Goal: Communication & Community: Answer question/provide support

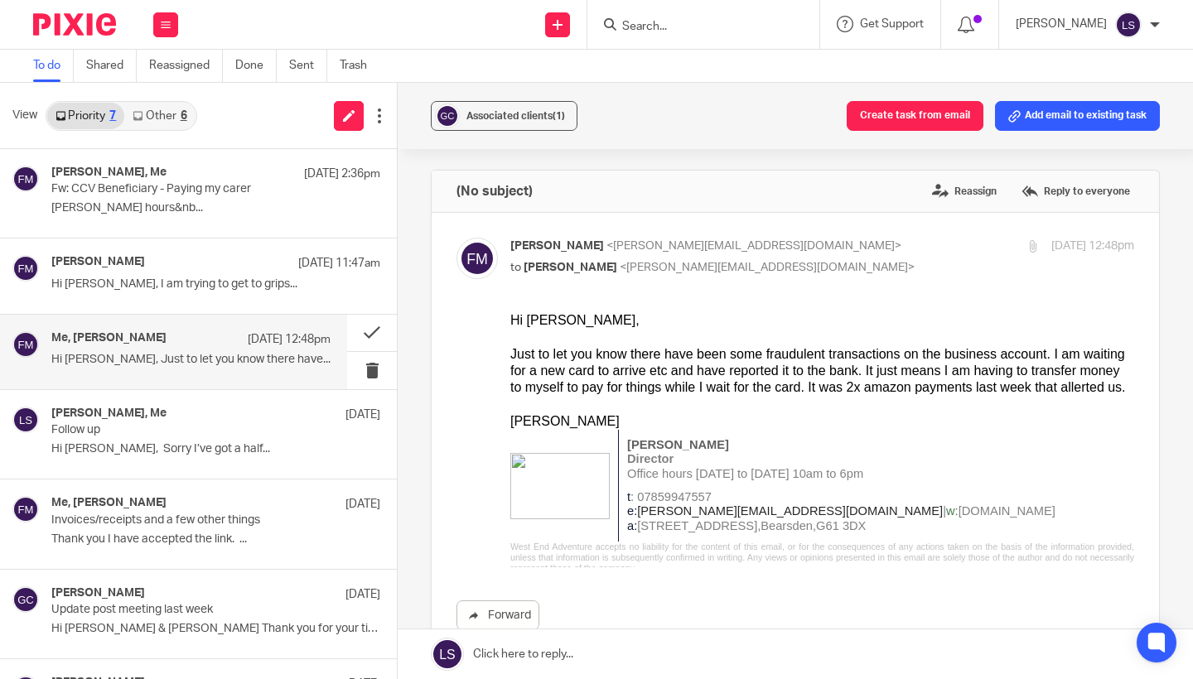
scroll to position [67, 0]
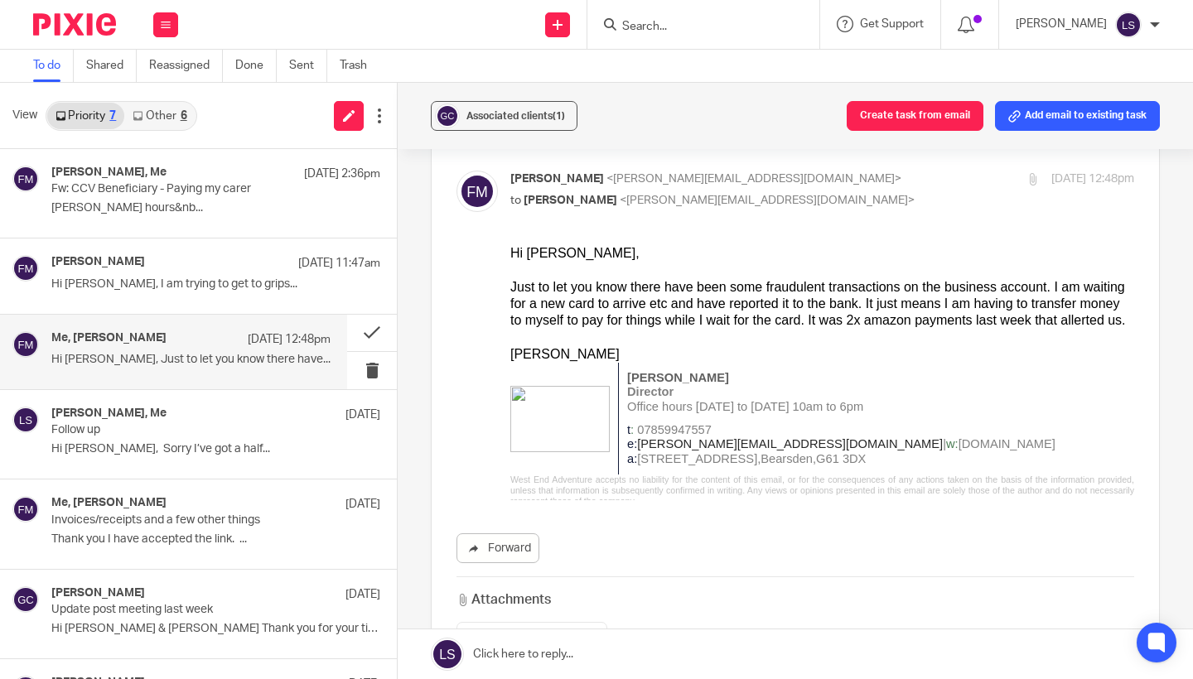
click at [642, 27] on input "Search" at bounding box center [695, 27] width 149 height 15
click at [689, 28] on input "Search" at bounding box center [695, 27] width 149 height 15
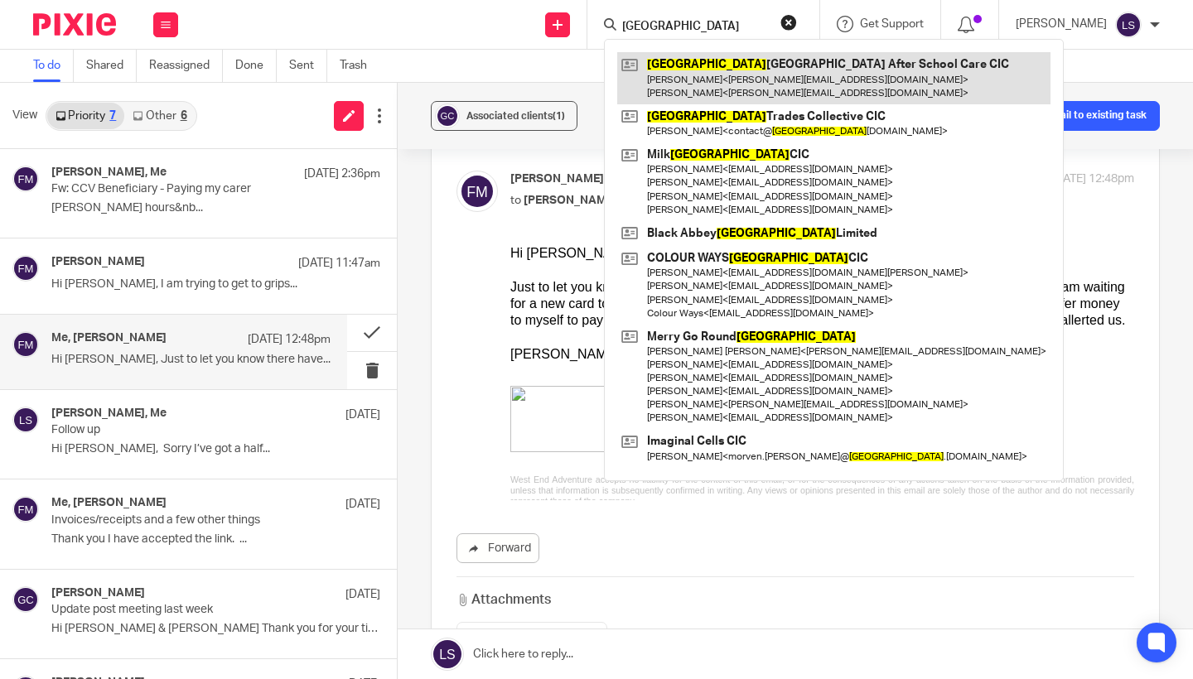
type input "glasgow"
click at [703, 69] on link at bounding box center [833, 77] width 433 height 51
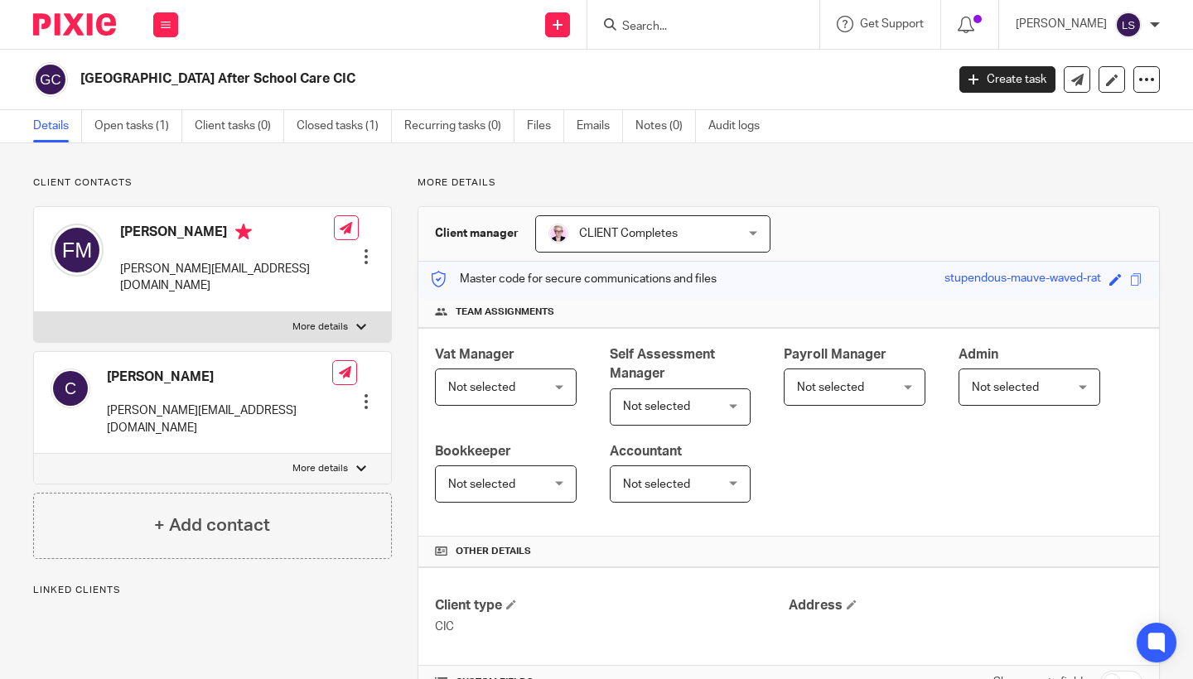
click at [174, 171] on div "Client contacts Caroline caroline@westendadventure.co.uk Edit contact Create cl…" at bounding box center [596, 480] width 1193 height 675
drag, startPoint x: 364, startPoint y: 82, endPoint x: 77, endPoint y: 82, distance: 286.7
click at [76, 81] on div "[GEOGRAPHIC_DATA] After School Care CIC" at bounding box center [484, 79] width 902 height 35
copy h2 "[GEOGRAPHIC_DATA] After School Care CIC"
click at [173, 186] on p "Client contacts" at bounding box center [212, 182] width 359 height 13
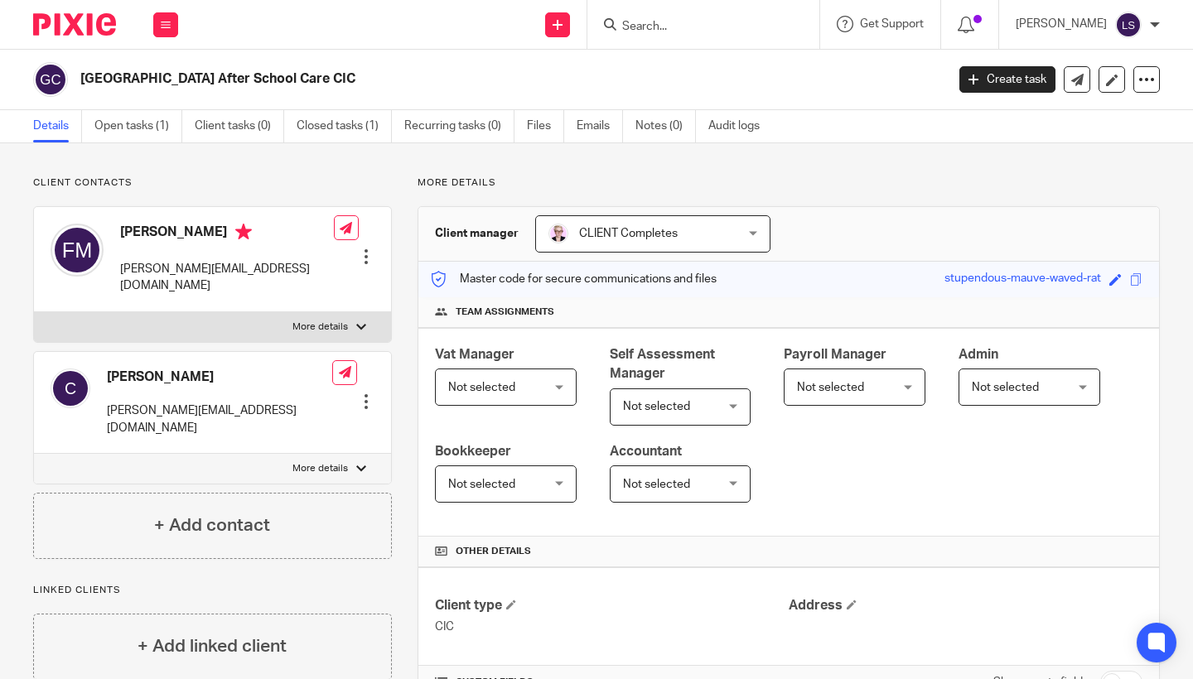
drag, startPoint x: 362, startPoint y: 75, endPoint x: 67, endPoint y: 71, distance: 295.0
click at [67, 71] on div "[GEOGRAPHIC_DATA] After School Care CIC" at bounding box center [484, 79] width 902 height 35
click at [360, 81] on h2 "[GEOGRAPHIC_DATA] After School Care CIC" at bounding box center [422, 78] width 684 height 17
drag, startPoint x: 377, startPoint y: 80, endPoint x: 85, endPoint y: 79, distance: 292.5
click at [85, 79] on h2 "[GEOGRAPHIC_DATA] After School Care CIC" at bounding box center [422, 78] width 684 height 17
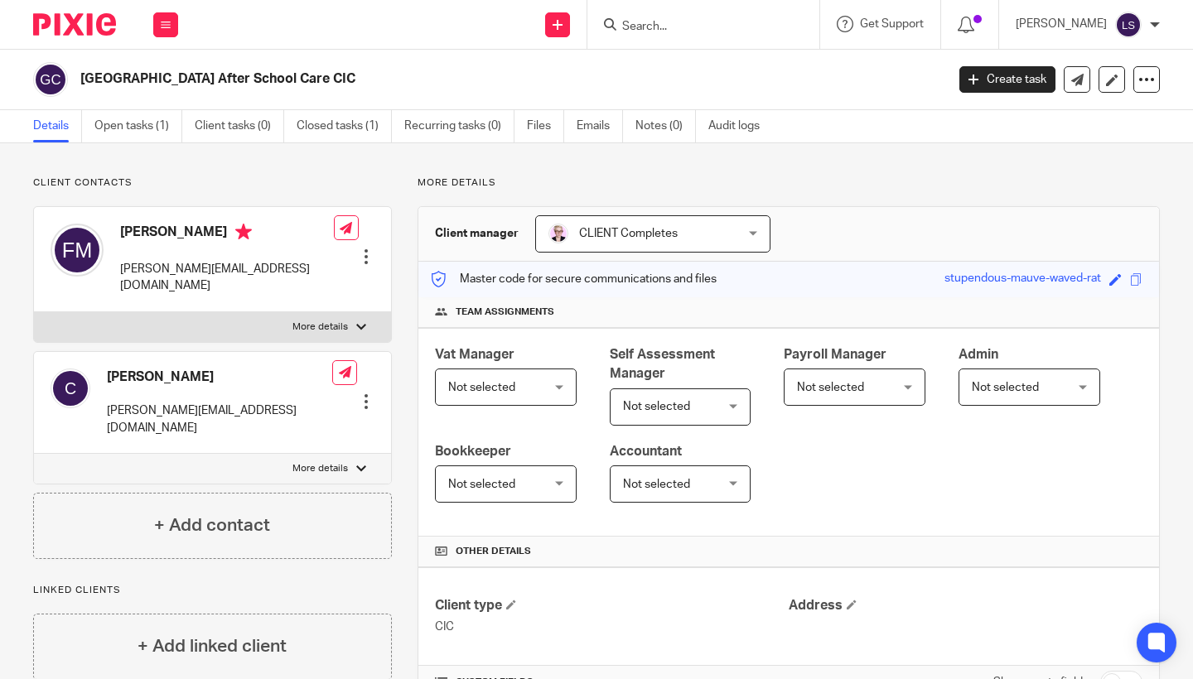
copy h2 "[GEOGRAPHIC_DATA] After School Care CIC"
click at [130, 106] on div "Glasgow West End After School Care CIC Create task Update from Companies House …" at bounding box center [596, 80] width 1193 height 60
click at [131, 123] on link "Open tasks (1)" at bounding box center [138, 126] width 88 height 32
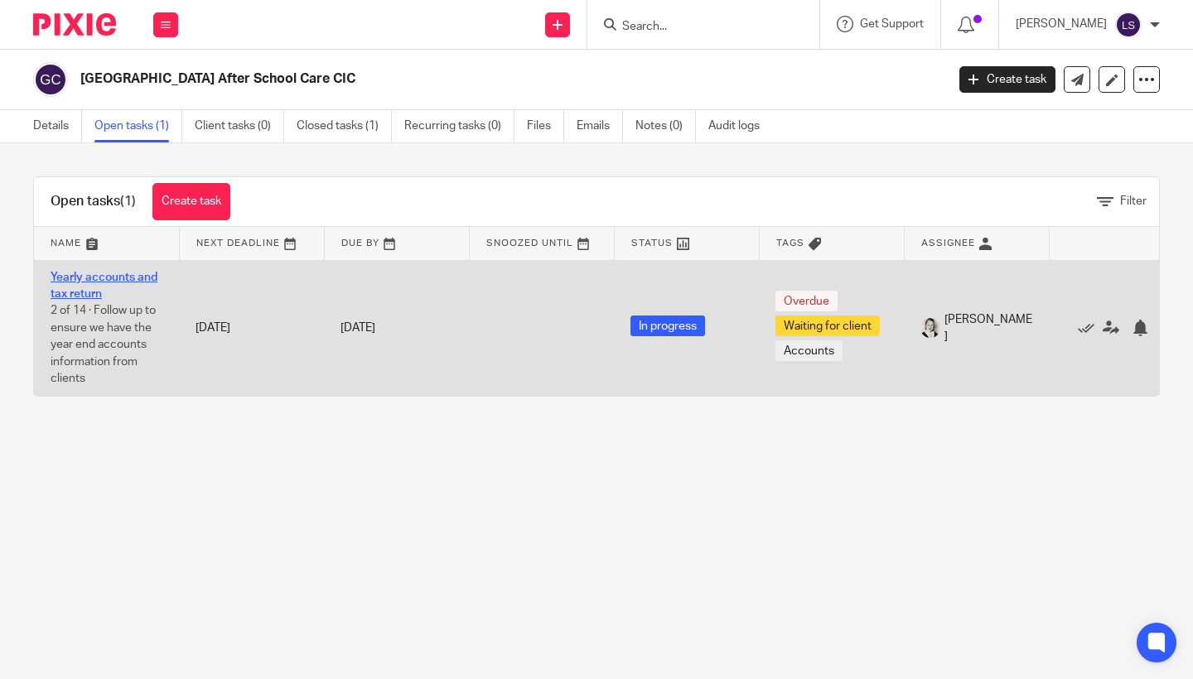
click at [88, 288] on link "Yearly accounts and tax return" at bounding box center [104, 286] width 107 height 28
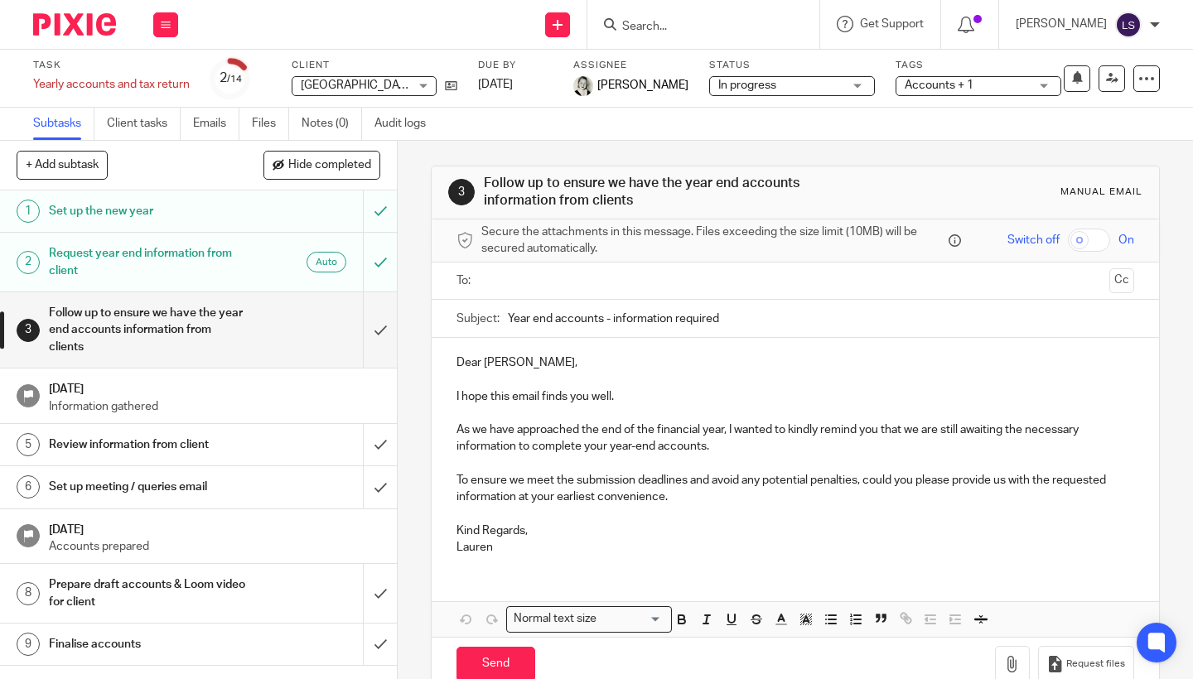
click at [597, 283] on input "text" at bounding box center [795, 281] width 616 height 19
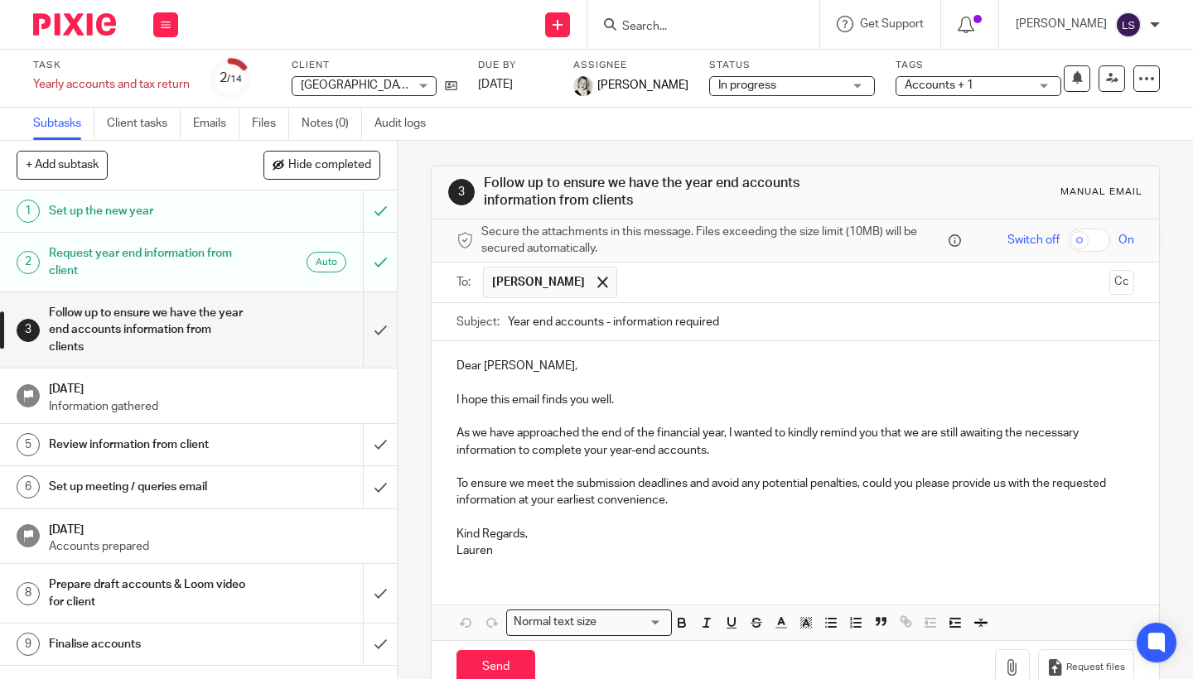
click at [570, 543] on p "Lauren" at bounding box center [796, 551] width 678 height 17
click at [1180, 453] on div "3 Follow up to ensure we have the year end accounts information from clients Ma…" at bounding box center [795, 410] width 795 height 539
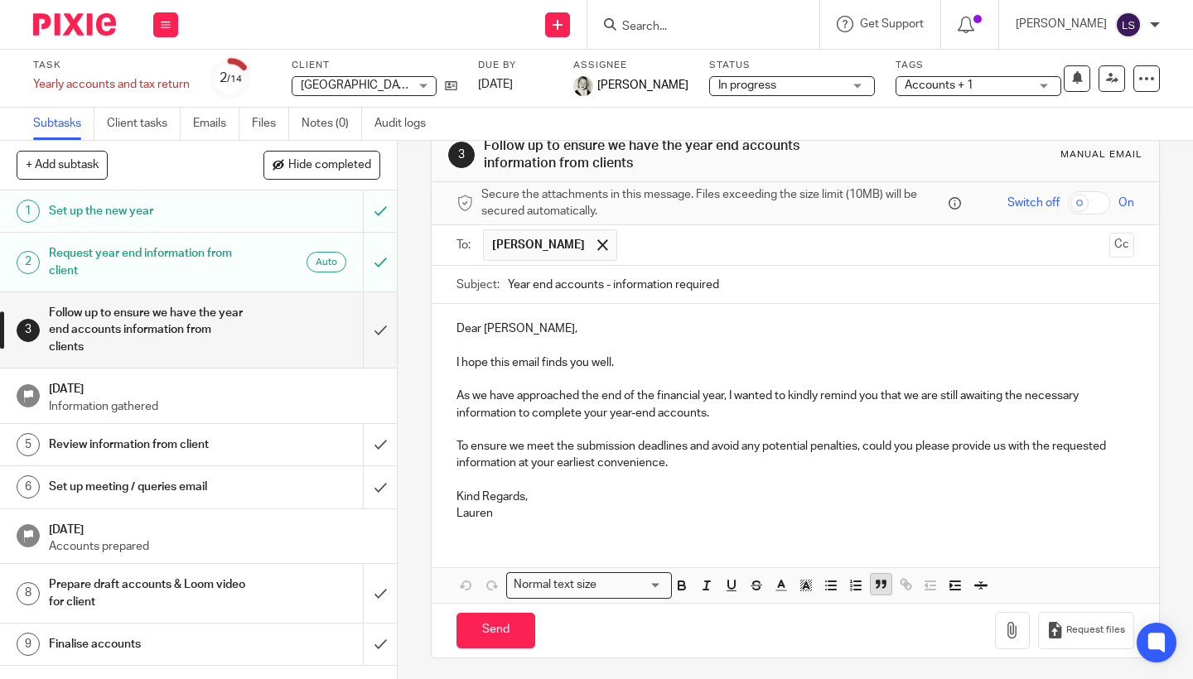
scroll to position [36, 0]
click at [536, 634] on div "Send You have unsaved changes Request files" at bounding box center [796, 631] width 728 height 55
click at [518, 626] on input "Send" at bounding box center [496, 632] width 79 height 36
type input "Sent"
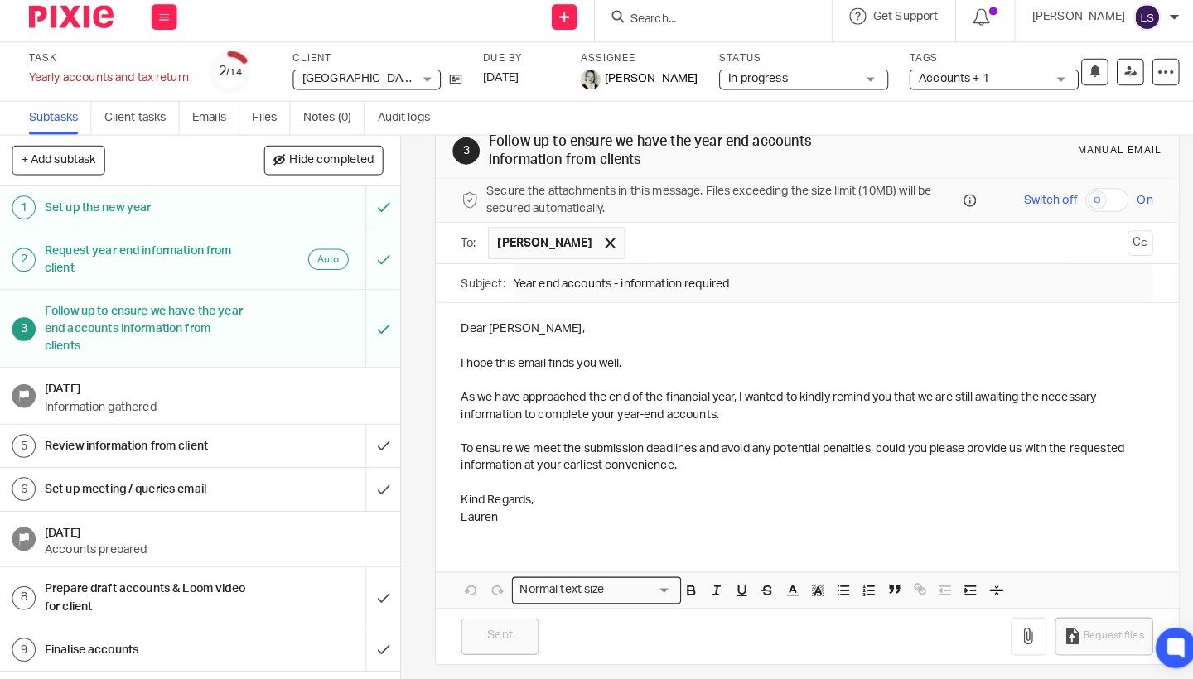
click at [170, 387] on h1 "[DATE]" at bounding box center [214, 387] width 331 height 21
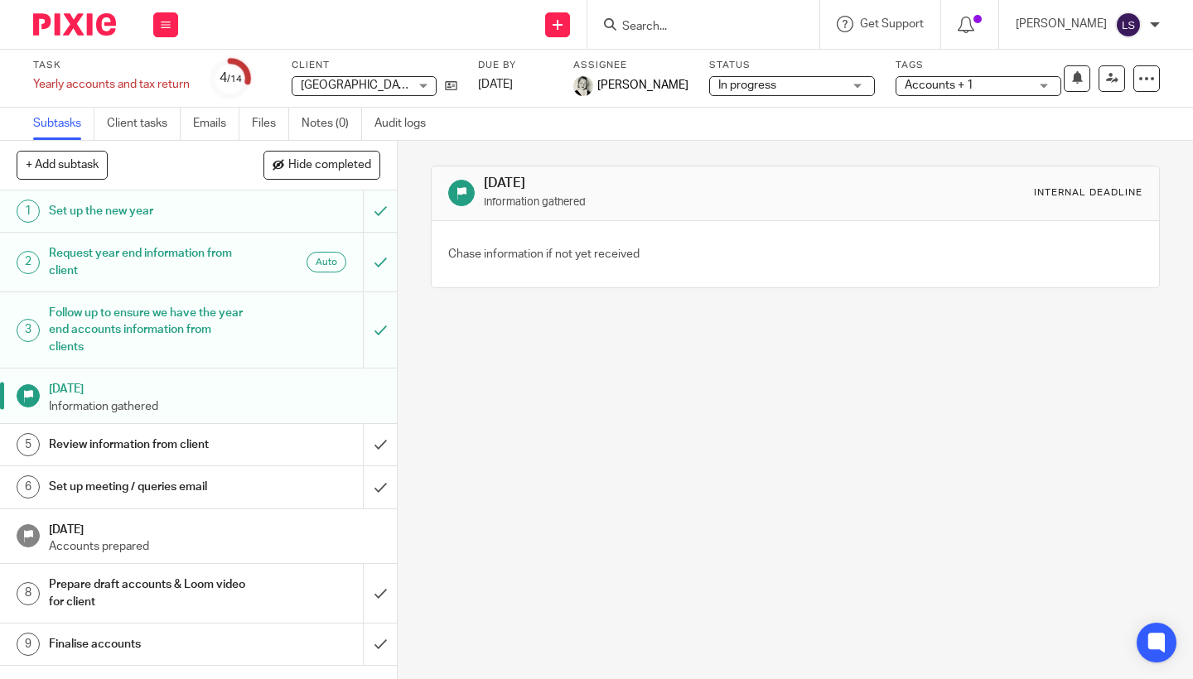
click at [795, 94] on div "In progress In progress" at bounding box center [792, 86] width 166 height 20
click at [767, 149] on span "In progress" at bounding box center [740, 146] width 58 height 12
click at [727, 459] on div "6 Mar 2025 Information gathered Internal deadline Chase information if not yet …" at bounding box center [795, 410] width 795 height 539
click at [104, 24] on img at bounding box center [74, 24] width 83 height 22
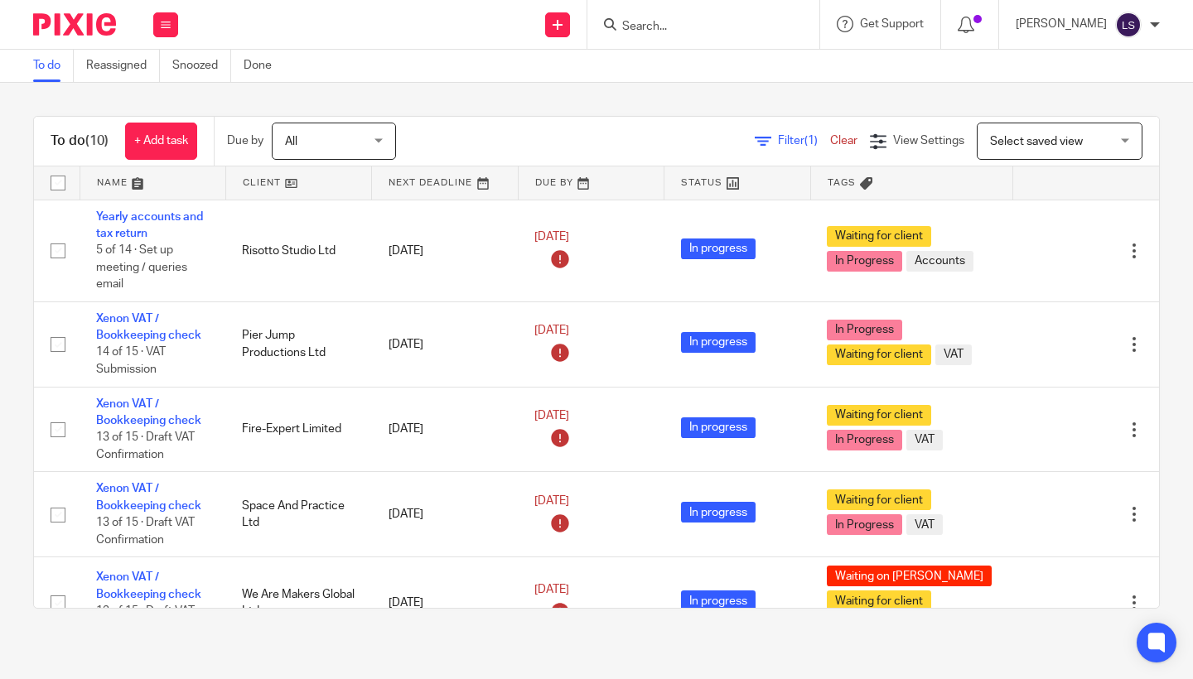
click at [695, 27] on input "Search" at bounding box center [695, 27] width 149 height 15
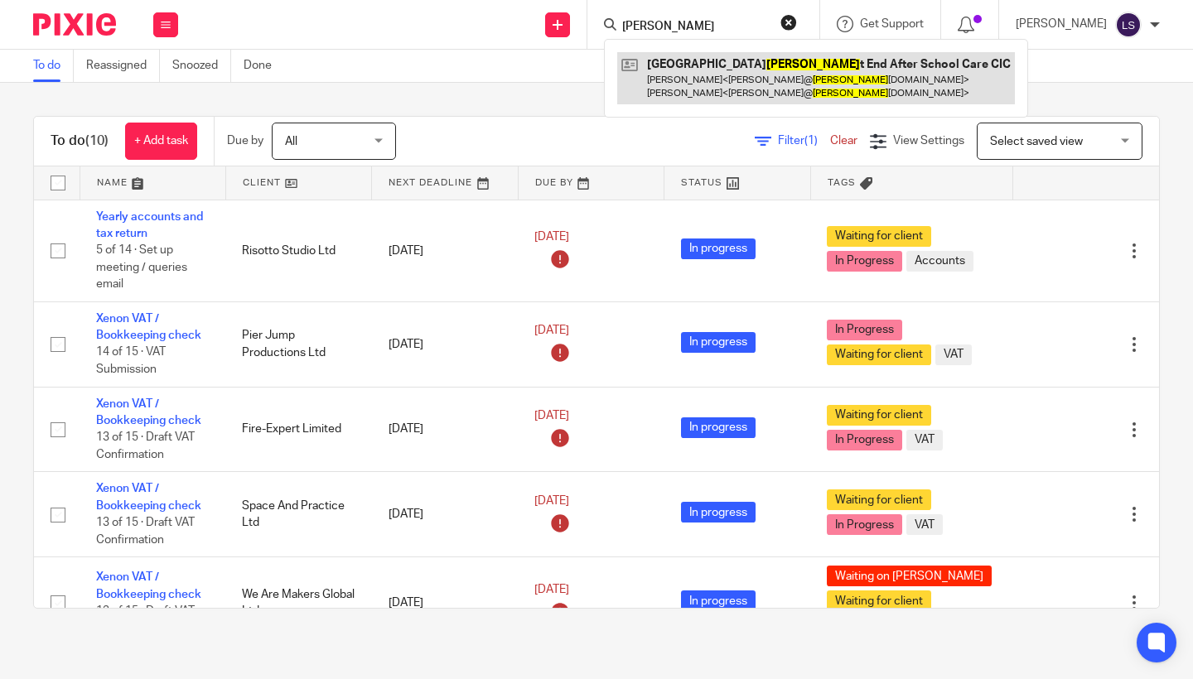
type input "[PERSON_NAME]"
click at [716, 90] on link at bounding box center [816, 77] width 398 height 51
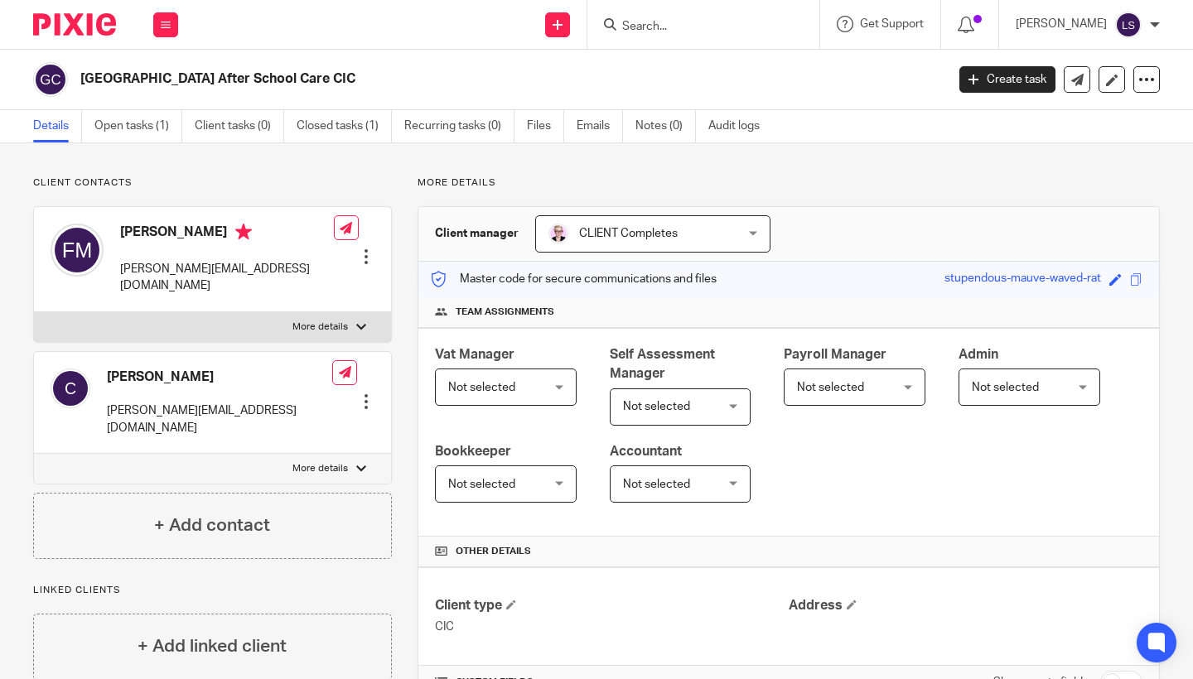
click at [328, 166] on div "Client contacts [PERSON_NAME] [PERSON_NAME][EMAIL_ADDRESS][DOMAIN_NAME] Edit co…" at bounding box center [596, 480] width 1193 height 675
click at [355, 112] on link "Closed tasks (1)" at bounding box center [344, 126] width 95 height 32
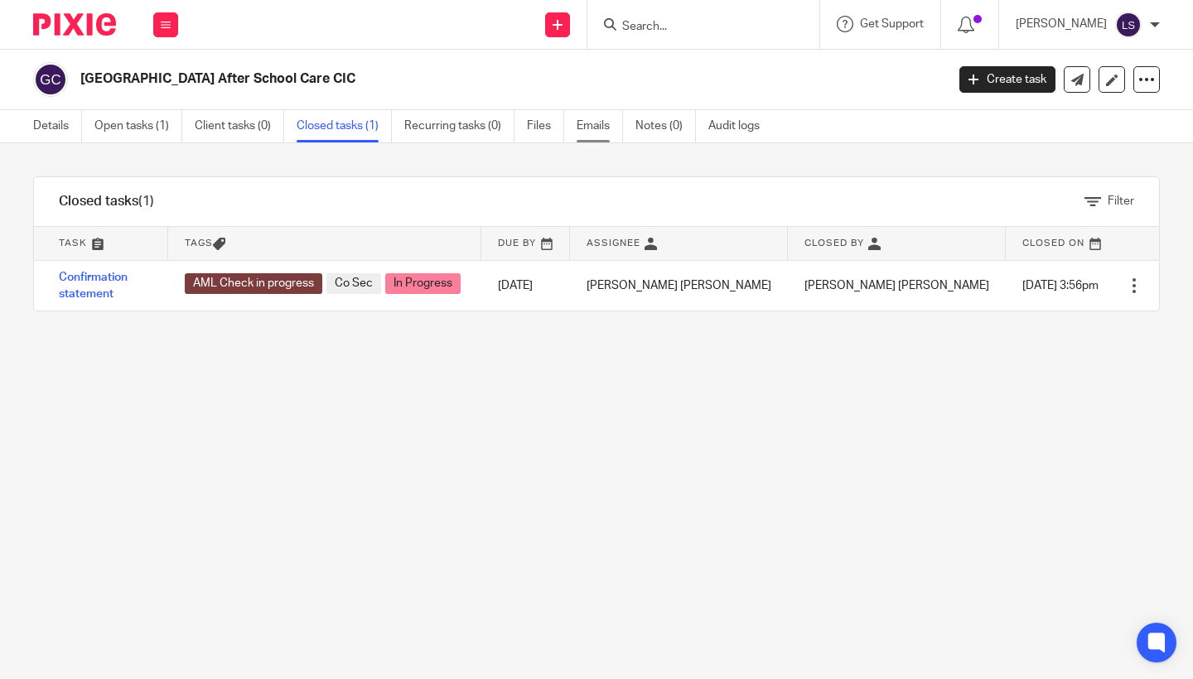
click at [592, 132] on link "Emails" at bounding box center [600, 126] width 46 height 32
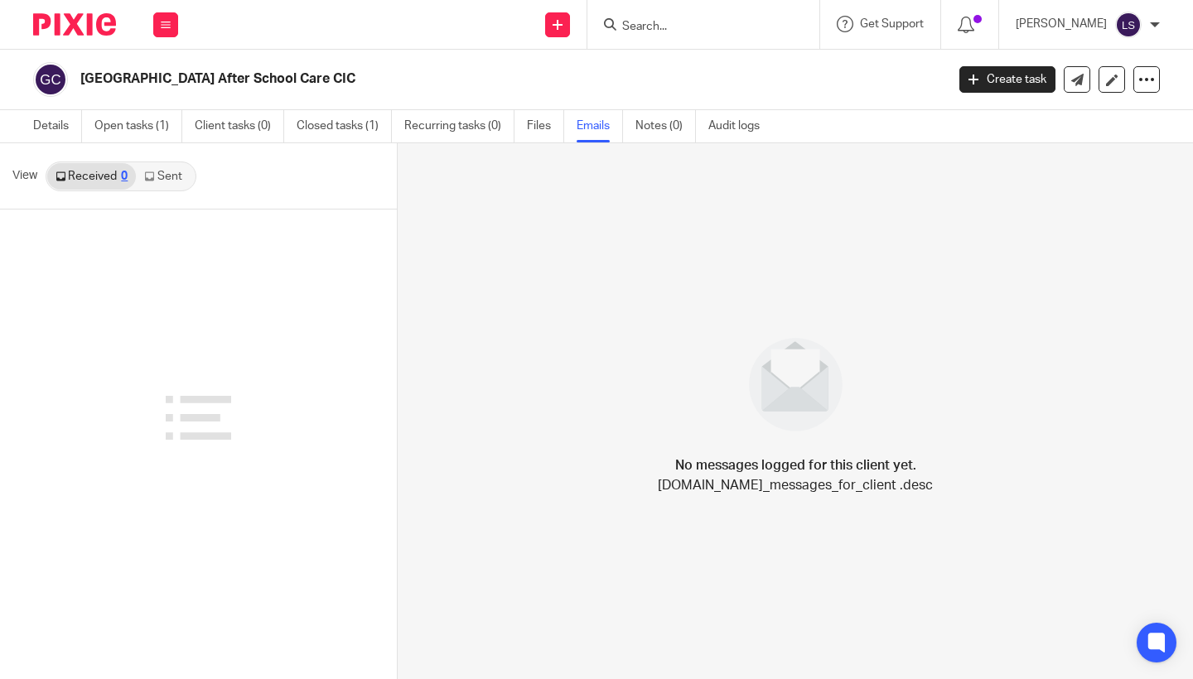
click at [166, 184] on link "Sent" at bounding box center [165, 176] width 58 height 27
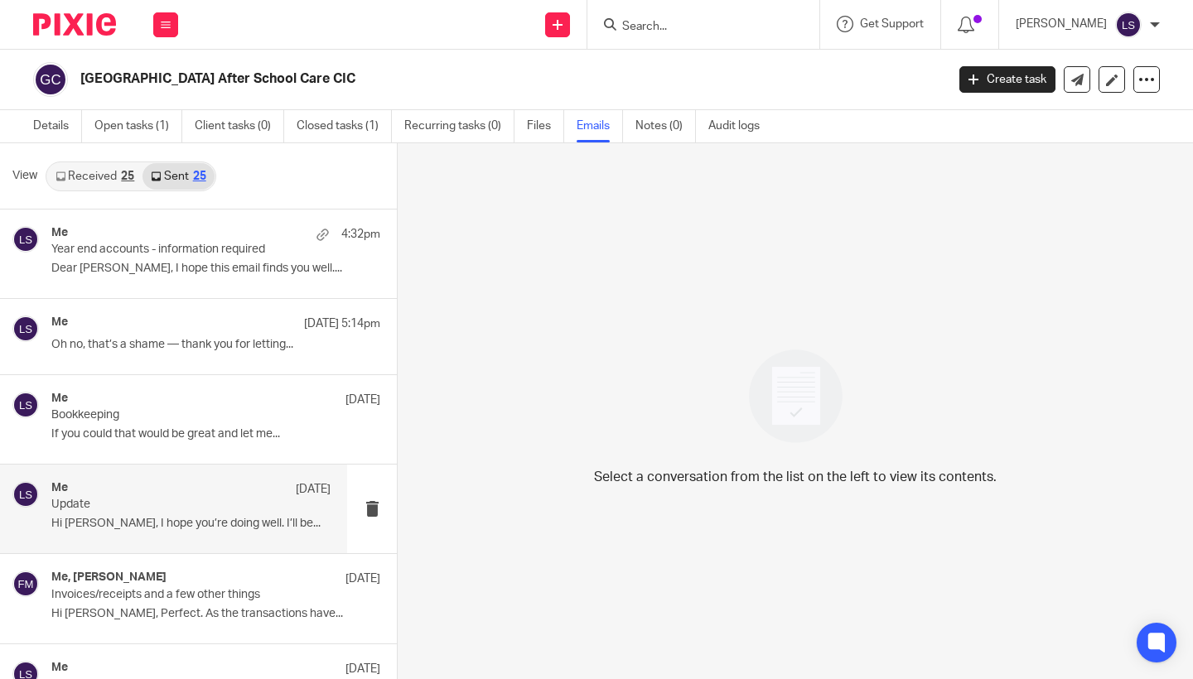
click at [150, 532] on div "Me [DATE] Update Hi [PERSON_NAME], I hope you’re doing well. I’ll be..." at bounding box center [190, 509] width 279 height 56
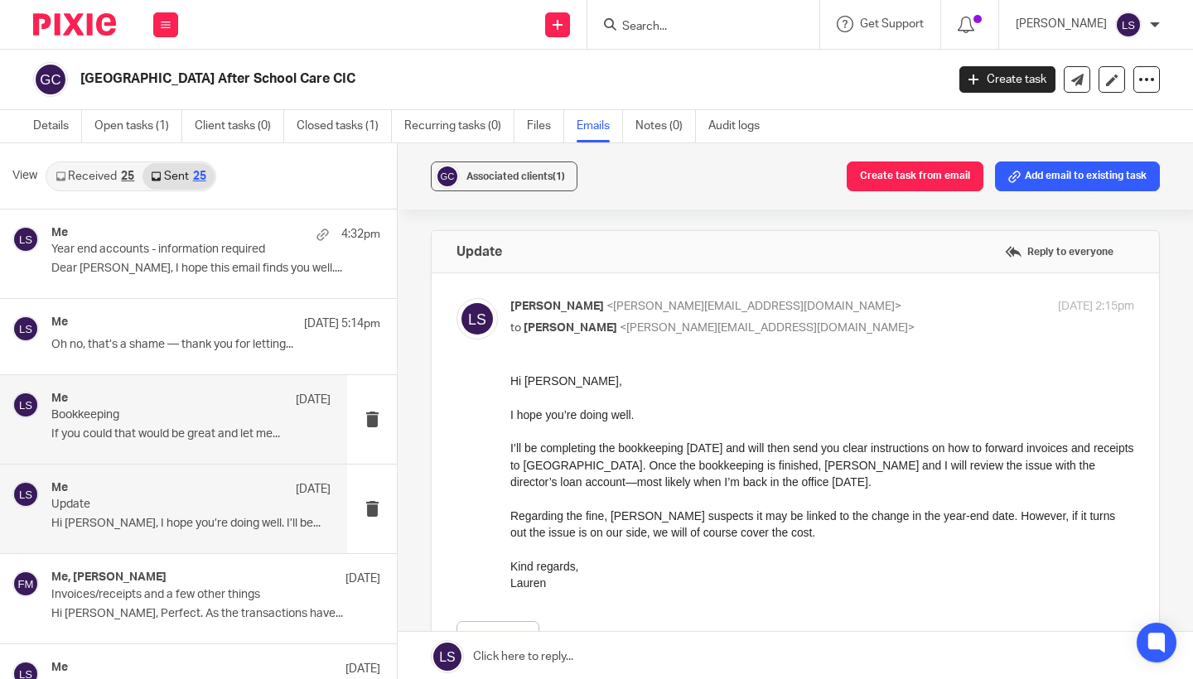
click at [151, 386] on div "Me [DATE] Bookkeeping If you could that would be great and let me..." at bounding box center [173, 419] width 347 height 89
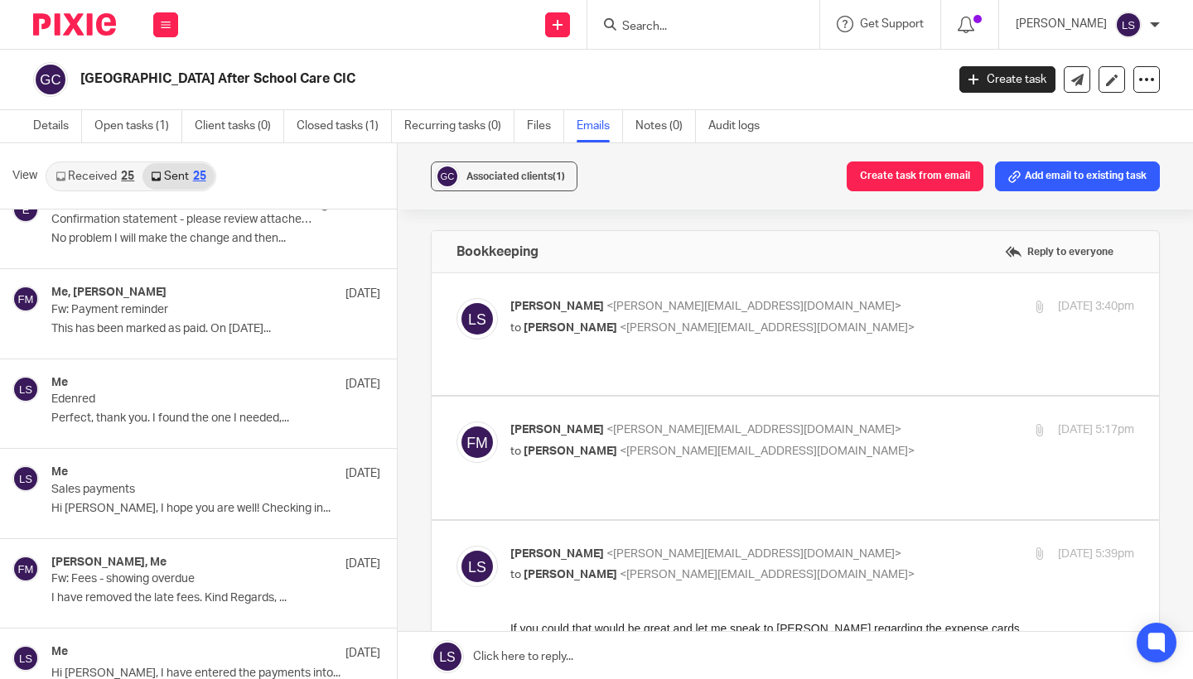
scroll to position [1547, 0]
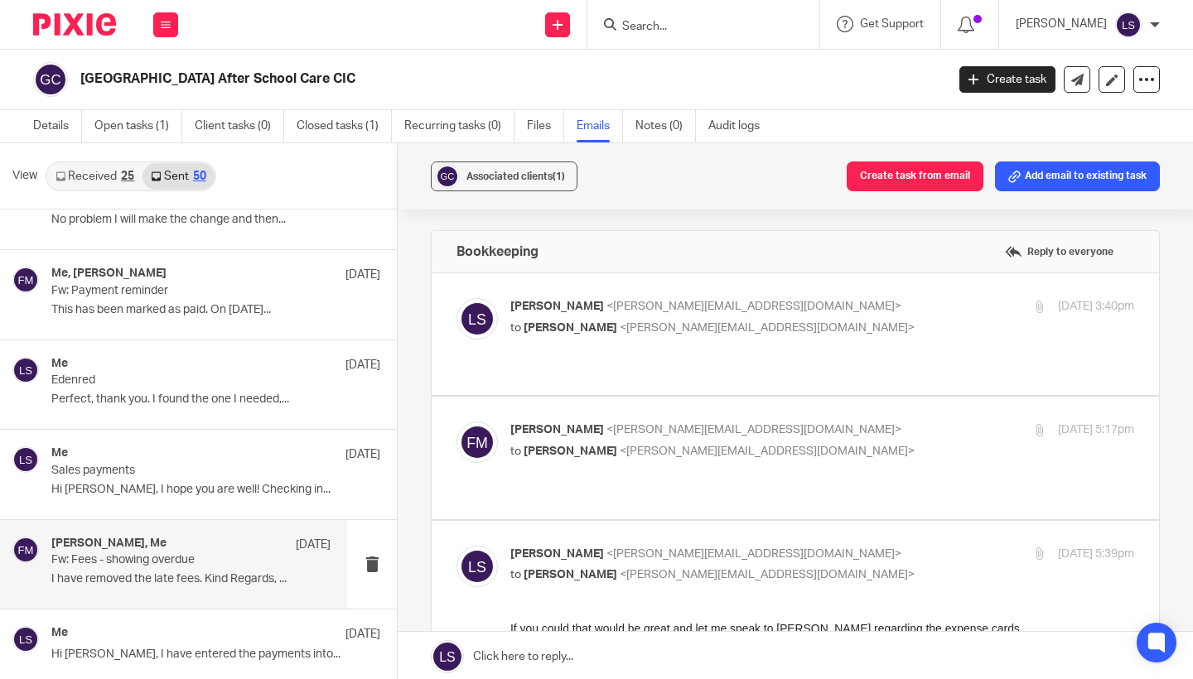
click at [114, 559] on p "Fw: Fees - showing overdue" at bounding box center [163, 561] width 224 height 14
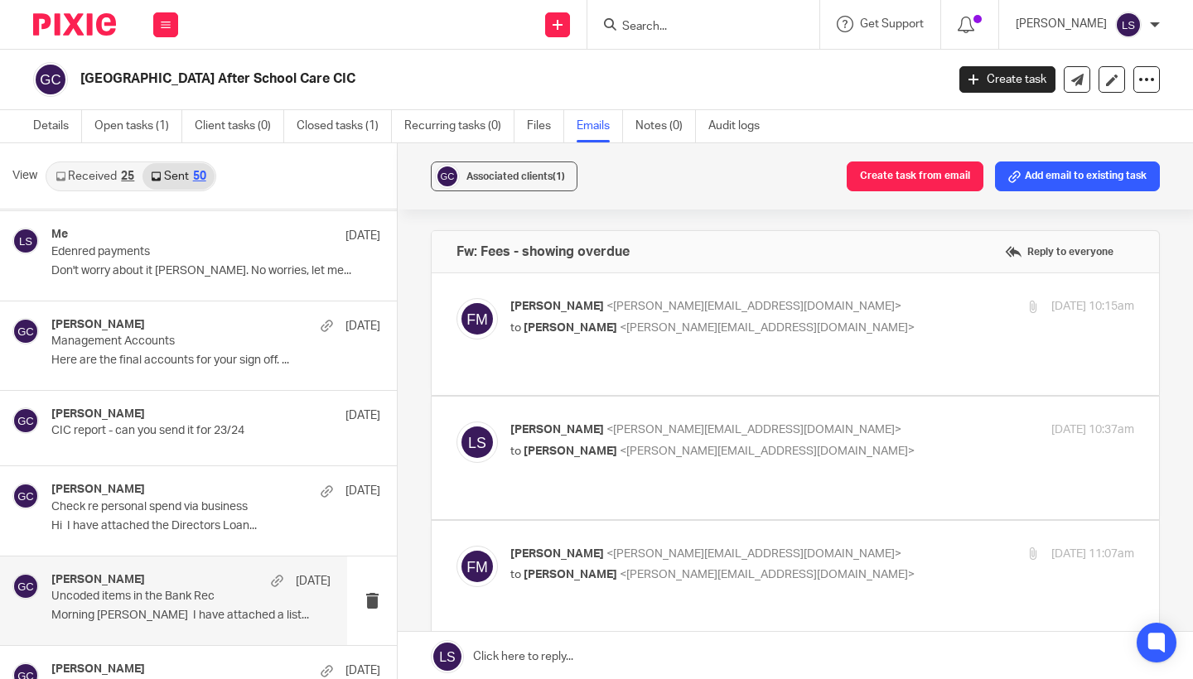
scroll to position [2983, 0]
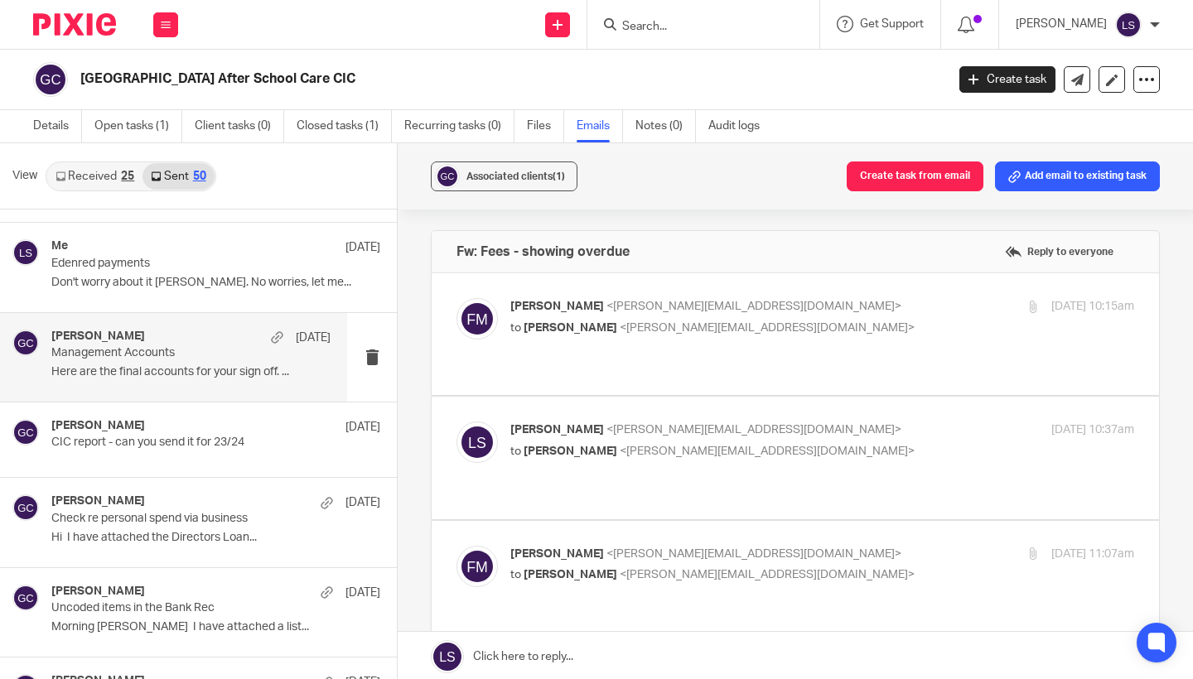
click at [159, 346] on p "Management Accounts" at bounding box center [163, 353] width 224 height 14
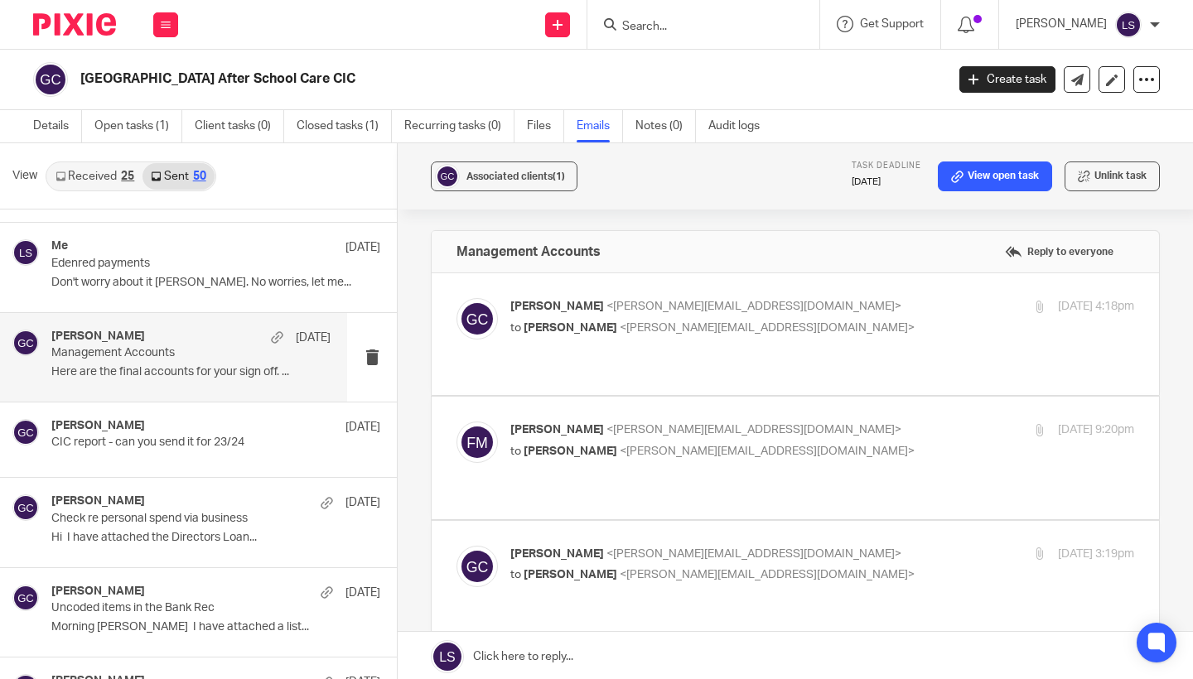
click at [166, 346] on p "Management Accounts" at bounding box center [163, 353] width 224 height 14
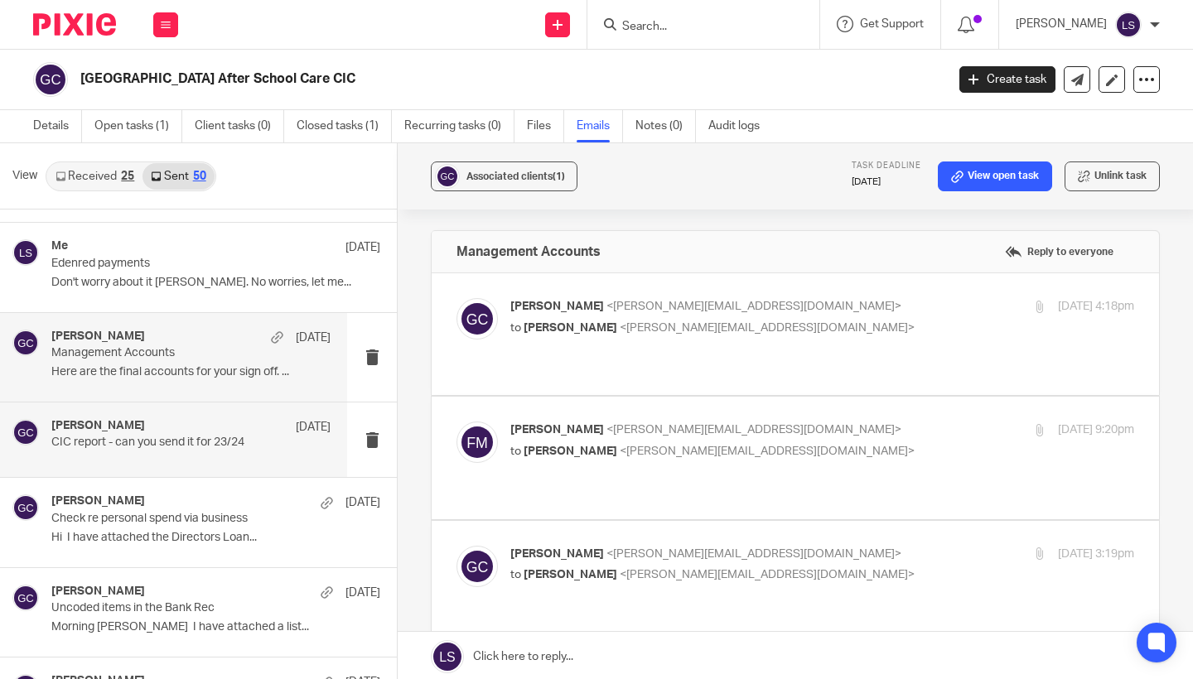
click at [202, 422] on div "Gillian Caughey 4 Apr" at bounding box center [190, 427] width 279 height 17
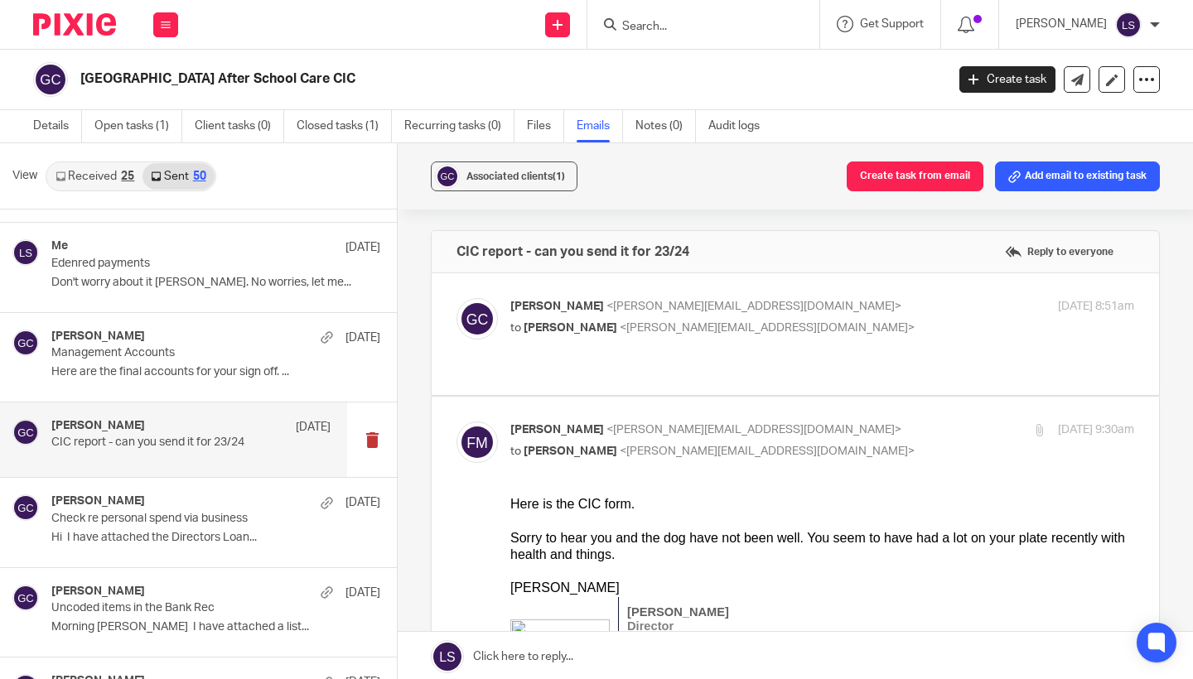
scroll to position [0, 0]
click at [652, 543] on div "Sorry to hear you and the dog have not been well. You seem to have had a lot on…" at bounding box center [822, 547] width 624 height 34
click at [882, 428] on p "[PERSON_NAME] <[EMAIL_ADDRESS][DOMAIN_NAME]>" at bounding box center [718, 430] width 416 height 17
checkbox input "false"
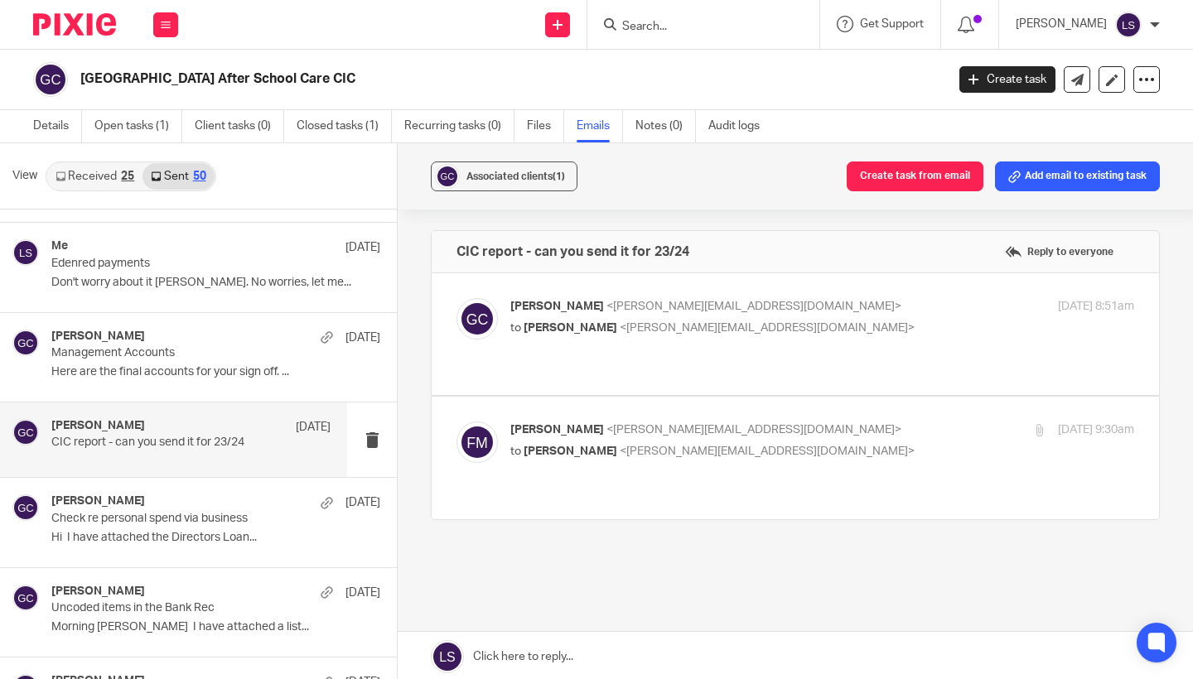
click at [863, 295] on label at bounding box center [796, 334] width 728 height 122
click at [457, 297] on input "checkbox" at bounding box center [456, 297] width 1 height 1
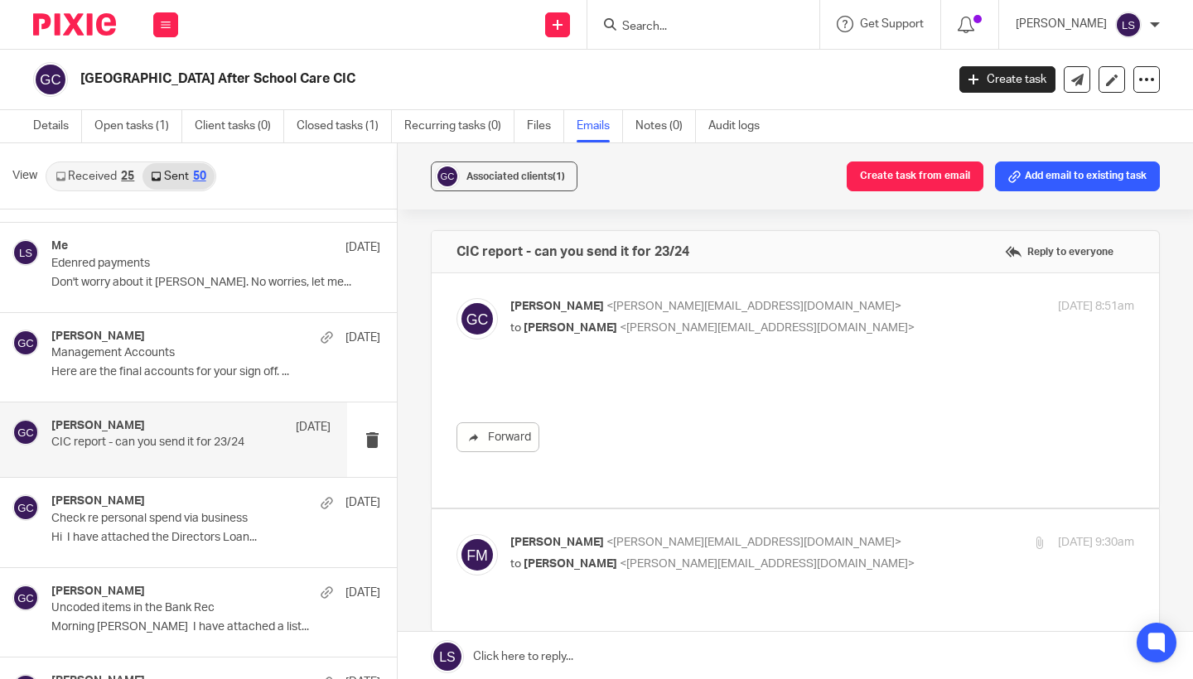
click at [863, 295] on label at bounding box center [796, 390] width 728 height 235
click at [457, 297] on input "checkbox" at bounding box center [456, 297] width 1 height 1
checkbox input "false"
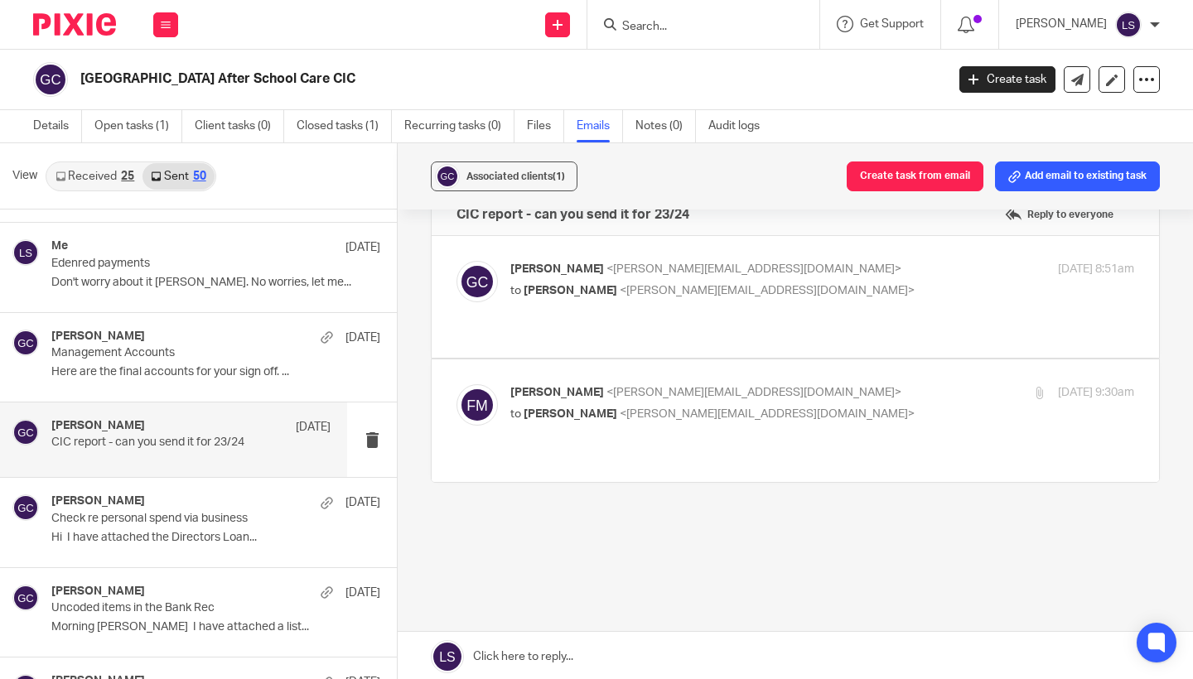
click at [826, 416] on p "to Gillian Caughey <gillian@fearlessfinancials.co.uk>" at bounding box center [718, 414] width 416 height 17
checkbox input "true"
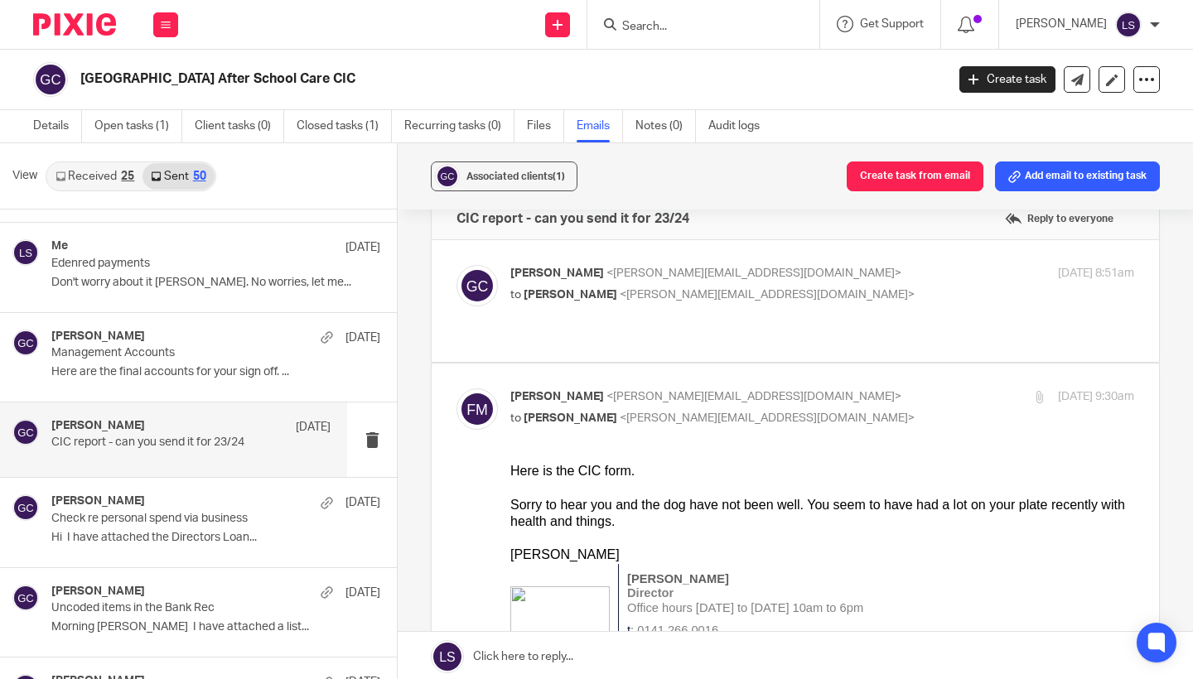
click at [810, 320] on div "Gillian Caughey <gillian@fearlessfinancials.co.uk> to Fiona Minshall <fiona@wes…" at bounding box center [796, 301] width 678 height 72
click at [808, 307] on div "Gillian Caughey <gillian@fearlessfinancials.co.uk> to Fiona Minshall <fiona@wes…" at bounding box center [796, 301] width 678 height 72
click at [809, 294] on p "to [PERSON_NAME] <[PERSON_NAME][EMAIL_ADDRESS][DOMAIN_NAME]>" at bounding box center [718, 295] width 416 height 17
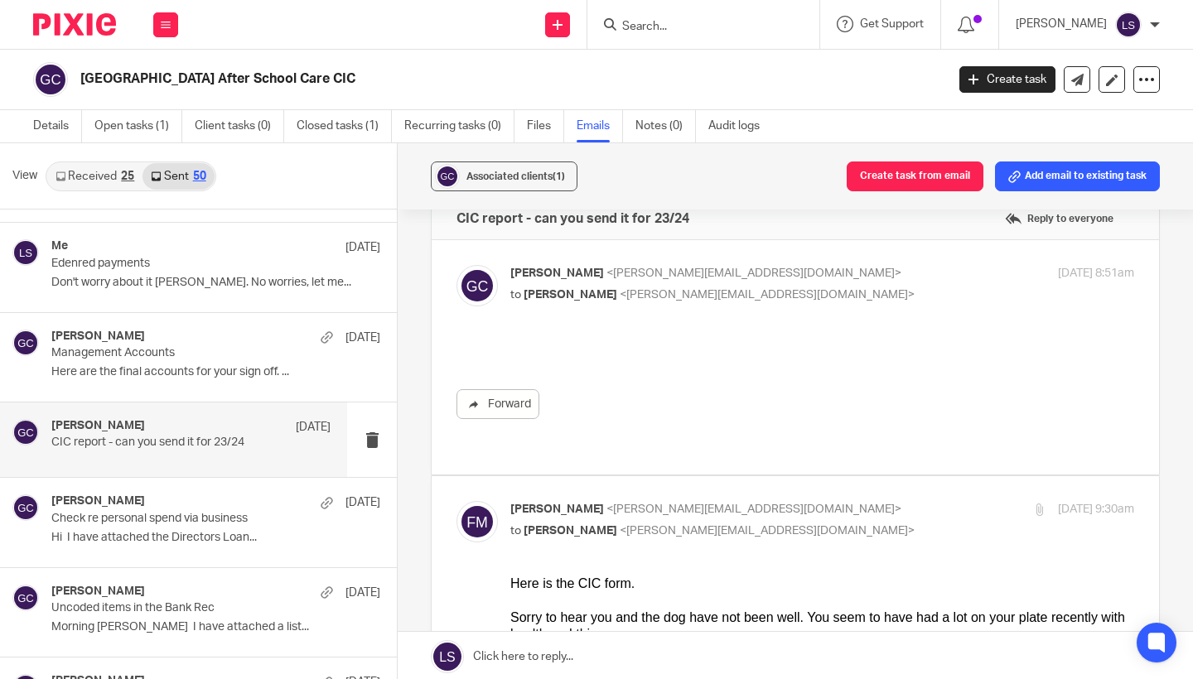
click at [809, 294] on p "to [PERSON_NAME] <[PERSON_NAME][EMAIL_ADDRESS][DOMAIN_NAME]>" at bounding box center [718, 295] width 416 height 17
checkbox input "false"
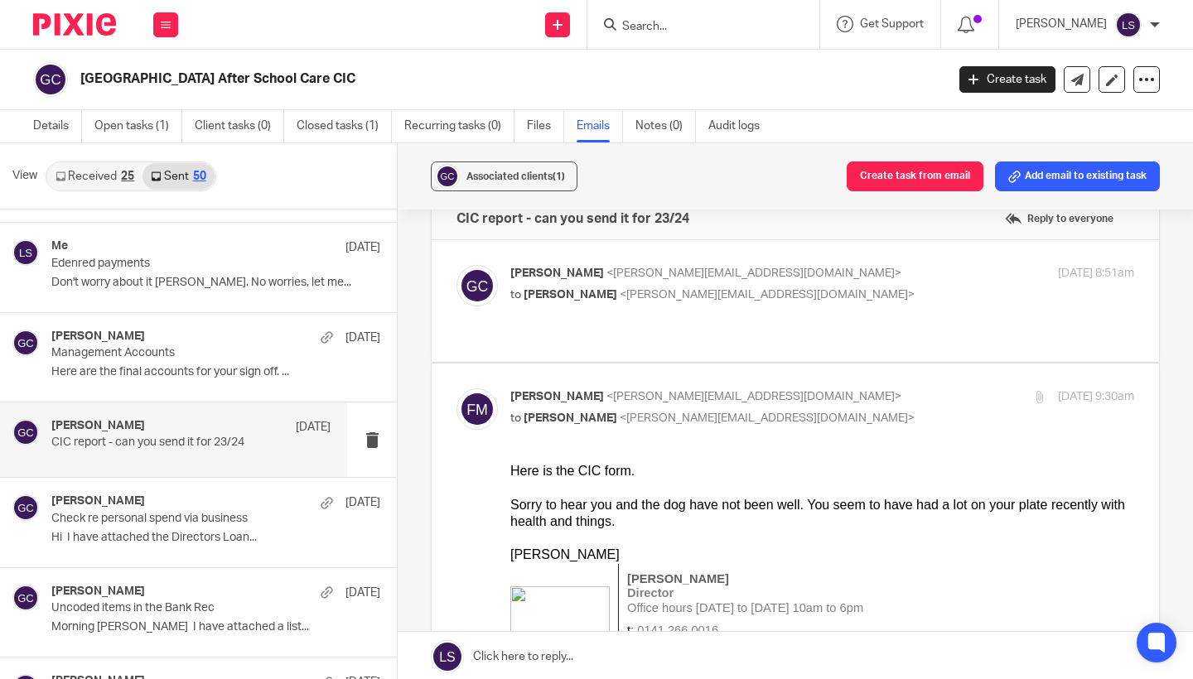
click at [805, 473] on div "Here is the CIC form." at bounding box center [822, 471] width 624 height 17
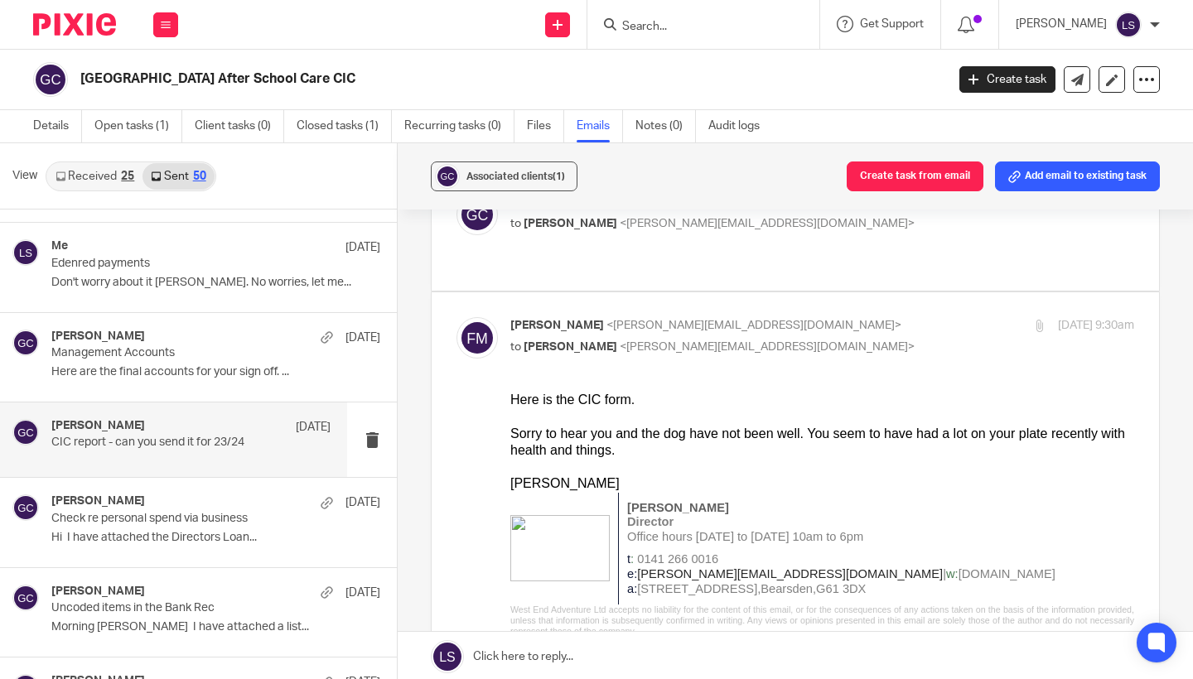
scroll to position [115, 0]
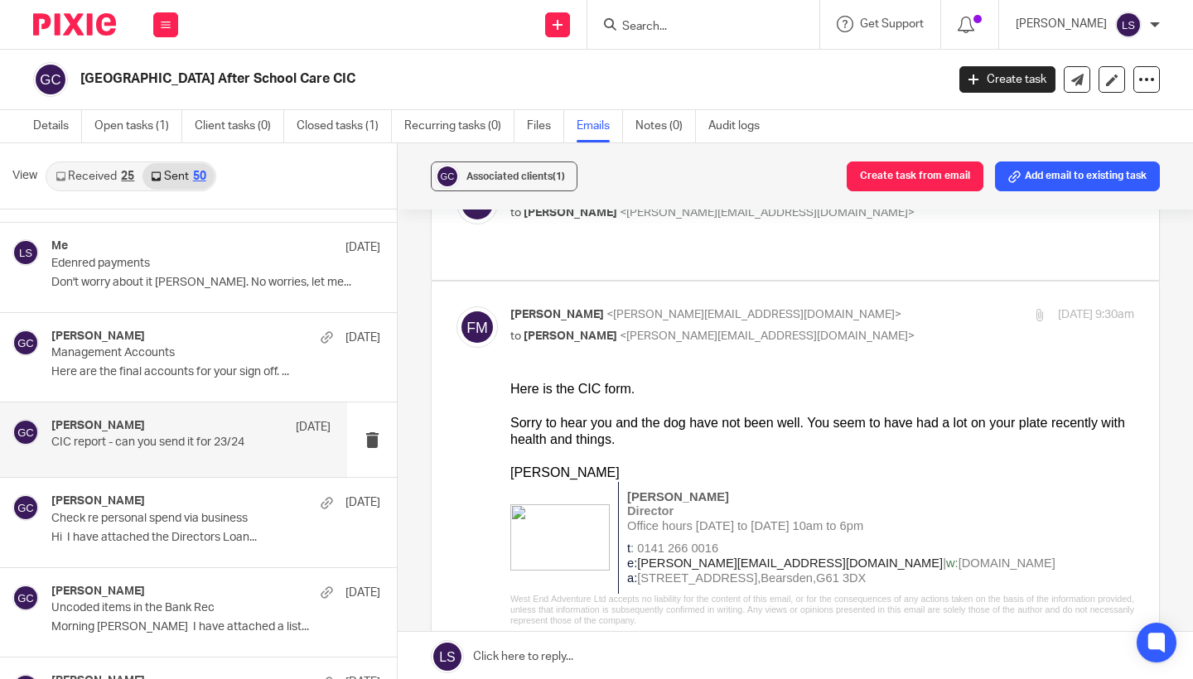
click at [854, 334] on p "to Gillian Caughey <gillian@fearlessfinancials.co.uk>" at bounding box center [718, 336] width 416 height 17
checkbox input "false"
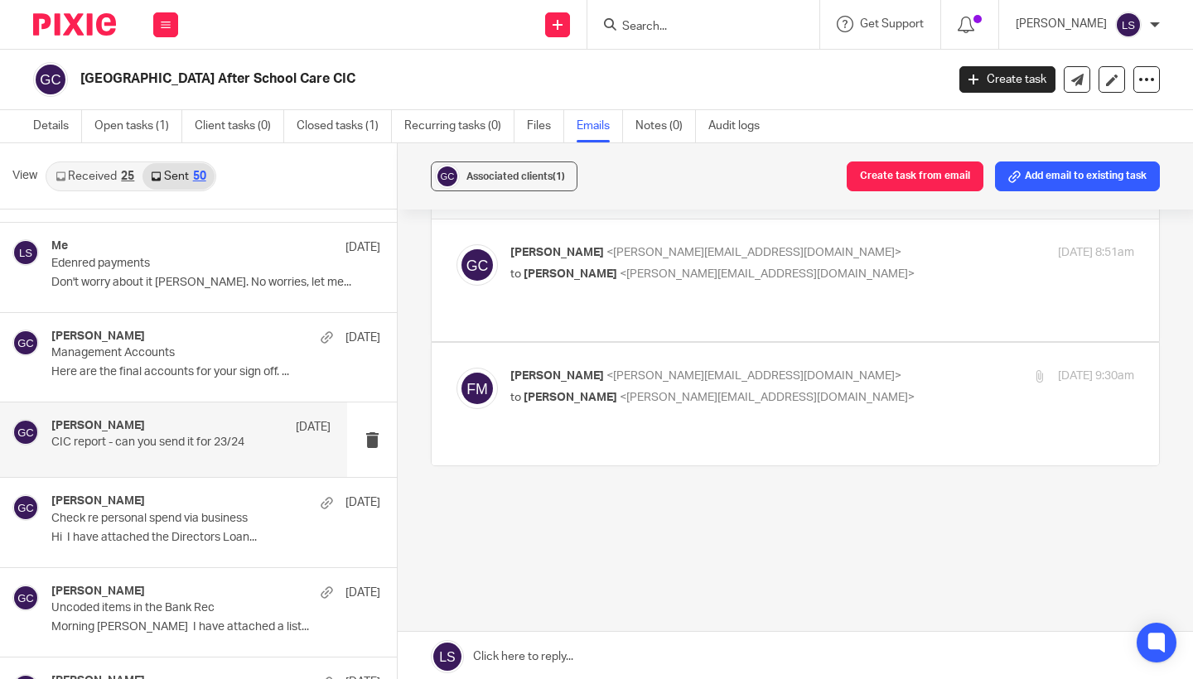
scroll to position [33, 0]
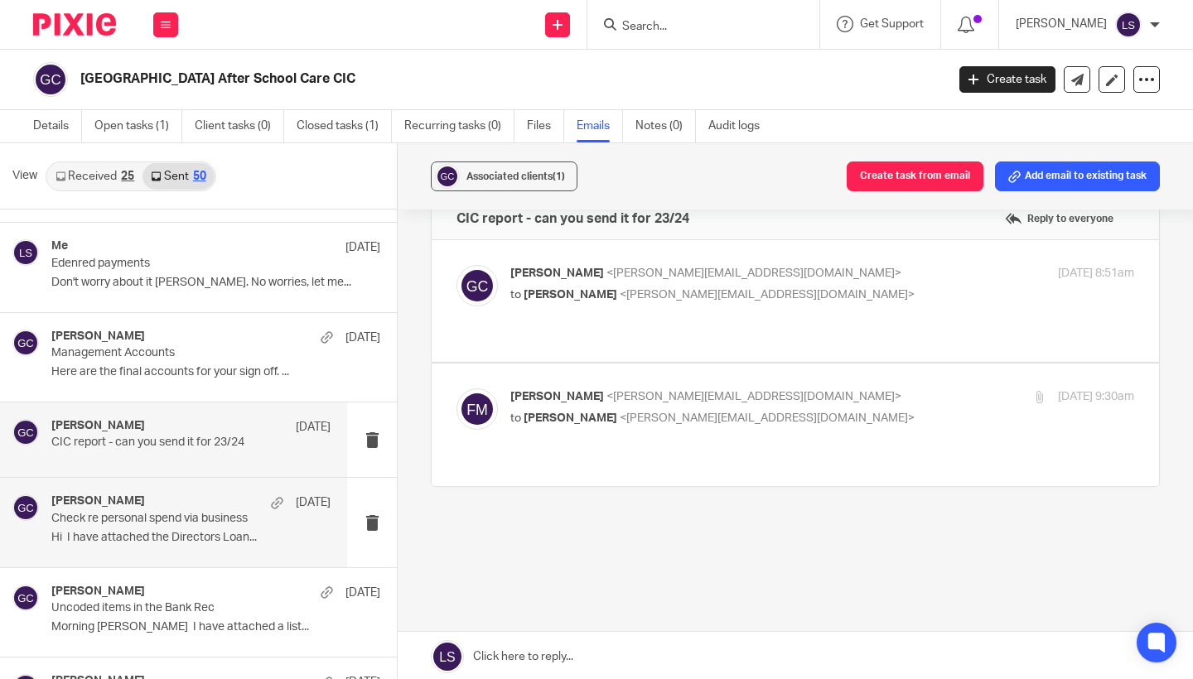
click at [168, 531] on p "Hi I have attached the Directors Loan..." at bounding box center [190, 538] width 279 height 14
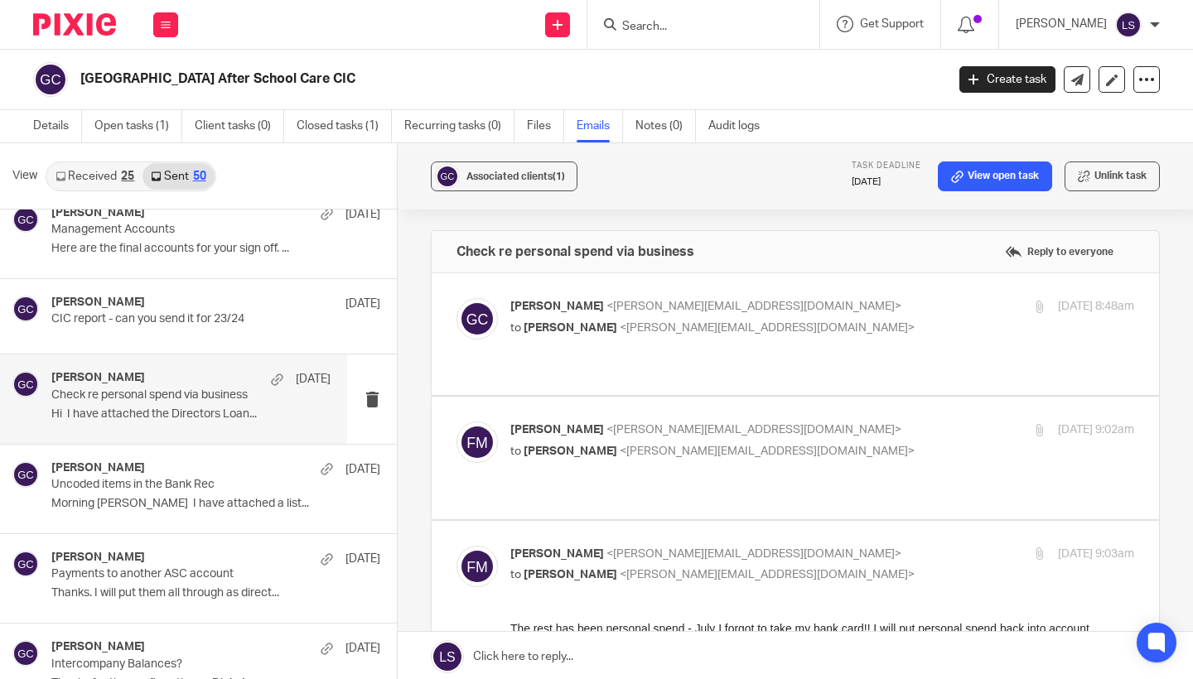
scroll to position [3110, 0]
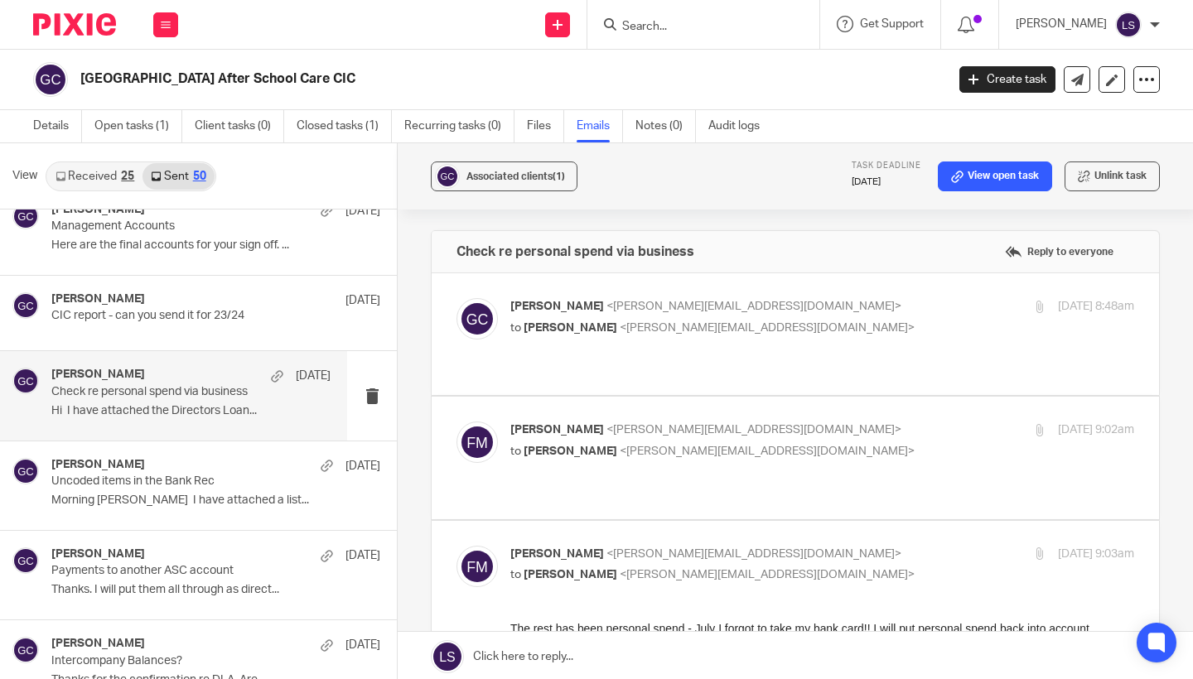
click at [839, 546] on p "[PERSON_NAME] <[EMAIL_ADDRESS][DOMAIN_NAME]>" at bounding box center [718, 554] width 416 height 17
checkbox input "false"
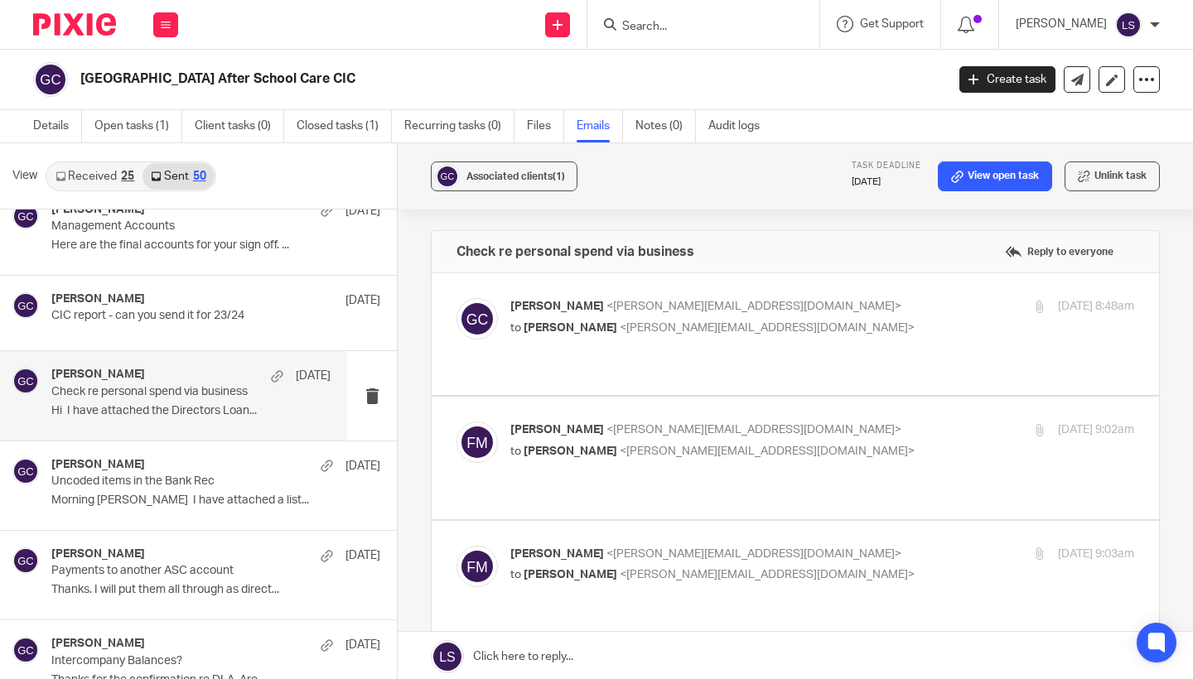
click at [824, 311] on p "Gillian Caughey <gillian@fearlessfinancials.co.uk>" at bounding box center [718, 306] width 416 height 17
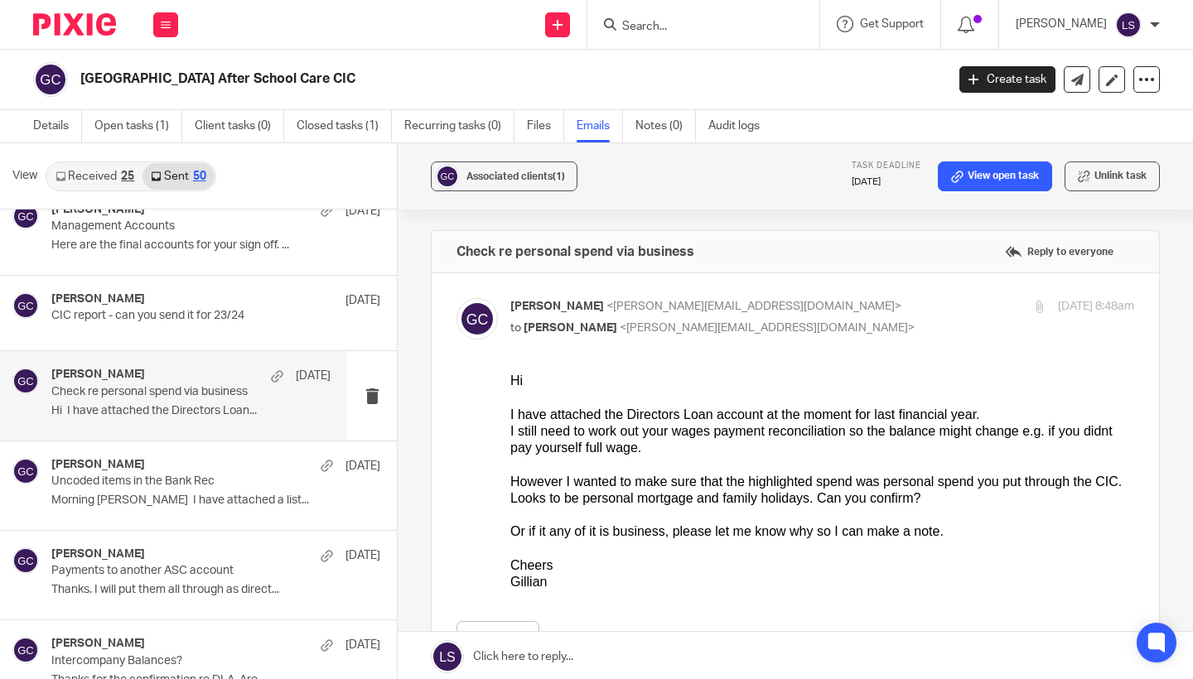
scroll to position [0, 0]
click at [860, 324] on p "to [PERSON_NAME] <[PERSON_NAME][EMAIL_ADDRESS][DOMAIN_NAME]>" at bounding box center [718, 328] width 416 height 17
checkbox input "false"
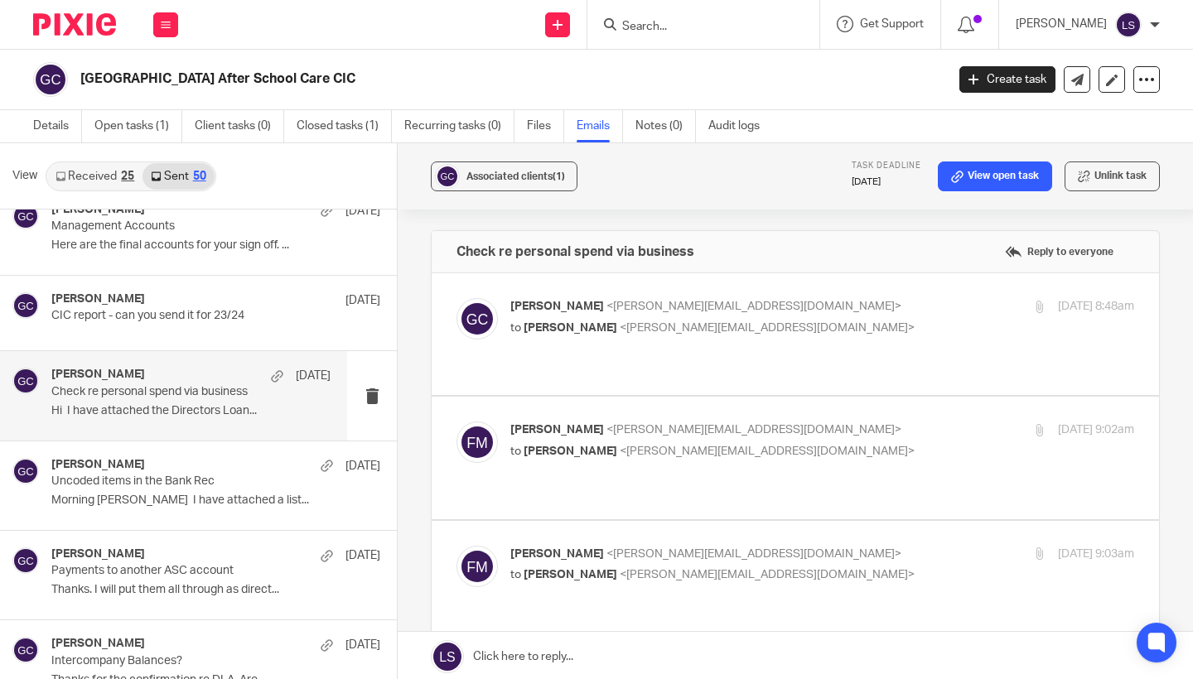
click at [859, 422] on p "[PERSON_NAME] <[EMAIL_ADDRESS][DOMAIN_NAME]>" at bounding box center [718, 430] width 416 height 17
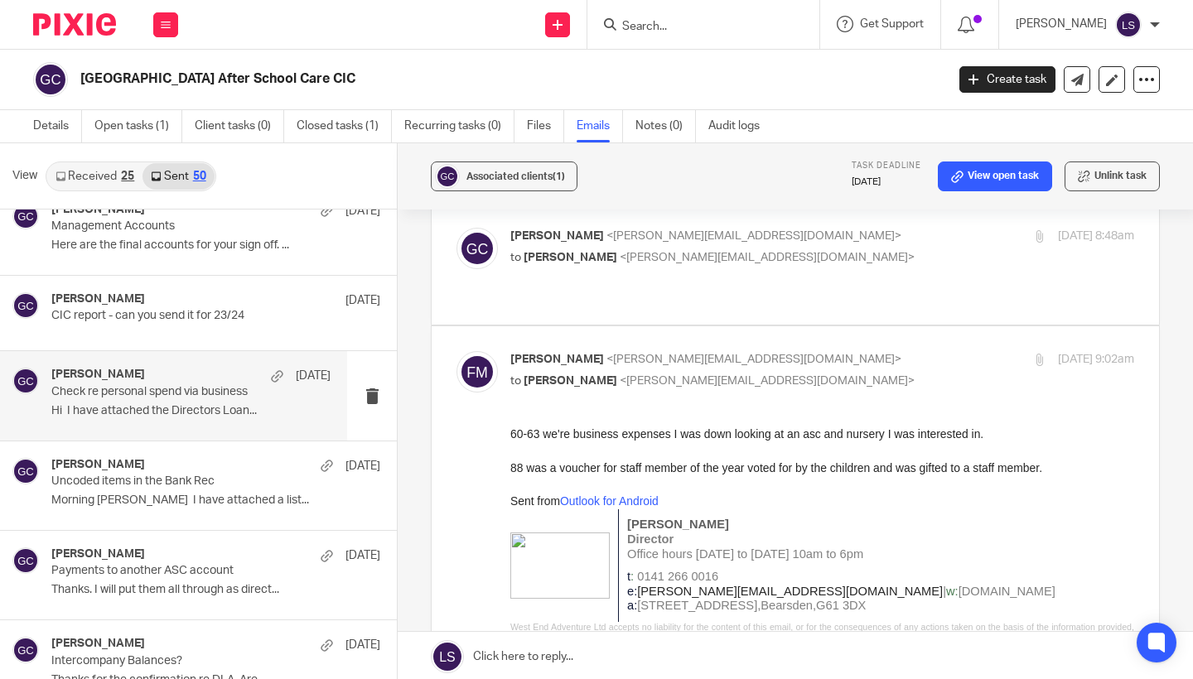
scroll to position [78, 0]
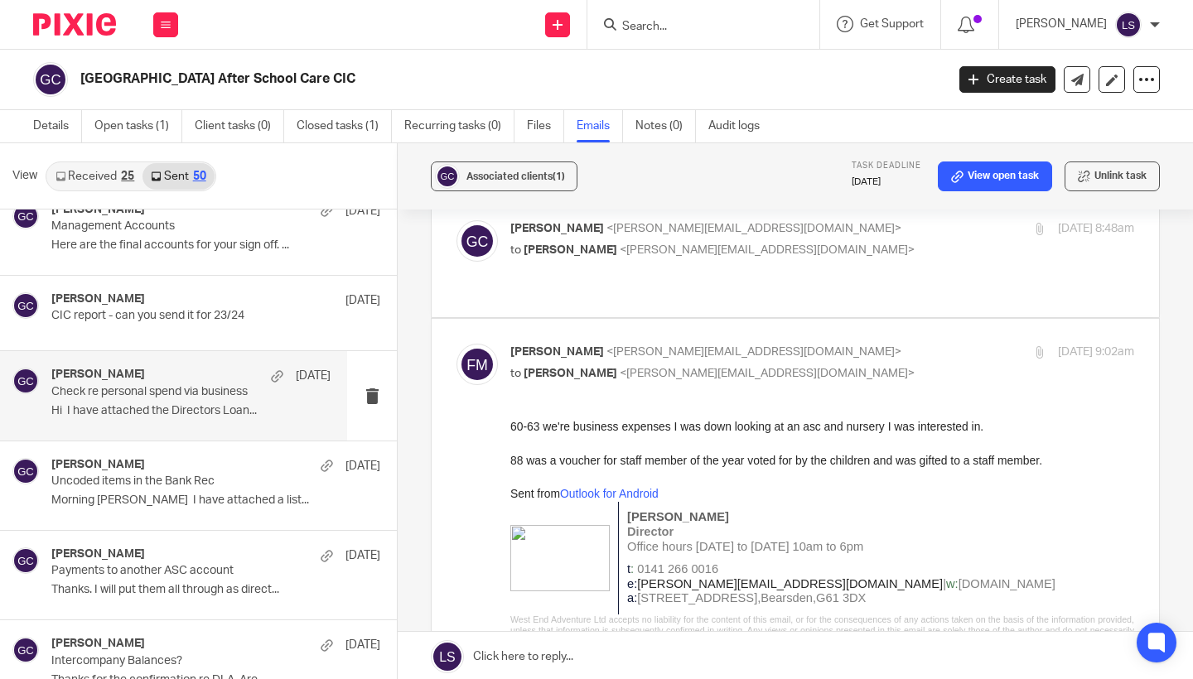
click at [767, 368] on span "<gillian@fearlessfinancials.co.uk>" at bounding box center [767, 374] width 295 height 12
checkbox input "false"
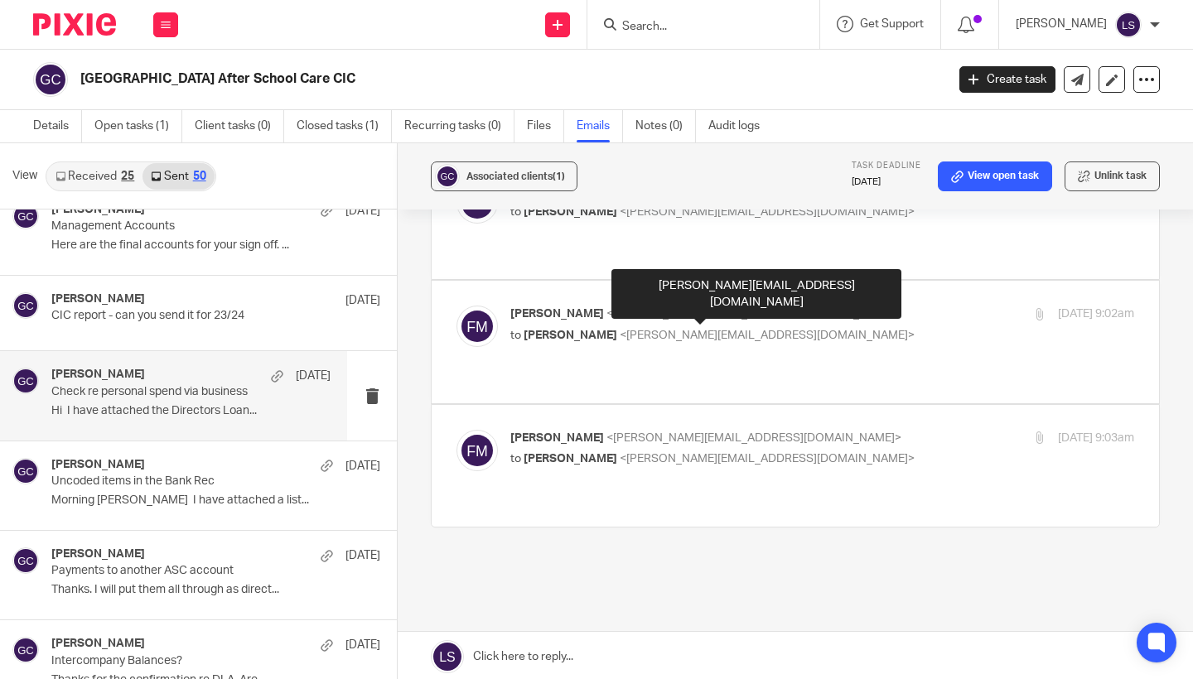
scroll to position [122, 0]
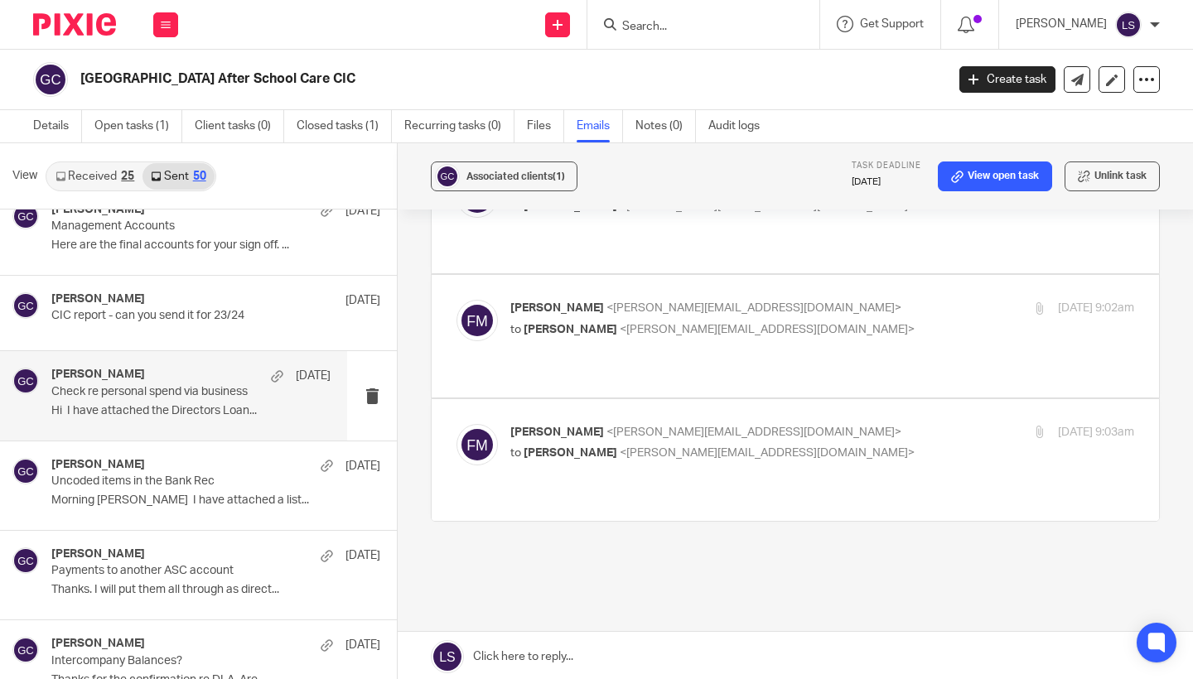
click at [825, 445] on p "to Gillian Caughey <gillian@fearlessfinancials.co.uk>" at bounding box center [718, 453] width 416 height 17
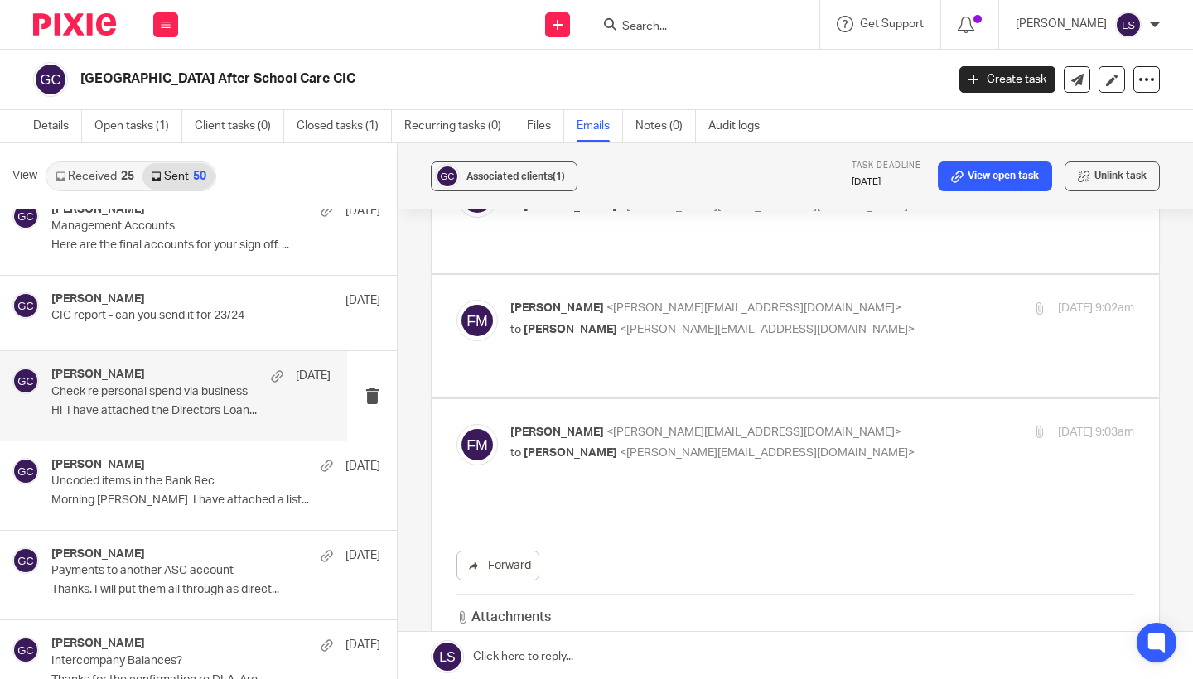
scroll to position [0, 0]
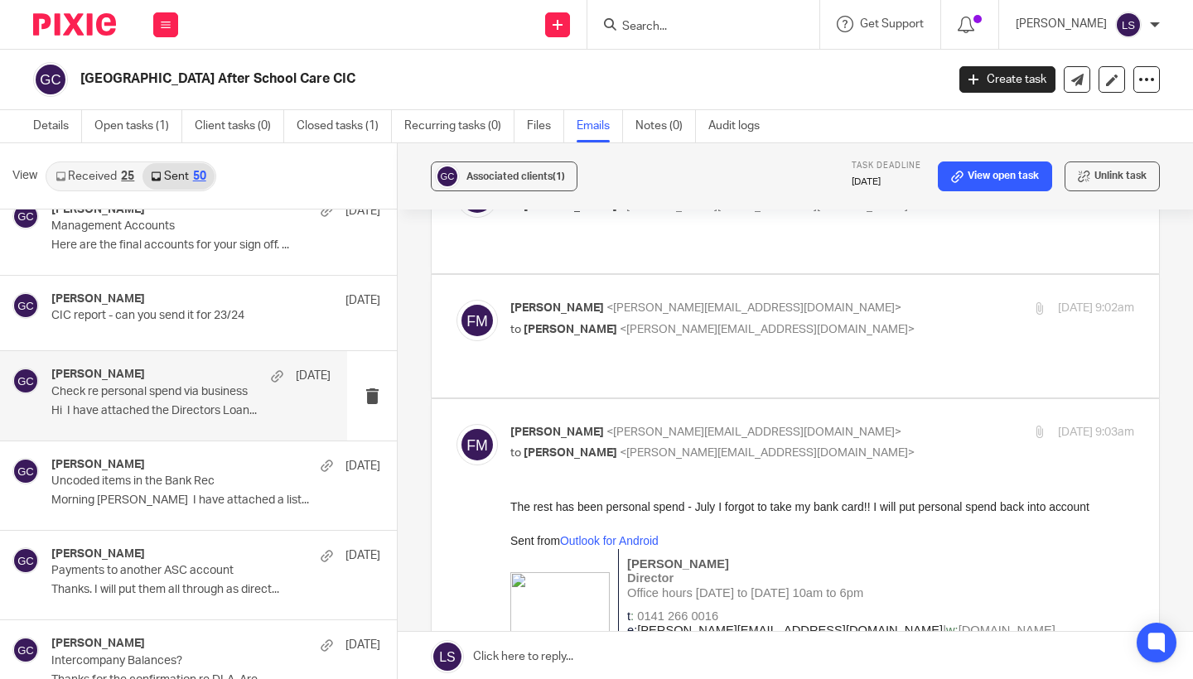
click at [825, 445] on p "to Gillian Caughey <gillian@fearlessfinancials.co.uk>" at bounding box center [718, 453] width 416 height 17
checkbox input "false"
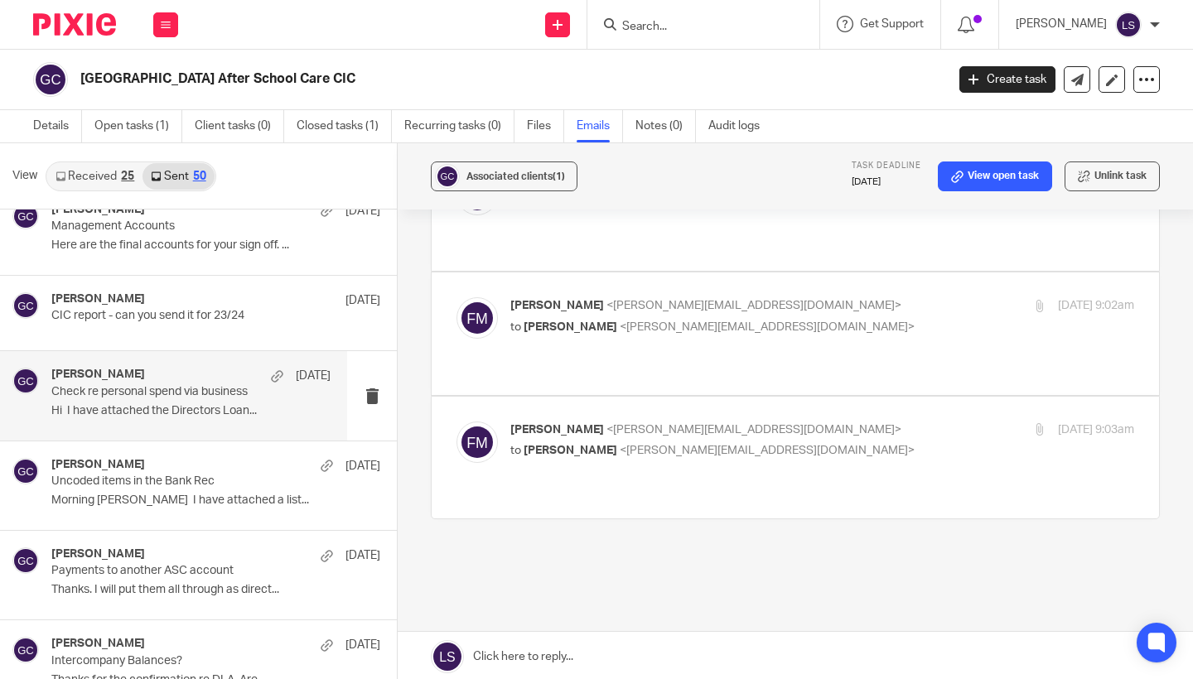
scroll to position [122, 0]
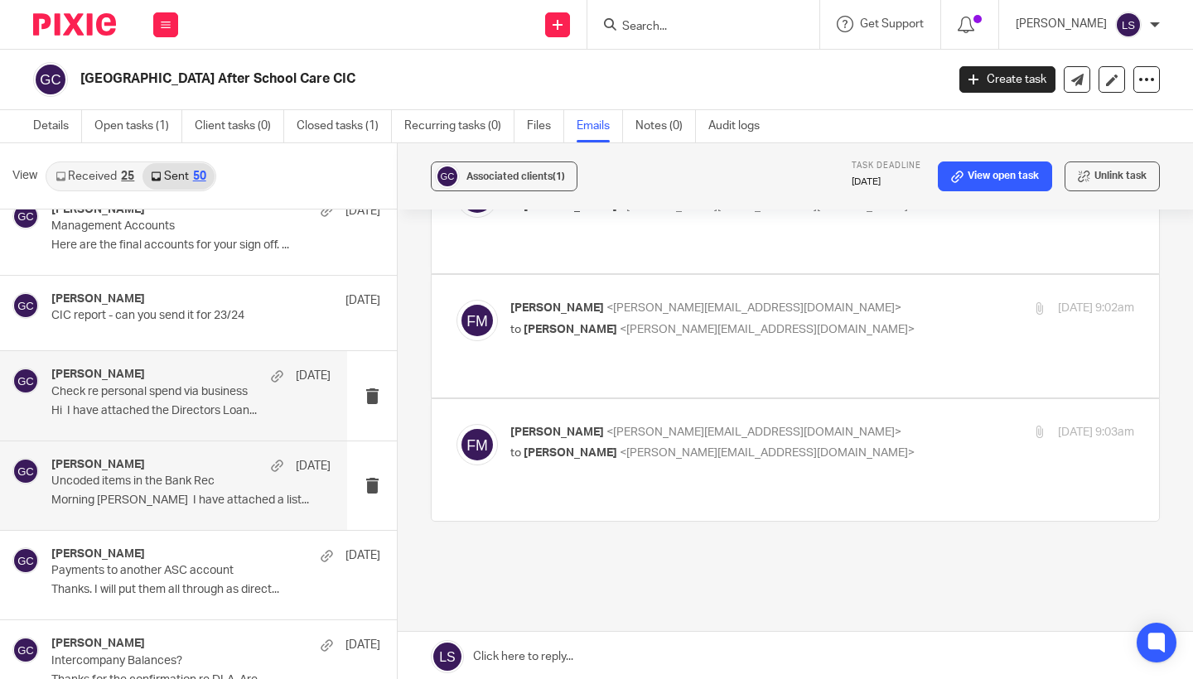
click at [146, 477] on div "Gillian Caughey 4 Apr Uncoded items in the Bank Rec Morning Fiona I have attach…" at bounding box center [190, 486] width 279 height 56
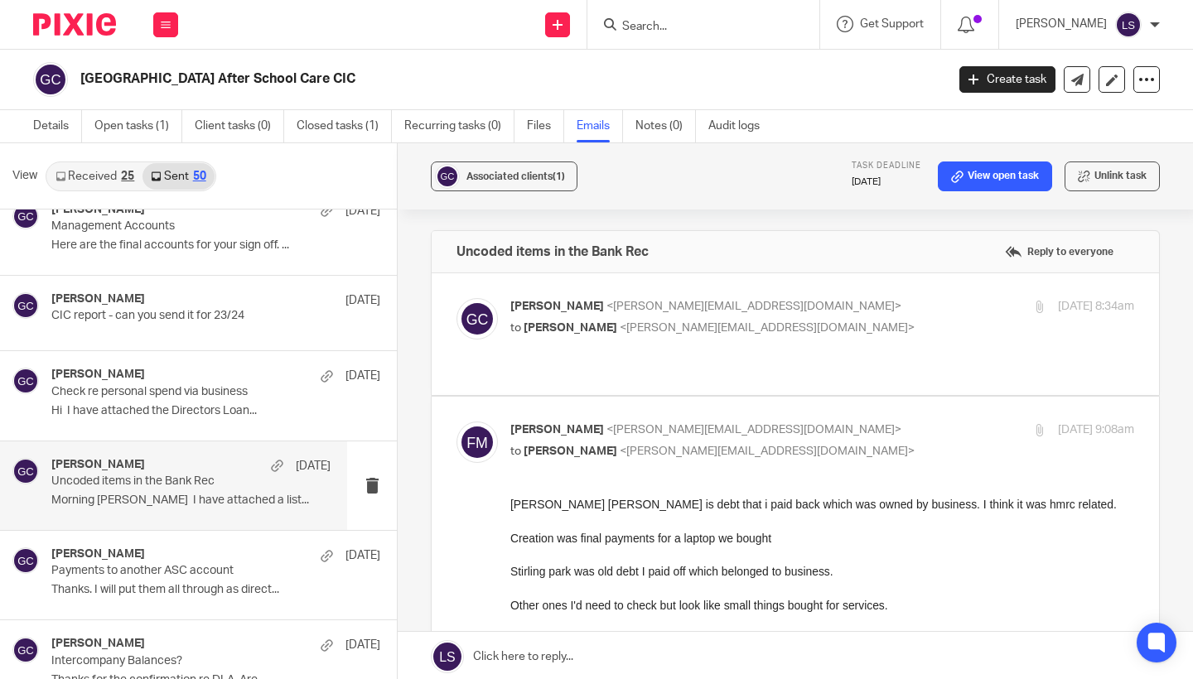
scroll to position [0, 0]
click at [655, 556] on div at bounding box center [822, 555] width 624 height 17
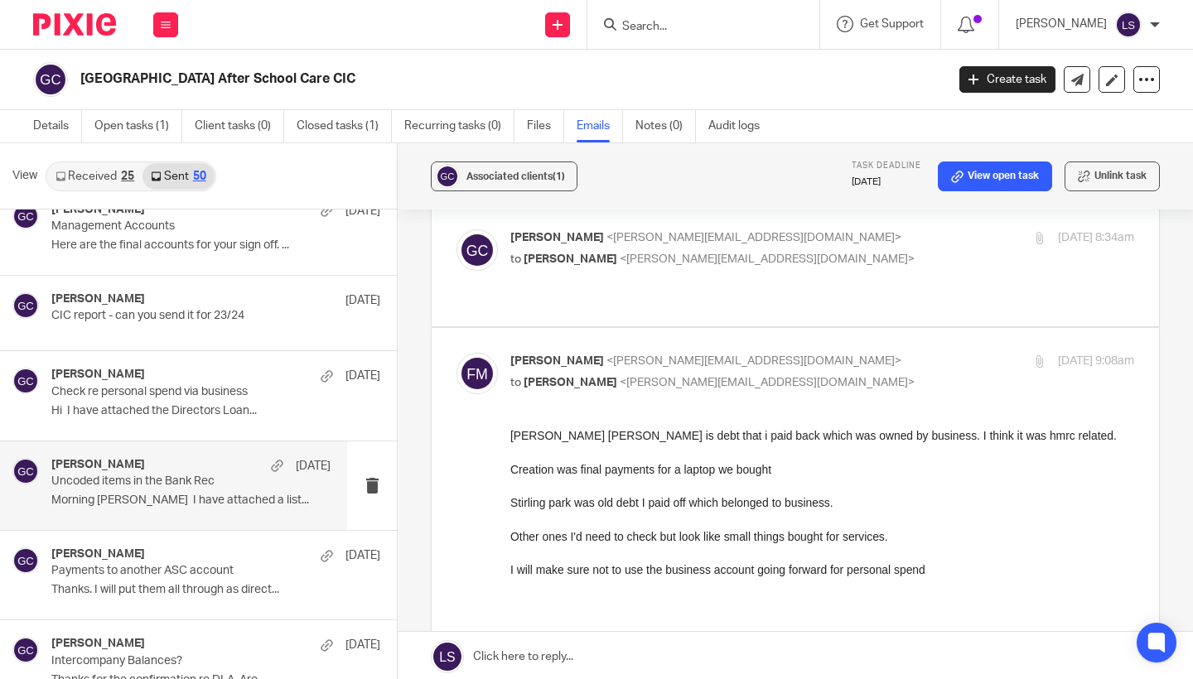
scroll to position [99, 0]
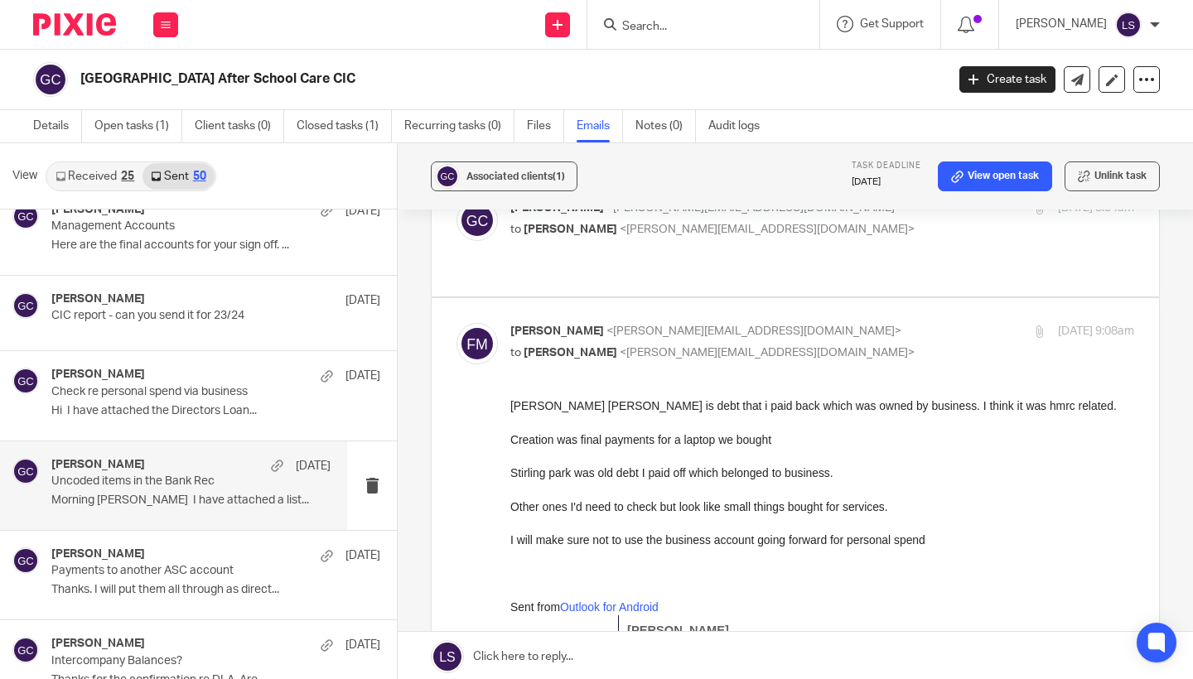
click at [838, 345] on p "to Gillian Caughey <gillian@fearlessfinancials.co.uk>" at bounding box center [718, 353] width 416 height 17
checkbox input "false"
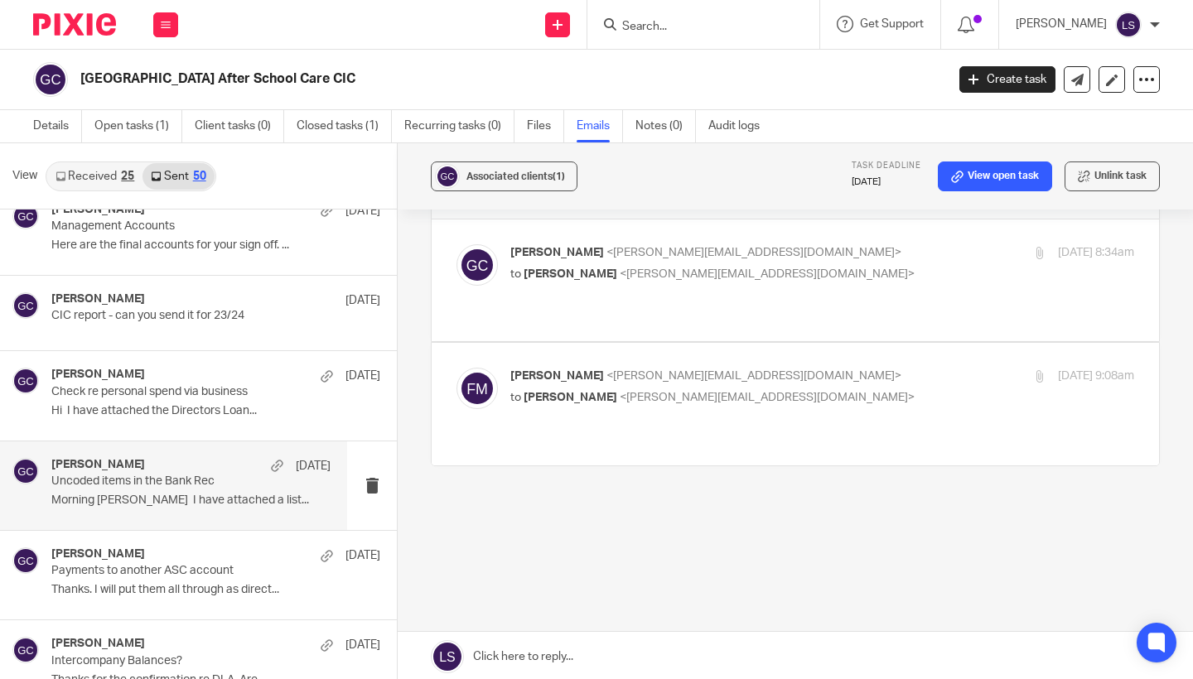
scroll to position [17, 0]
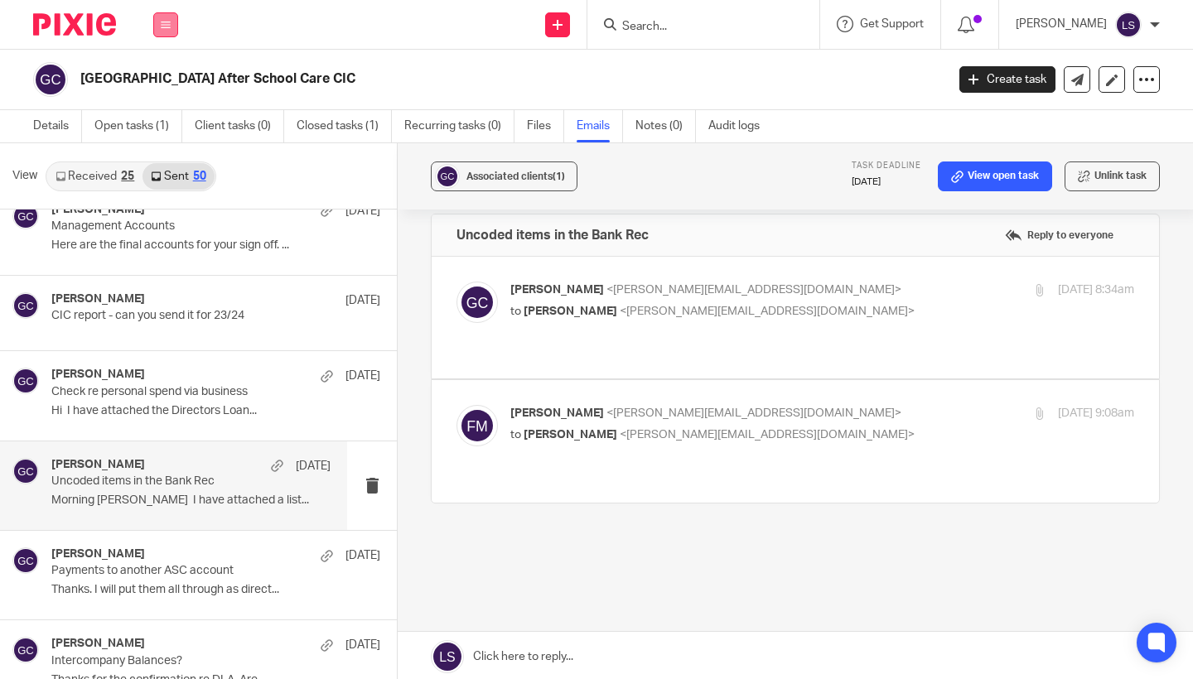
click at [167, 27] on icon at bounding box center [166, 25] width 10 height 10
click at [159, 101] on link "Email" at bounding box center [156, 101] width 27 height 12
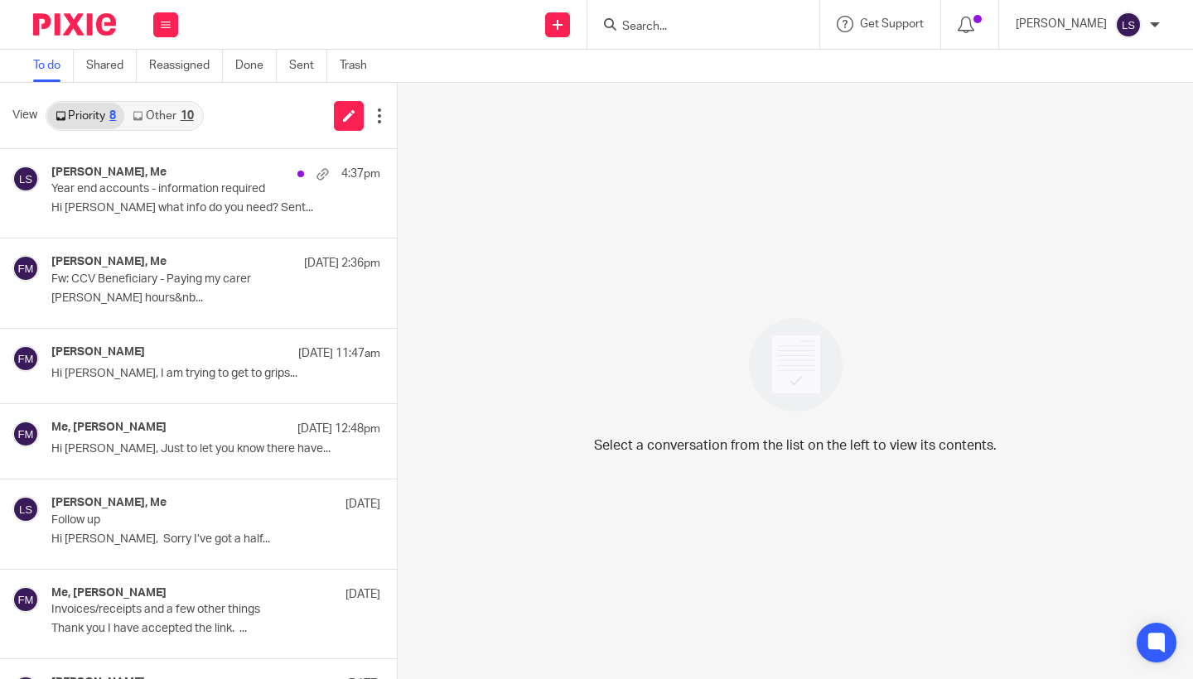
click at [186, 106] on link "Other 10" at bounding box center [162, 116] width 77 height 27
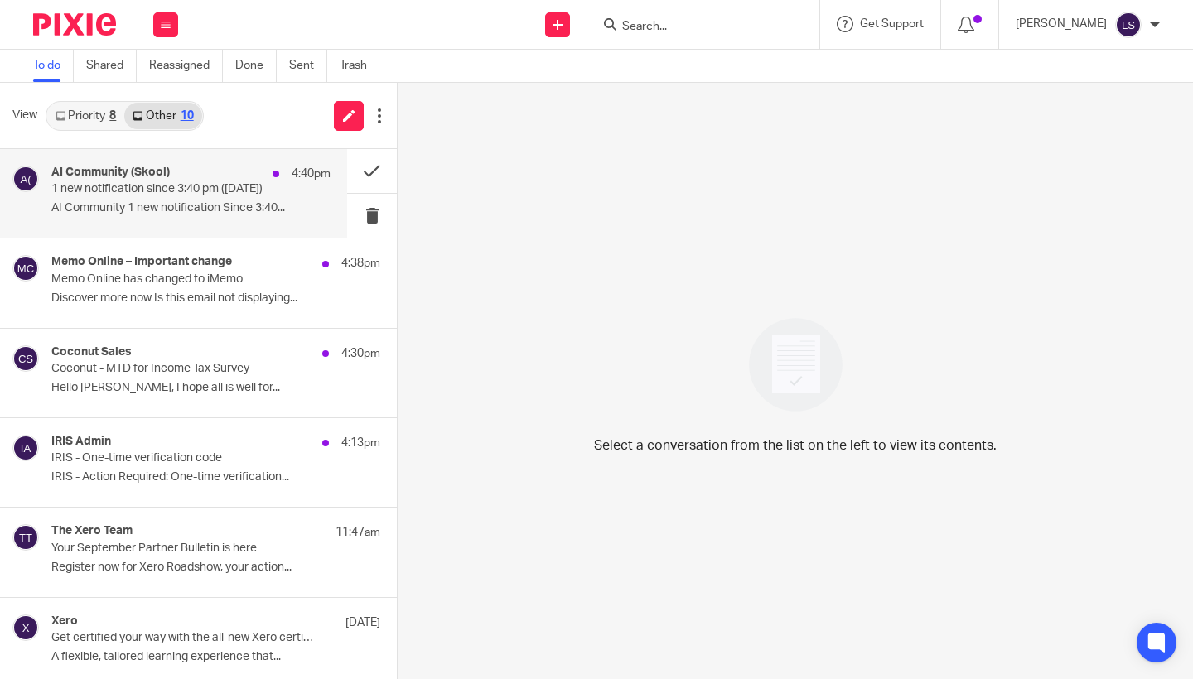
click at [201, 187] on p "1 new notification since 3:40 pm ([DATE])" at bounding box center [163, 189] width 224 height 14
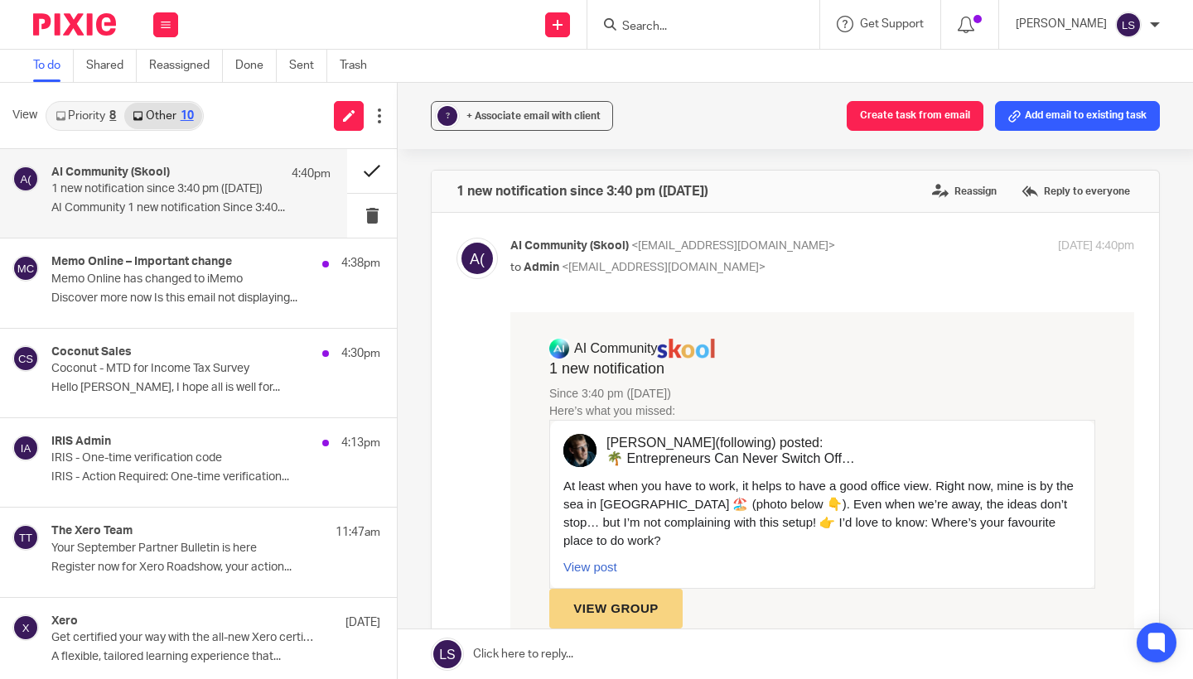
click at [372, 167] on button at bounding box center [372, 171] width 50 height 44
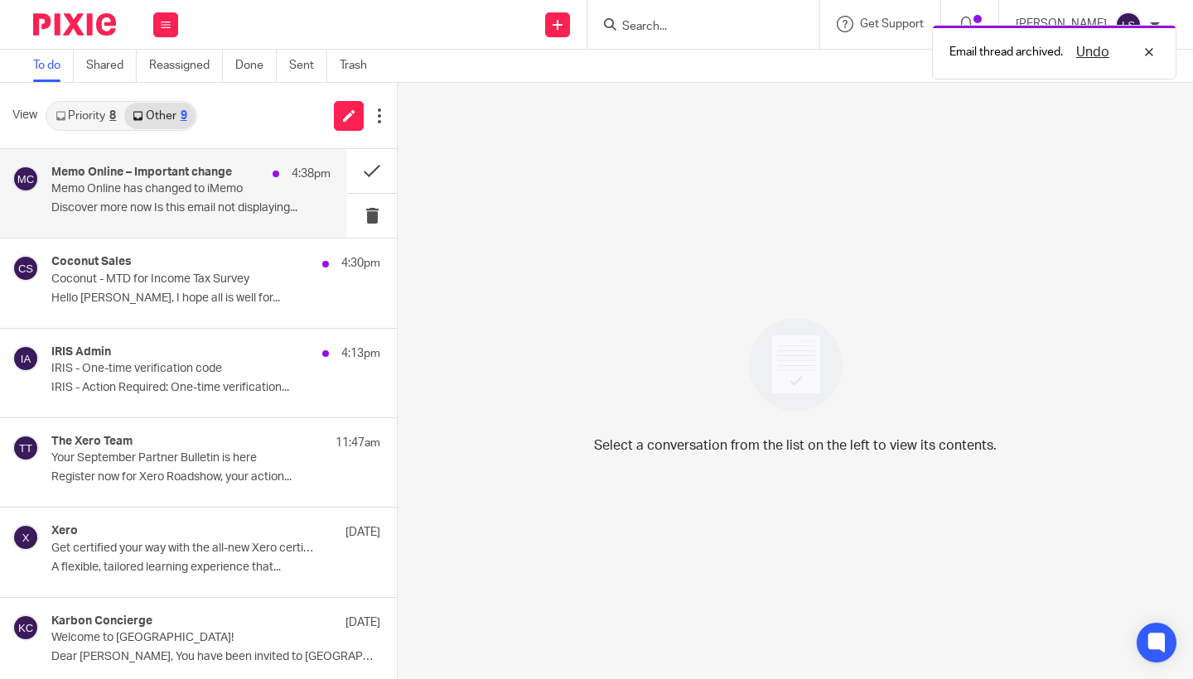
click at [215, 173] on h4 "Memo Online – Important change" at bounding box center [141, 173] width 181 height 14
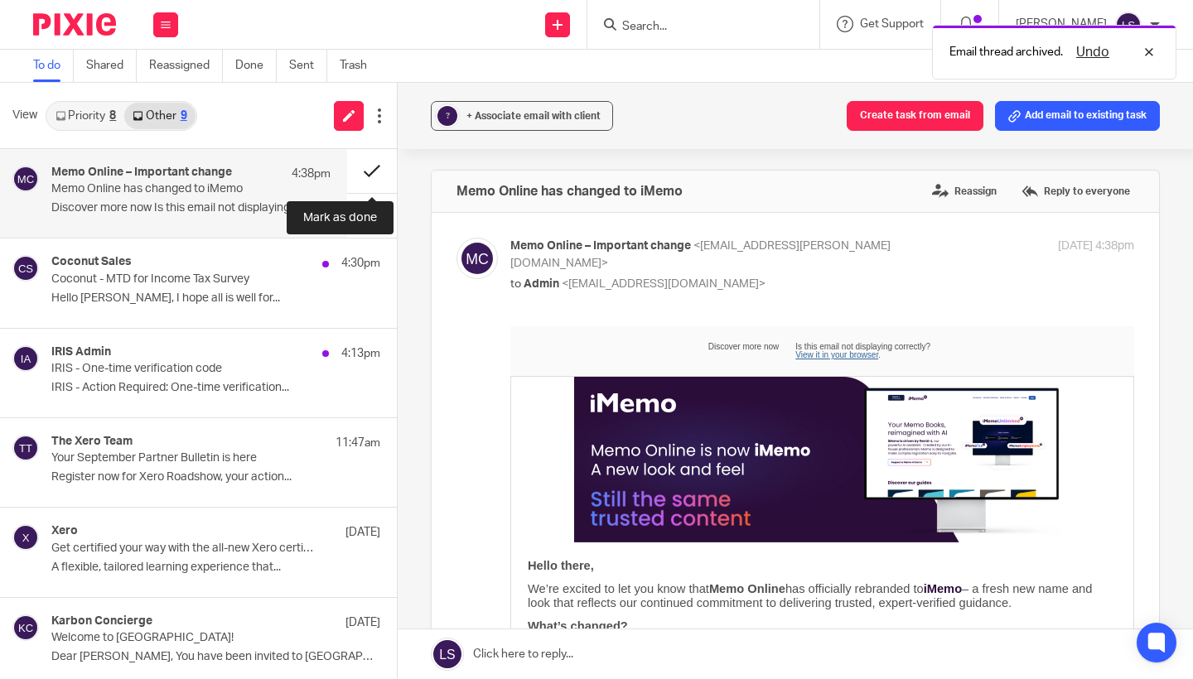
click at [354, 166] on button at bounding box center [372, 171] width 50 height 44
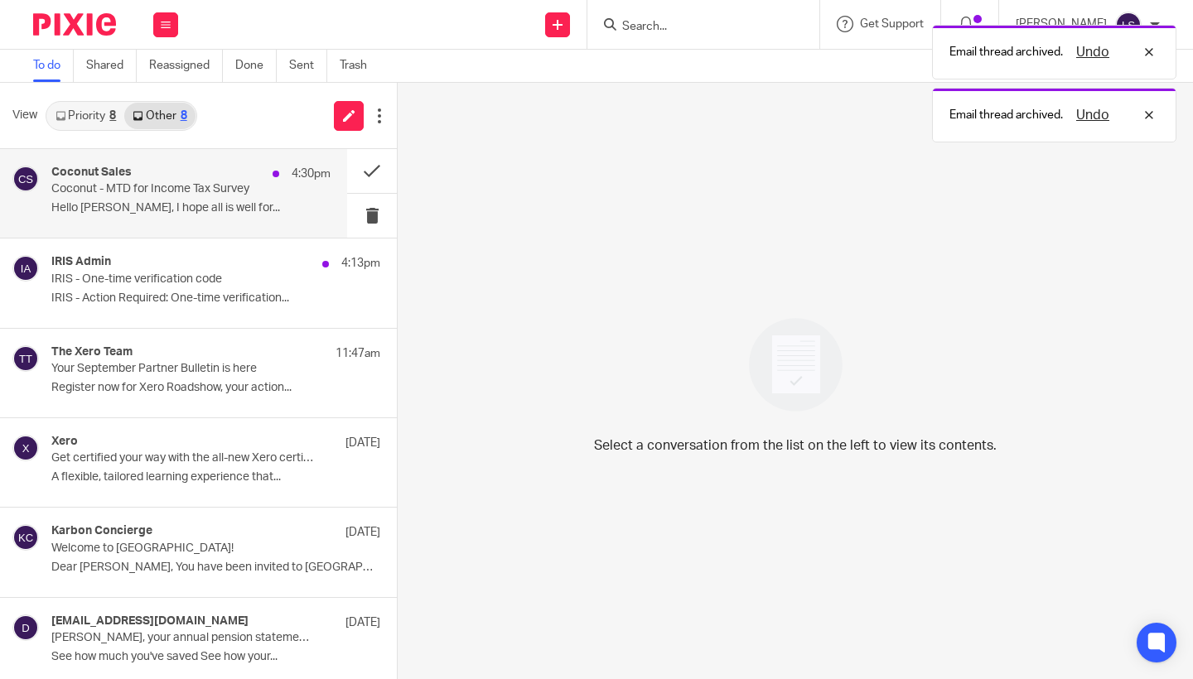
click at [201, 168] on div "Coconut Sales 4:30pm" at bounding box center [190, 174] width 279 height 17
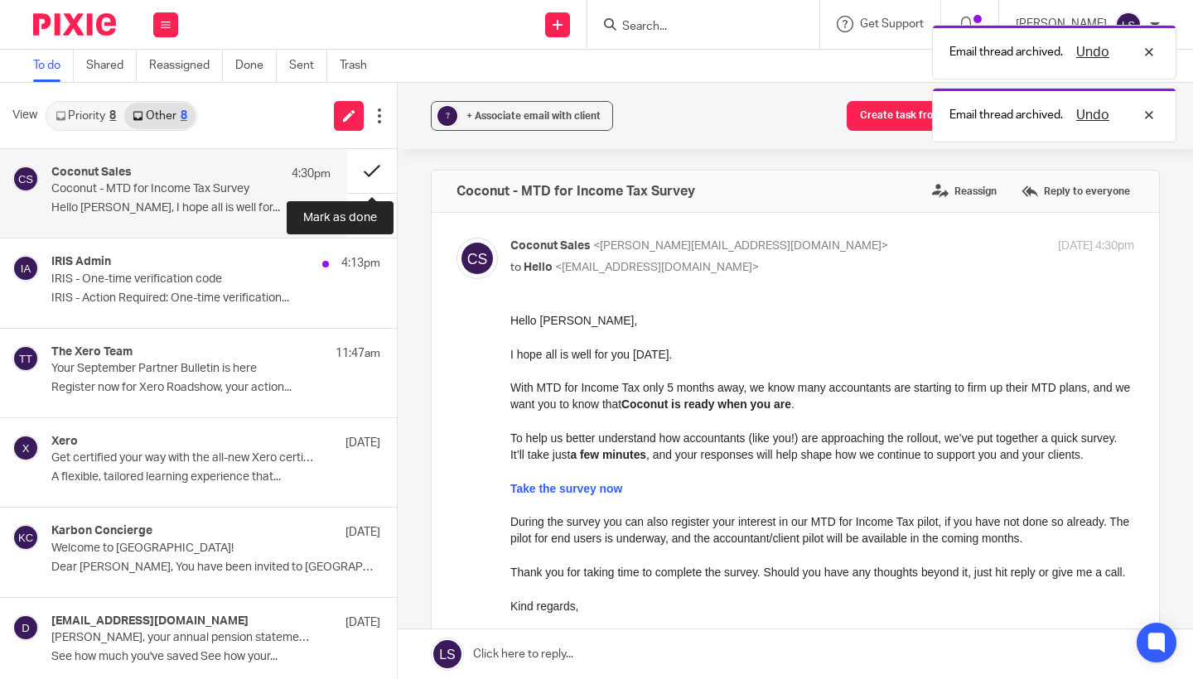
click at [351, 169] on button at bounding box center [372, 171] width 50 height 44
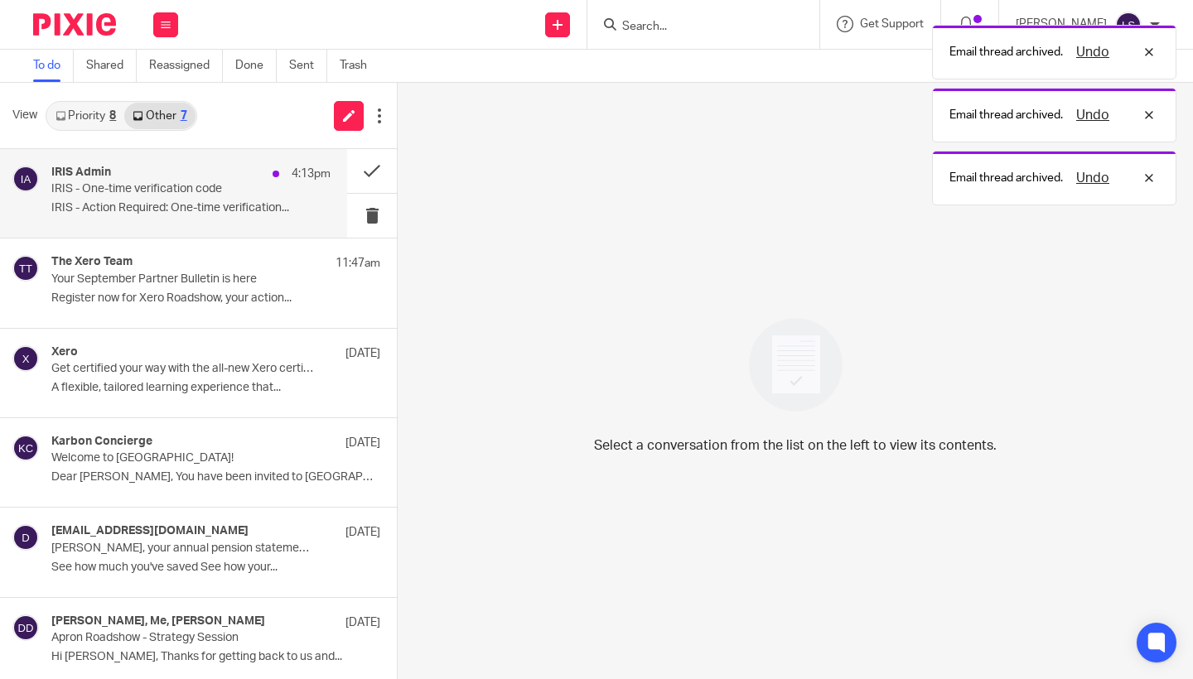
click at [223, 176] on div "IRIS Admin 4:13pm" at bounding box center [190, 174] width 279 height 17
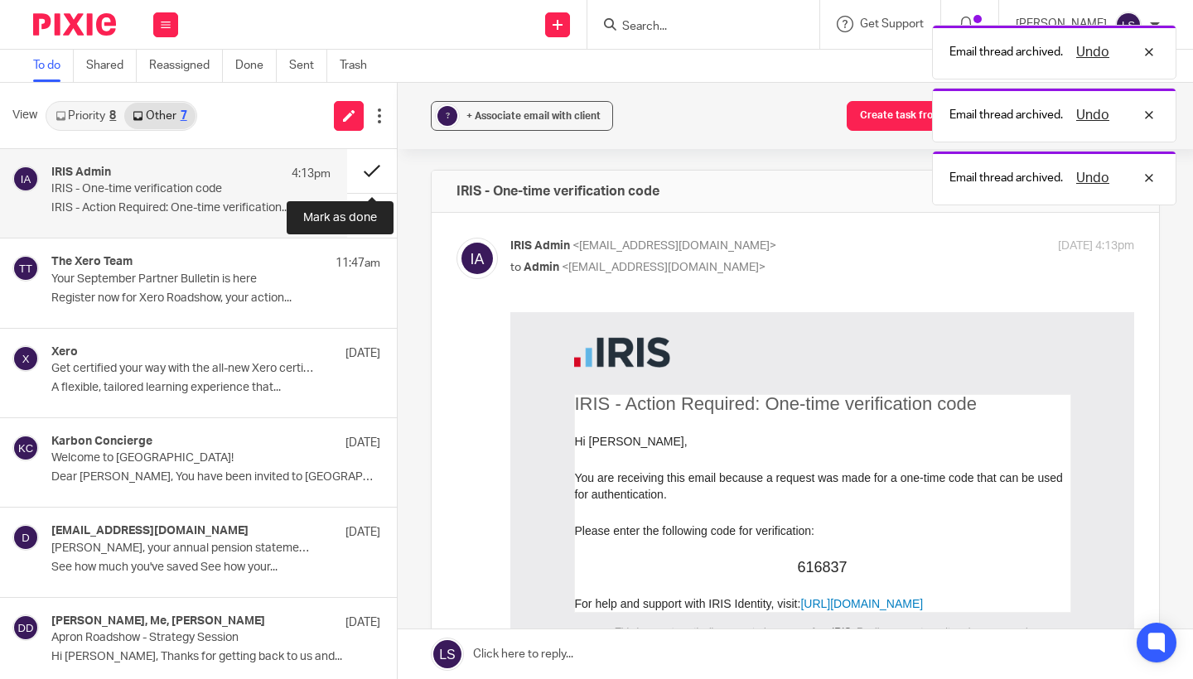
click at [362, 172] on button at bounding box center [372, 171] width 50 height 44
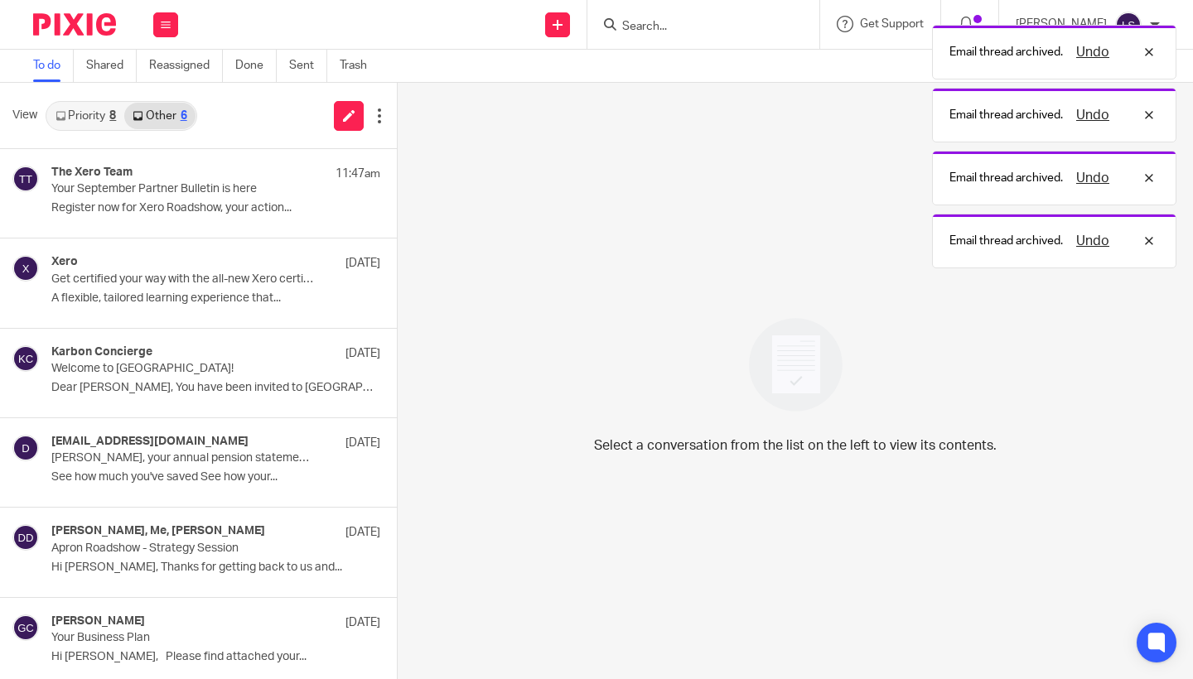
click at [114, 112] on div "8" at bounding box center [112, 116] width 7 height 12
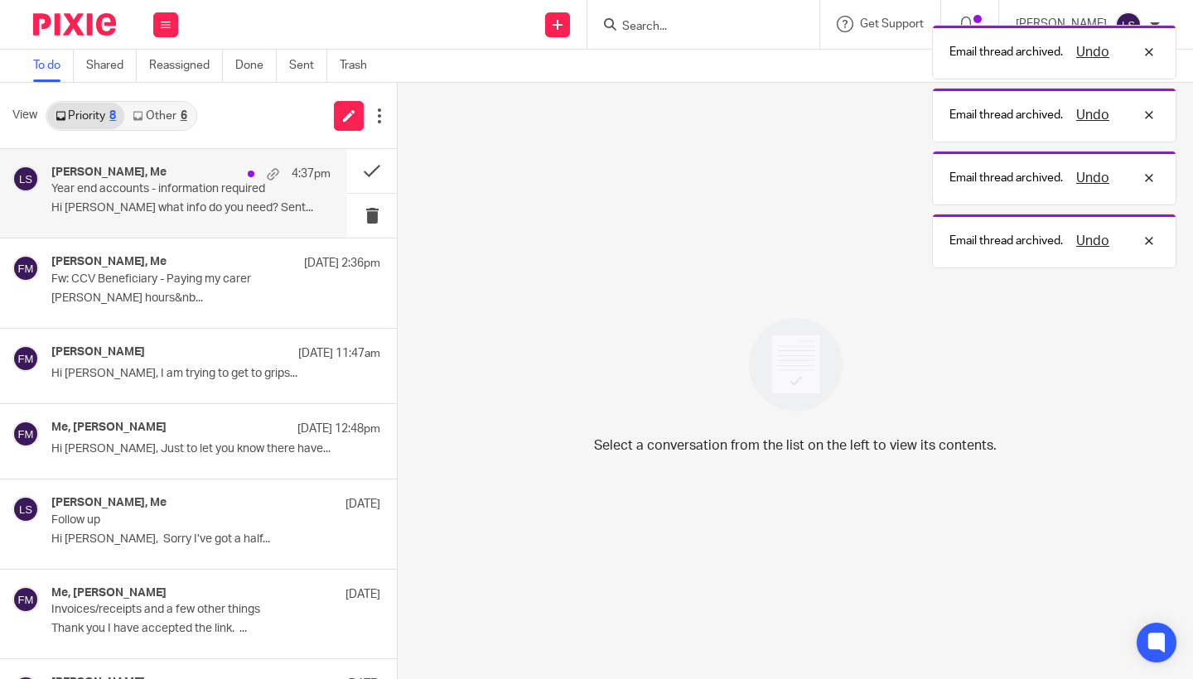
click at [152, 198] on div "[PERSON_NAME], Me 4:37pm Year end accounts - information required Hi lauren wha…" at bounding box center [190, 194] width 279 height 56
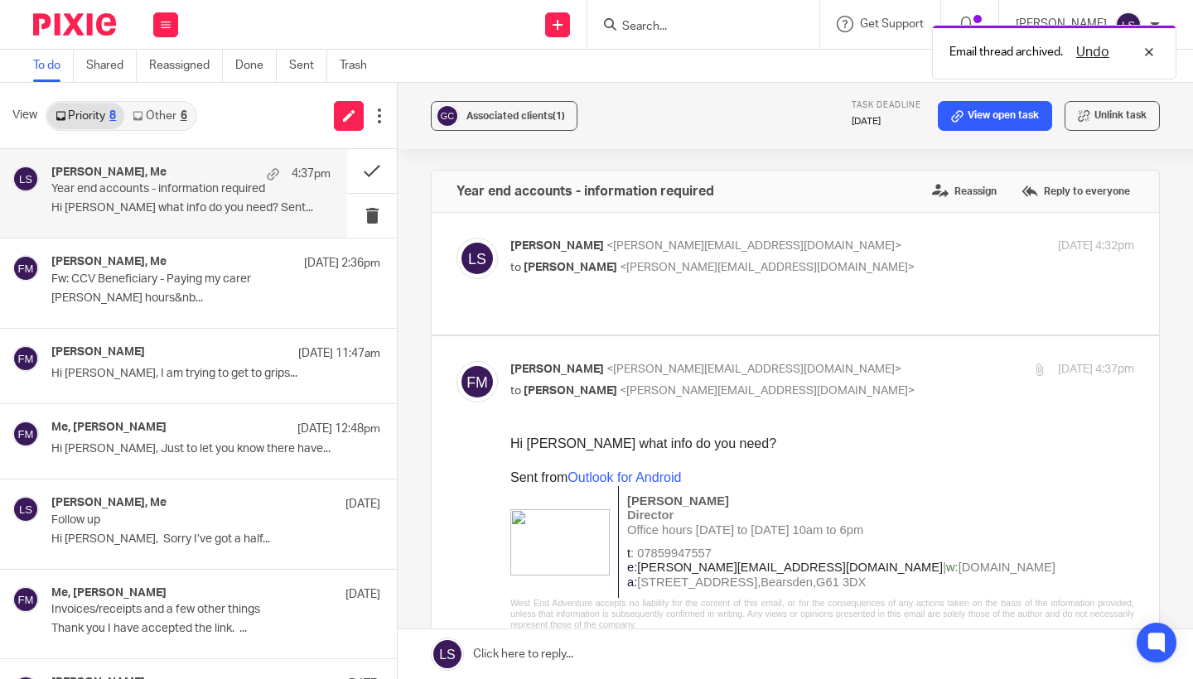
click at [769, 379] on div "[PERSON_NAME] <[PERSON_NAME][EMAIL_ADDRESS][DOMAIN_NAME]> to [PERSON_NAME] <[EM…" at bounding box center [718, 380] width 416 height 38
checkbox input "false"
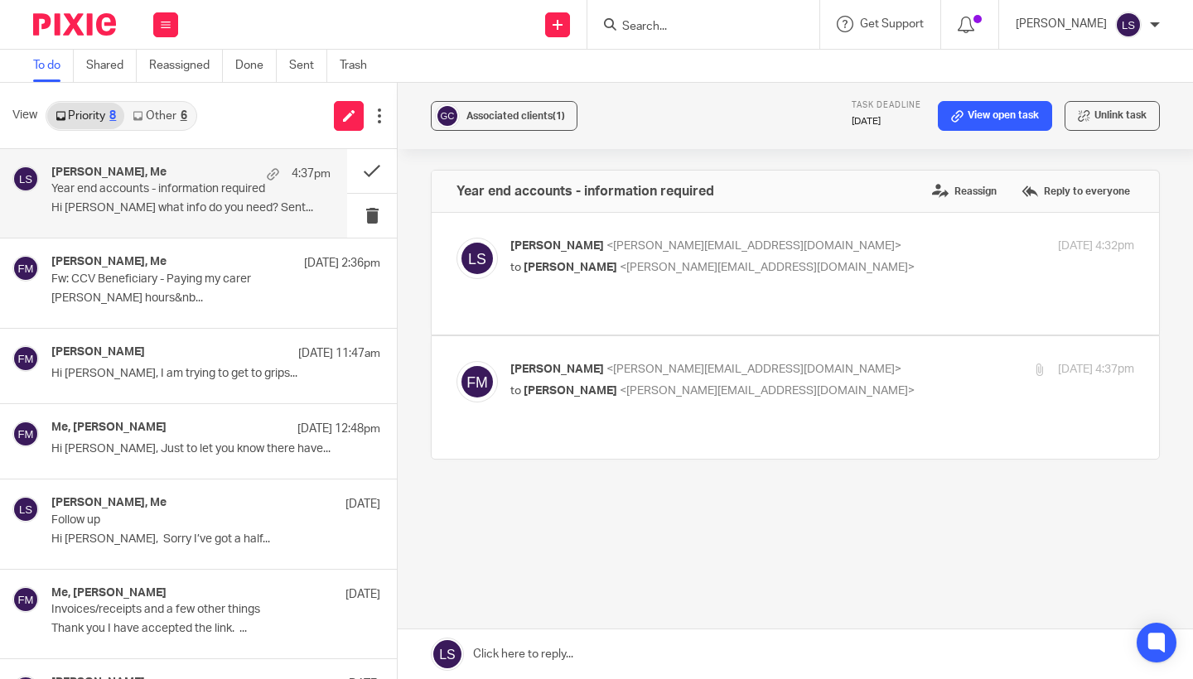
click at [795, 275] on div "Lauren Simmons <lauren@fearlessfinancials.co.uk> to Fiona Minshall <fiona@weste…" at bounding box center [822, 258] width 624 height 41
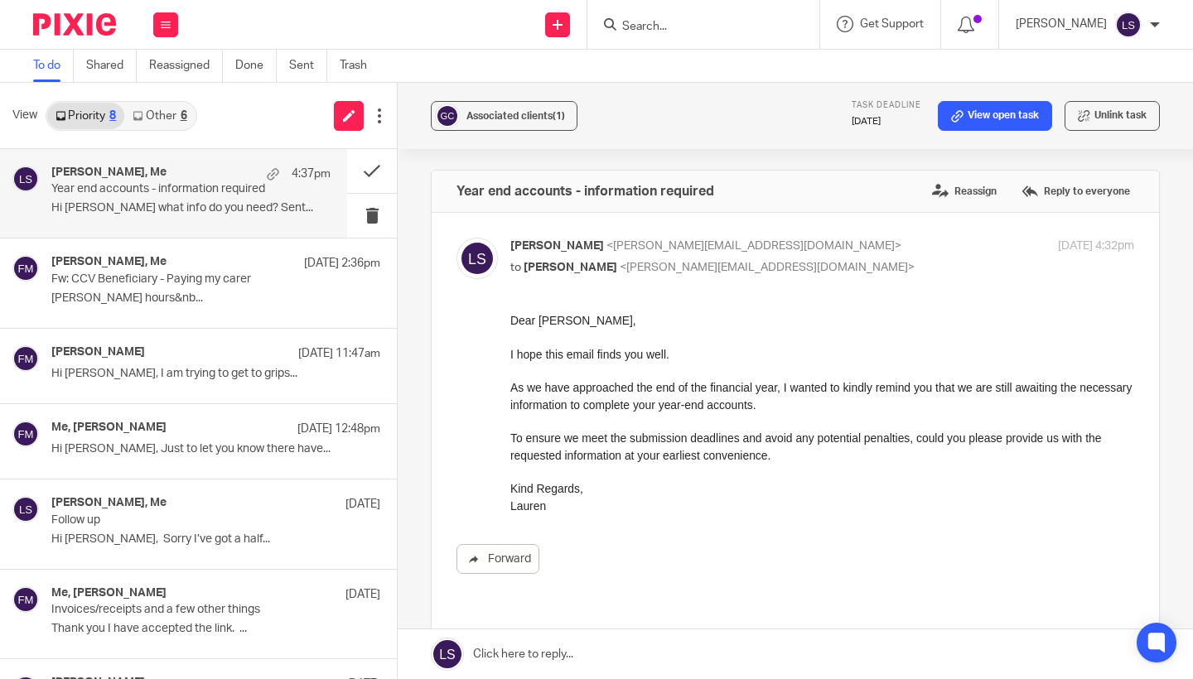
click at [795, 275] on div "Lauren Simmons <lauren@fearlessfinancials.co.uk> to Fiona Minshall <fiona@weste…" at bounding box center [822, 258] width 624 height 41
checkbox input "false"
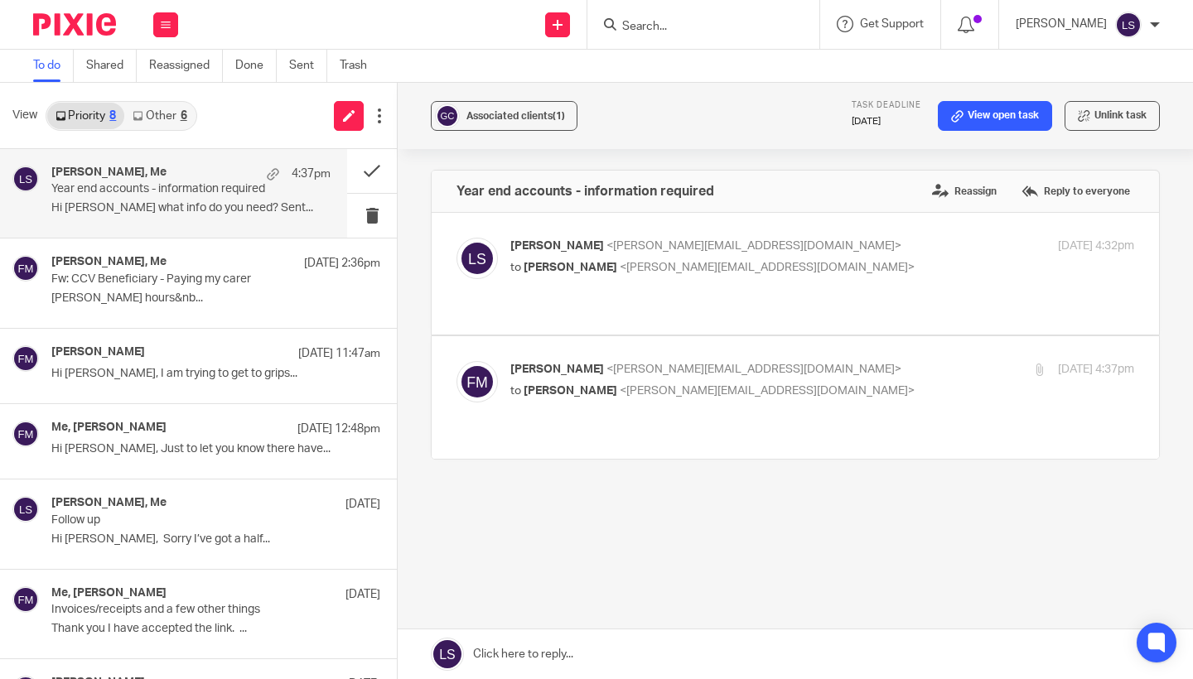
click at [834, 344] on label at bounding box center [796, 397] width 728 height 122
click at [457, 360] on input "checkbox" at bounding box center [456, 360] width 1 height 1
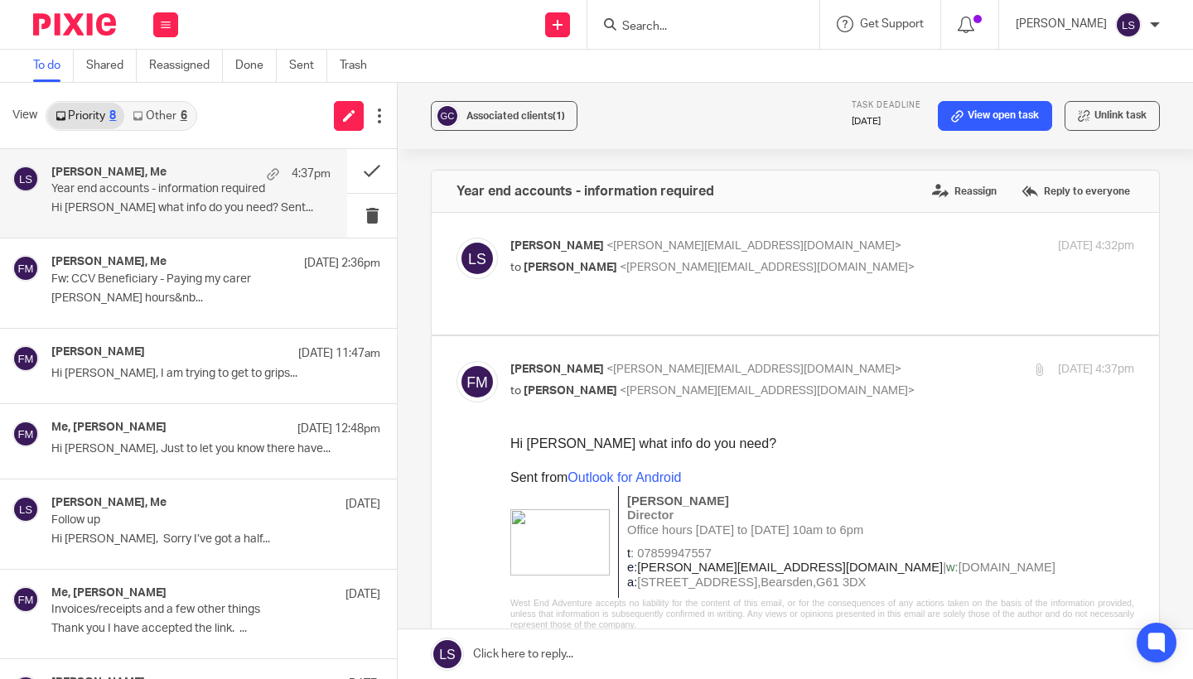
click at [826, 361] on p "[PERSON_NAME] <[EMAIL_ADDRESS][DOMAIN_NAME]>" at bounding box center [718, 369] width 416 height 17
checkbox input "false"
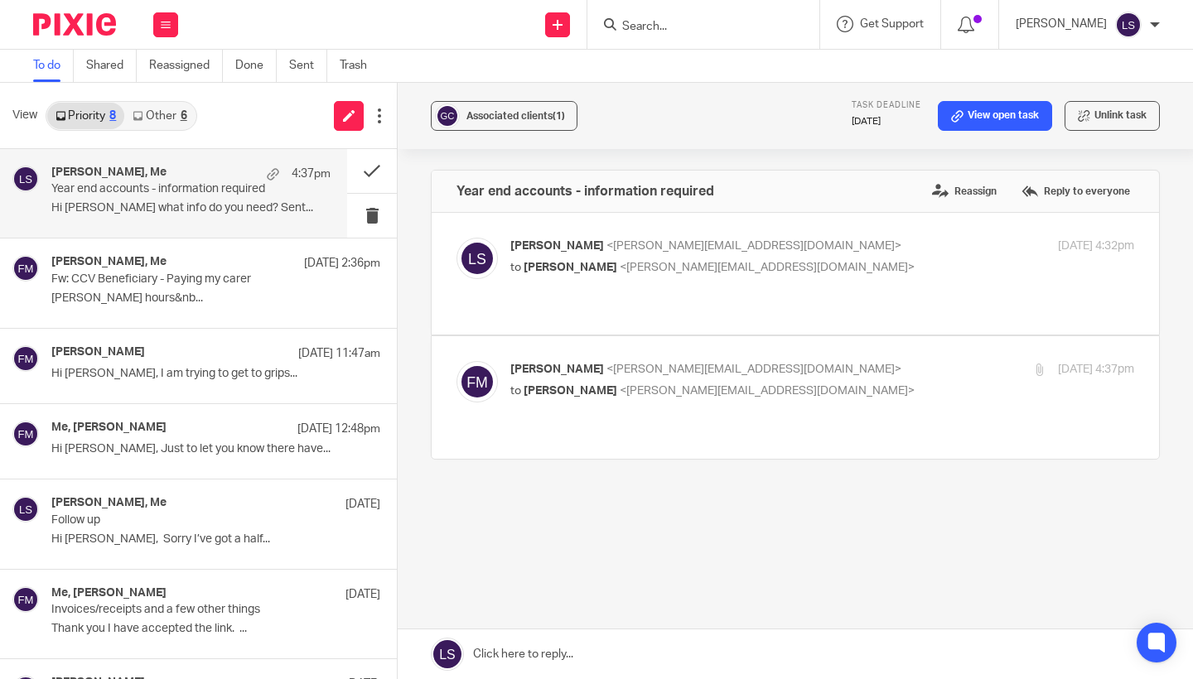
click at [183, 104] on link "Other 6" at bounding box center [159, 116] width 70 height 27
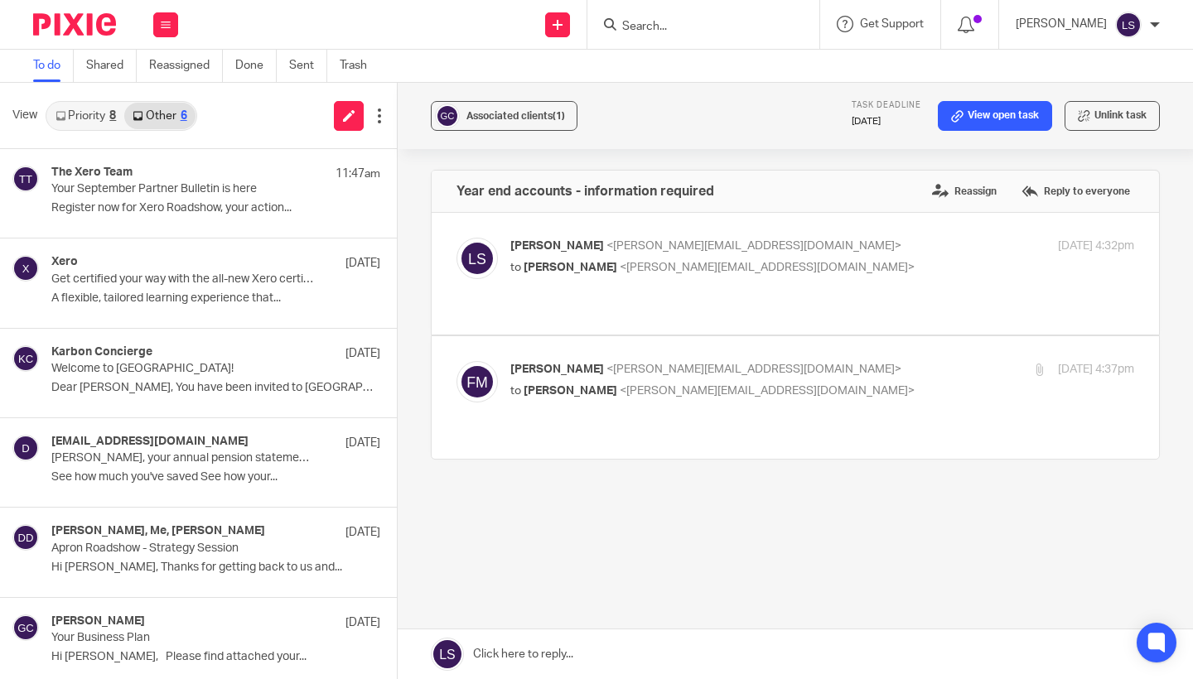
click at [100, 115] on link "Priority 8" at bounding box center [85, 116] width 77 height 27
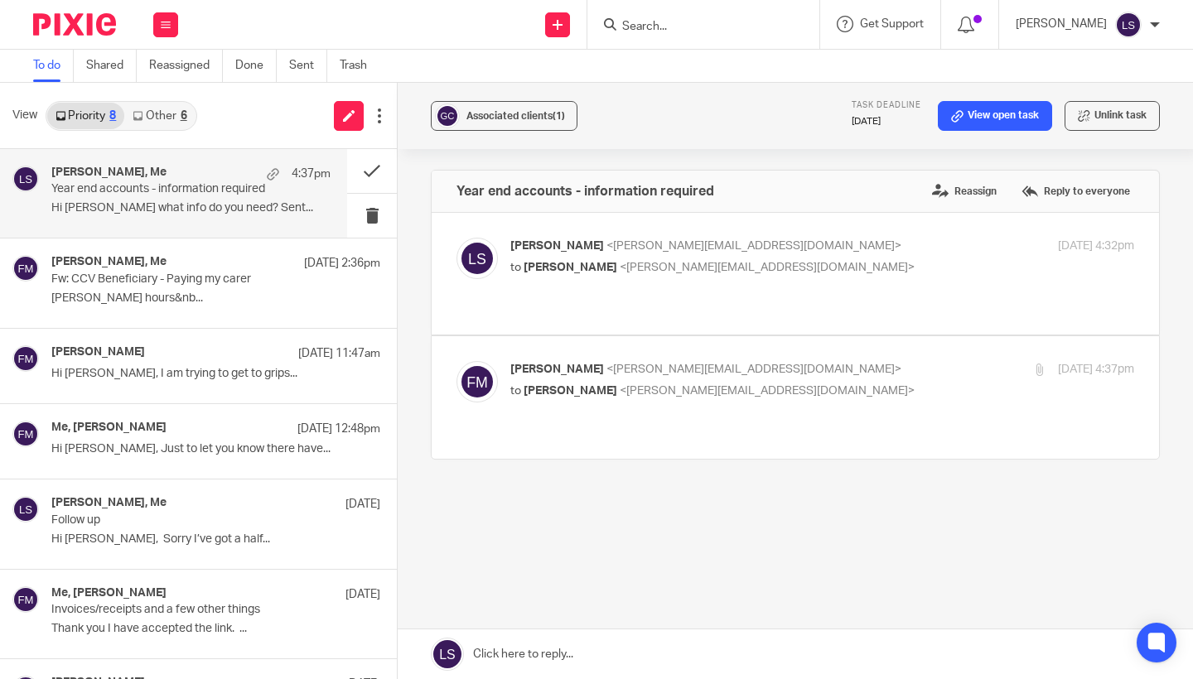
click at [155, 210] on p "Hi [PERSON_NAME] what info do you need? Sent..." at bounding box center [190, 208] width 279 height 14
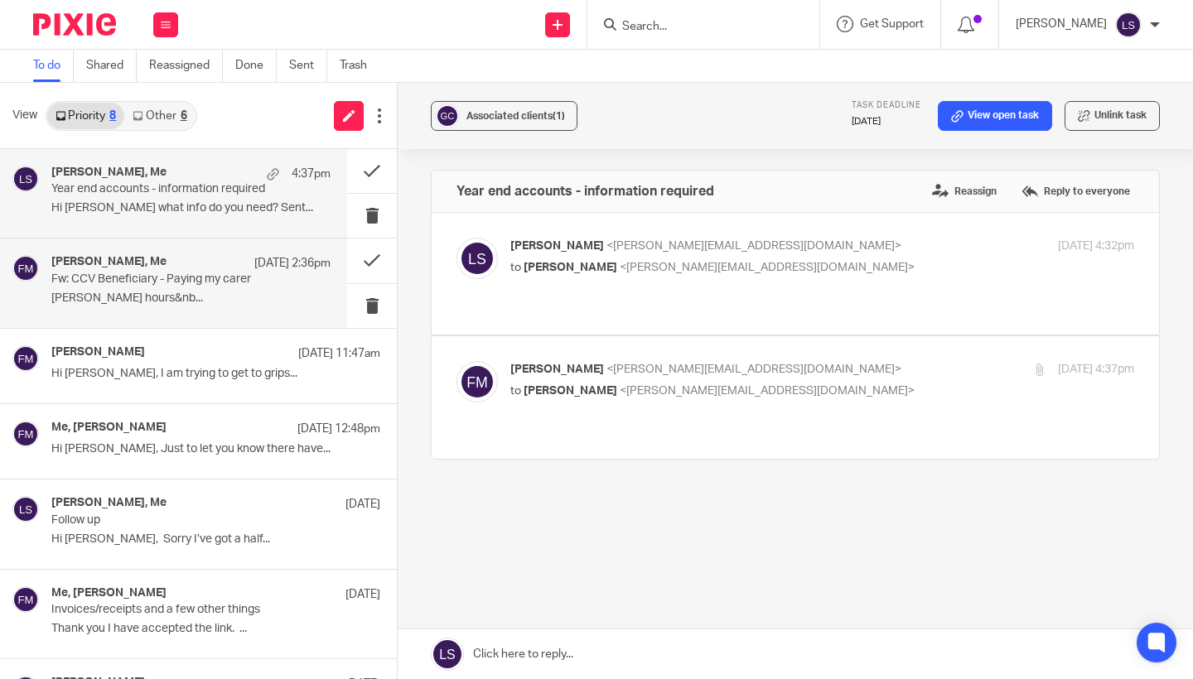
click at [136, 307] on div "Fiona Minshall, Me 23 Sep 2:36pm Fw: CCV Beneficiary - Paying my carer Fiona Mi…" at bounding box center [190, 283] width 279 height 56
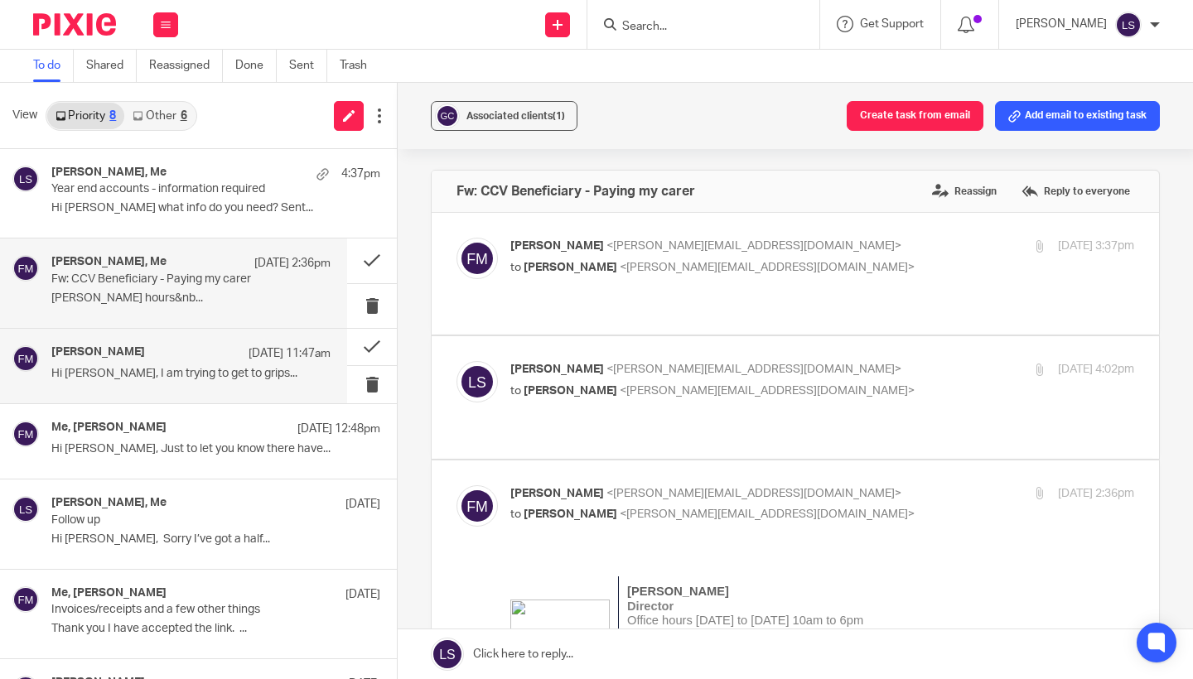
click at [150, 365] on div "Fiona Minshall 23 Sep 11:47am Hi Gillian, I am trying to get to grips..." at bounding box center [190, 366] width 279 height 41
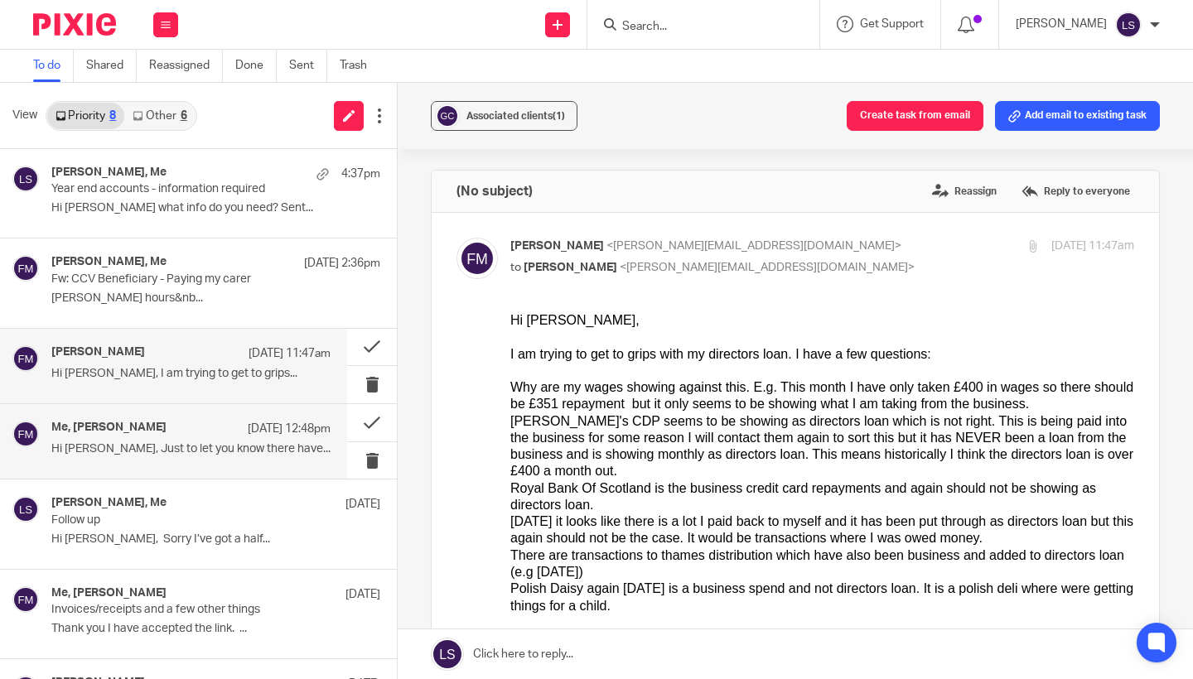
click at [160, 433] on div "Me, Fiona Minshall 22 Sep 12:48pm" at bounding box center [190, 429] width 279 height 17
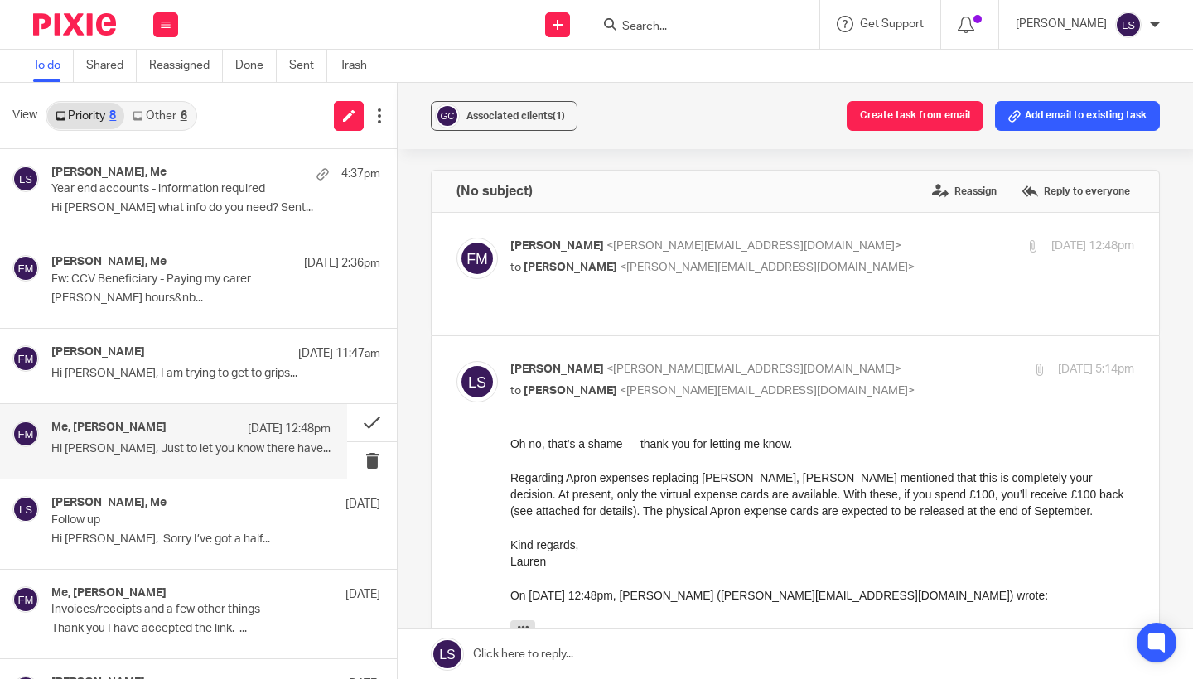
click at [631, 479] on p "Regarding Apron expenses replacing Equal, Gillian mentioned that this is comple…" at bounding box center [822, 495] width 624 height 51
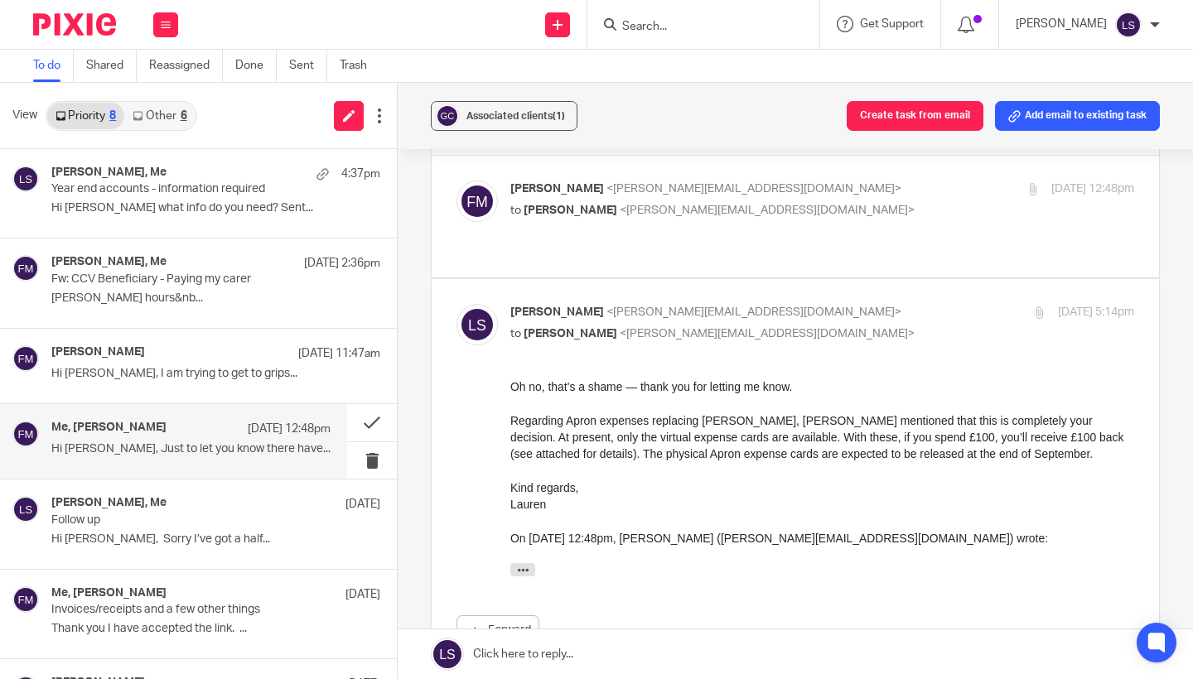
scroll to position [56, 0]
click at [826, 305] on p "Lauren Simmons <lauren@fearlessfinancials.co.uk>" at bounding box center [718, 313] width 416 height 17
checkbox input "false"
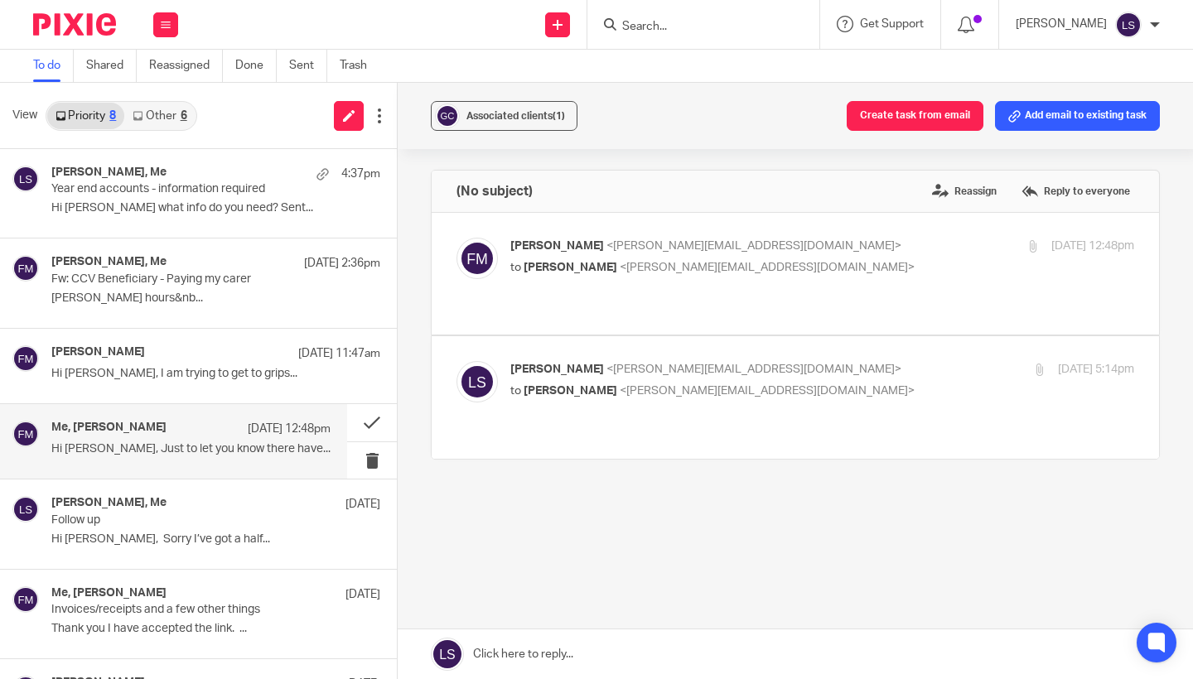
scroll to position [0, 0]
click at [378, 422] on button at bounding box center [372, 422] width 50 height 37
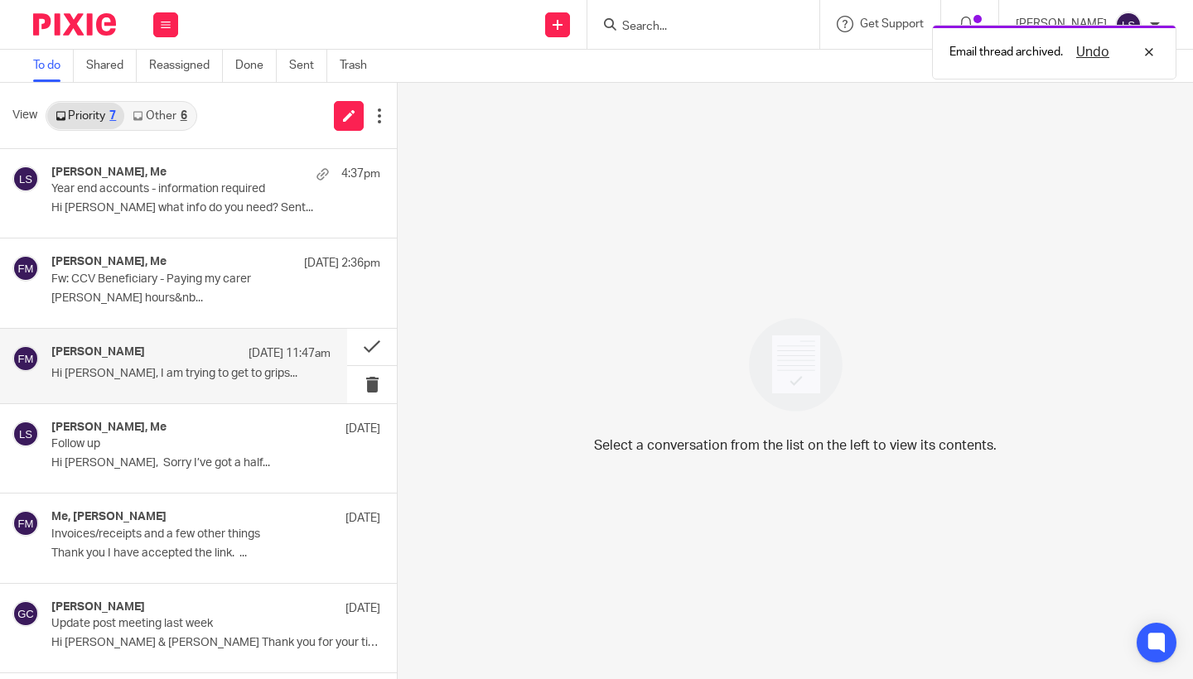
click at [198, 367] on p "Hi [PERSON_NAME], I am trying to get to grips..." at bounding box center [190, 374] width 279 height 14
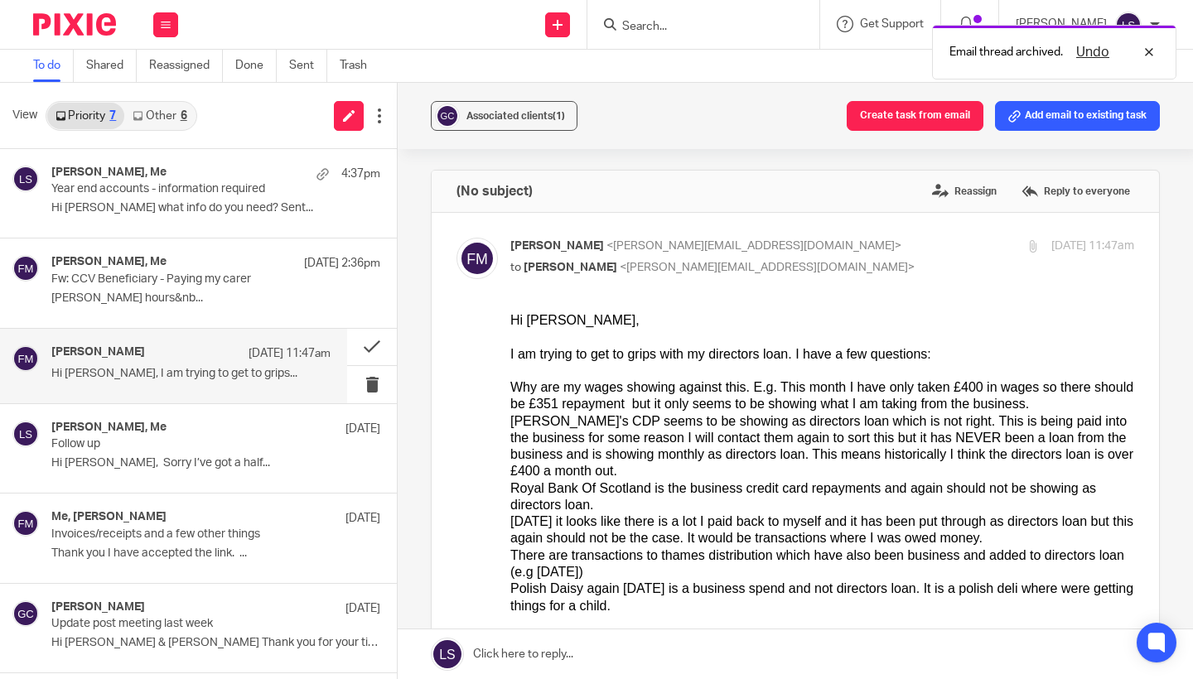
click at [686, 390] on div "Why are my wages showing against this. E.g. This month I have only taken £400 i…" at bounding box center [822, 397] width 624 height 34
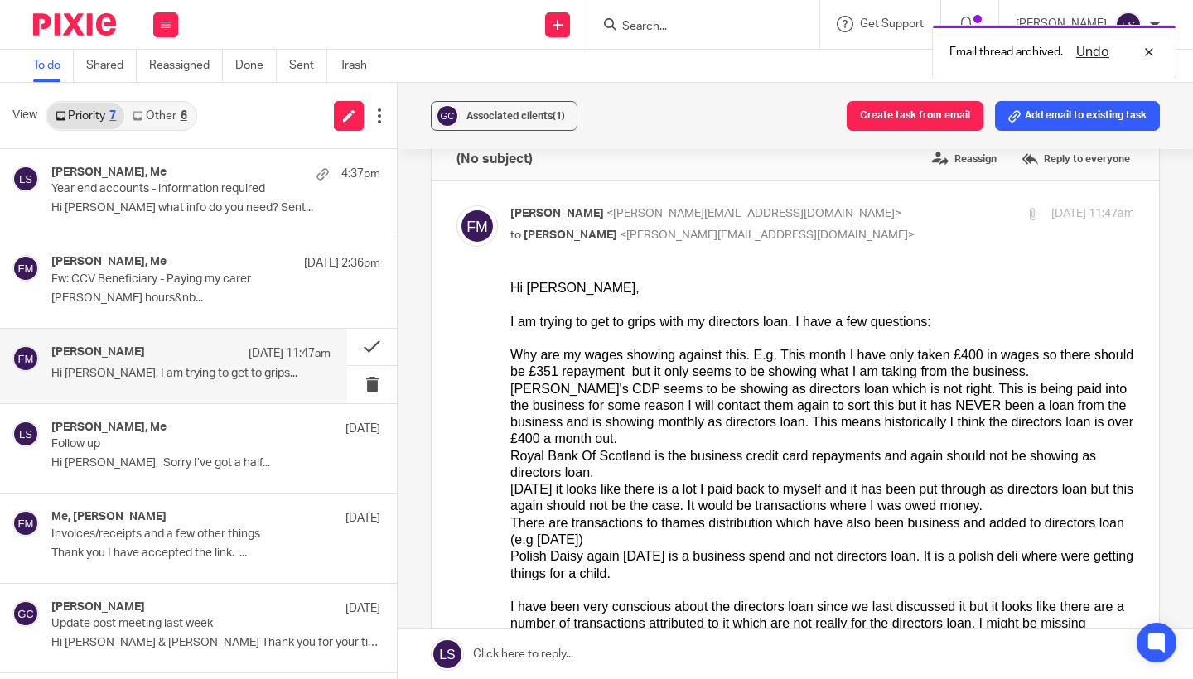
scroll to position [-1, 0]
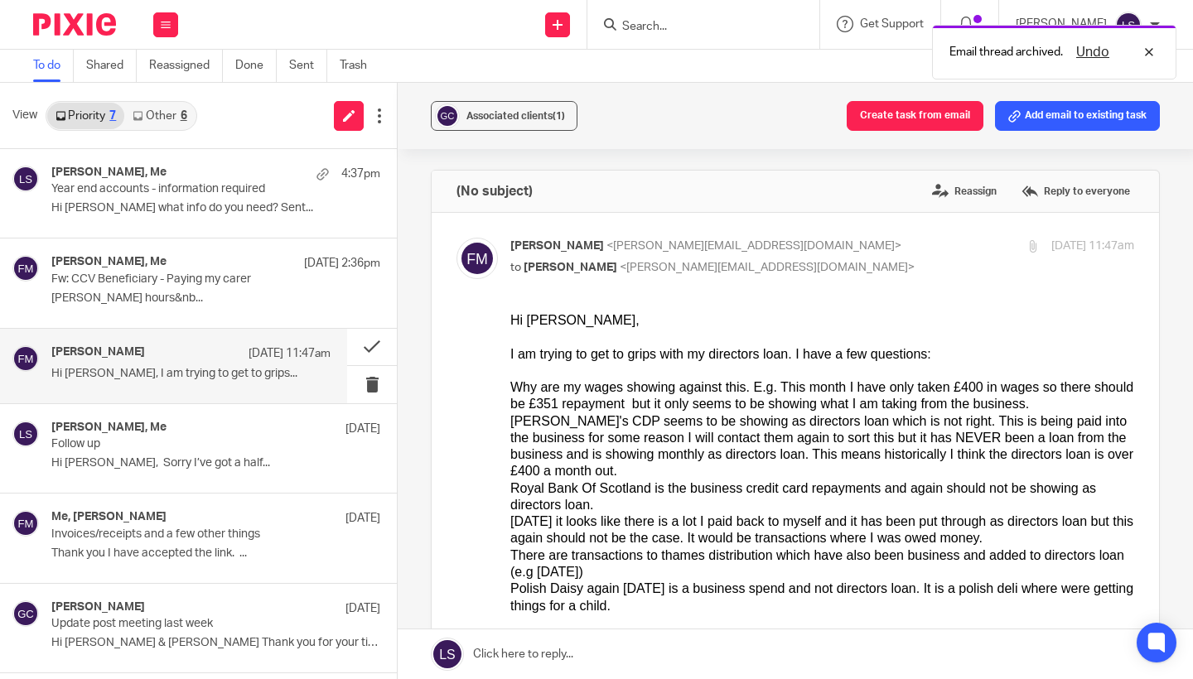
click at [877, 254] on p "[PERSON_NAME] <[EMAIL_ADDRESS][DOMAIN_NAME]>" at bounding box center [718, 246] width 416 height 17
checkbox input "false"
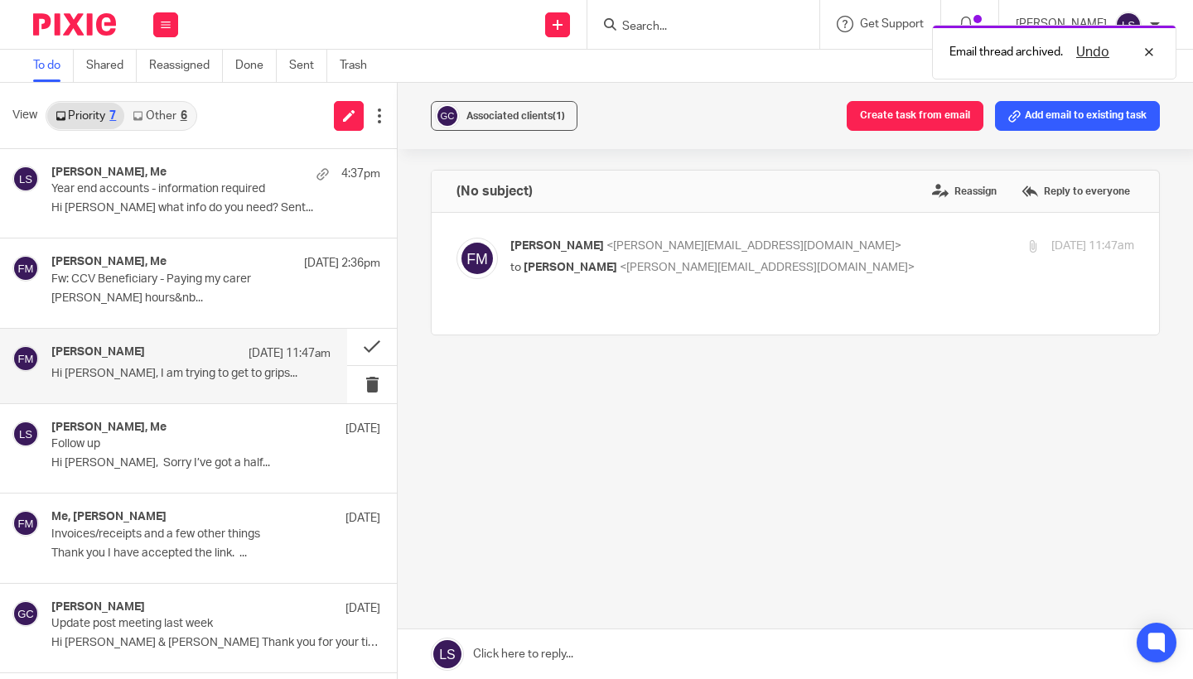
scroll to position [0, 0]
click at [663, 660] on link at bounding box center [795, 655] width 795 height 50
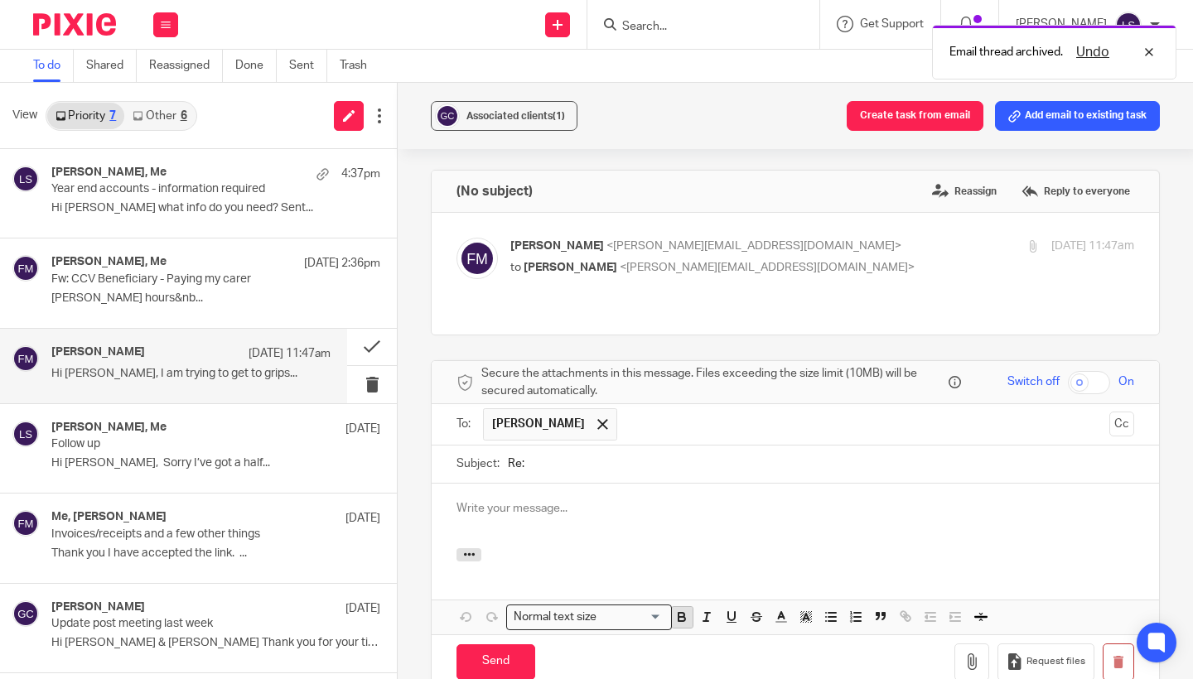
scroll to position [140, 0]
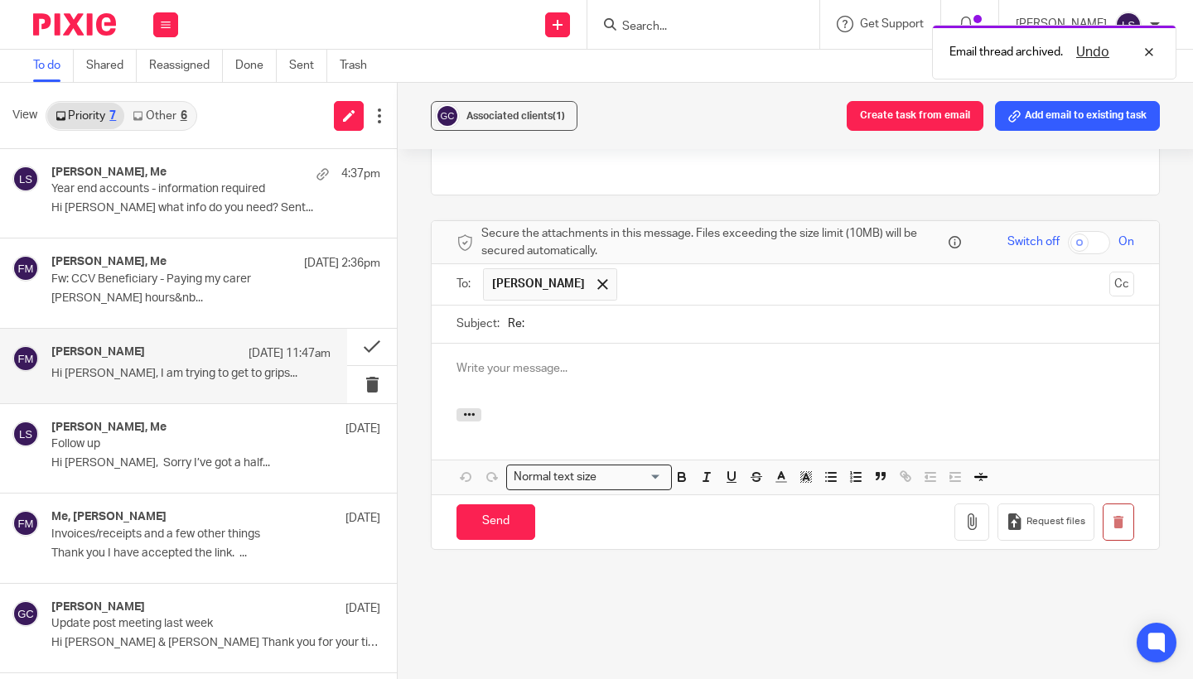
click at [650, 380] on div at bounding box center [796, 376] width 728 height 65
click at [625, 317] on input "Re:" at bounding box center [821, 324] width 626 height 37
type input "Re: Directors loan"
click at [635, 357] on div at bounding box center [796, 376] width 728 height 65
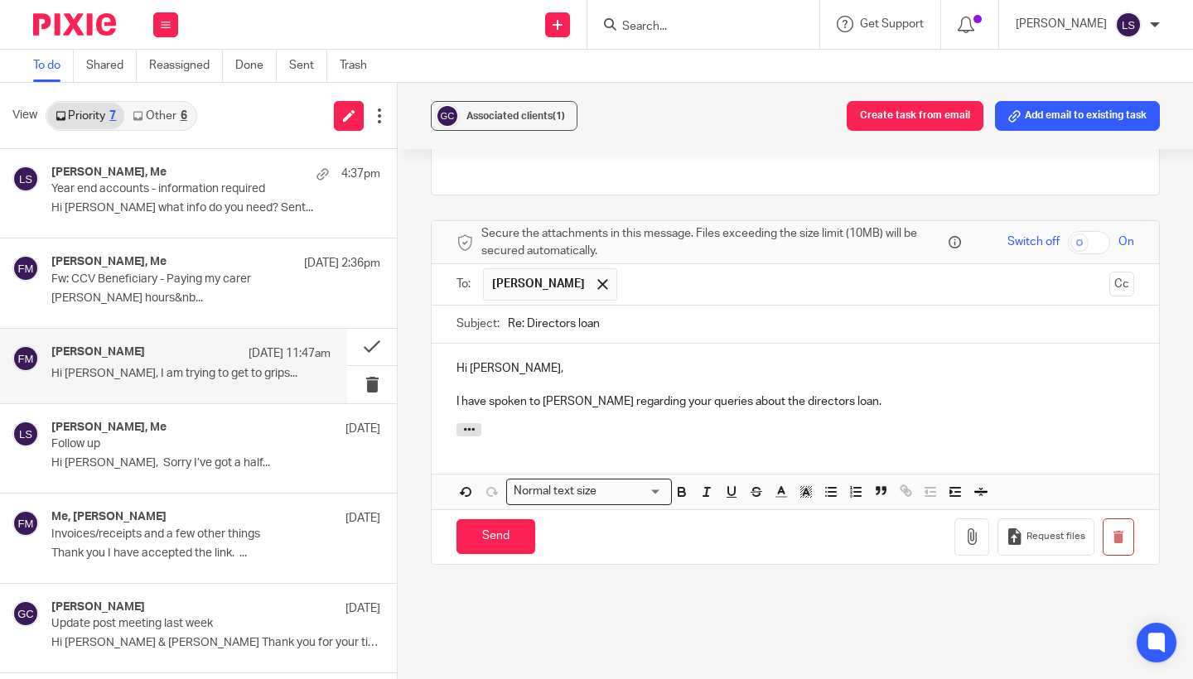
click at [852, 394] on p "I have spoken to Gillian regarding your queries about the directors loan." at bounding box center [796, 402] width 678 height 17
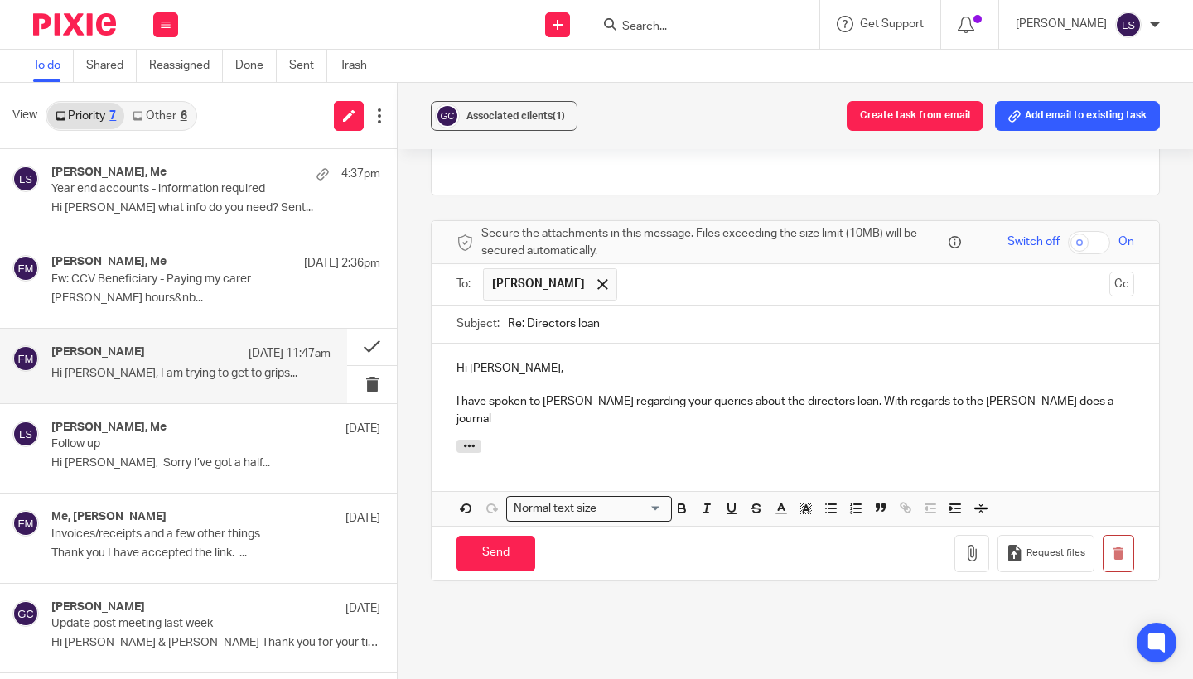
click at [966, 394] on p "I have spoken to Gillian regarding your queries about the directors loan. With …" at bounding box center [796, 411] width 678 height 34
click at [1110, 394] on p "I have spoken to Gillian regarding your queries about the directors loan. With …" at bounding box center [796, 411] width 678 height 34
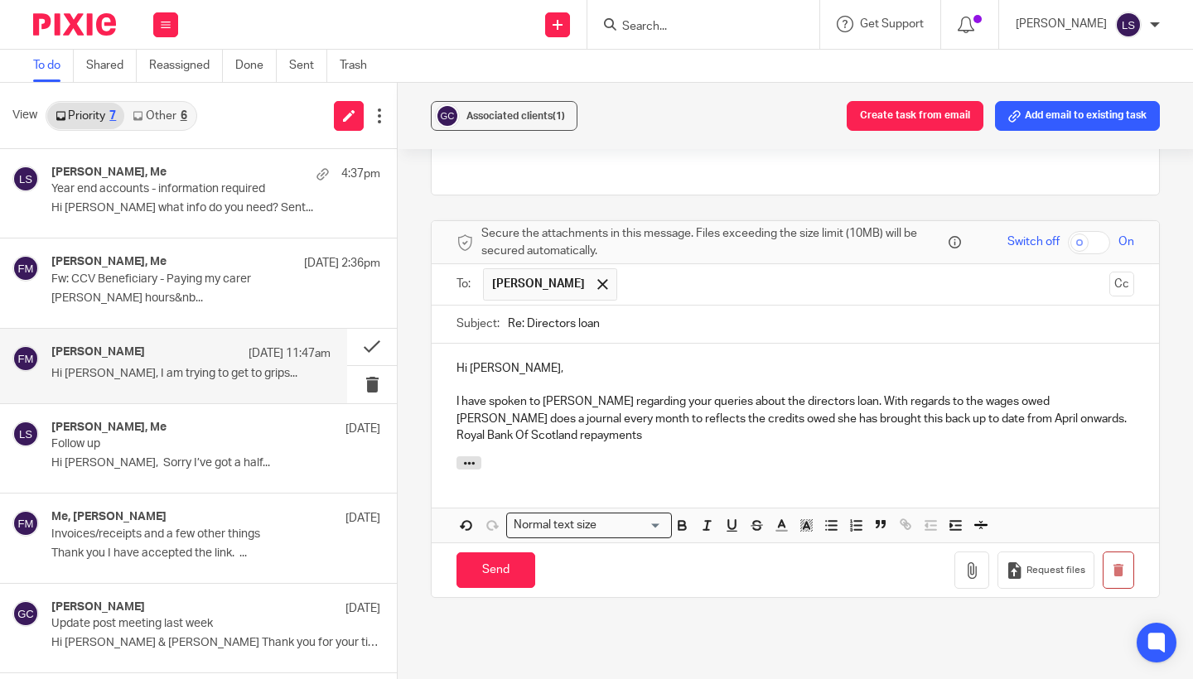
click at [963, 402] on p "I have spoken to Gillian regarding your queries about the directors loan. With …" at bounding box center [796, 419] width 678 height 51
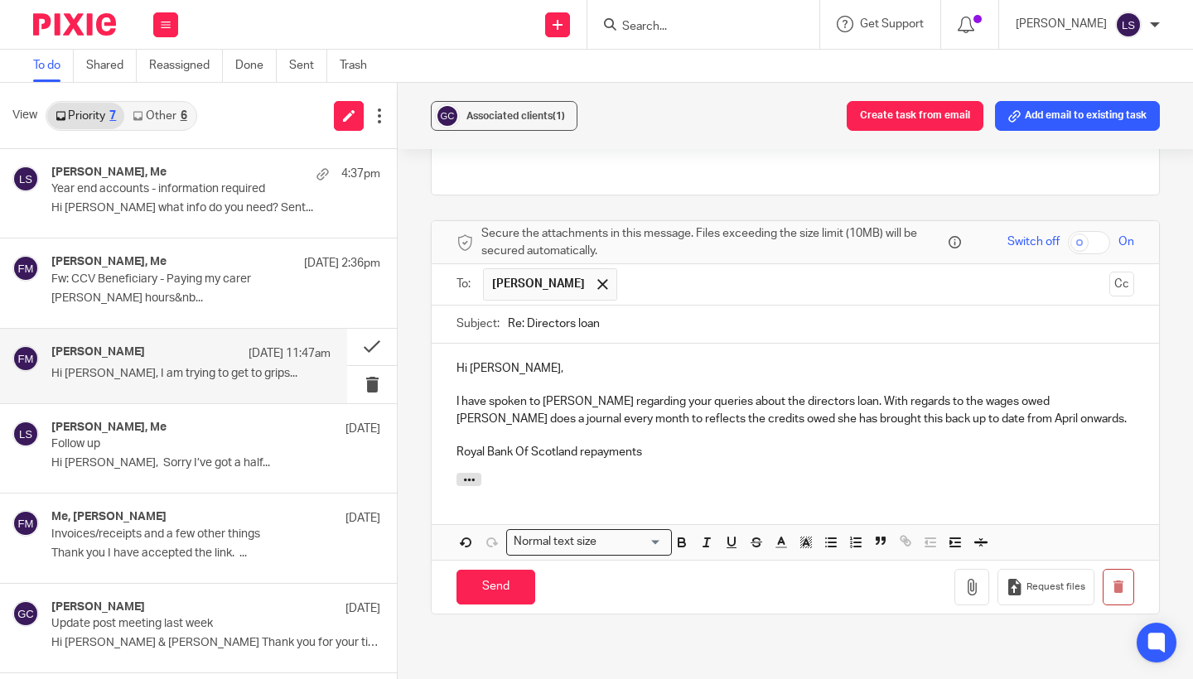
click at [693, 444] on p "Royal Bank Of Scotland repayments" at bounding box center [796, 452] width 678 height 17
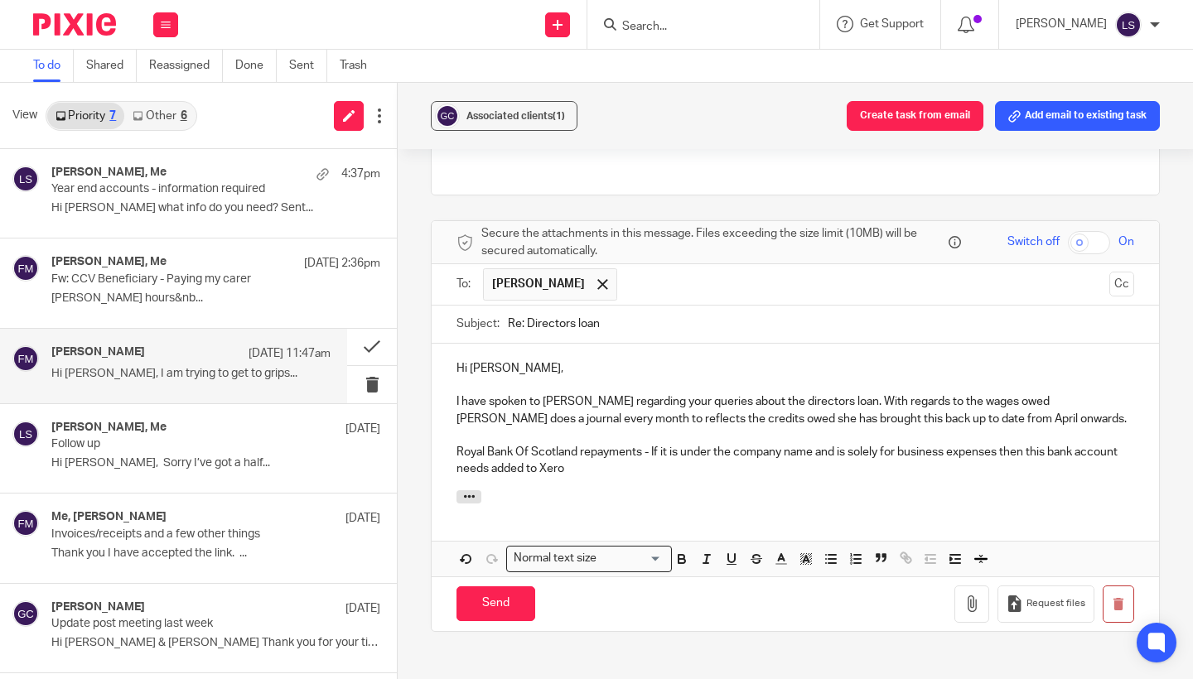
click at [462, 444] on p "Royal Bank Of Scotland repayments - If it is under the company name and is sole…" at bounding box center [796, 461] width 678 height 34
click at [592, 447] on p "Royal Bank Of Scotland repayments - If it is under the company name and is sole…" at bounding box center [796, 461] width 678 height 34
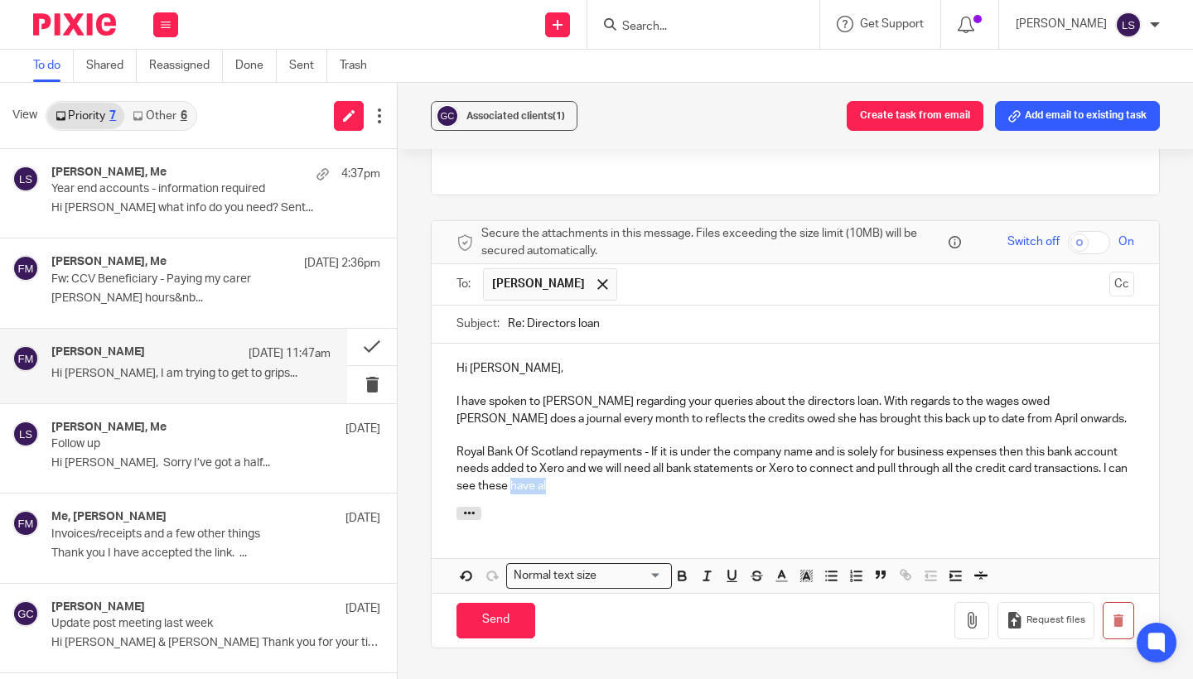
drag, startPoint x: 556, startPoint y: 467, endPoint x: 511, endPoint y: 467, distance: 44.7
click at [511, 467] on p "Royal Bank Of Scotland repayments - If it is under the company name and is sole…" at bounding box center [796, 469] width 678 height 51
drag, startPoint x: 688, startPoint y: 469, endPoint x: 818, endPoint y: 467, distance: 130.1
click at [818, 467] on p "Royal Bank Of Scotland repayments - If it is under the company name and is sole…" at bounding box center [796, 469] width 678 height 51
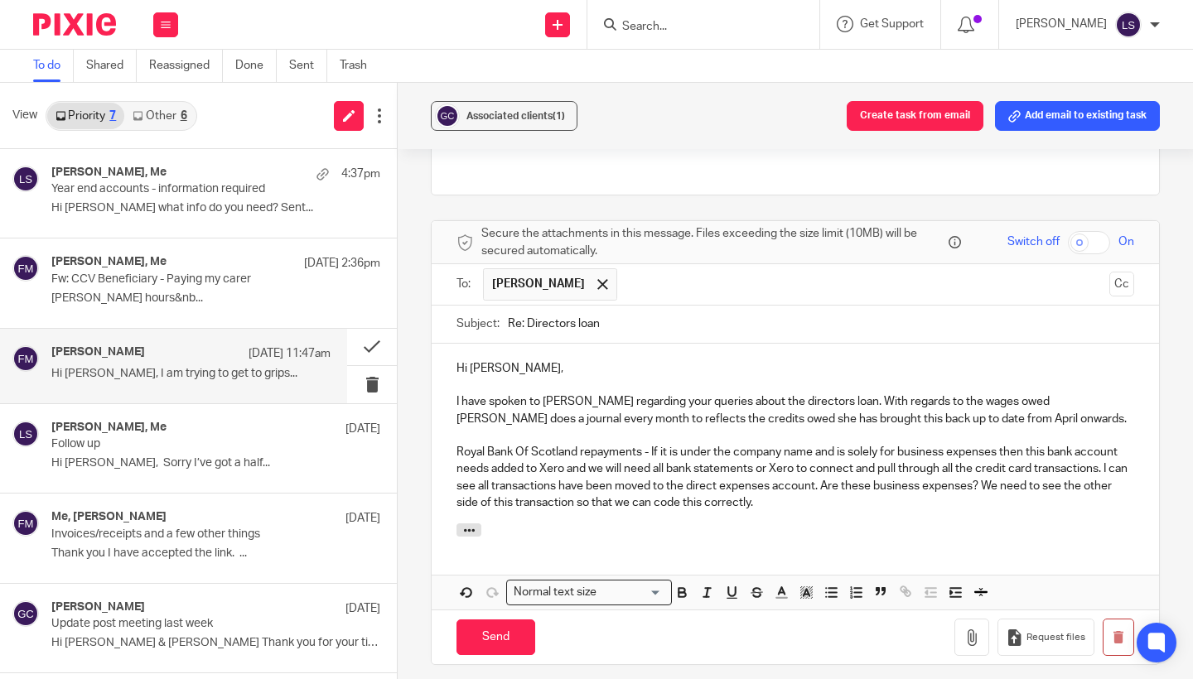
click at [698, 482] on p "Royal Bank Of Scotland repayments - If it is under the company name and is sole…" at bounding box center [796, 477] width 678 height 67
click at [774, 484] on p "Royal Bank Of Scotland repayments - If it is under the company name and is sole…" at bounding box center [796, 477] width 678 height 67
drag, startPoint x: 1108, startPoint y: 447, endPoint x: 1112, endPoint y: 478, distance: 30.9
click at [1112, 478] on p "Royal Bank Of Scotland repayments - If it is under the company name and is sole…" at bounding box center [796, 477] width 678 height 67
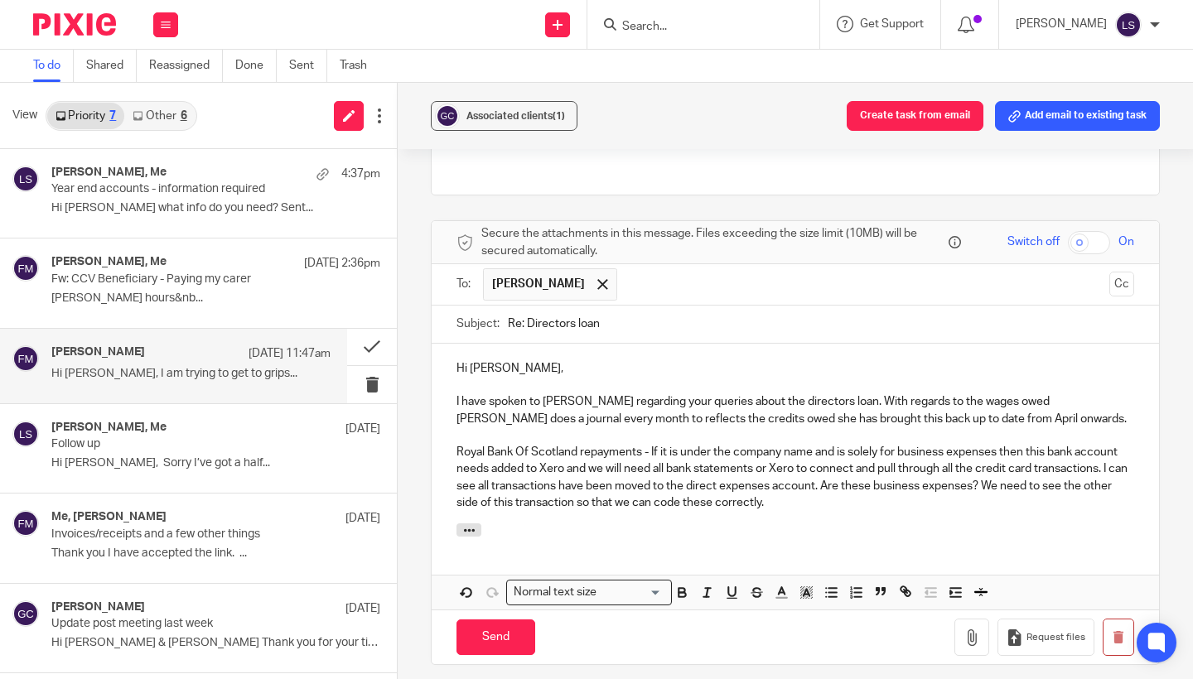
copy p "I can see all transactions have been moved to the direct expenses account. Are …"
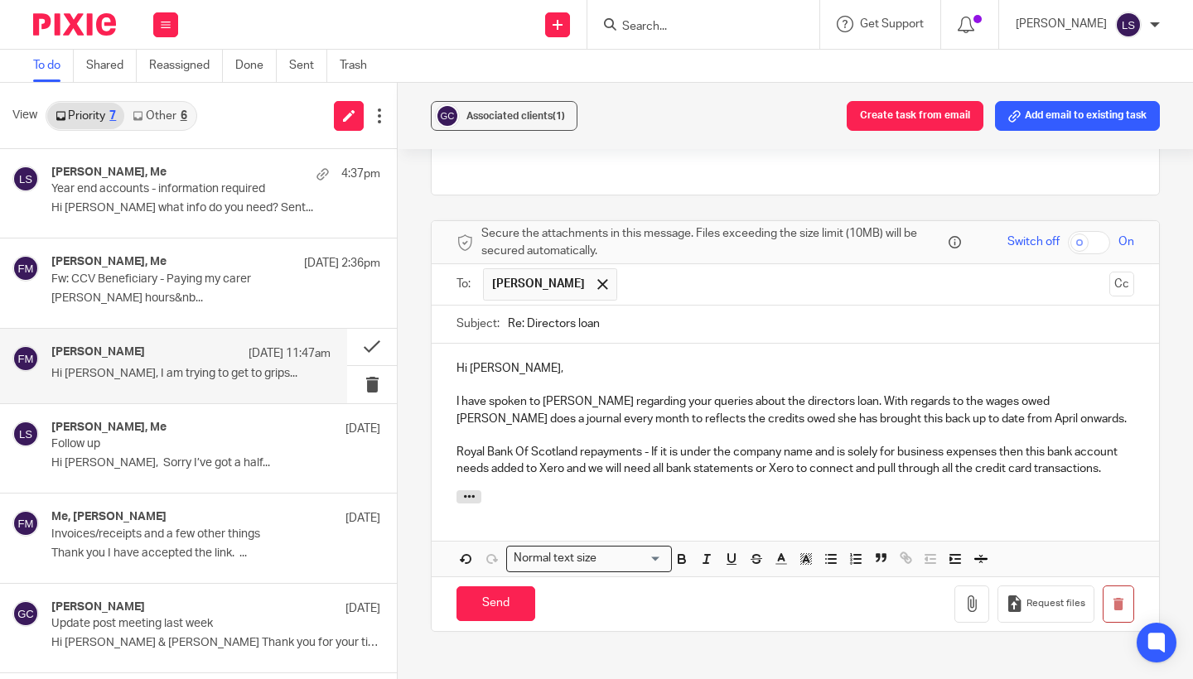
click at [652, 444] on p "Royal Bank Of Scotland repayments - If it is under the company name and is sole…" at bounding box center [796, 461] width 678 height 34
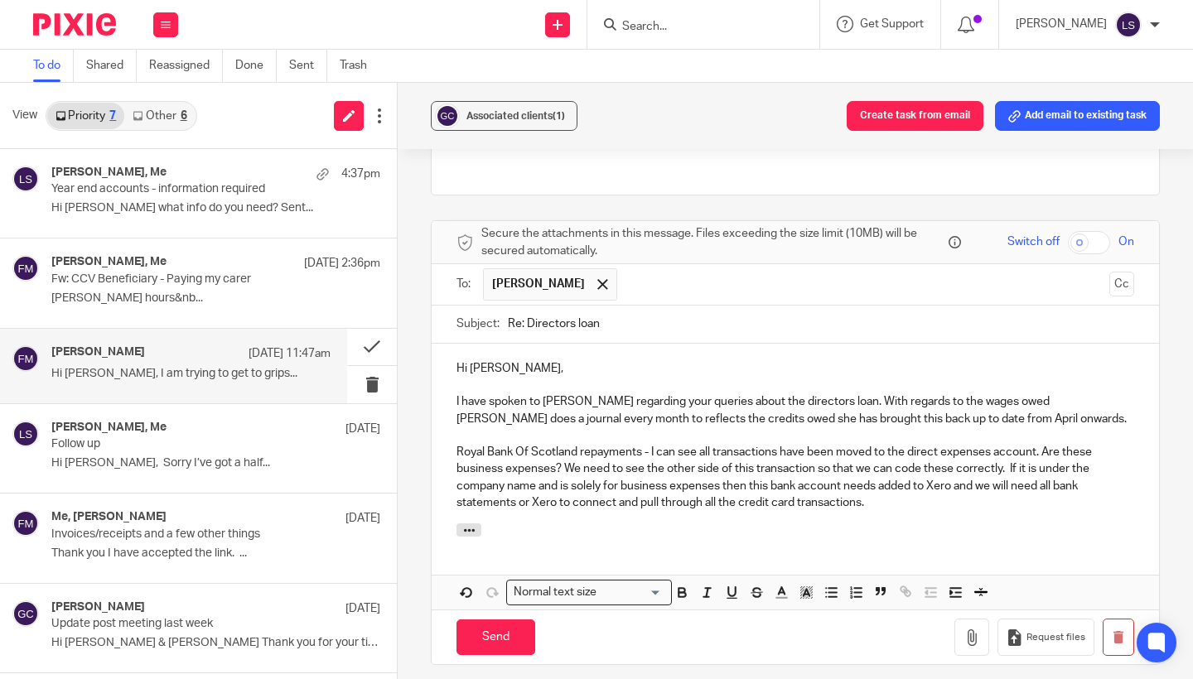
click at [760, 525] on div "Attachments" at bounding box center [796, 541] width 728 height 35
drag, startPoint x: 821, startPoint y: 449, endPoint x: 1007, endPoint y: 451, distance: 185.6
click at [1007, 451] on p "Royal Bank Of Scotland repayments - I can see all transactions have been moved …" at bounding box center [796, 477] width 678 height 67
click at [945, 524] on div at bounding box center [796, 533] width 728 height 18
click at [902, 492] on div "Hi Fiona, I have spoken to Gillian regarding your queries about the directors l…" at bounding box center [796, 434] width 728 height 180
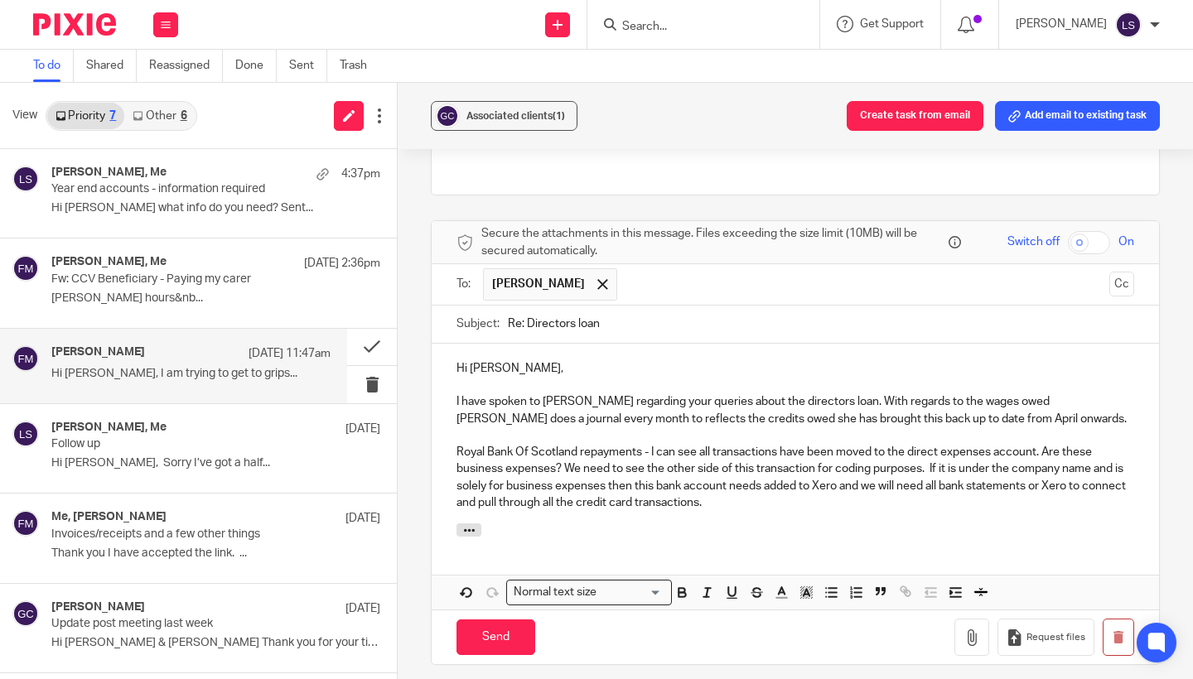
click at [942, 450] on p "Royal Bank Of Scotland repayments - I can see all transactions have been moved …" at bounding box center [796, 477] width 678 height 67
click at [913, 541] on div "Hi Fiona, I have spoken to Gillian regarding your queries about the directors l…" at bounding box center [796, 477] width 728 height 267
click at [922, 524] on div at bounding box center [796, 533] width 728 height 18
click at [1090, 447] on p "Royal Bank Of Scotland repayments - I can see all transactions have been moved …" at bounding box center [796, 477] width 678 height 67
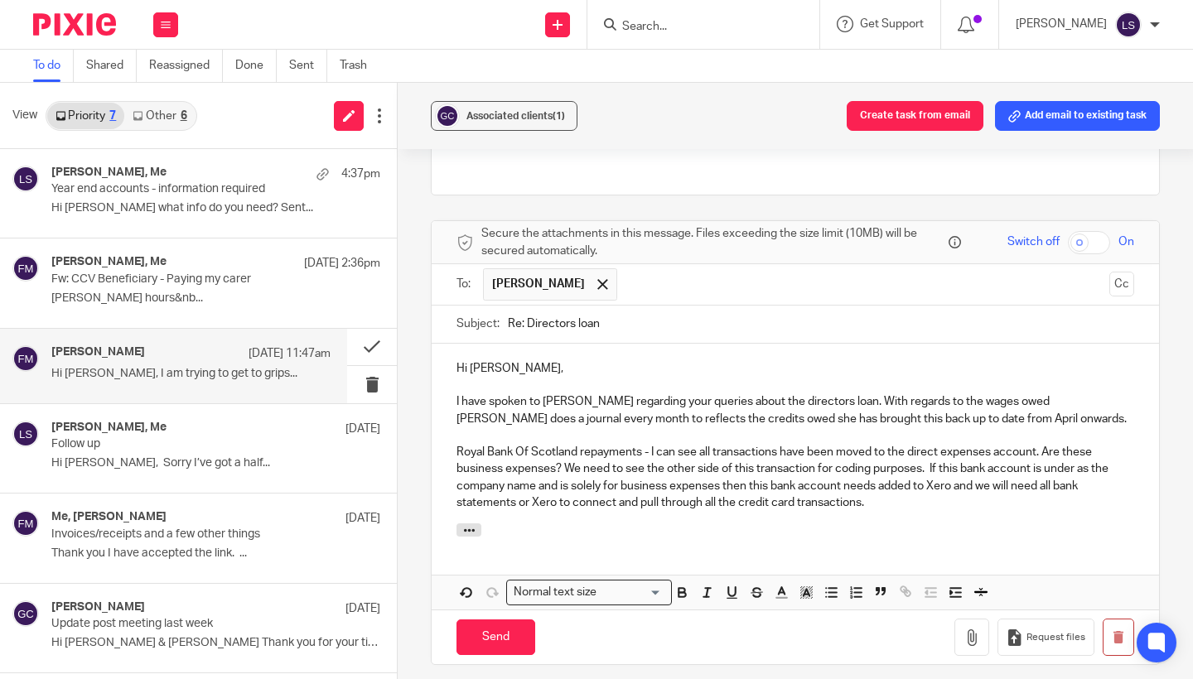
click at [1016, 483] on p "Royal Bank Of Scotland repayments - I can see all transactions have been moved …" at bounding box center [796, 477] width 678 height 67
click at [534, 482] on p "Royal Bank Of Scotland repayments - I can see all transactions have been moved …" at bounding box center [796, 477] width 678 height 67
click at [648, 524] on div at bounding box center [796, 533] width 728 height 18
click at [911, 481] on p "Royal Bank Of Scotland repayments - I can see all transactions have been moved …" at bounding box center [796, 477] width 678 height 67
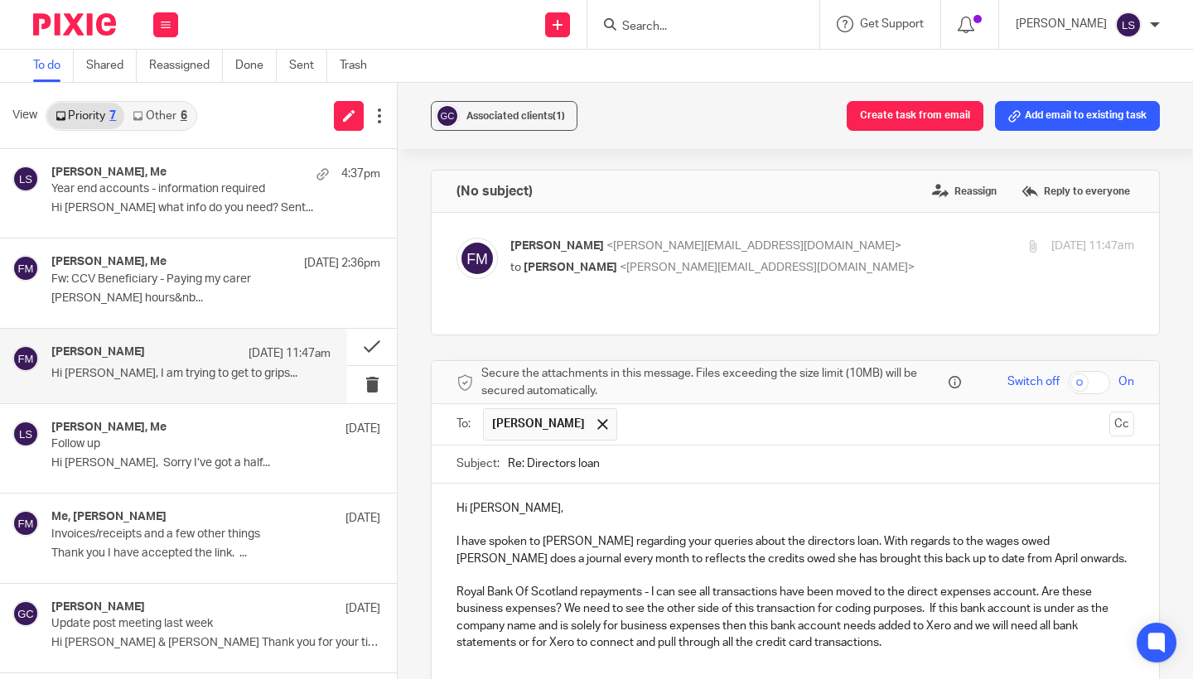
scroll to position [140, 0]
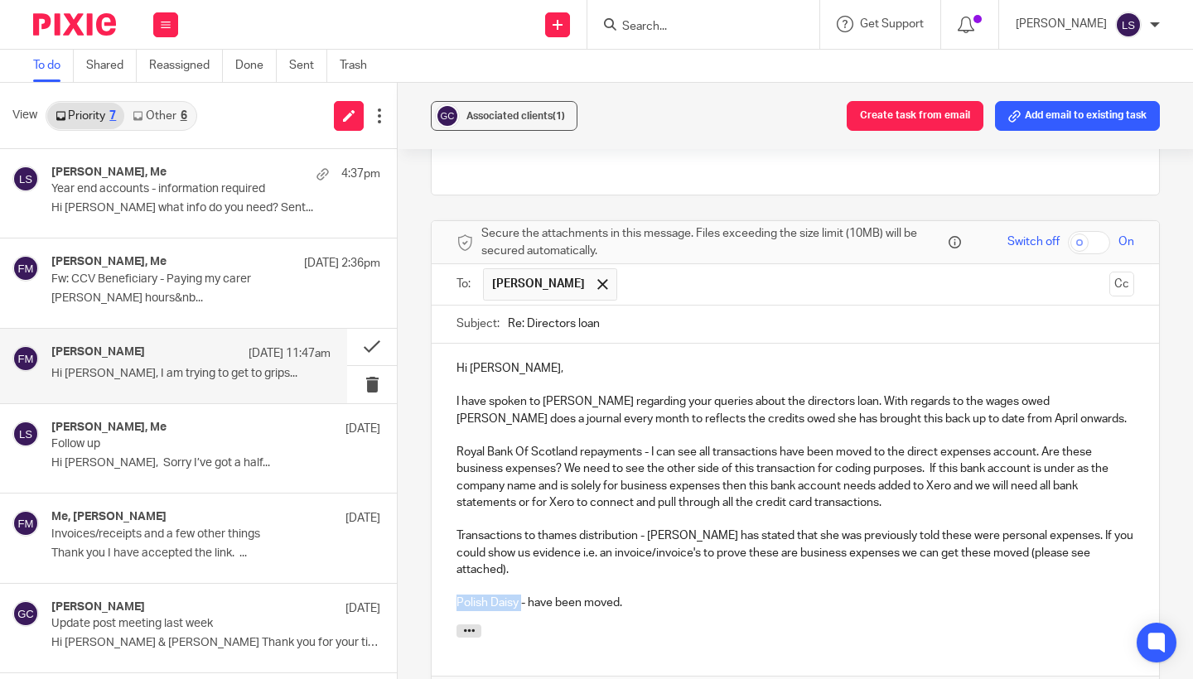
drag, startPoint x: 522, startPoint y: 565, endPoint x: 458, endPoint y: 565, distance: 63.8
click at [458, 595] on p "Polish Daisy - have been moved." at bounding box center [796, 603] width 678 height 17
copy p "Polish Daisy"
click at [690, 582] on div "Hi [PERSON_NAME], I have spoken to [PERSON_NAME] regarding your queries about t…" at bounding box center [796, 484] width 728 height 281
click at [1159, 411] on div "Secure the attachments in this message. Files exceeding the size limit (10MB) w…" at bounding box center [795, 492] width 729 height 545
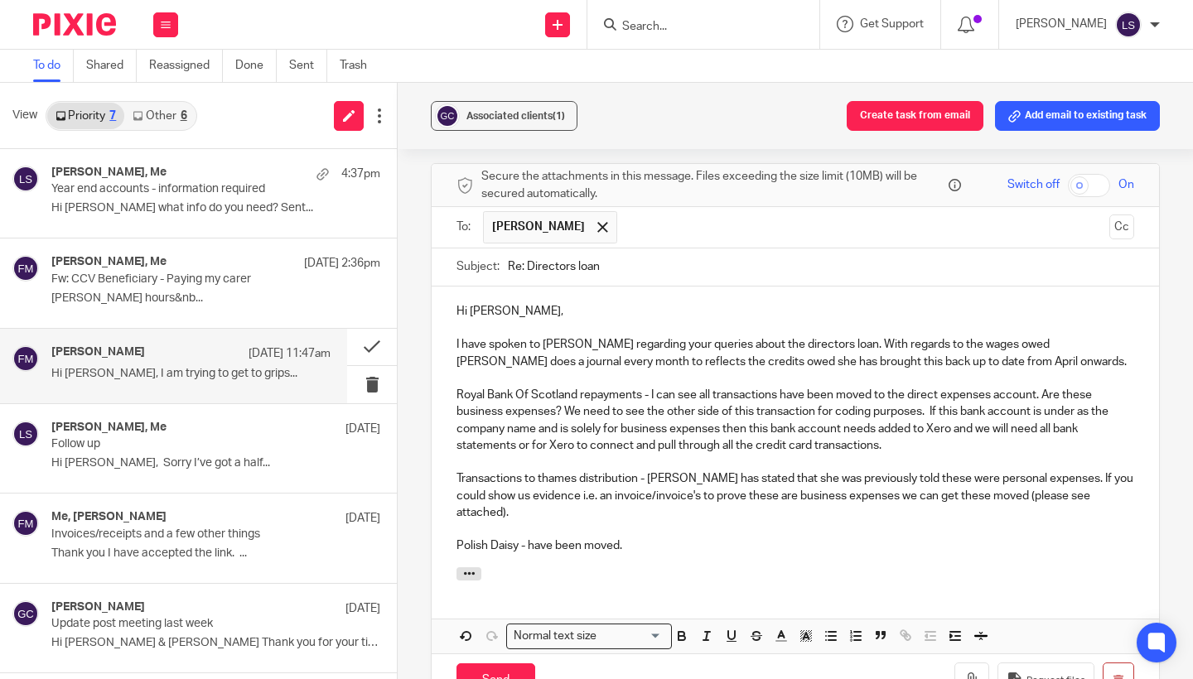
scroll to position [199, 0]
drag, startPoint x: 539, startPoint y: 455, endPoint x: 641, endPoint y: 448, distance: 102.1
click at [641, 469] on p "Transactions to thames distribution - [PERSON_NAME] has stated that she was pre…" at bounding box center [796, 494] width 678 height 51
copy p "thames distribution"
click at [660, 536] on p "Polish Daisy - have been moved." at bounding box center [796, 544] width 678 height 17
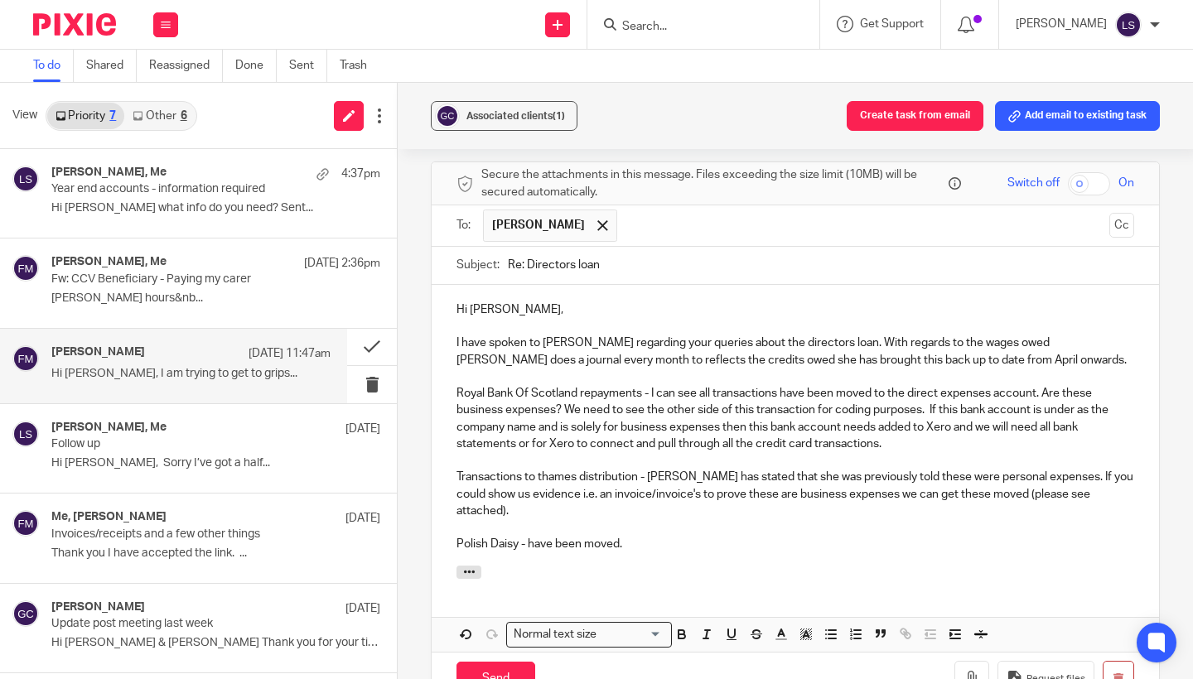
click at [1177, 342] on div "Associated clients (1) Create task from email Add email to existing task (No su…" at bounding box center [795, 381] width 795 height 597
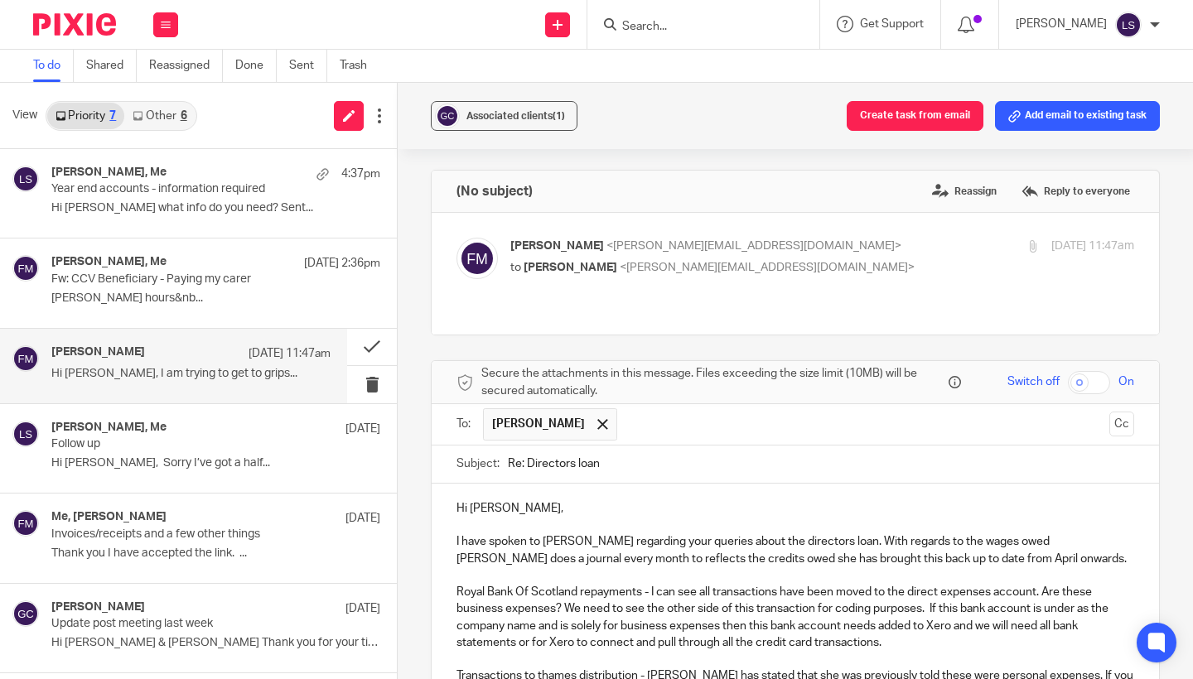
scroll to position [0, 0]
click at [893, 265] on p "to [PERSON_NAME] <[PERSON_NAME][EMAIL_ADDRESS][DOMAIN_NAME]>" at bounding box center [718, 267] width 416 height 17
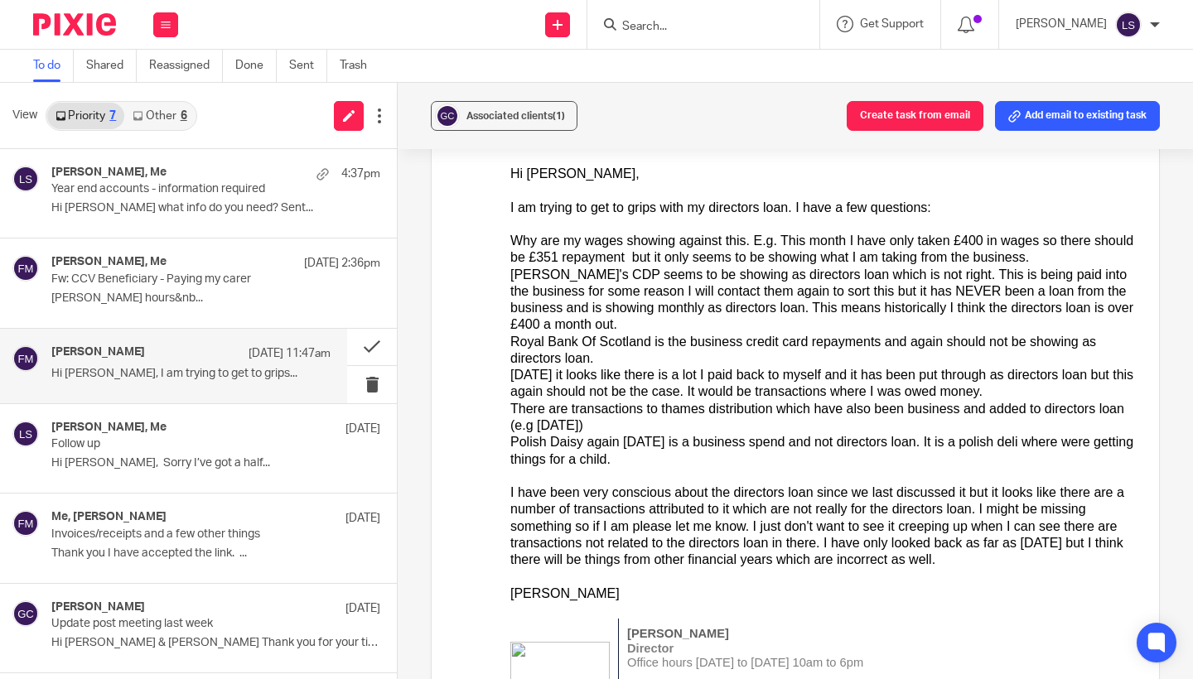
scroll to position [153, 0]
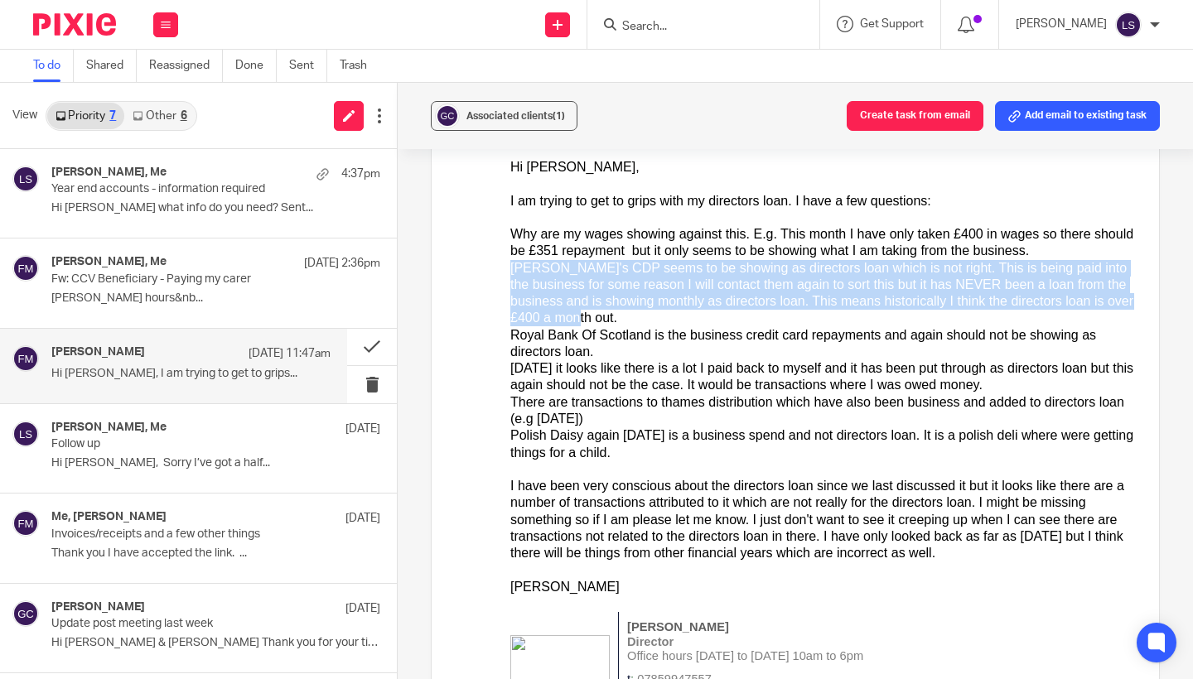
drag, startPoint x: 647, startPoint y: 314, endPoint x: 503, endPoint y: 271, distance: 150.5
click at [510, 271] on html "Hi [PERSON_NAME], I am trying to get to grips with my directors loan. I have a …" at bounding box center [822, 453] width 624 height 588
copy div "[PERSON_NAME]'s CDP seems to be showing as directors loan which is not right. T…"
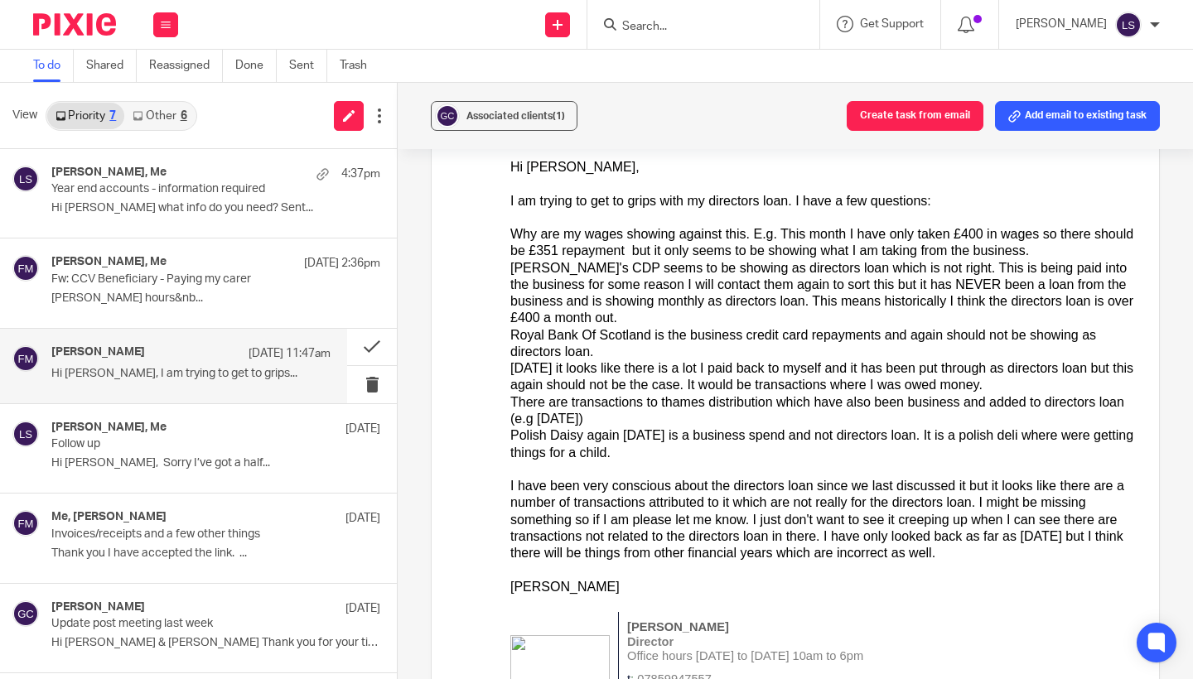
click at [863, 527] on div "I have been very conscious about the directors loan since we last discussed it …" at bounding box center [822, 520] width 624 height 84
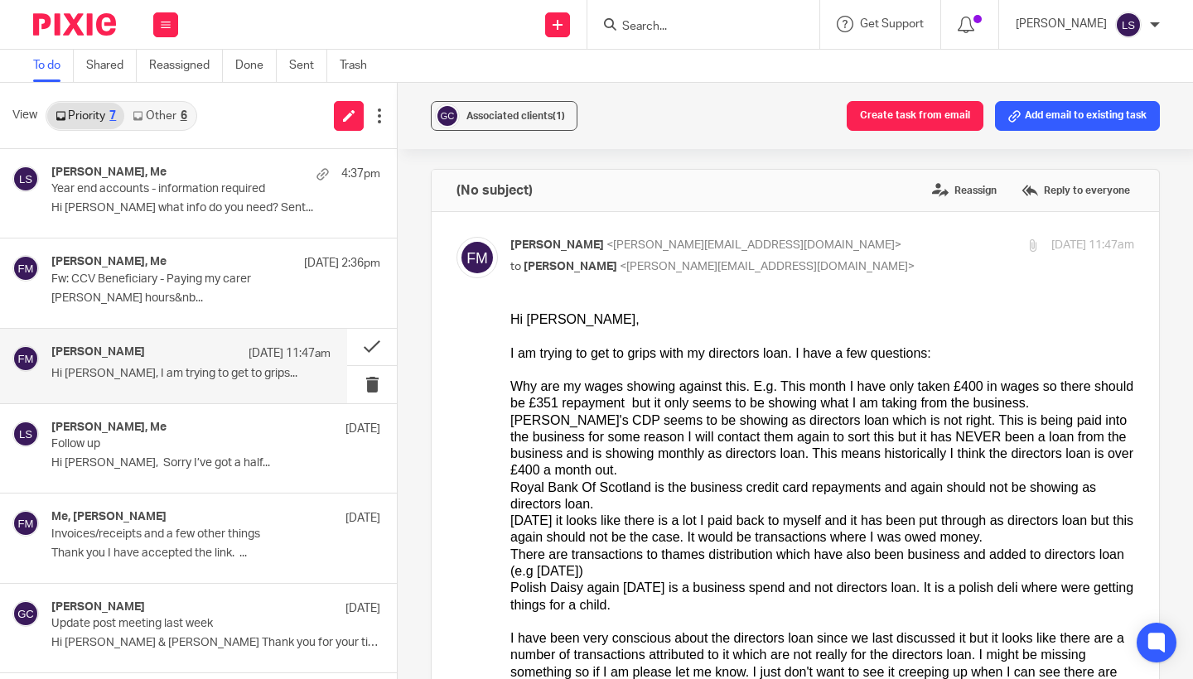
scroll to position [-1, 0]
click at [846, 252] on p "[PERSON_NAME] <[EMAIL_ADDRESS][DOMAIN_NAME]>" at bounding box center [718, 246] width 416 height 17
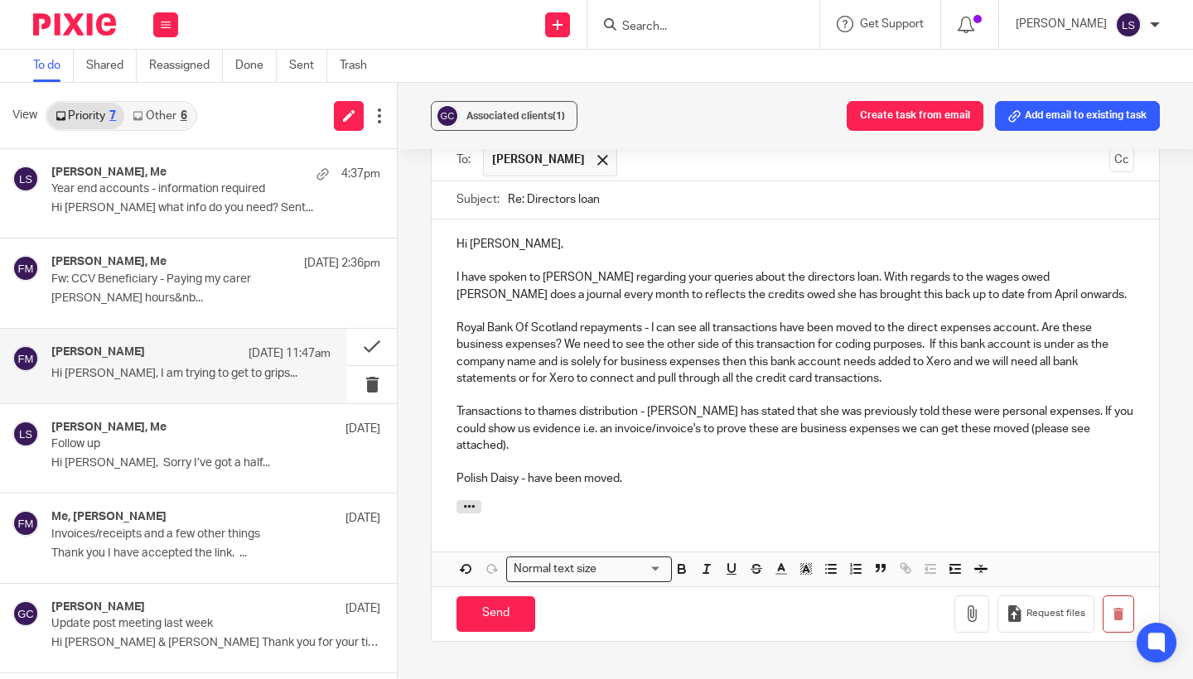
scroll to position [346, 0]
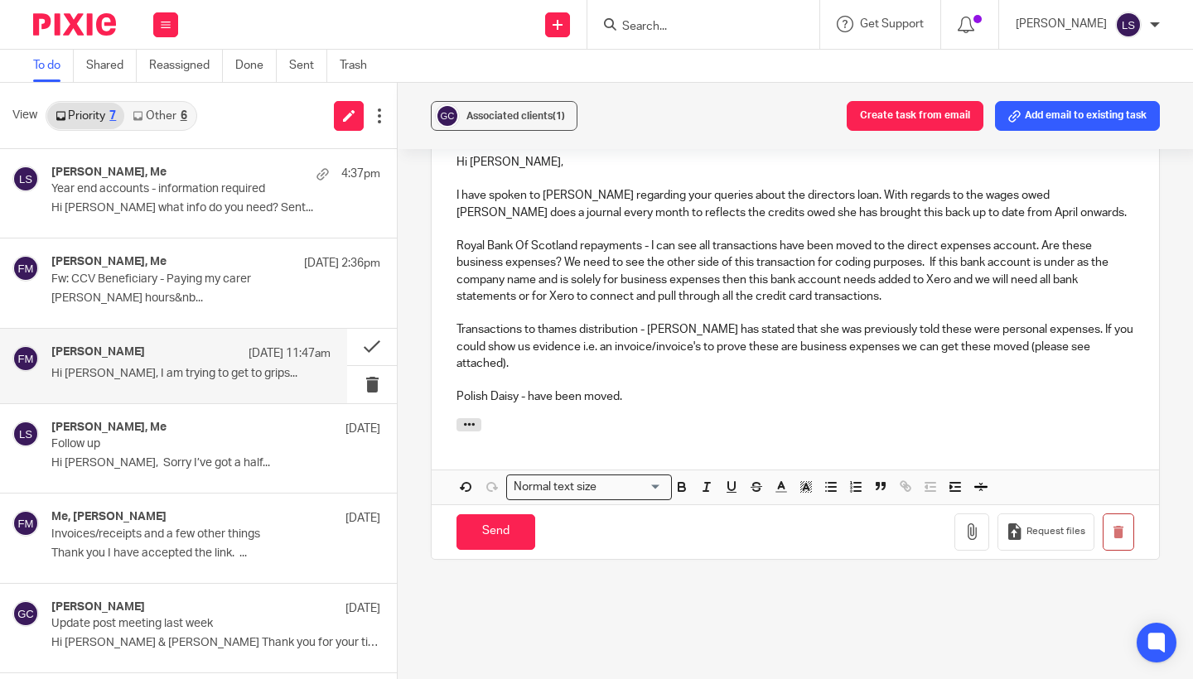
click at [678, 389] on p "Polish Daisy - have been moved." at bounding box center [796, 397] width 678 height 17
click at [1124, 372] on p at bounding box center [796, 380] width 678 height 17
click at [1131, 322] on p "Transactions to thames distribution - [PERSON_NAME] has stated that she was pre…" at bounding box center [796, 347] width 678 height 51
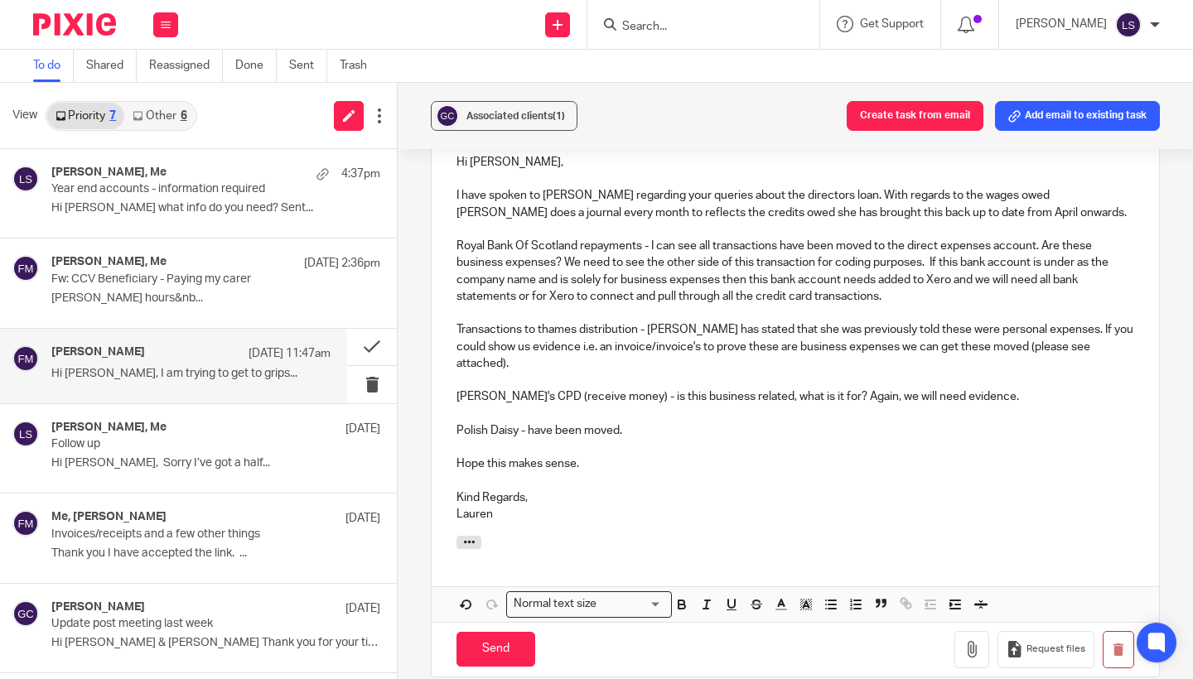
click at [1176, 305] on div "Associated clients (1) Create task from email Add email to existing task (No su…" at bounding box center [795, 381] width 795 height 597
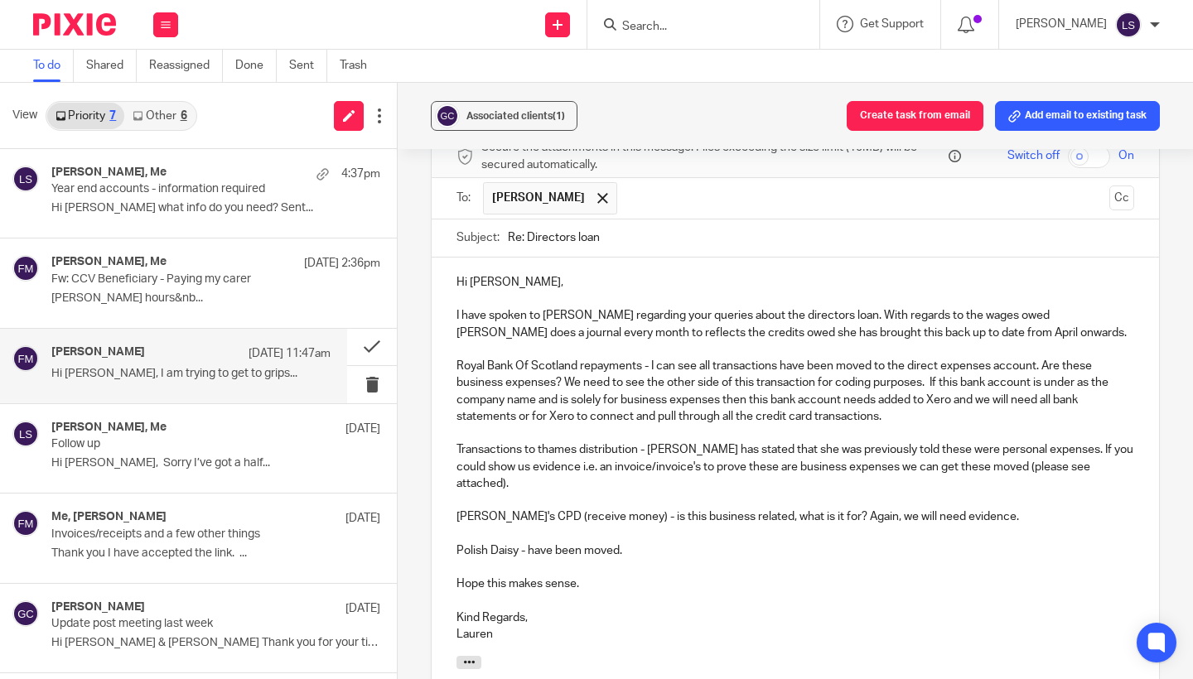
scroll to position [225, 0]
click at [829, 308] on p "I have spoken to [PERSON_NAME] regarding your queries about the directors loan.…" at bounding box center [796, 325] width 678 height 34
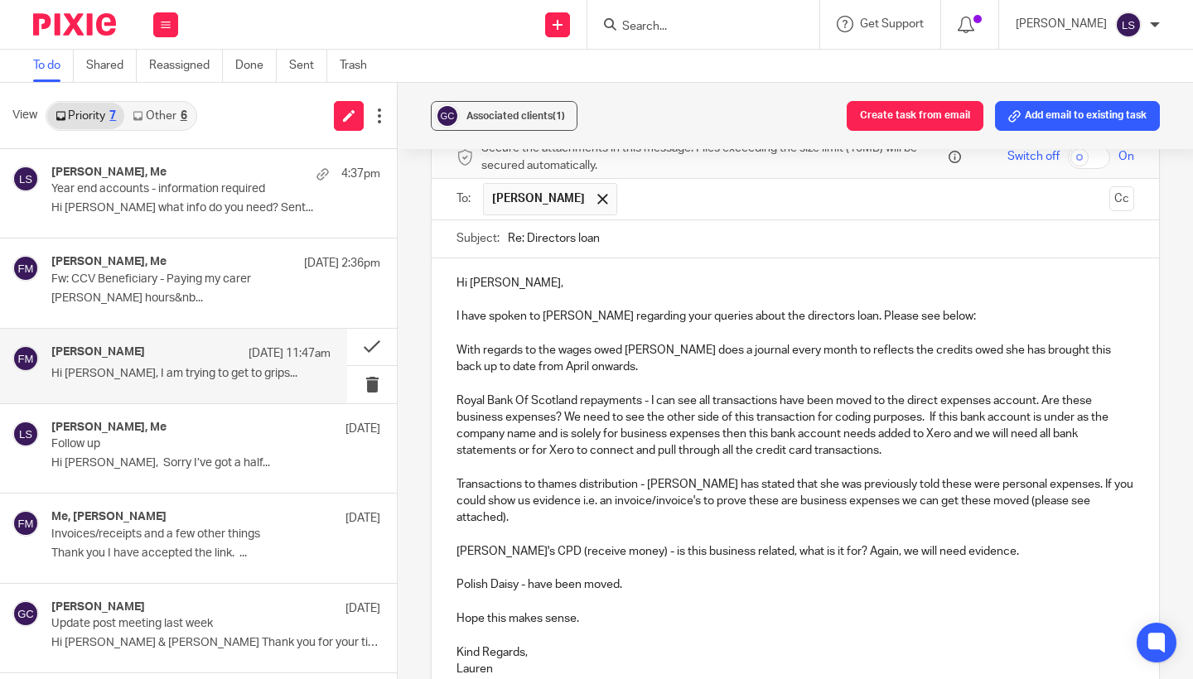
drag, startPoint x: 644, startPoint y: 545, endPoint x: 444, endPoint y: 331, distance: 292.6
click at [444, 331] on div "Hi [PERSON_NAME], I have spoken to [PERSON_NAME] regarding your queries about t…" at bounding box center [796, 475] width 728 height 432
click at [1175, 424] on div "Associated clients (1) Create task from email Add email to existing task (No su…" at bounding box center [795, 381] width 795 height 597
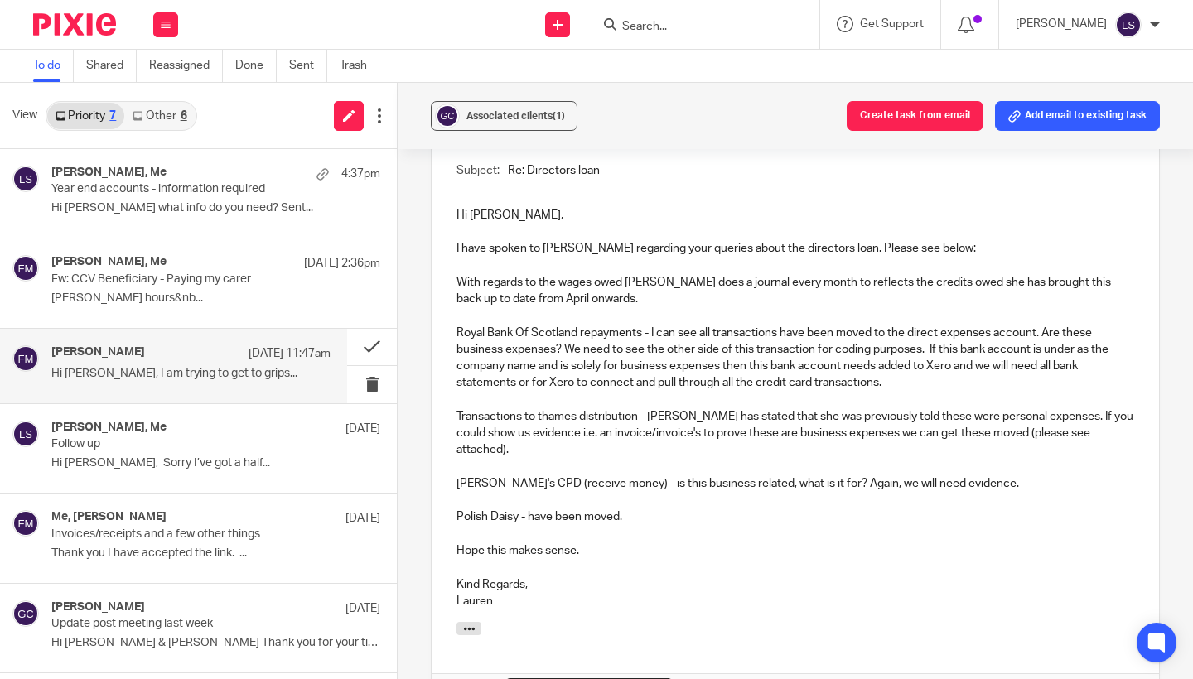
scroll to position [289, 0]
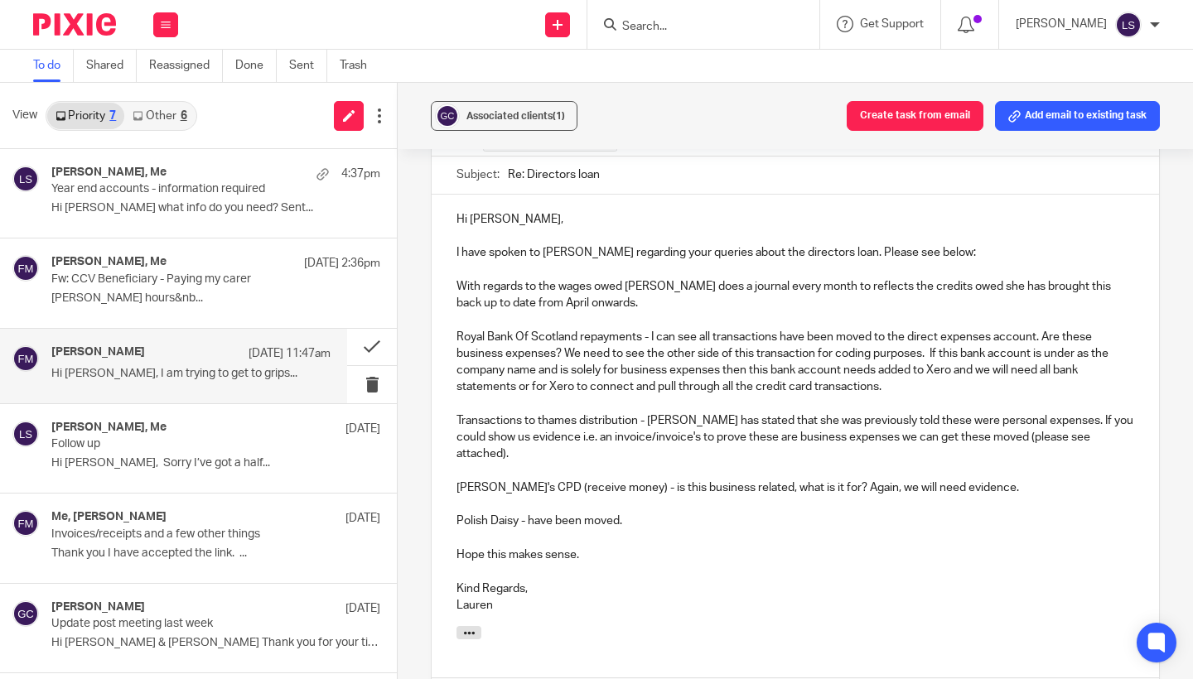
click at [612, 287] on p "With regards to the wages owed [PERSON_NAME] does a journal every month to refl…" at bounding box center [796, 295] width 678 height 34
click at [745, 331] on p "Royal Bank Of Scotland repayments - I can see all transactions have been moved …" at bounding box center [796, 362] width 678 height 67
click at [827, 335] on p "Royal Bank Of Scotland repayments - I can see all transactions have been moved …" at bounding box center [796, 362] width 678 height 67
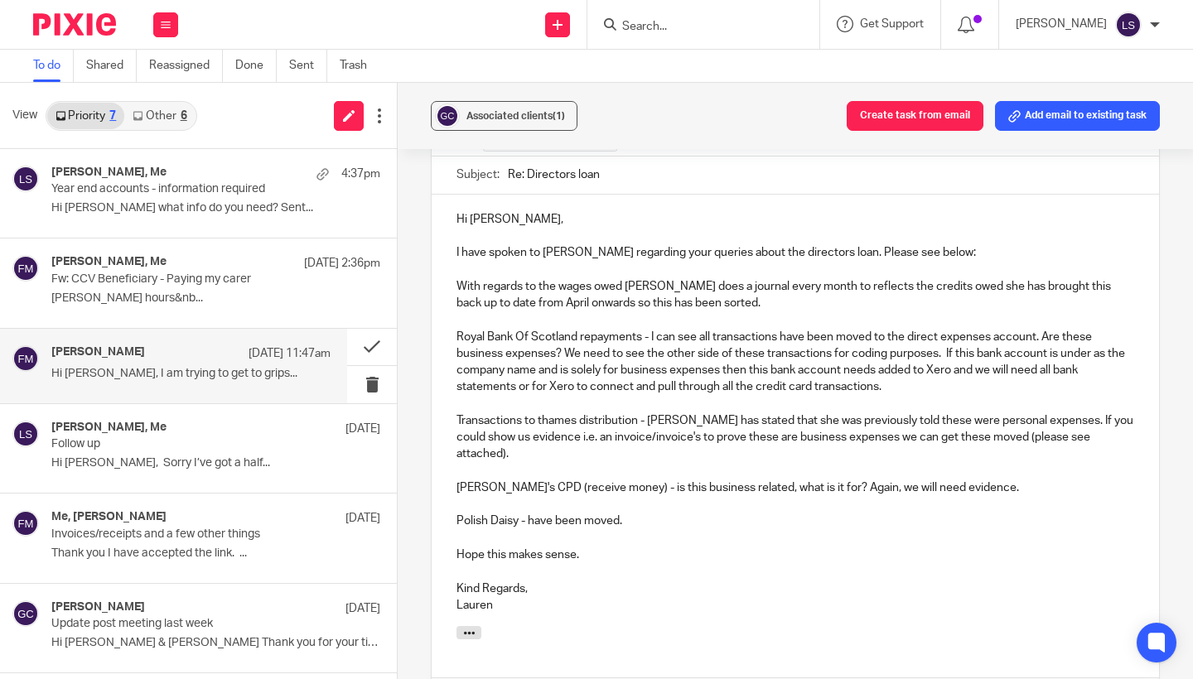
click at [843, 413] on p "Transactions to thames distribution - [PERSON_NAME] has stated that she was pre…" at bounding box center [796, 438] width 678 height 51
drag, startPoint x: 646, startPoint y: 484, endPoint x: 409, endPoint y: 232, distance: 345.9
click at [409, 232] on div "Associated clients (1) Create task from email Add email to existing task (No su…" at bounding box center [795, 381] width 795 height 597
copy div "I have spoken to [PERSON_NAME] regarding your queries about the directors loan.…"
click at [558, 463] on p at bounding box center [796, 471] width 678 height 17
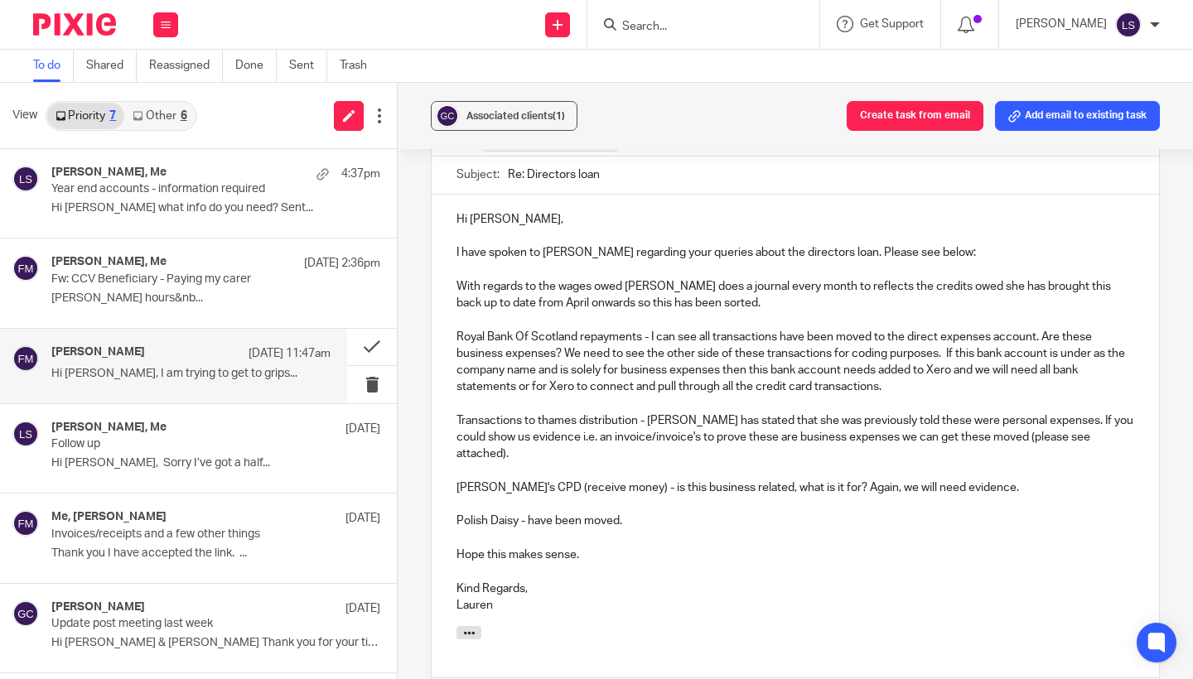
drag, startPoint x: 639, startPoint y: 480, endPoint x: 427, endPoint y: 267, distance: 300.6
click at [427, 267] on div "Associated clients (1) Create task from email Add email to existing task (No su…" at bounding box center [795, 381] width 795 height 597
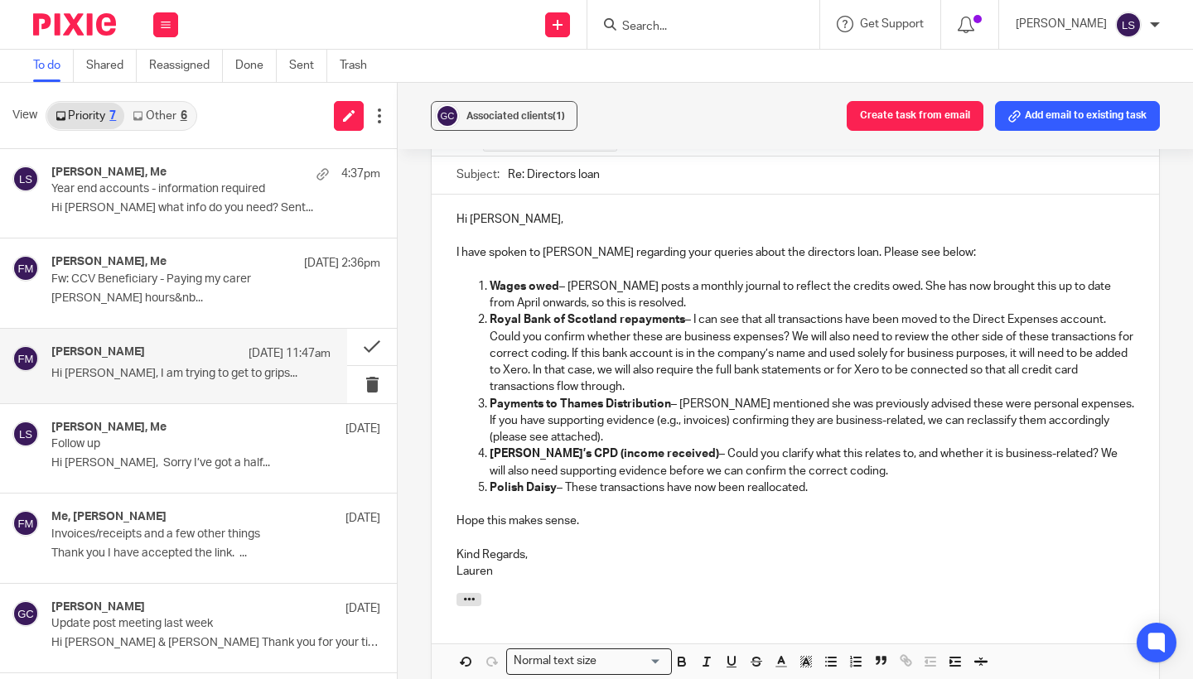
click at [965, 244] on p "I have spoken to Gillian regarding your queries about the directors loan. Pleas…" at bounding box center [796, 252] width 678 height 17
click at [754, 547] on p "Kind Regards," at bounding box center [796, 555] width 678 height 17
click at [1185, 387] on div "Associated clients (1) Create task from email Add email to existing task (No su…" at bounding box center [795, 381] width 795 height 597
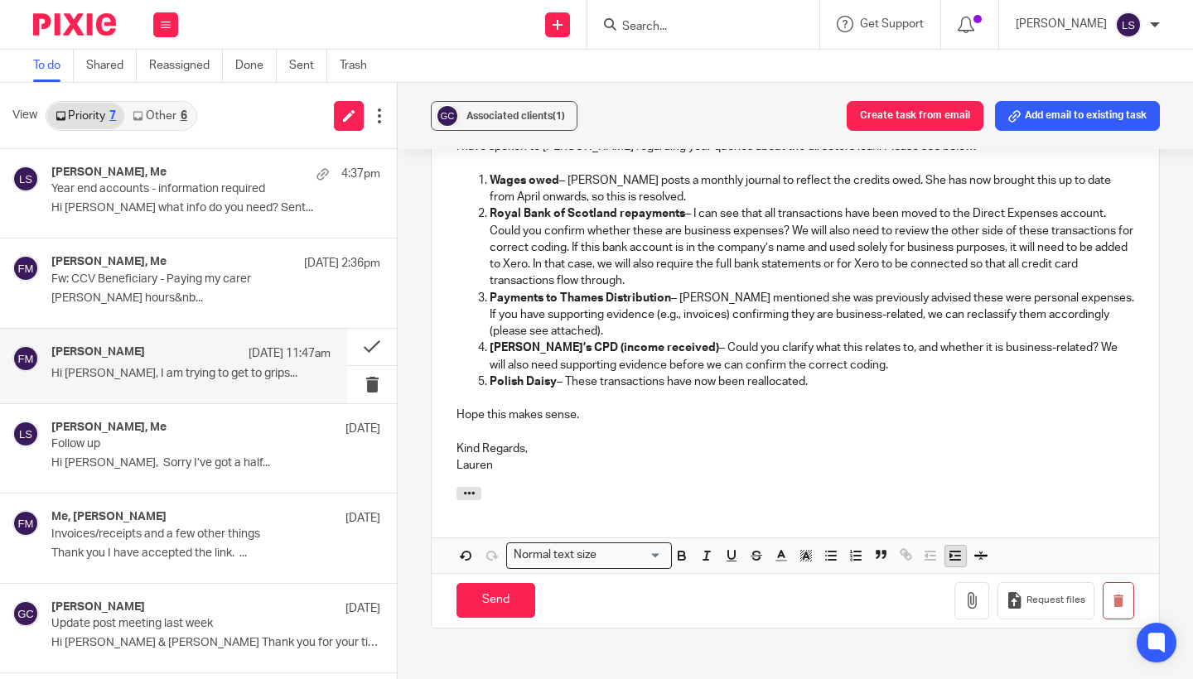
scroll to position [397, 0]
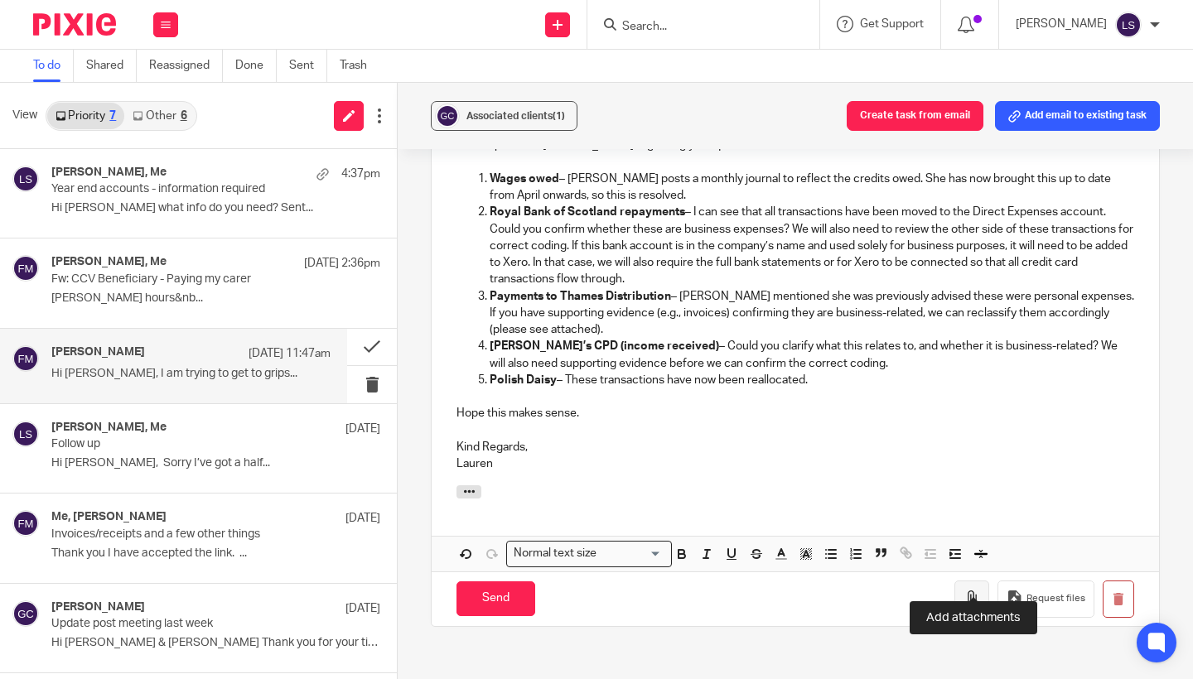
click at [966, 591] on icon "button" at bounding box center [972, 599] width 17 height 17
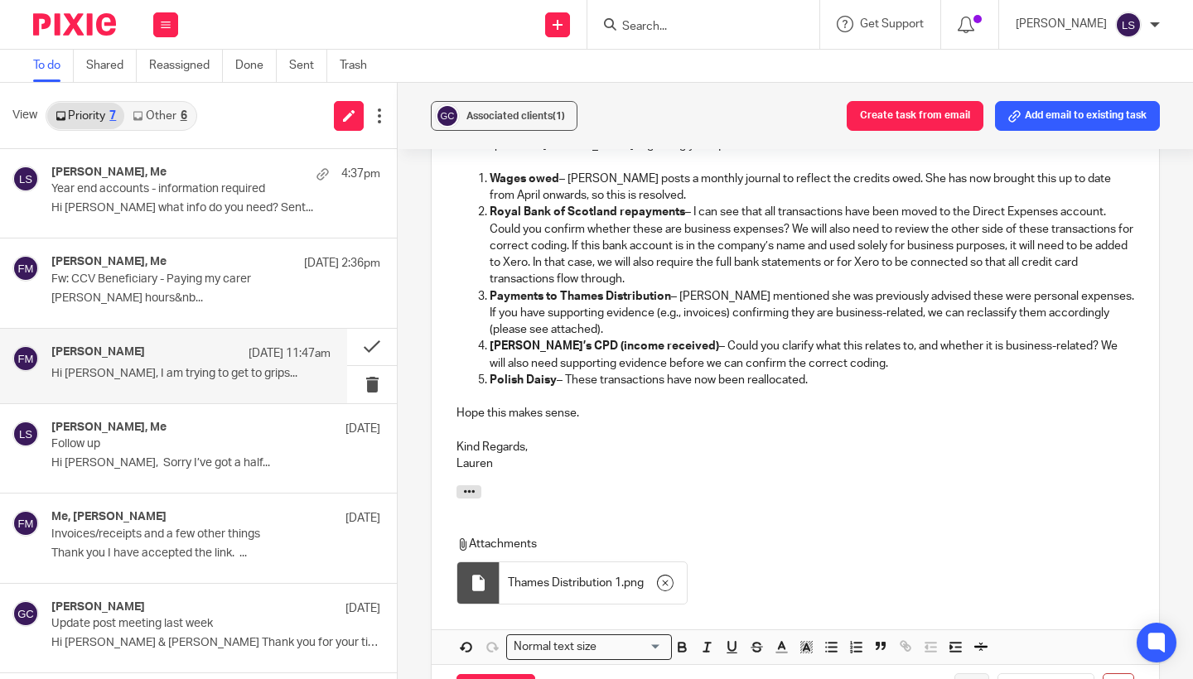
click at [1180, 321] on div "Associated clients (1) Create task from email Add email to existing task (No su…" at bounding box center [795, 381] width 795 height 597
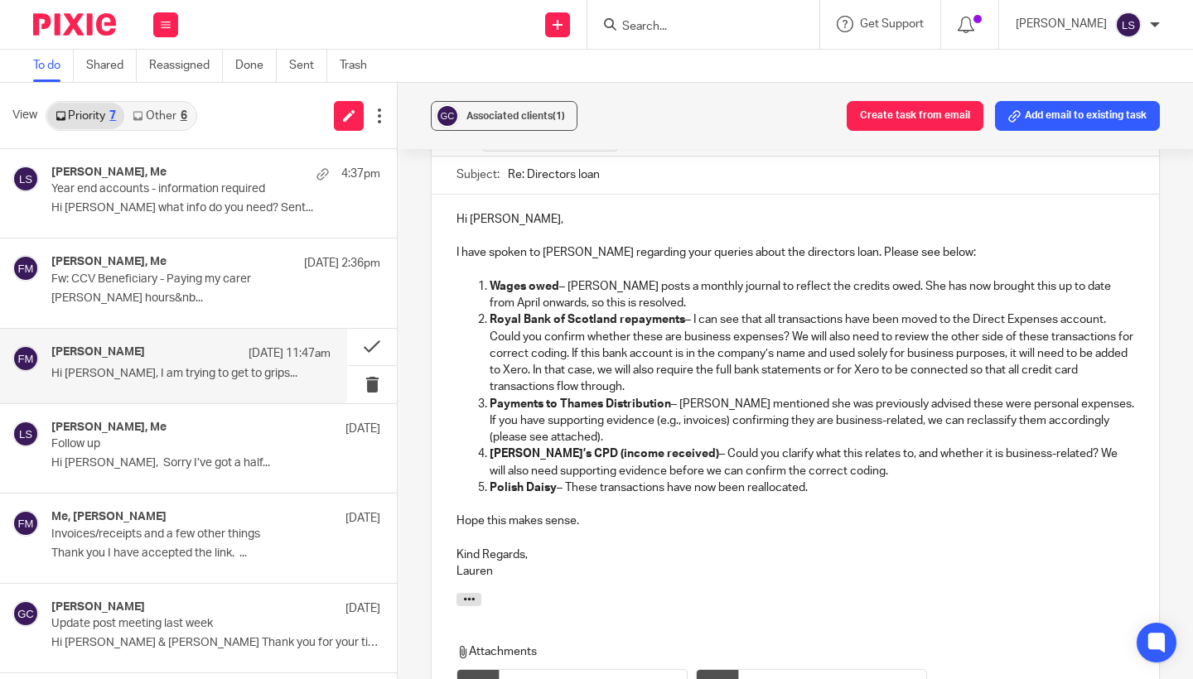
scroll to position [290, 0]
drag, startPoint x: 616, startPoint y: 302, endPoint x: 491, endPoint y: 302, distance: 124.3
click at [491, 313] on strong "Royal Bank of Scotland repayments" at bounding box center [588, 319] width 196 height 12
copy strong "Royal Bank of Scotland"
click at [581, 445] on p "Niamh’s CPD (income received) – Could you clarify what this relates to, and whe…" at bounding box center [812, 462] width 645 height 34
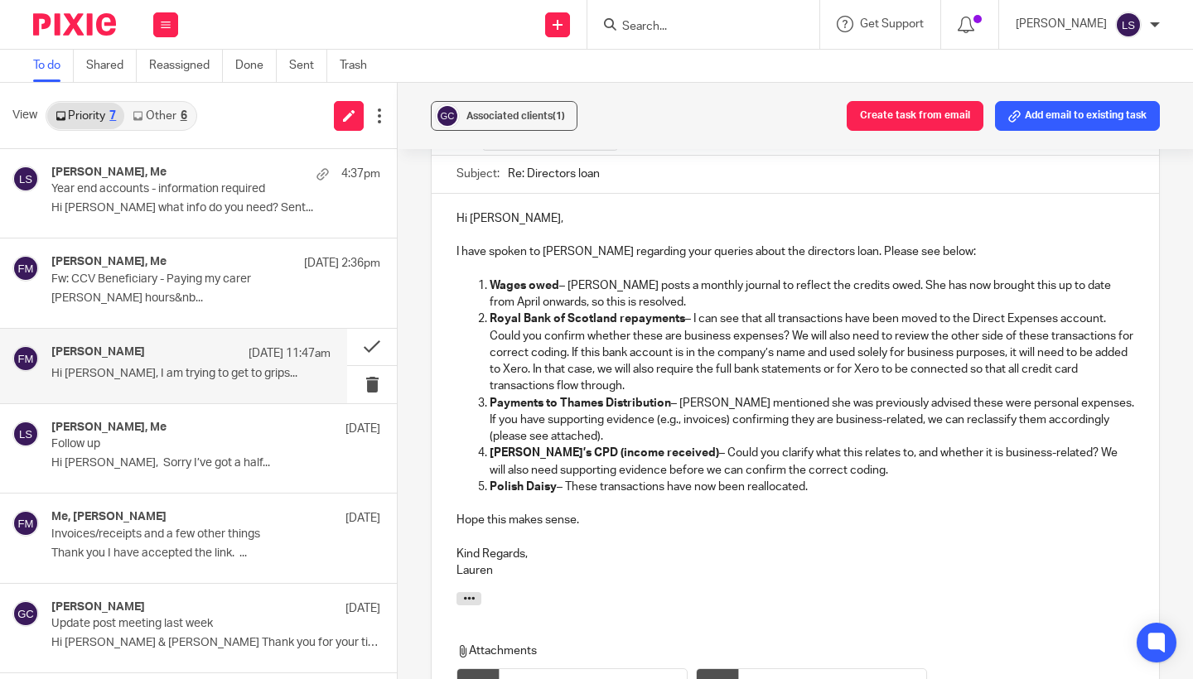
click at [1115, 311] on p "Royal Bank of Scotland repayments – I can see that all transactions have been m…" at bounding box center [812, 353] width 645 height 84
click at [1118, 311] on p "Royal Bank of Scotland repayments – I can see that all transactions have been m…" at bounding box center [812, 353] width 645 height 84
click at [1057, 529] on p at bounding box center [796, 537] width 678 height 17
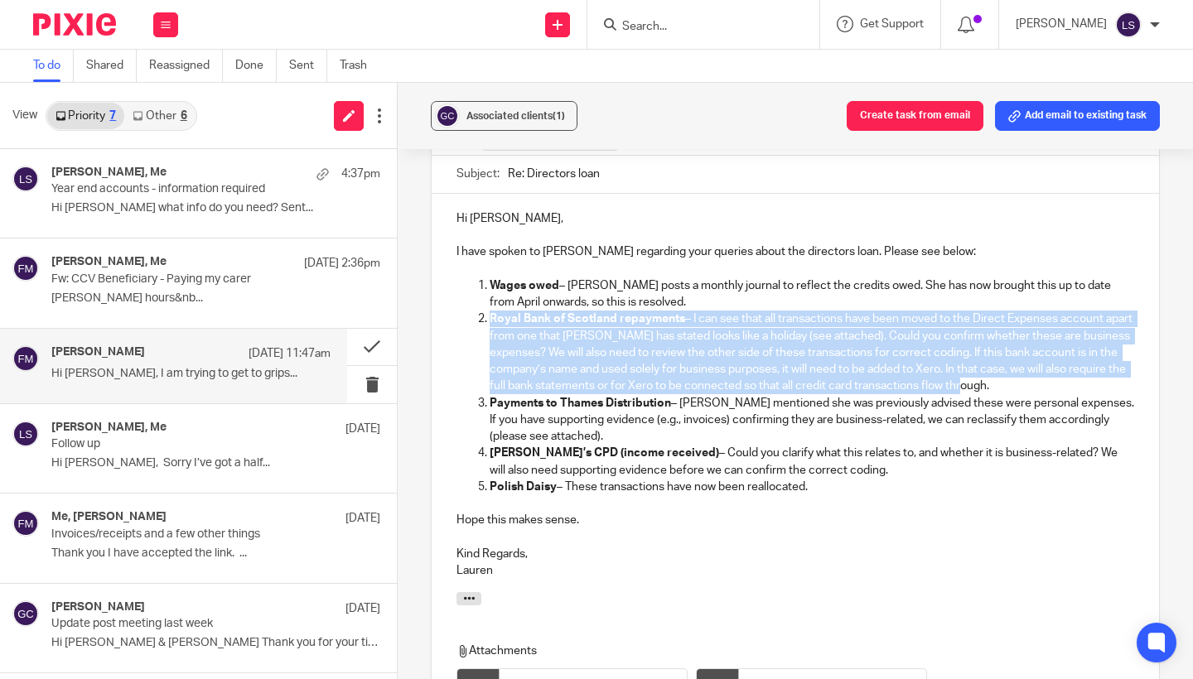
drag, startPoint x: 998, startPoint y: 360, endPoint x: 491, endPoint y: 295, distance: 511.3
click at [491, 311] on p "Royal Bank of Scotland repayments – I can see that all transactions have been m…" at bounding box center [812, 353] width 645 height 84
copy p "Royal Bank of Scotland repayments – I can see that all transactions have been m…"
click at [771, 331] on p "Royal Bank of Scotland repayments – I can see that all transactions have been m…" at bounding box center [812, 353] width 645 height 84
drag, startPoint x: 997, startPoint y: 365, endPoint x: 491, endPoint y: 301, distance: 510.4
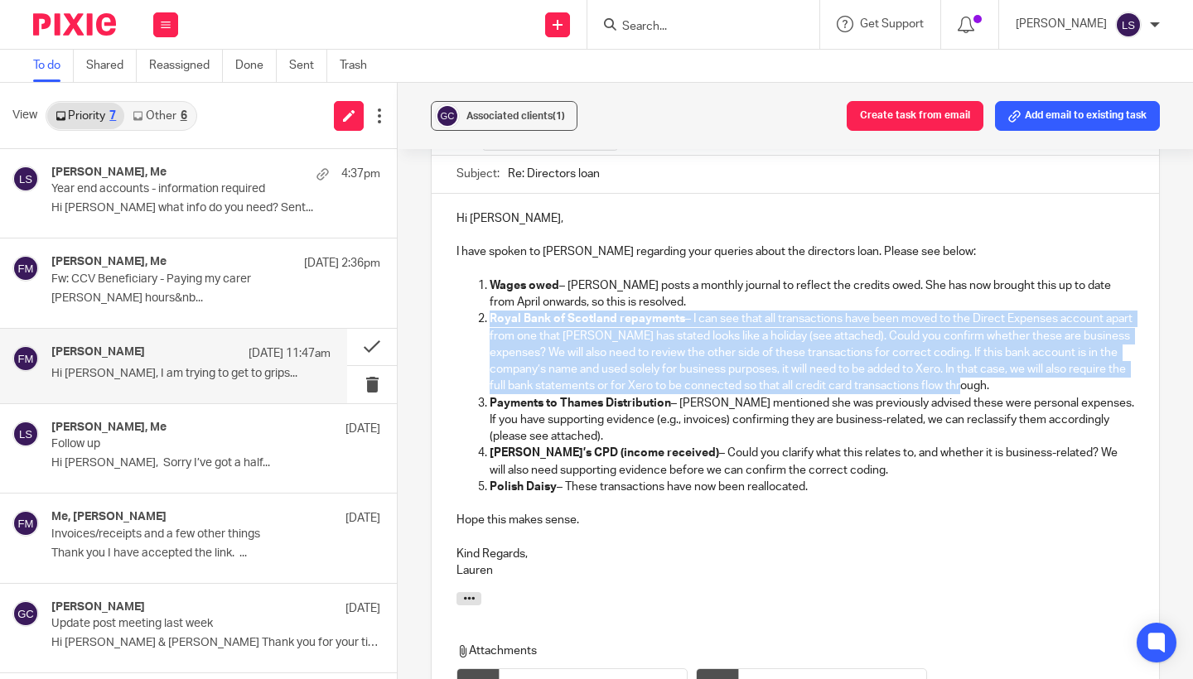
click at [491, 311] on p "Royal Bank of Scotland repayments – I can see that all transactions have been m…" at bounding box center [812, 353] width 645 height 84
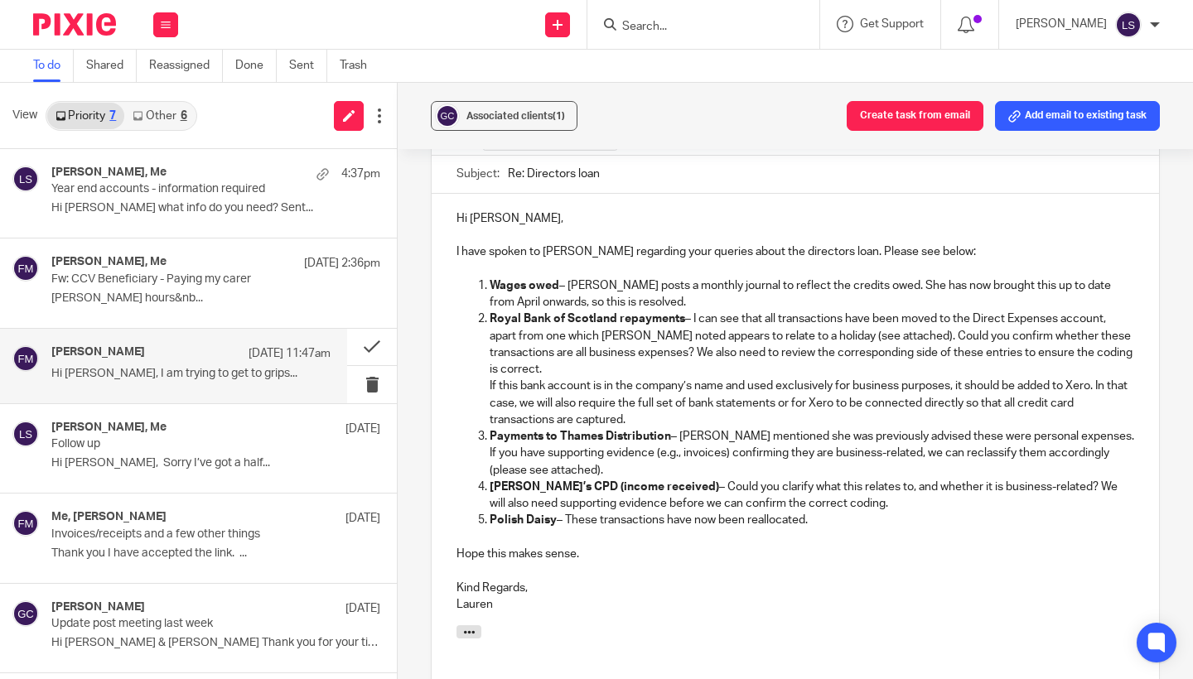
click at [483, 365] on ol "Wages owed – Gillian posts a monthly journal to reflect the credits owed. She h…" at bounding box center [796, 404] width 678 height 252
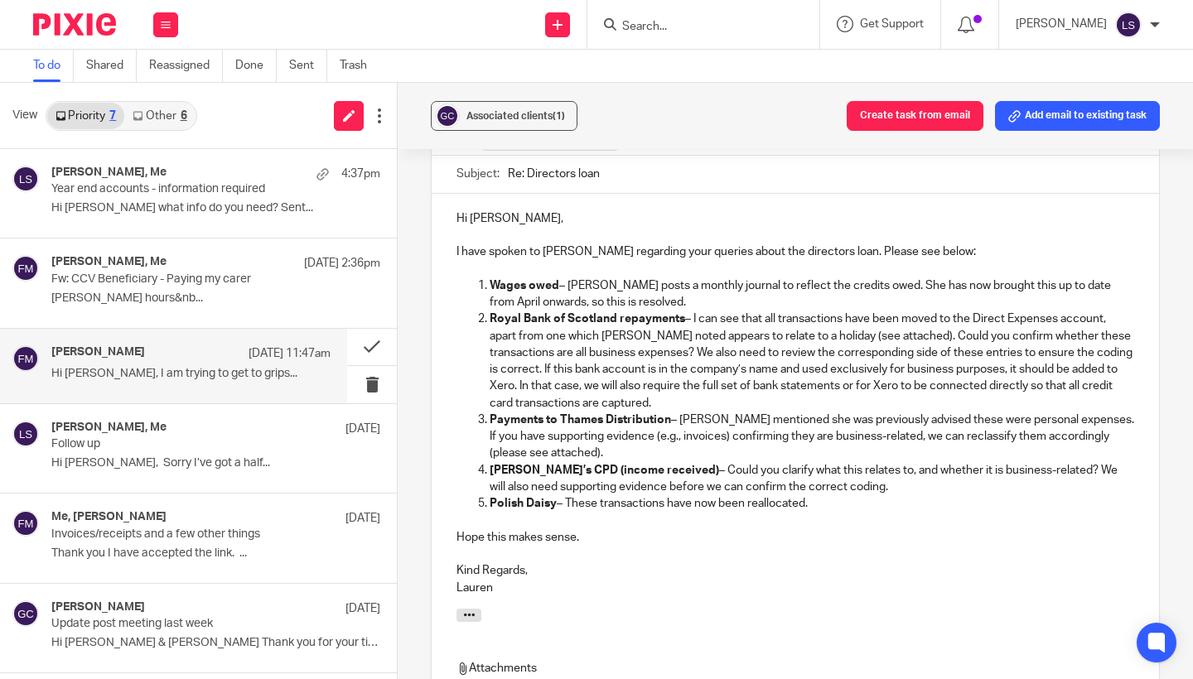
click at [586, 512] on p at bounding box center [796, 520] width 678 height 17
click at [784, 496] on p "Polish Daisy – These transactions have now been reallocated." at bounding box center [812, 504] width 645 height 17
click at [1169, 413] on div "Associated clients (1) Create task from email Add email to existing task (No su…" at bounding box center [795, 381] width 795 height 597
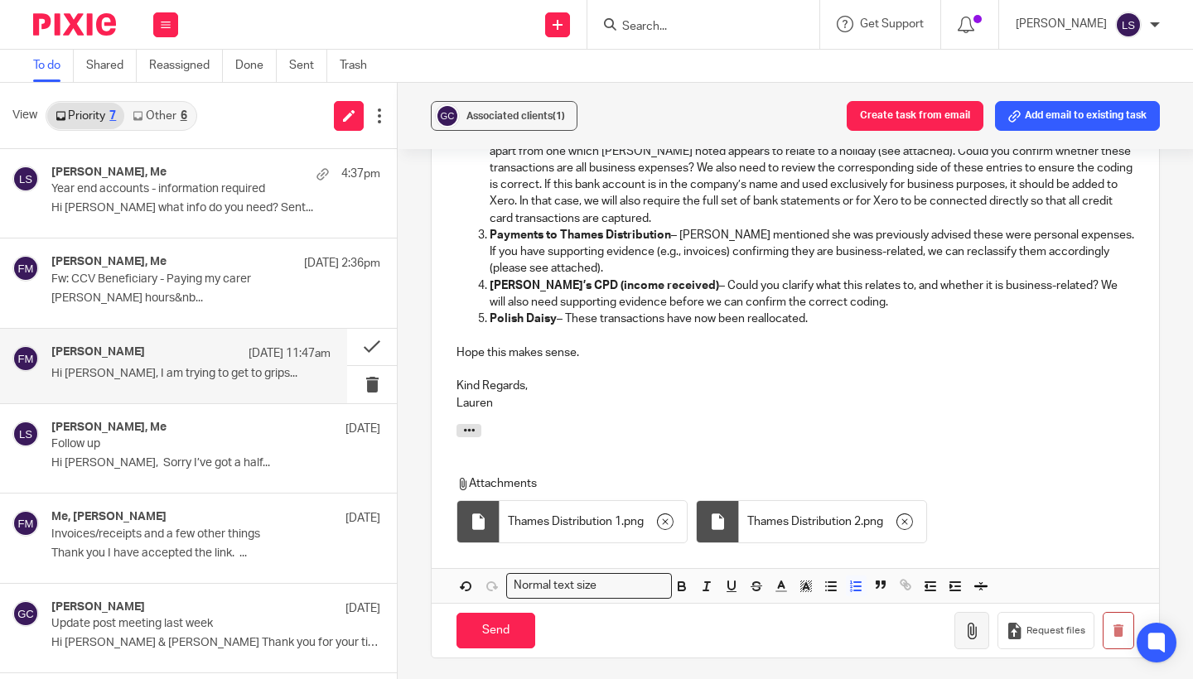
scroll to position [481, 0]
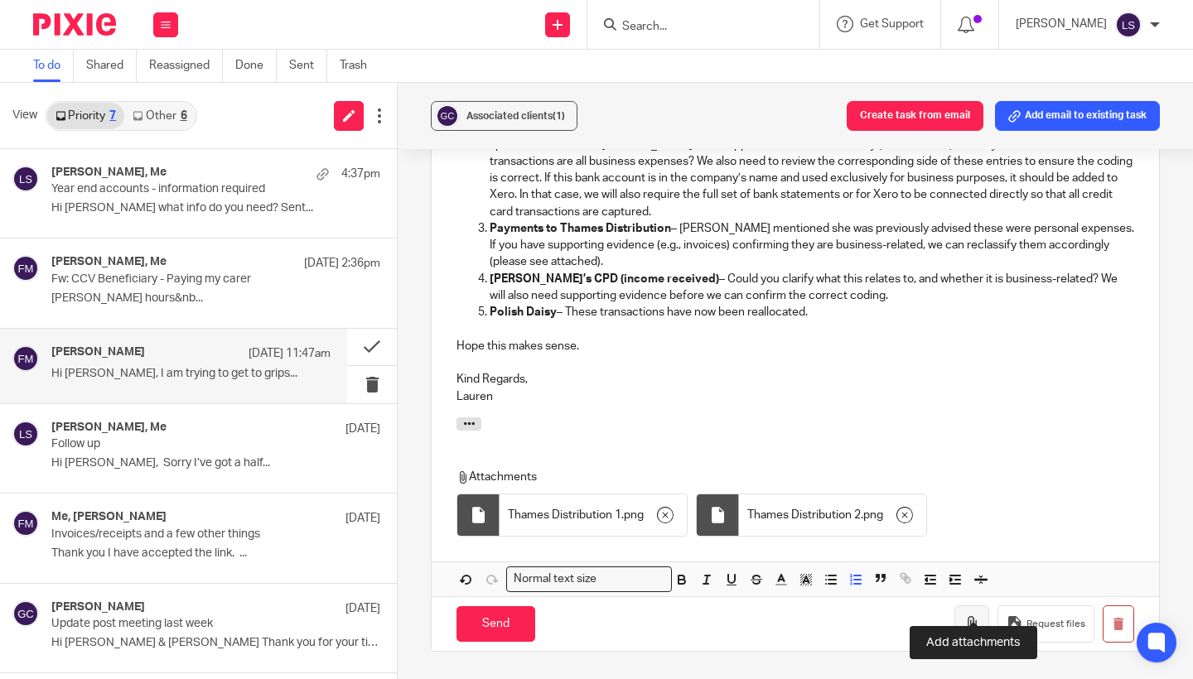
click at [963, 606] on button "button" at bounding box center [972, 624] width 35 height 37
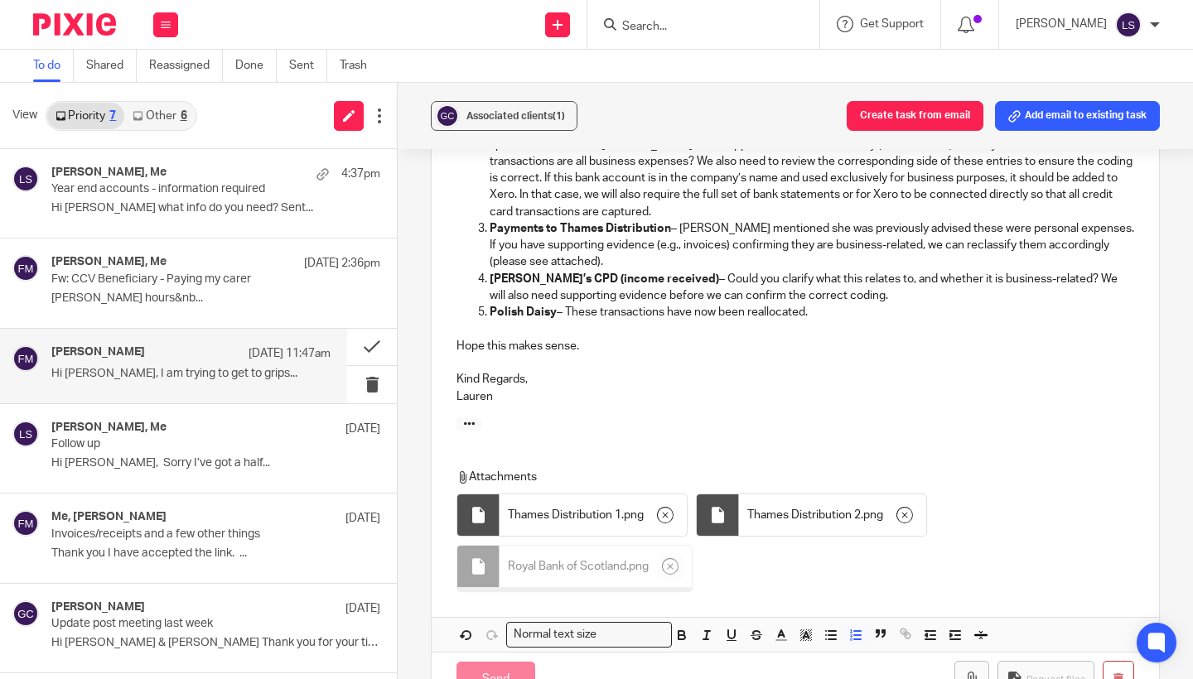
click at [1173, 334] on div "Associated clients (1) Create task from email Add email to existing task (No su…" at bounding box center [795, 381] width 795 height 597
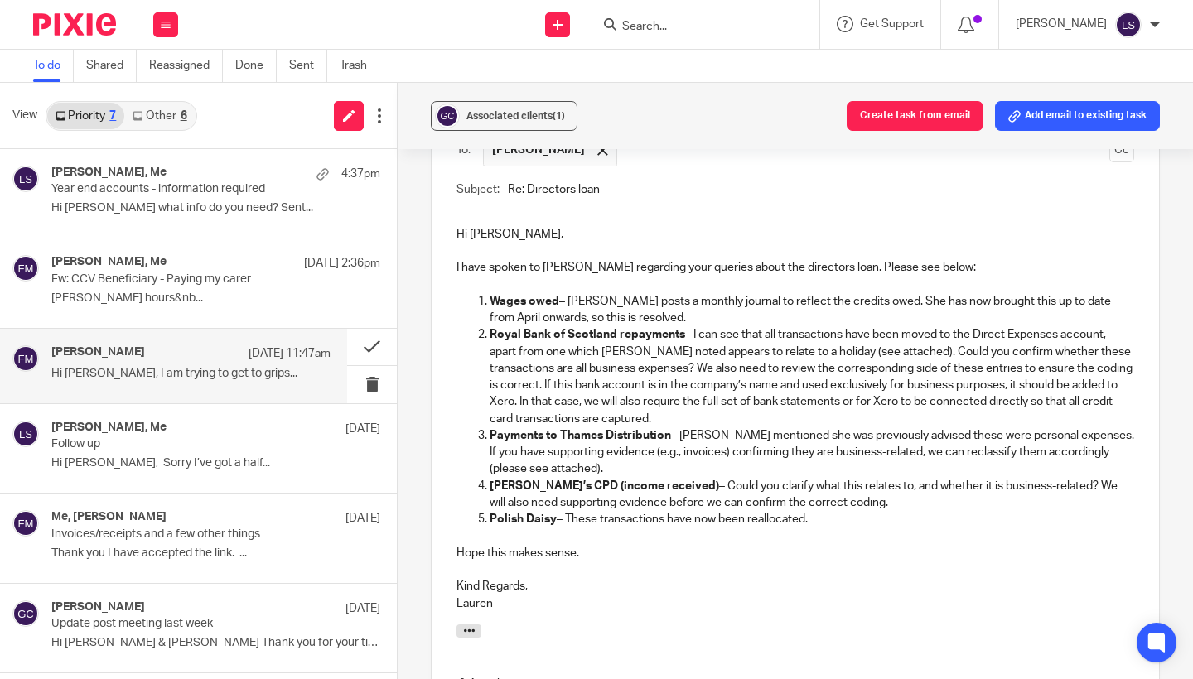
scroll to position [275, 0]
click at [1173, 297] on div "Associated clients (1) Create task from email Add email to existing task (No su…" at bounding box center [795, 381] width 795 height 597
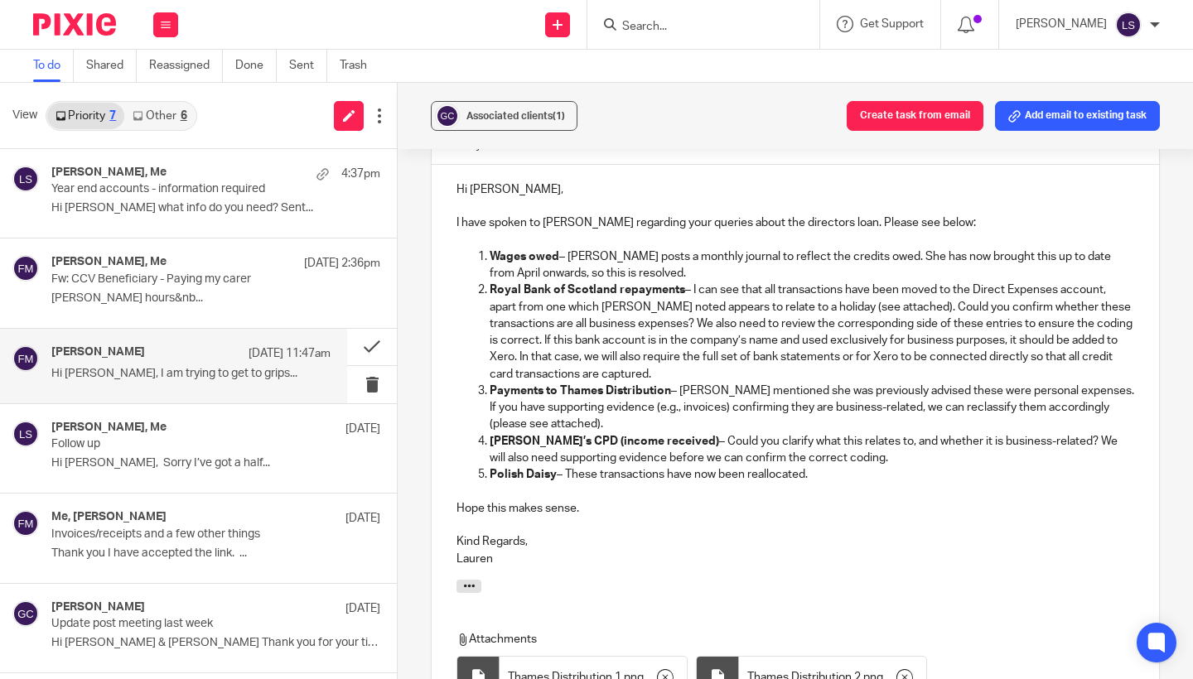
scroll to position [316, 0]
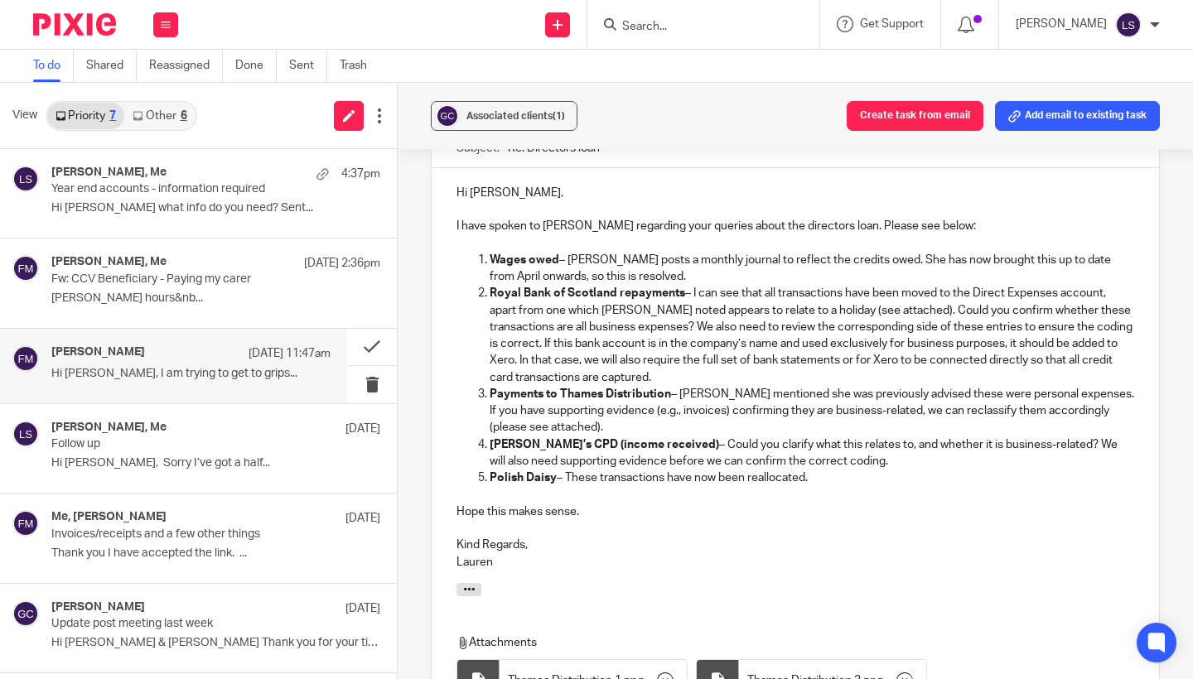
click at [1182, 344] on div "Associated clients (1) Create task from email Add email to existing task (No su…" at bounding box center [795, 381] width 795 height 597
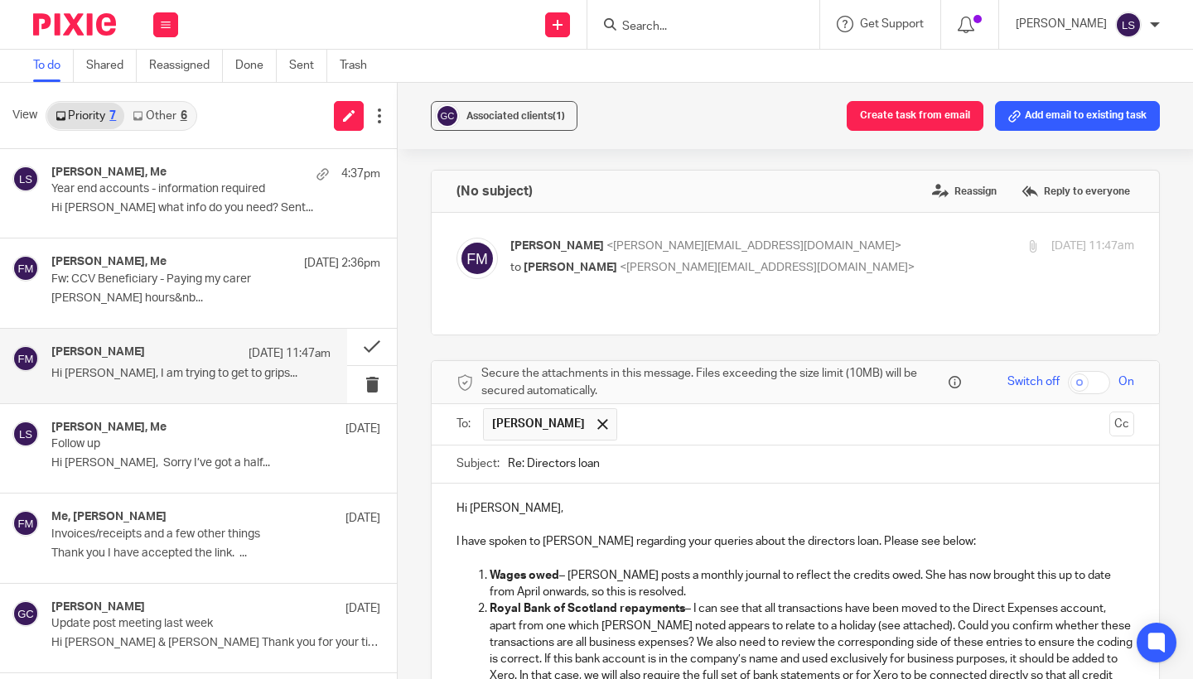
scroll to position [0, 0]
click at [901, 235] on label at bounding box center [796, 274] width 728 height 122
click at [457, 237] on input "checkbox" at bounding box center [456, 237] width 1 height 1
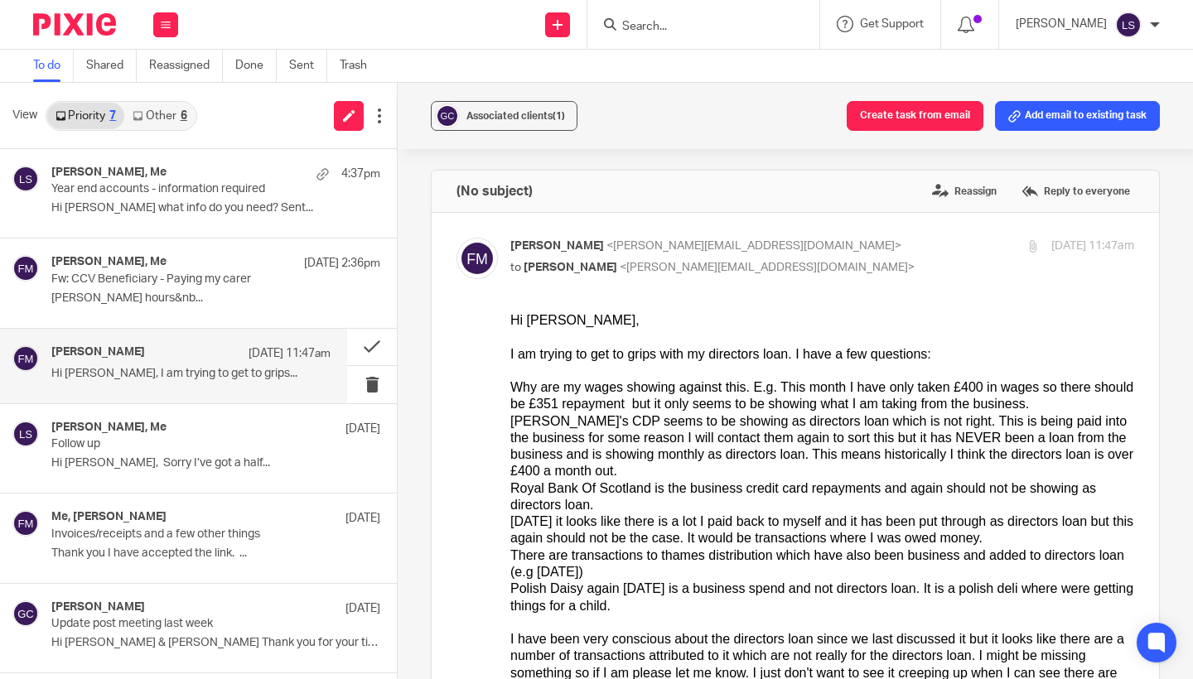
click at [889, 255] on div "Fiona Minshall <fiona@westendadventure.co.uk> to Lauren Simmons <lauren@fearles…" at bounding box center [718, 257] width 416 height 38
checkbox input "false"
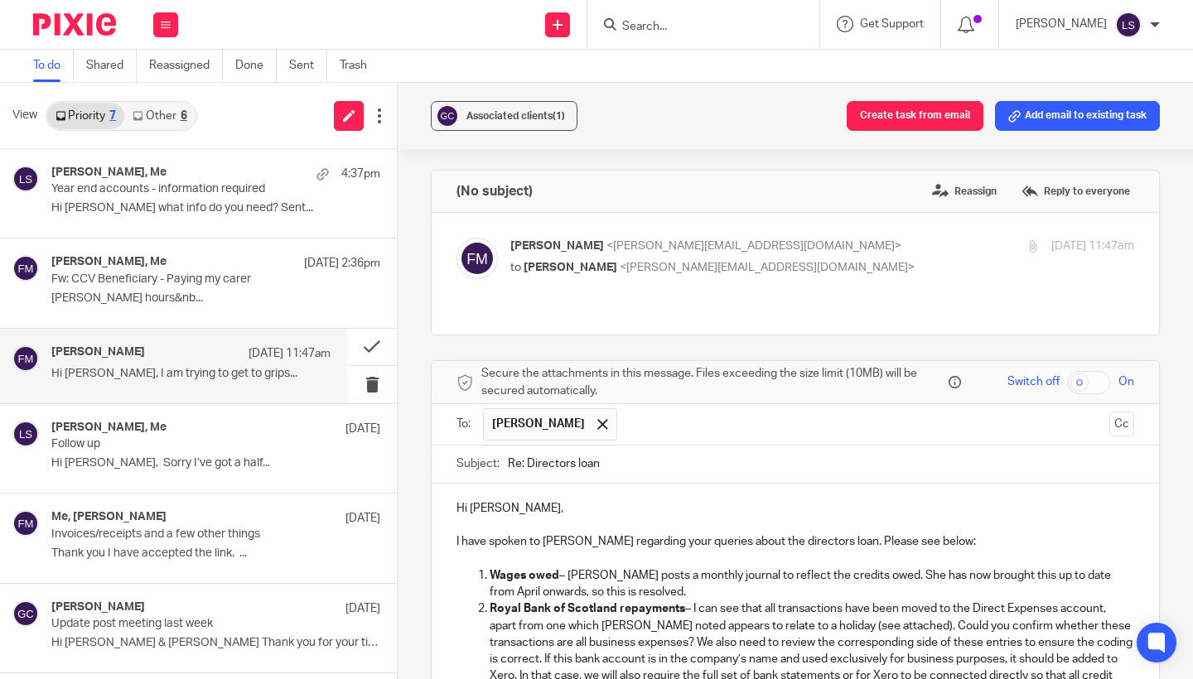
click at [1184, 480] on div "Associated clients (1) Create task from email Add email to existing task (No su…" at bounding box center [795, 381] width 795 height 597
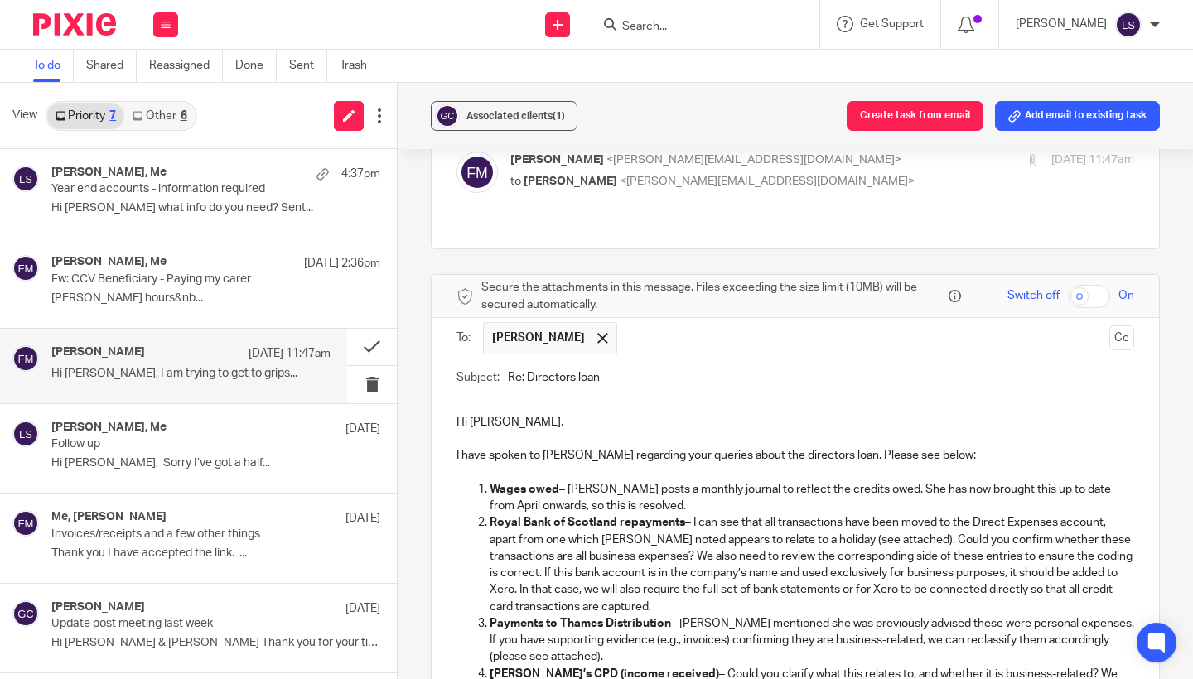
scroll to position [87, 0]
click at [1182, 418] on div "Associated clients (1) Create task from email Add email to existing task (No su…" at bounding box center [795, 381] width 795 height 597
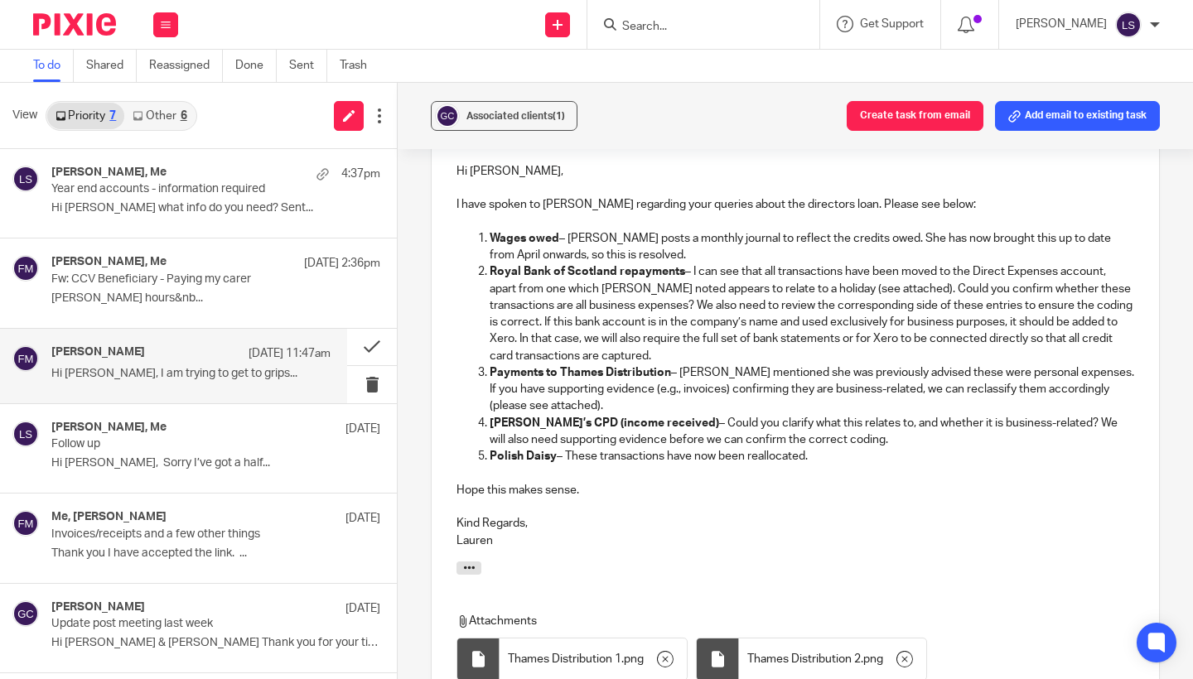
scroll to position [317, 0]
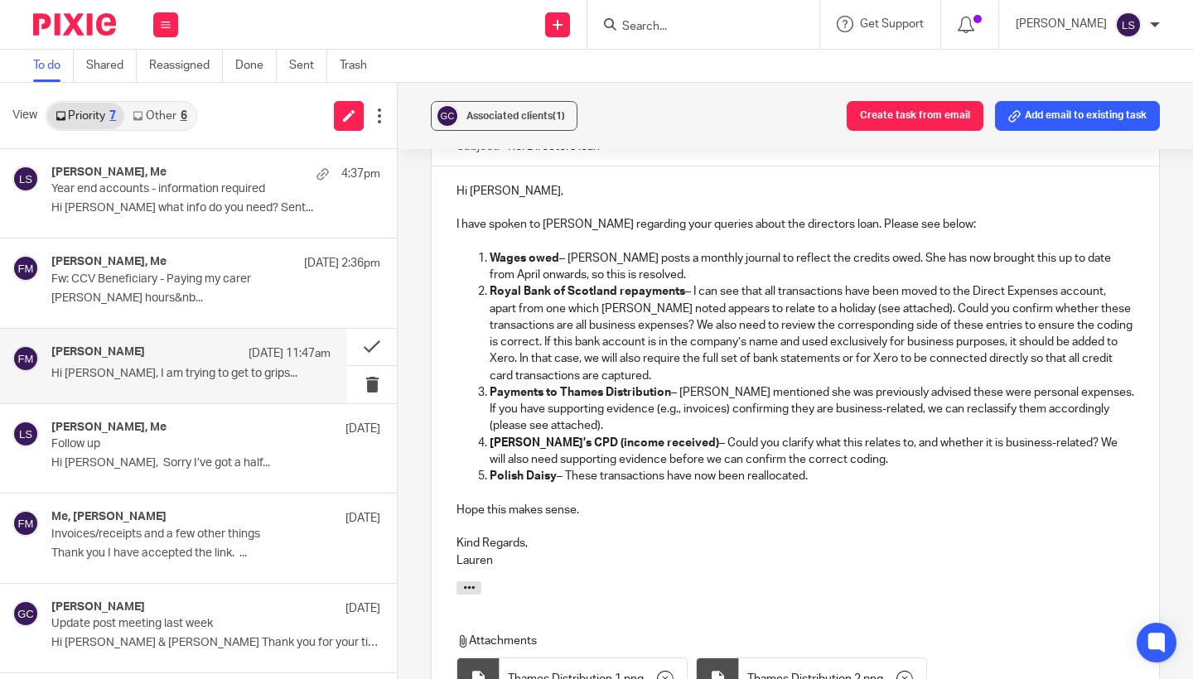
click at [1177, 326] on div "Associated clients (1) Create task from email Add email to existing task (No su…" at bounding box center [795, 381] width 795 height 597
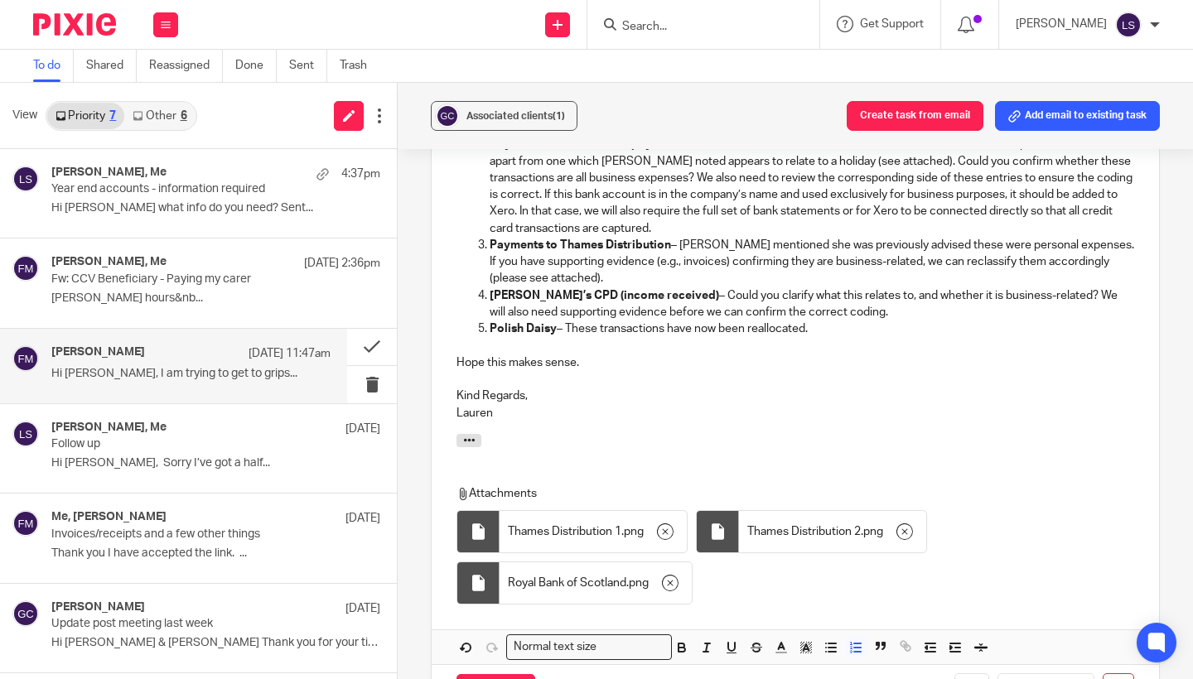
scroll to position [471, 0]
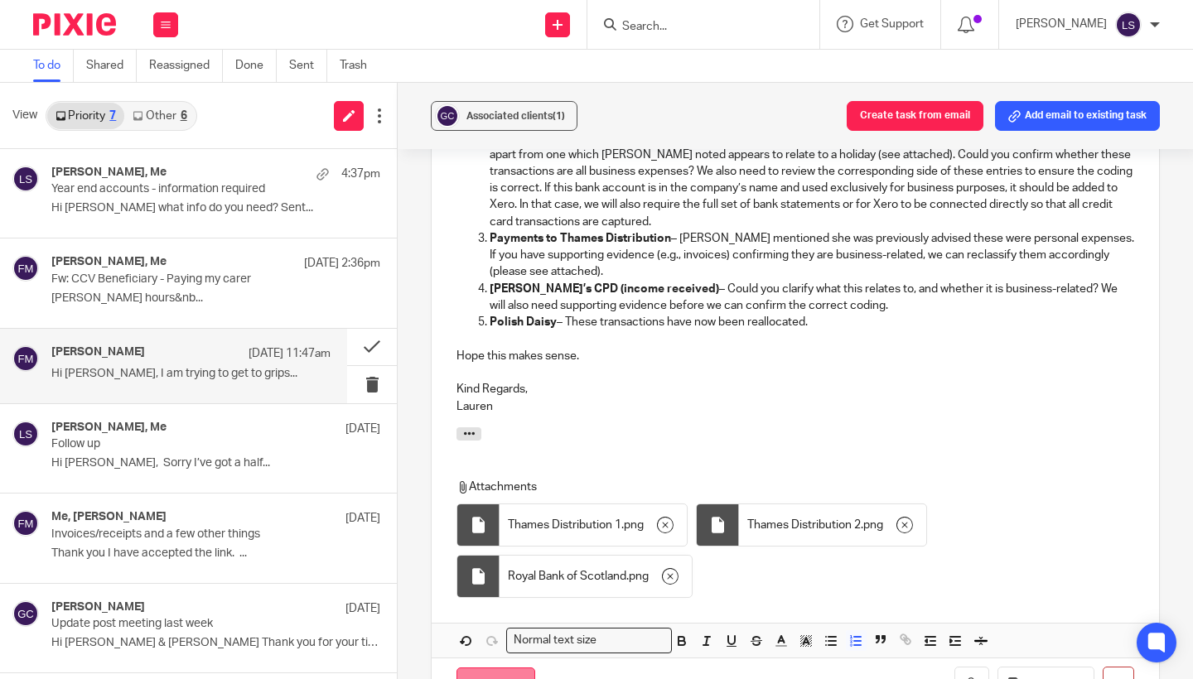
click at [500, 669] on input "Send" at bounding box center [496, 686] width 79 height 36
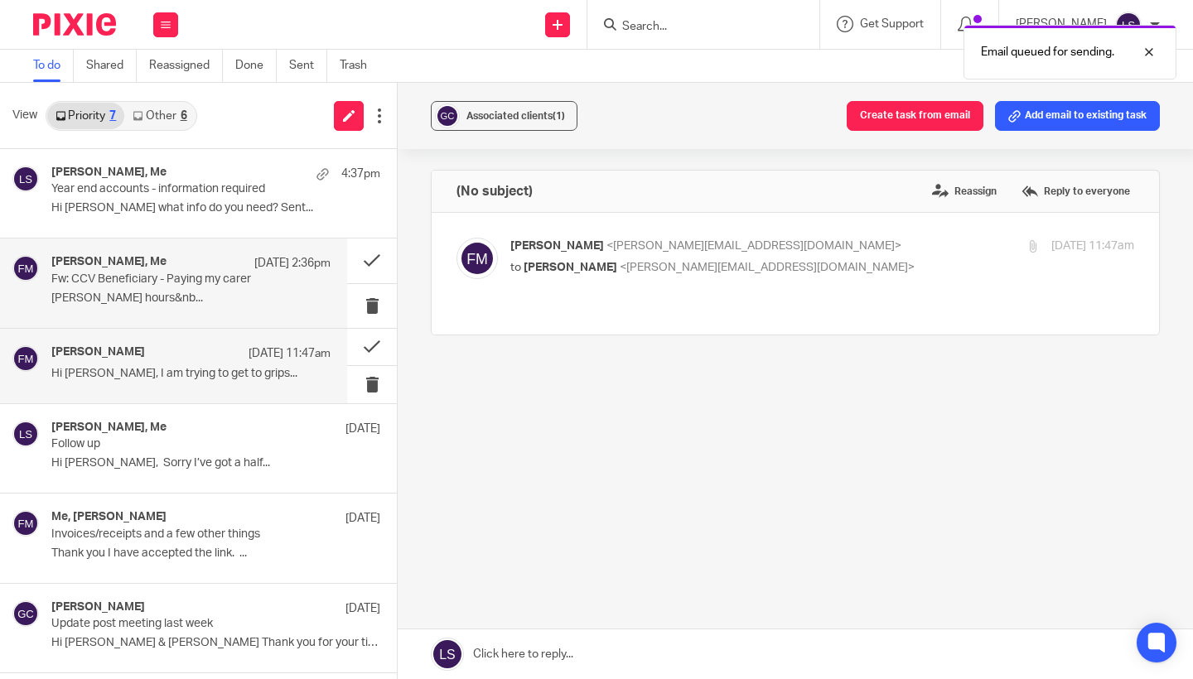
click at [161, 273] on p "Fw: CCV Beneficiary - Paying my carer" at bounding box center [163, 280] width 224 height 14
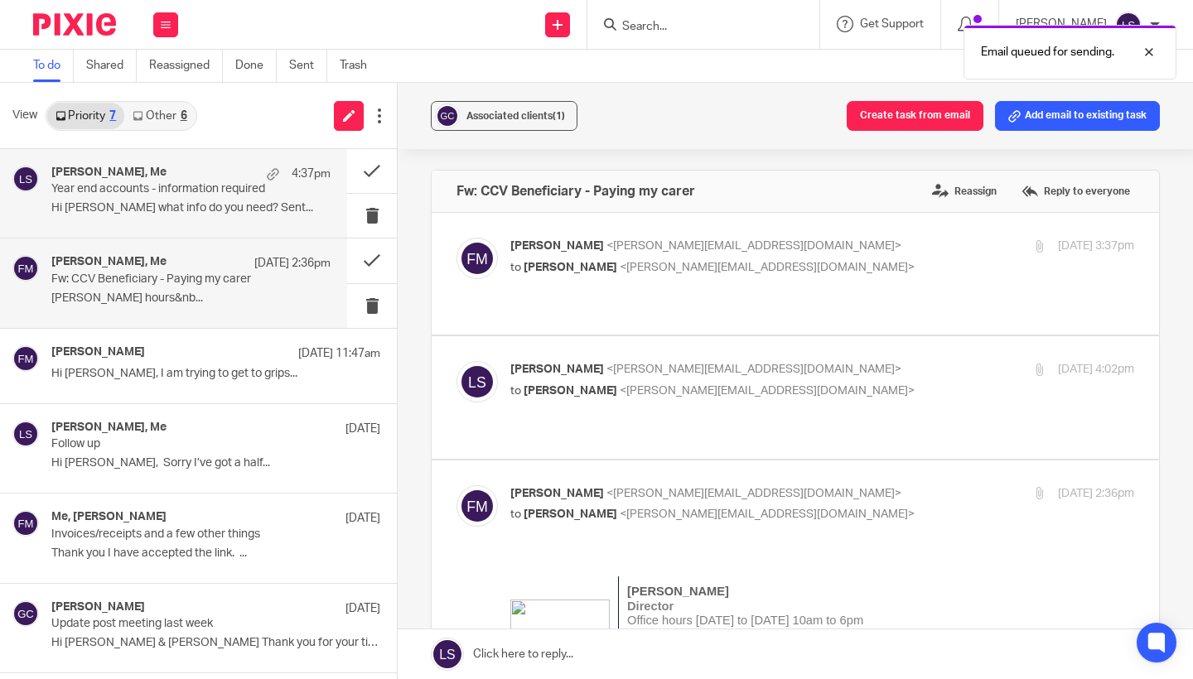
click at [164, 199] on div "Fiona Minshall, Me 4:37pm Year end accounts - information required Hi lauren wh…" at bounding box center [190, 194] width 279 height 56
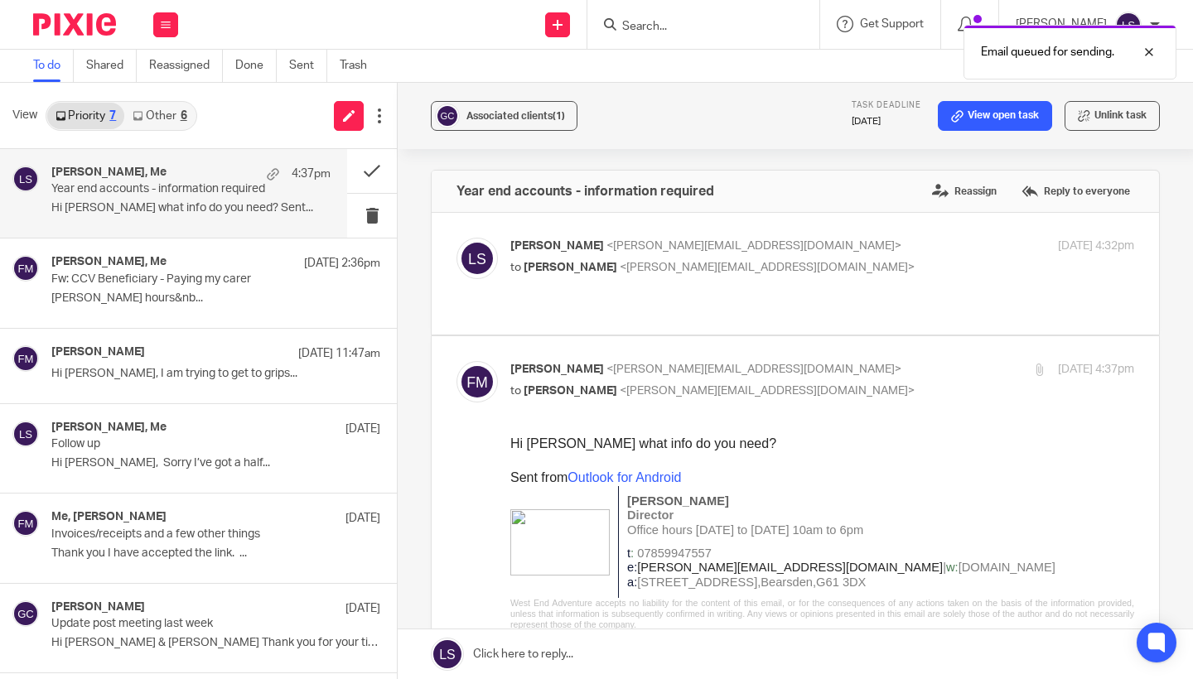
click at [790, 395] on p "to Lauren Simmons <lauren@fearlessfinancials.co.uk>" at bounding box center [718, 391] width 416 height 17
checkbox input "false"
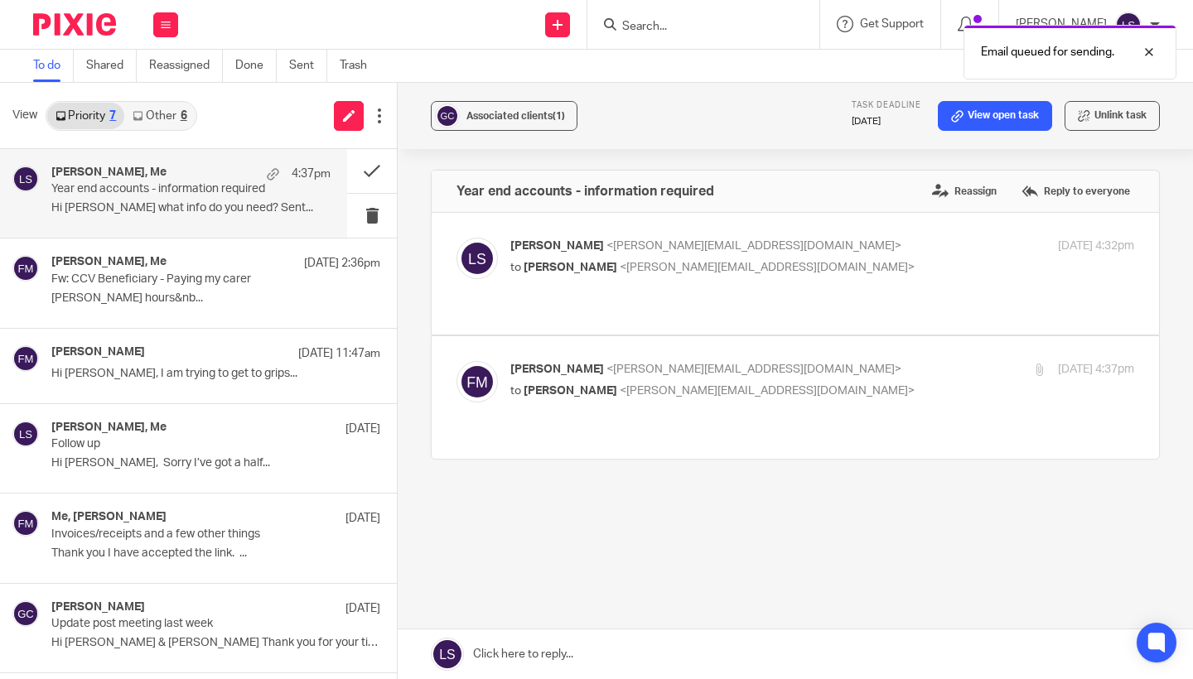
click at [800, 294] on div "Lauren Simmons <lauren@fearlessfinancials.co.uk> to Fiona Minshall <fiona@weste…" at bounding box center [796, 274] width 678 height 72
click at [802, 273] on p "to Fiona Minshall <fiona@westendadventure.co.uk>" at bounding box center [718, 267] width 416 height 17
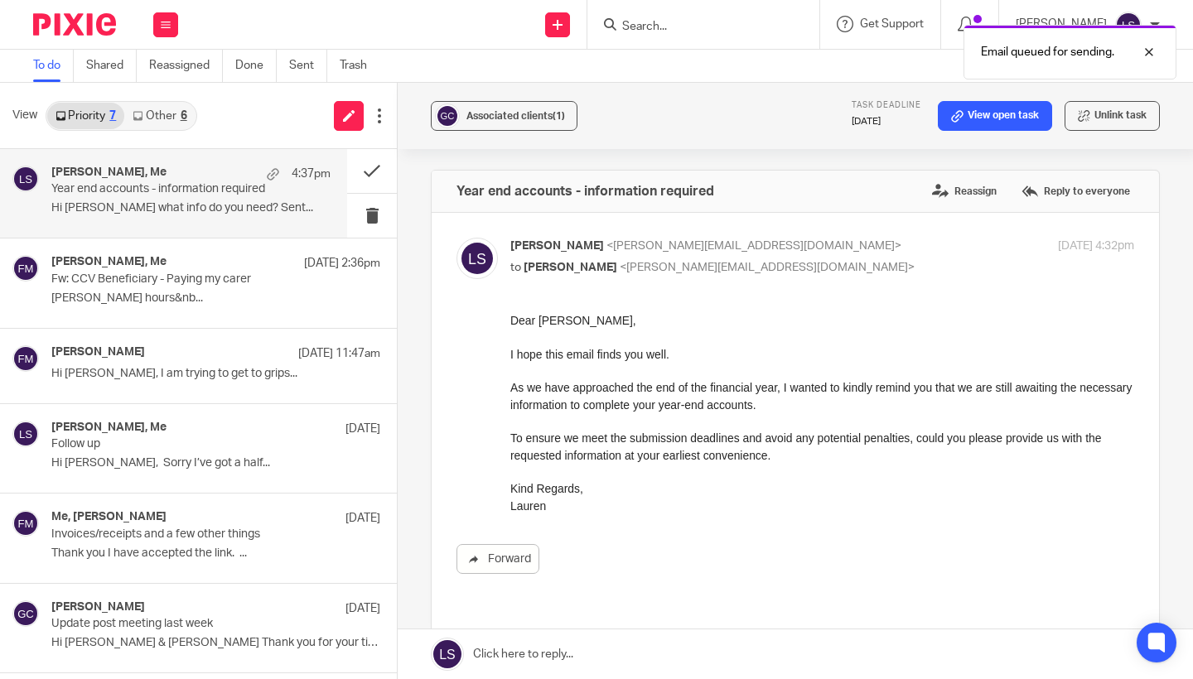
click at [802, 273] on p "to Fiona Minshall <fiona@westendadventure.co.uk>" at bounding box center [718, 267] width 416 height 17
checkbox input "false"
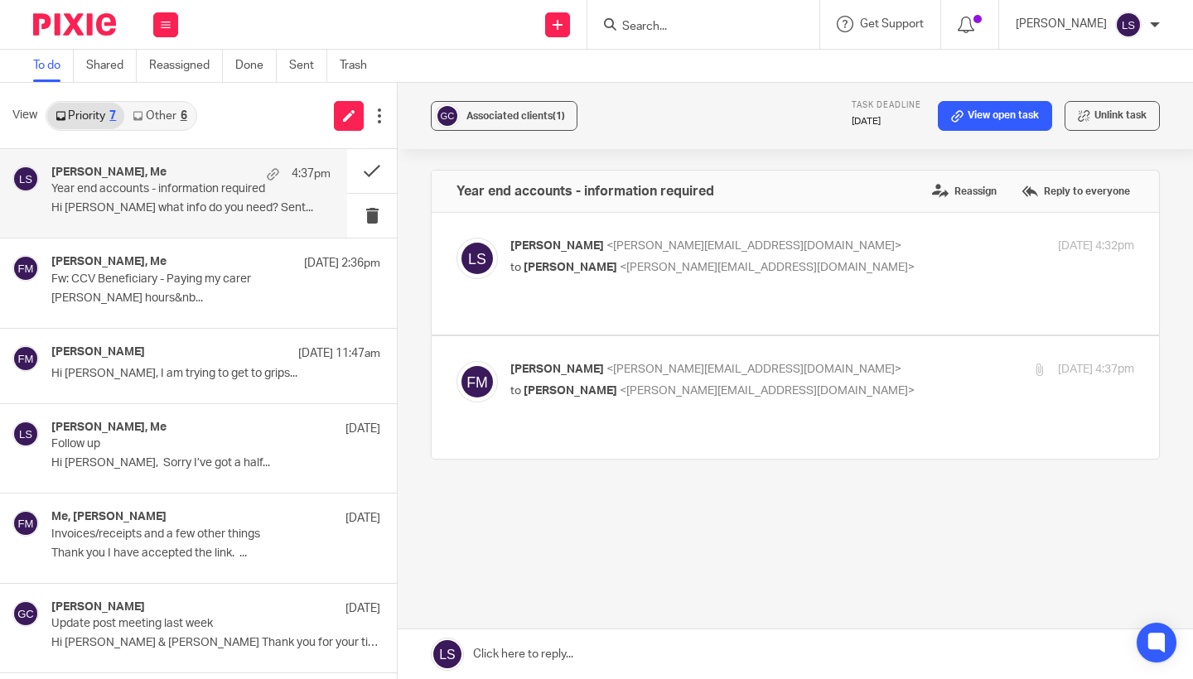
click at [670, 31] on input "Search" at bounding box center [695, 27] width 149 height 15
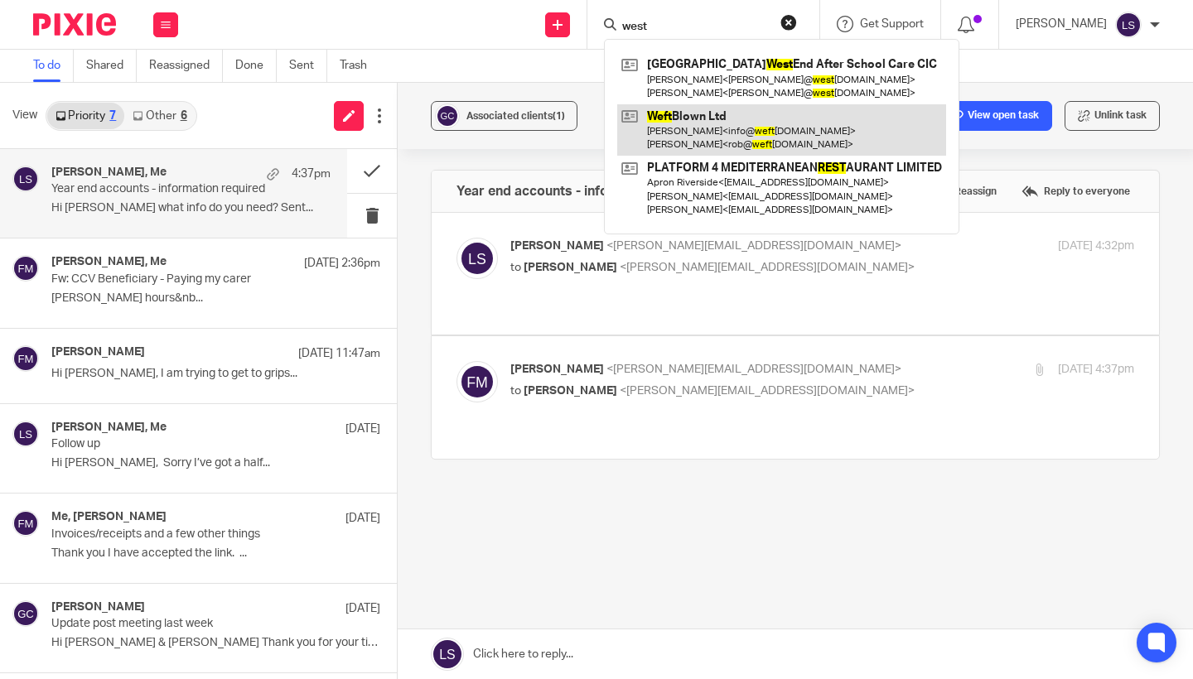
type input "west"
click at [681, 104] on link at bounding box center [781, 129] width 329 height 51
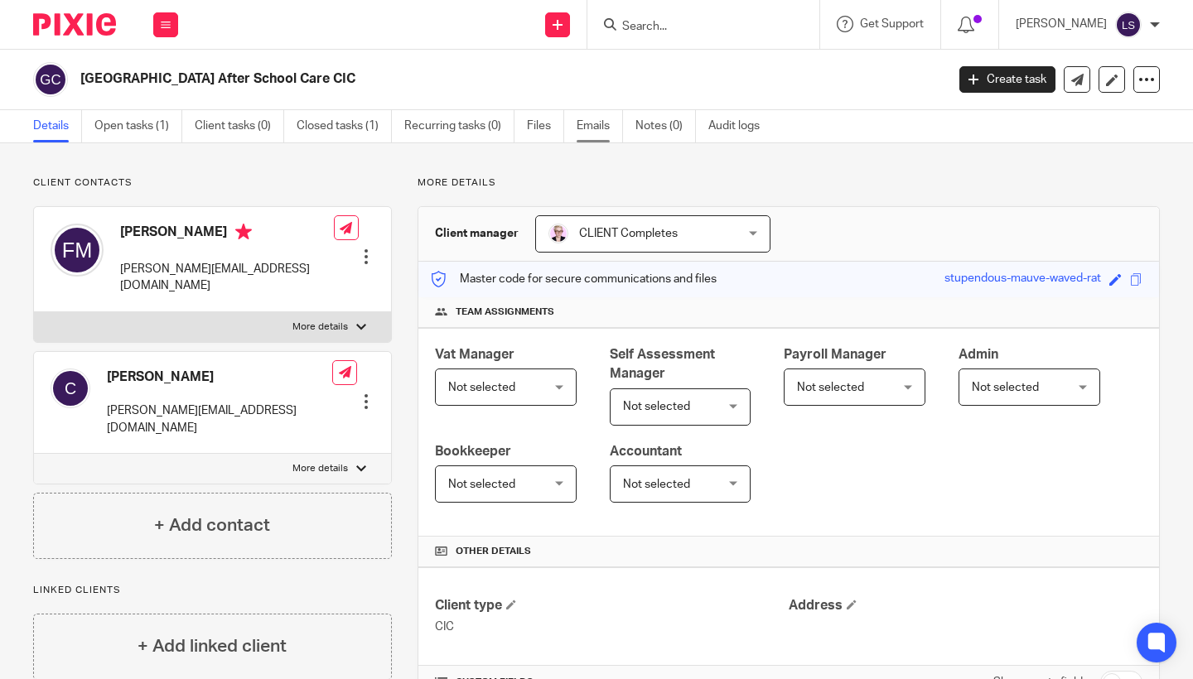
click at [603, 124] on link "Emails" at bounding box center [600, 126] width 46 height 32
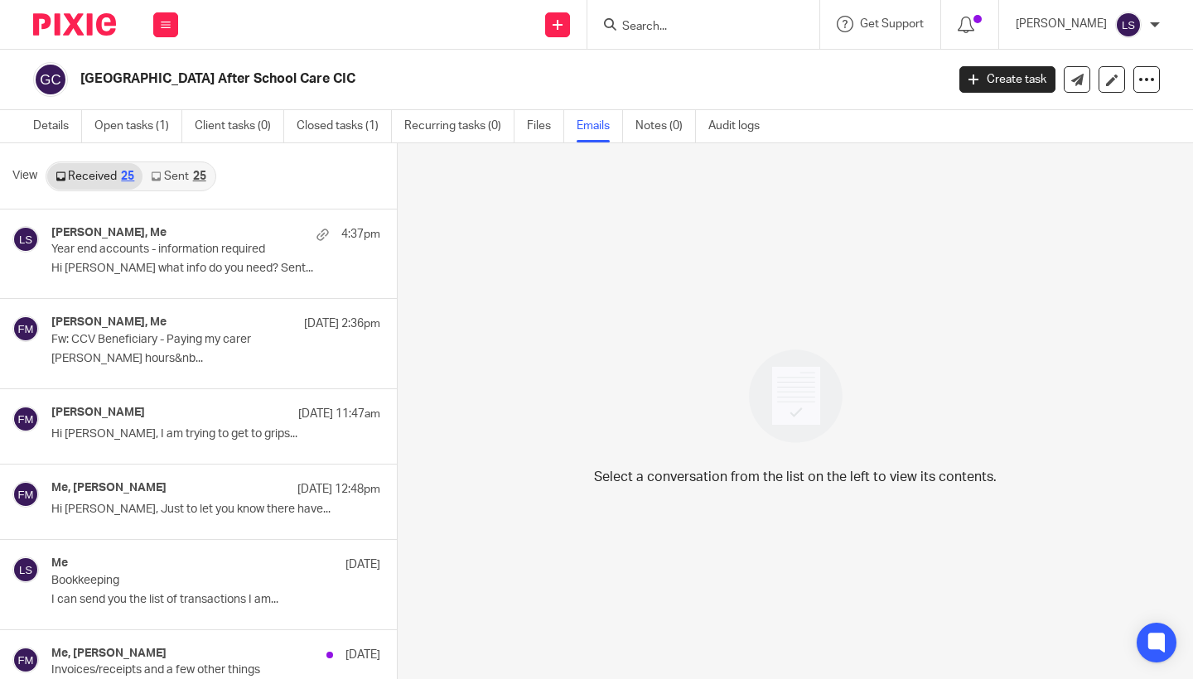
click at [191, 170] on link "Sent 25" at bounding box center [178, 176] width 71 height 27
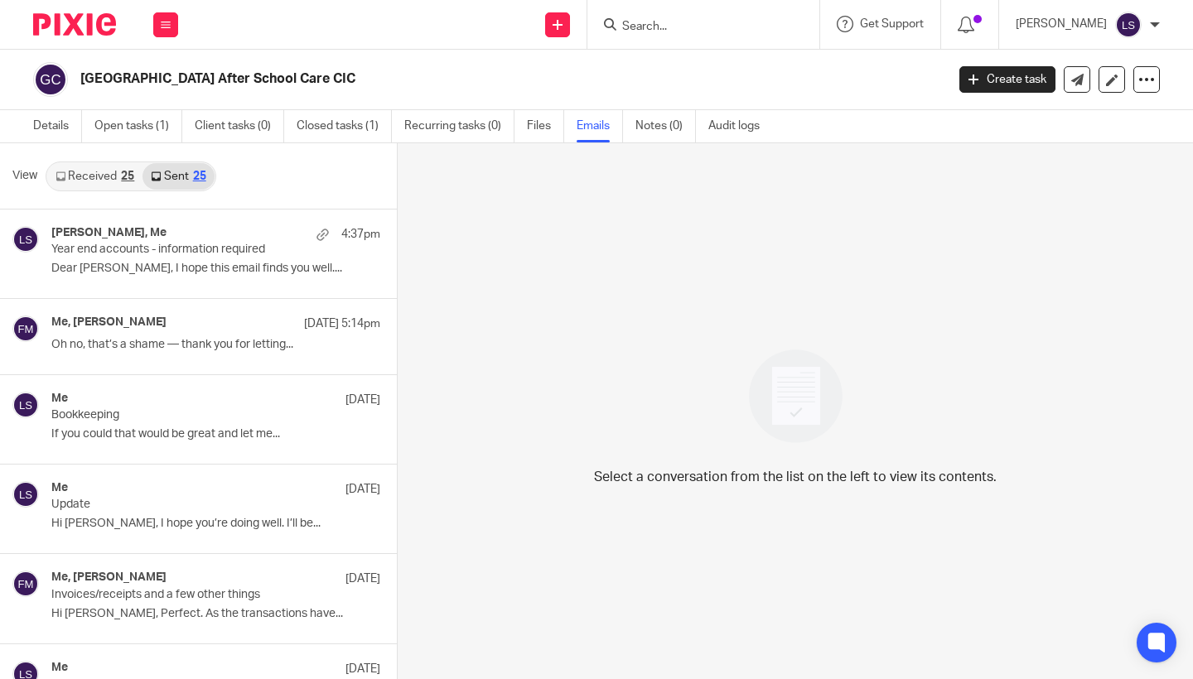
scroll to position [2, 0]
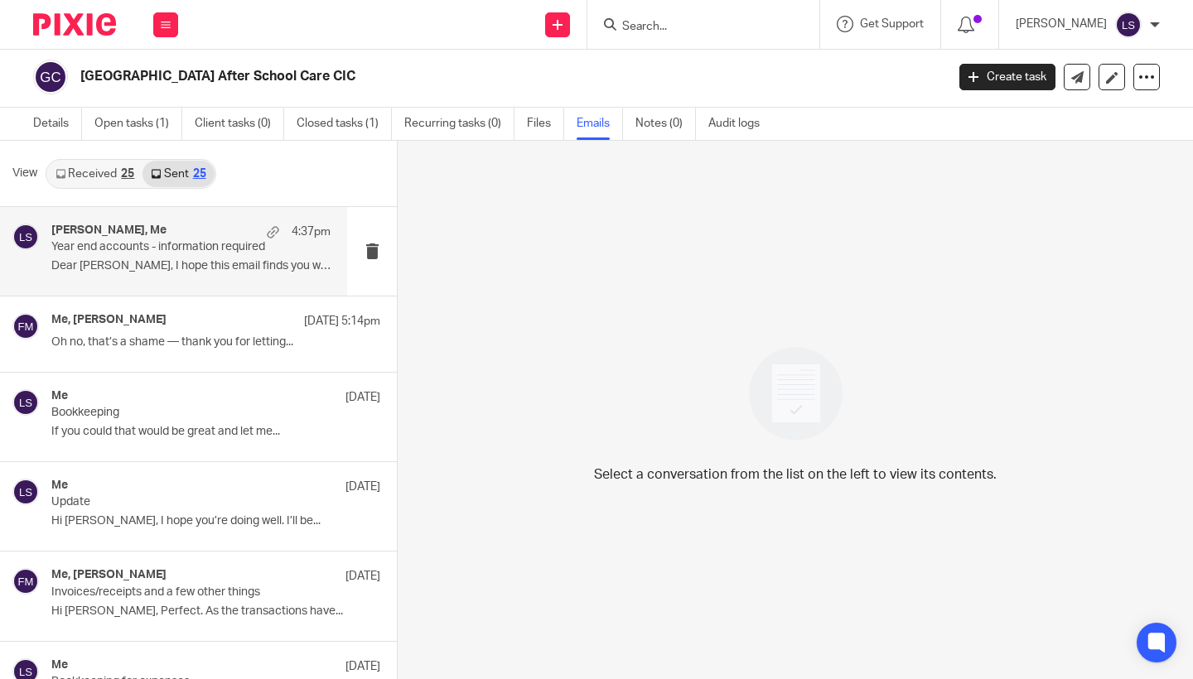
click at [170, 253] on p "Year end accounts - information required" at bounding box center [163, 247] width 224 height 14
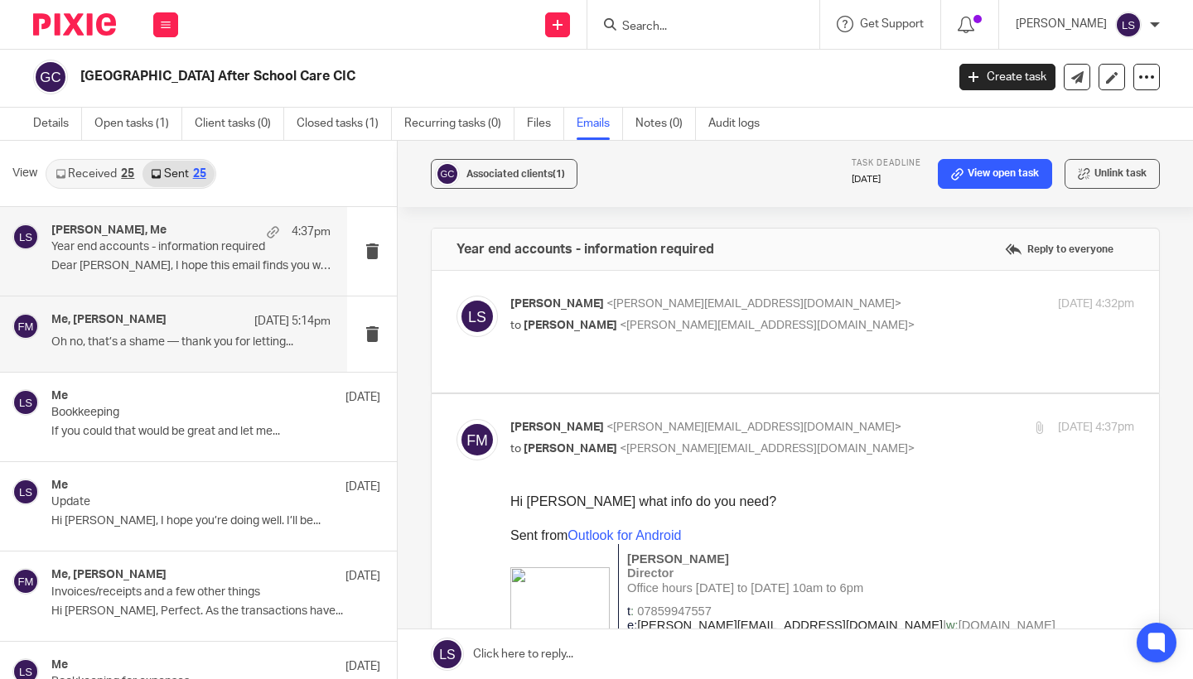
scroll to position [0, 0]
click at [175, 339] on p "Oh no, that’s a shame — thank you for letting..." at bounding box center [190, 343] width 279 height 14
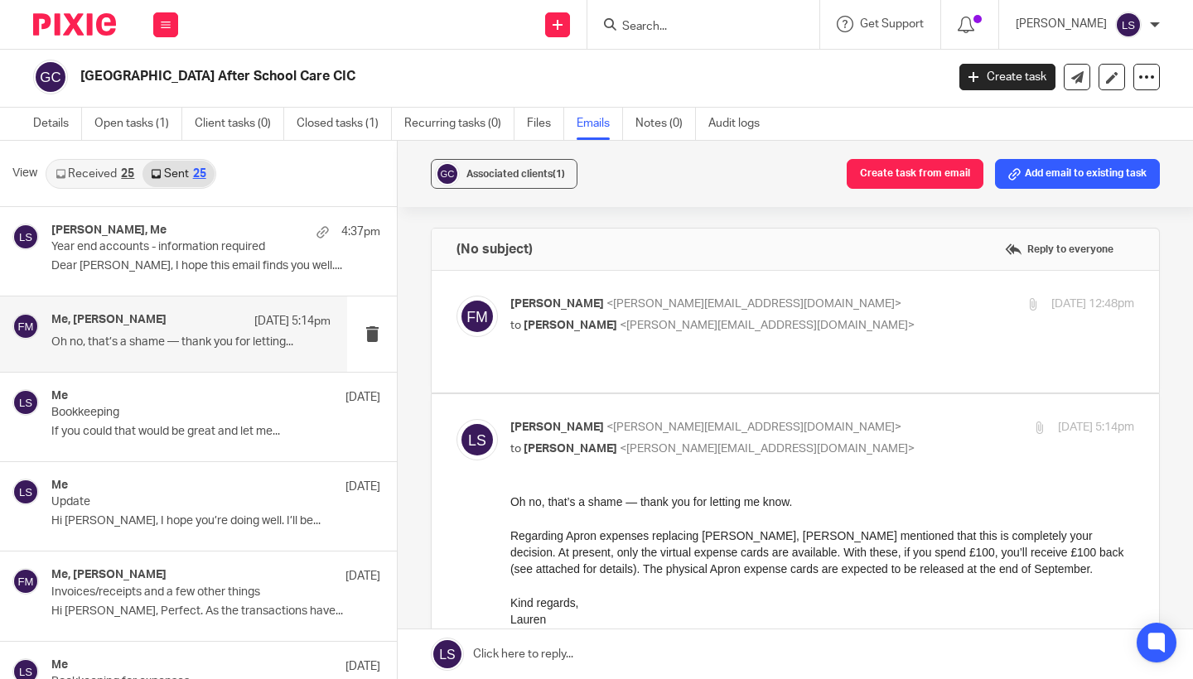
click at [803, 441] on p "to Fiona Minshall <fiona@westendadventure.co.uk>" at bounding box center [718, 449] width 416 height 17
checkbox input "false"
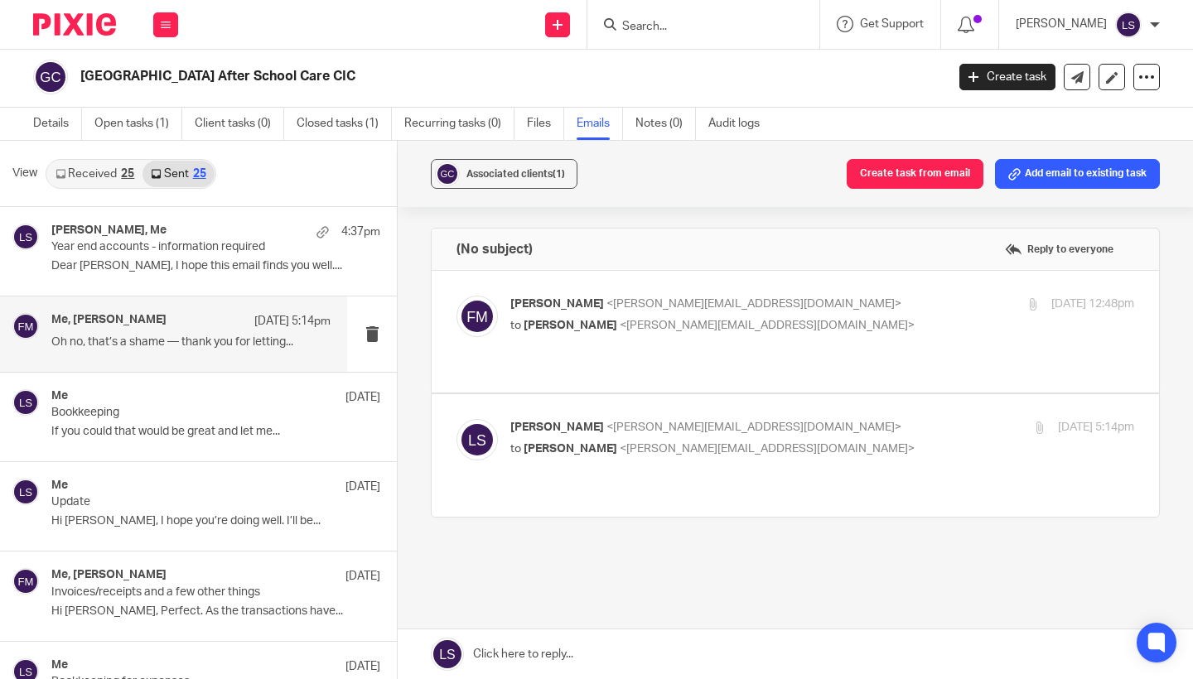
click at [810, 355] on label at bounding box center [796, 332] width 728 height 122
click at [457, 296] on input "checkbox" at bounding box center [456, 295] width 1 height 1
checkbox input "true"
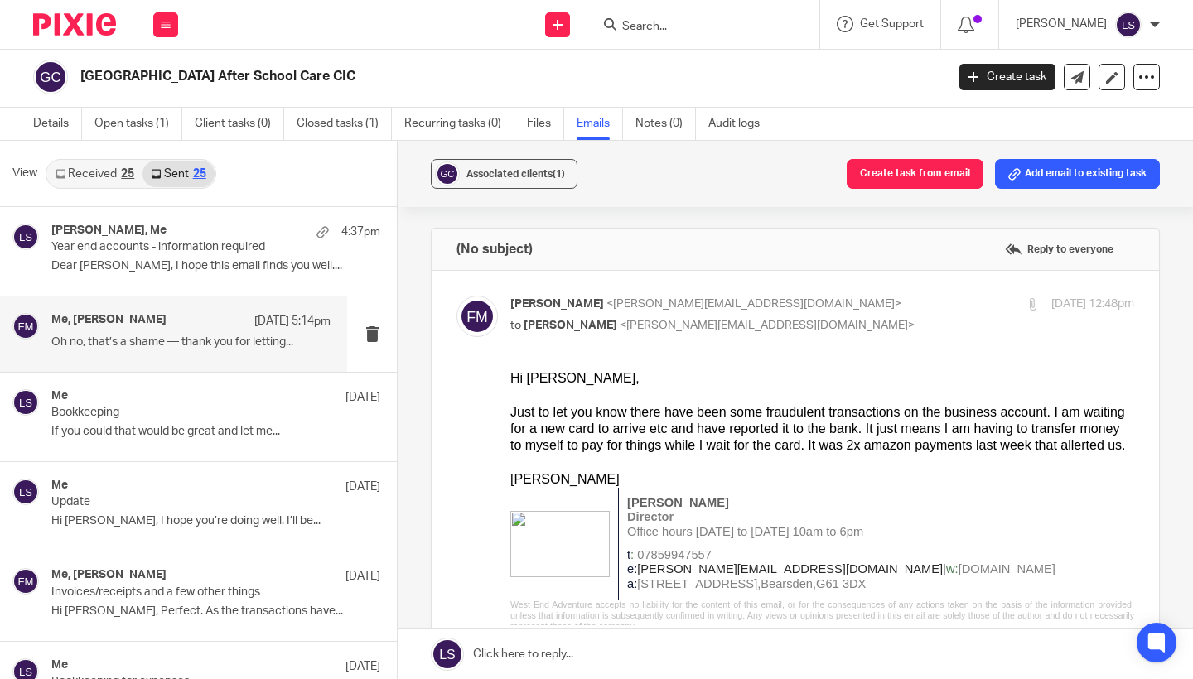
click at [810, 349] on div "Fiona Minshall <fiona@westendadventure.co.uk> to Lauren Simmons <lauren@fearles…" at bounding box center [796, 556] width 678 height 520
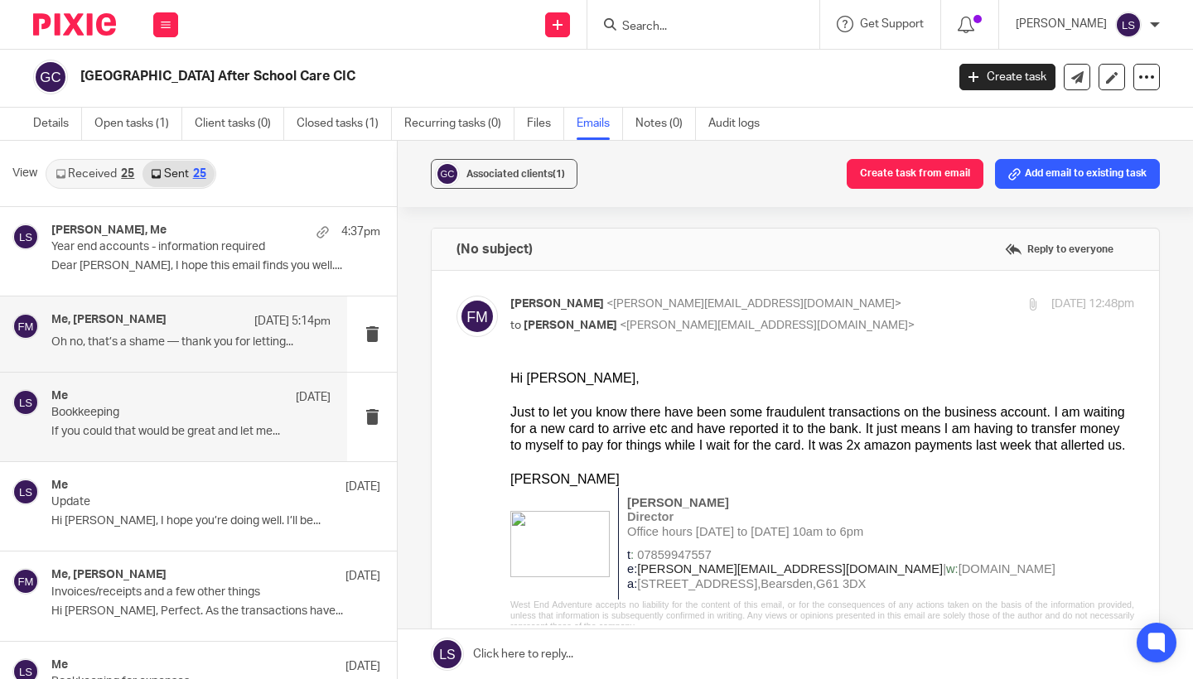
click at [161, 397] on div "Me 18 Sep" at bounding box center [190, 397] width 279 height 17
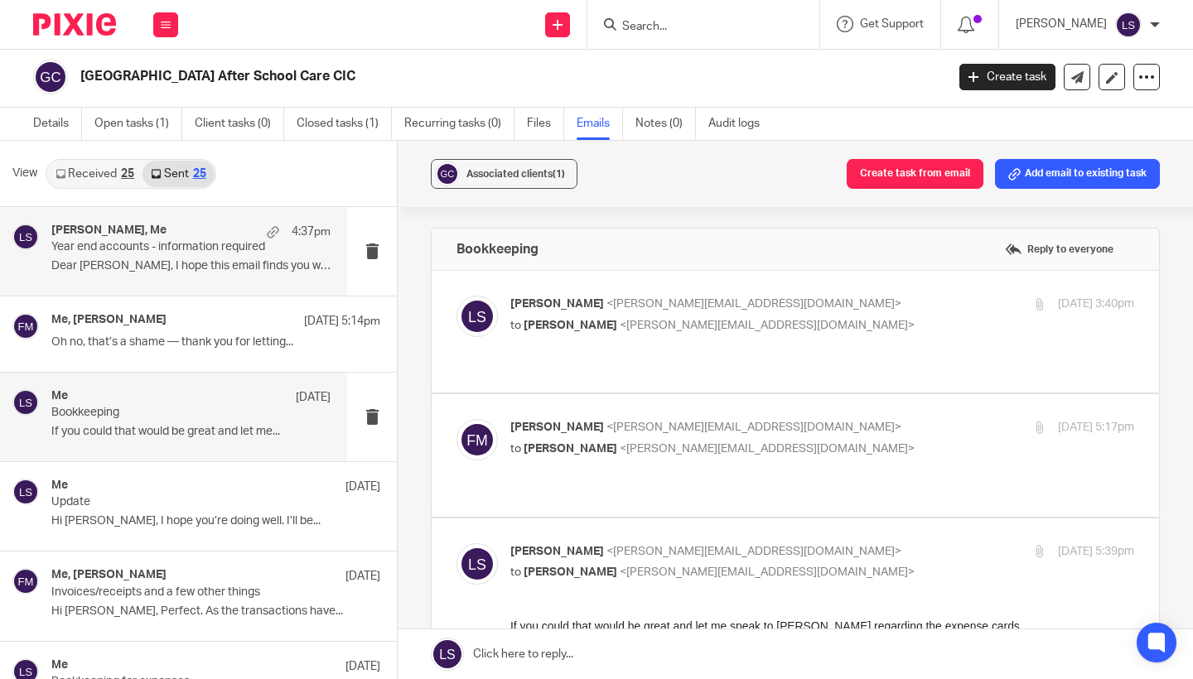
click at [183, 272] on p "Dear Fiona, I hope this email finds you well...." at bounding box center [190, 266] width 279 height 14
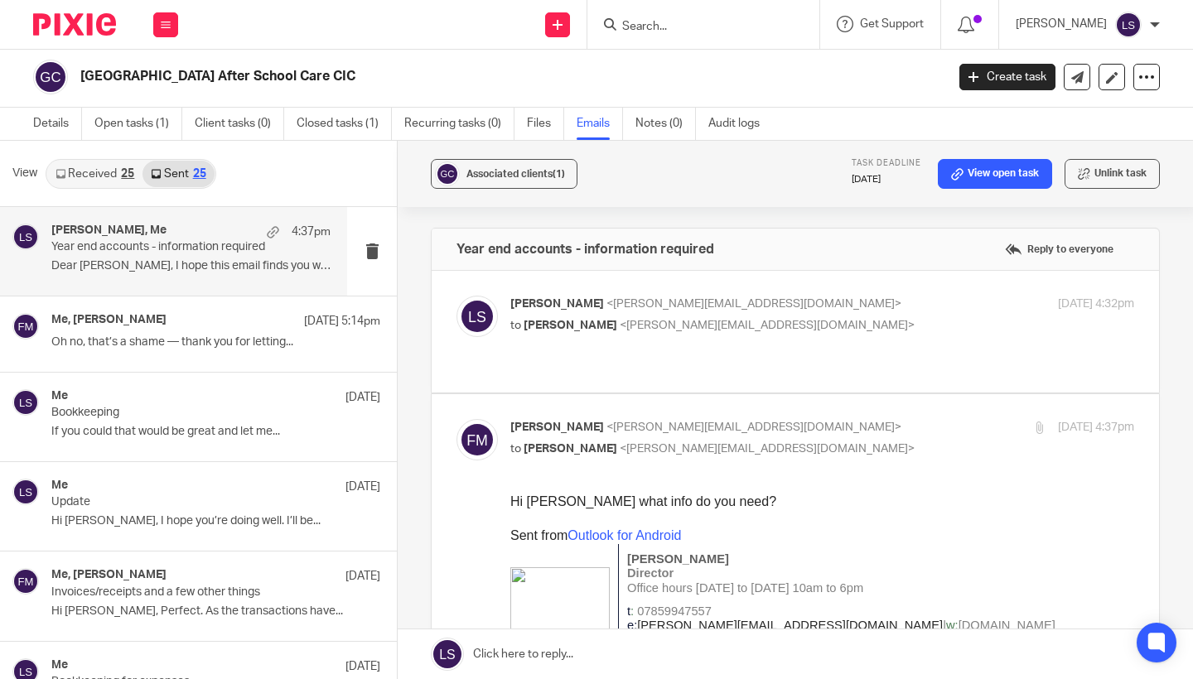
click at [807, 420] on p "Fiona Minshall <fiona@westendadventure.co.uk>" at bounding box center [718, 427] width 416 height 17
checkbox input "false"
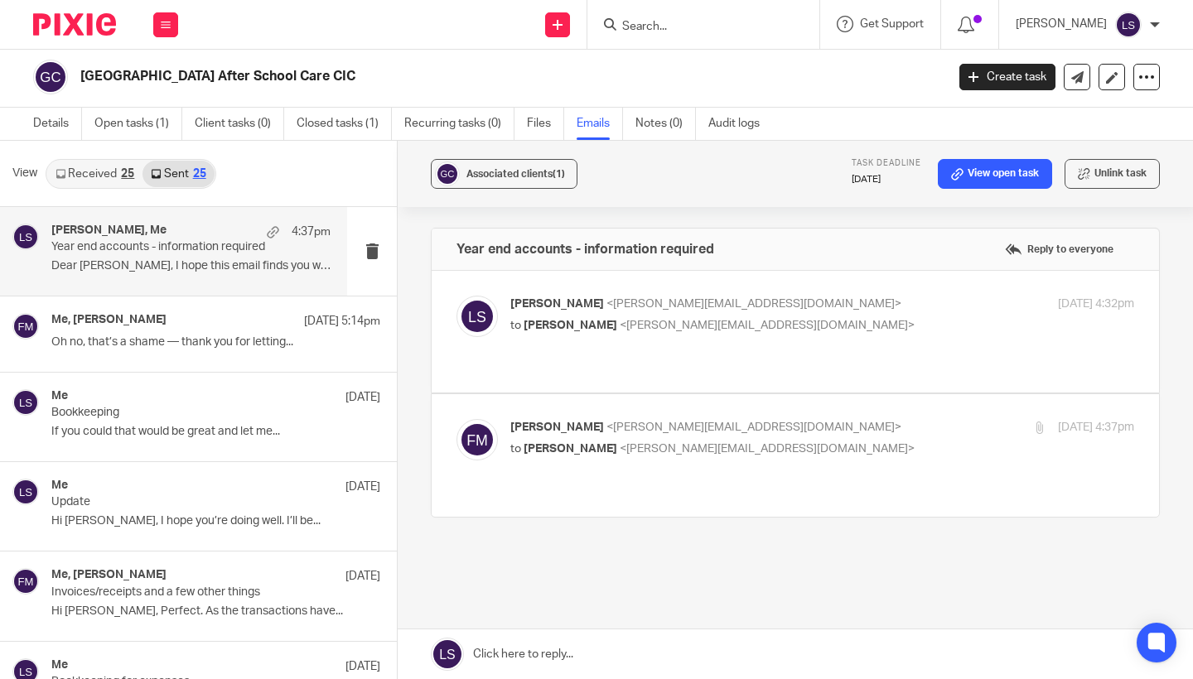
click at [826, 319] on p "to Fiona Minshall <fiona@westendadventure.co.uk>" at bounding box center [718, 325] width 416 height 17
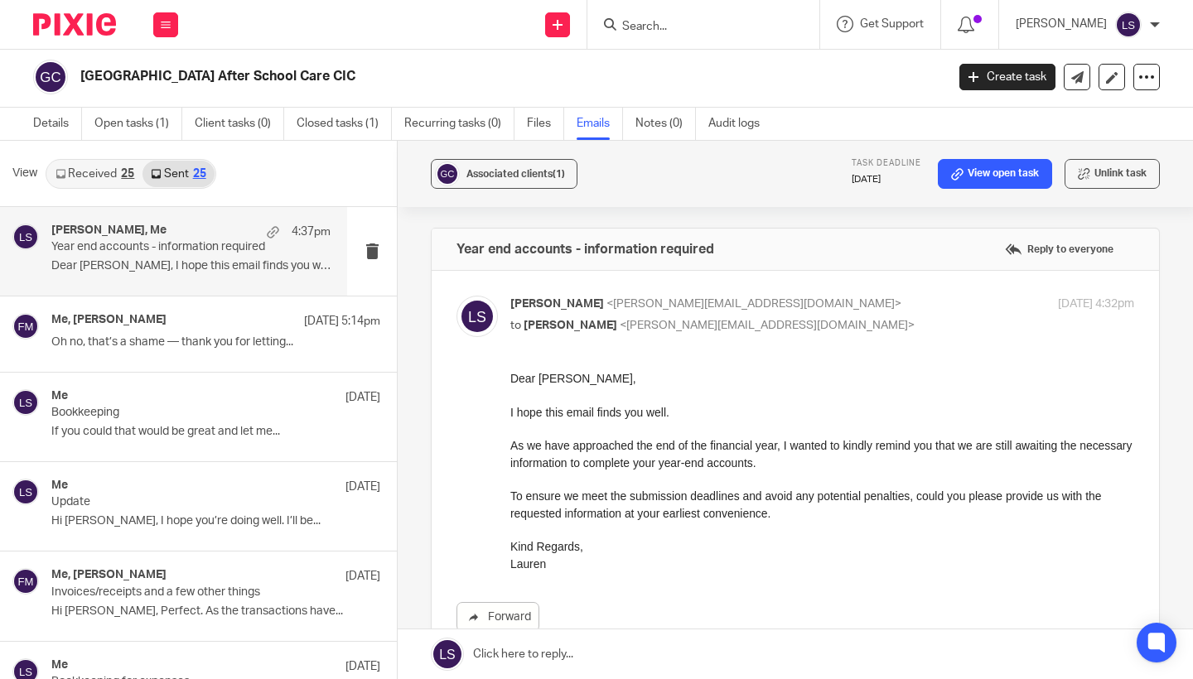
click at [826, 319] on p "to Fiona Minshall <fiona@westendadventure.co.uk>" at bounding box center [718, 325] width 416 height 17
checkbox input "false"
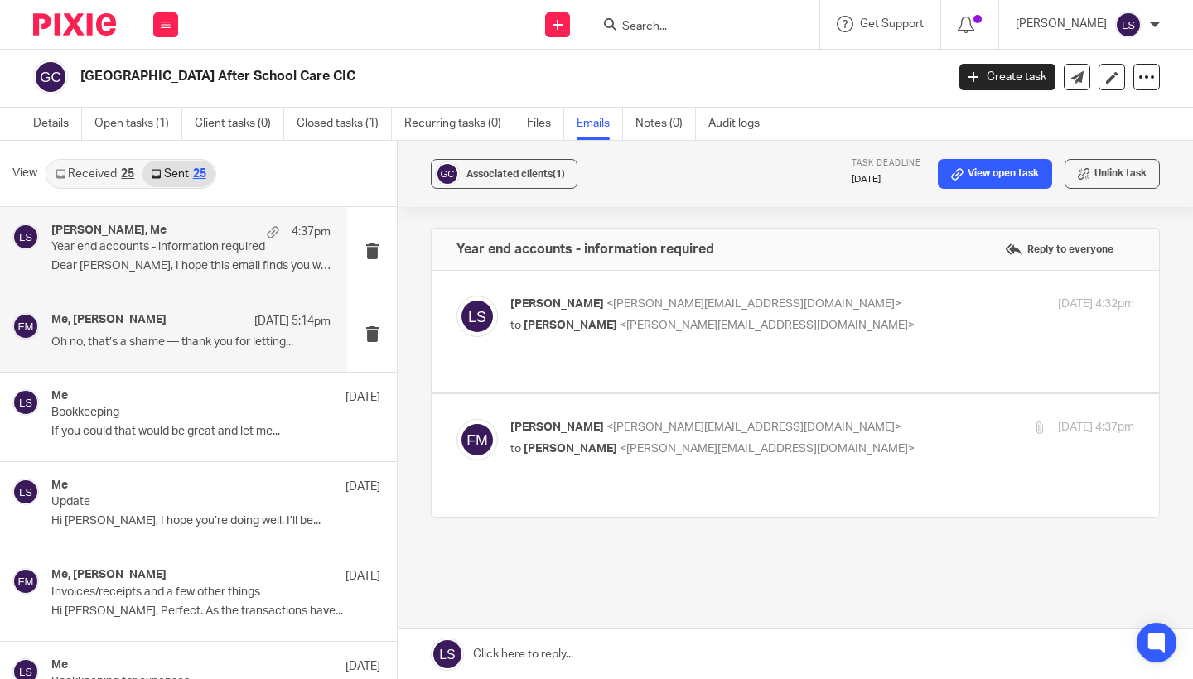
click at [190, 325] on div "Me, Fiona Minshall 22 Sep 5:14pm" at bounding box center [190, 321] width 279 height 17
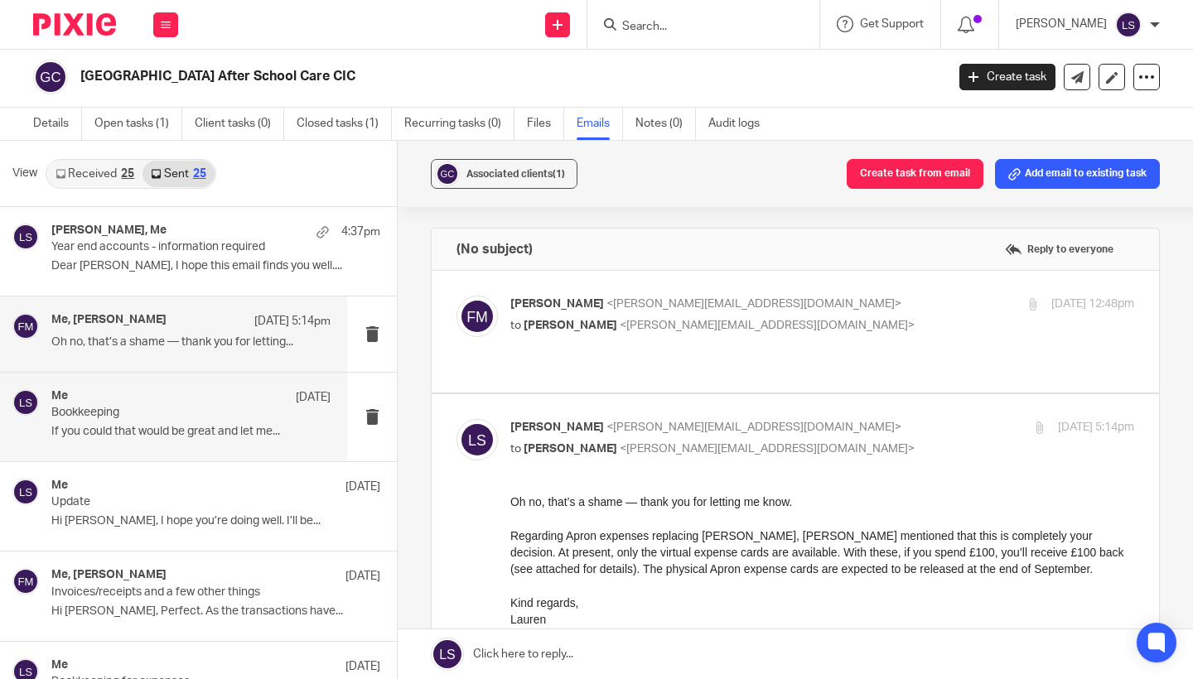
click at [180, 404] on div "Me 18 Sep" at bounding box center [190, 397] width 279 height 17
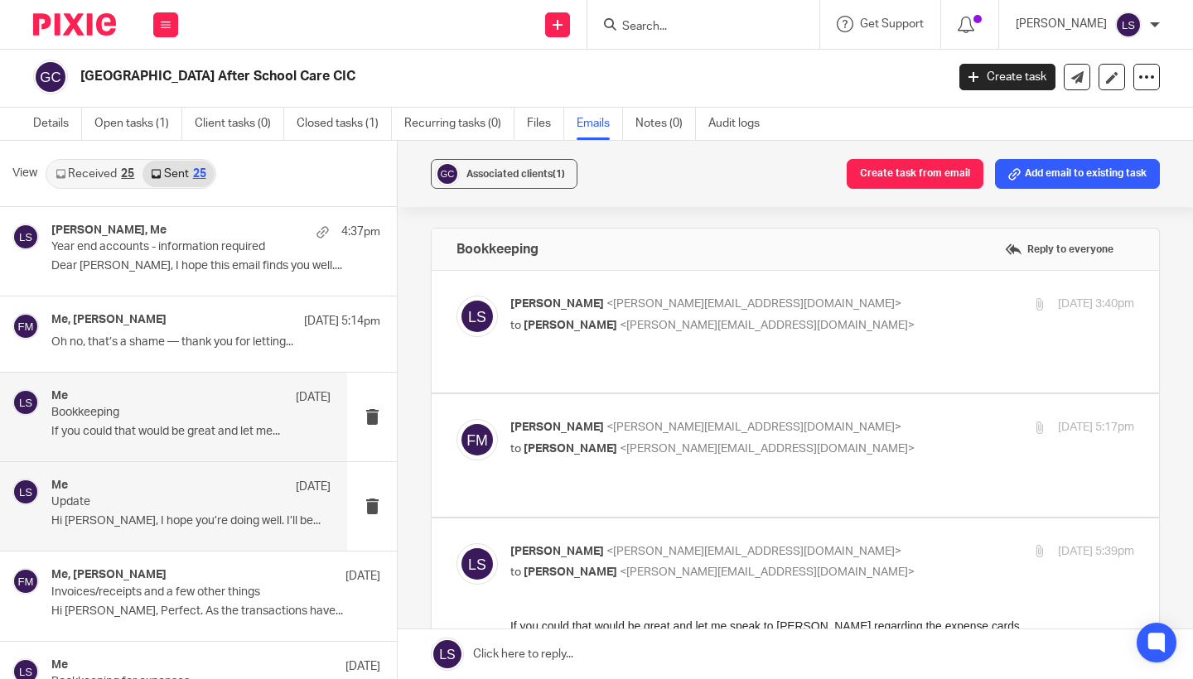
click at [170, 524] on p "Hi Fiona, I hope you’re doing well. I’ll be..." at bounding box center [190, 522] width 279 height 14
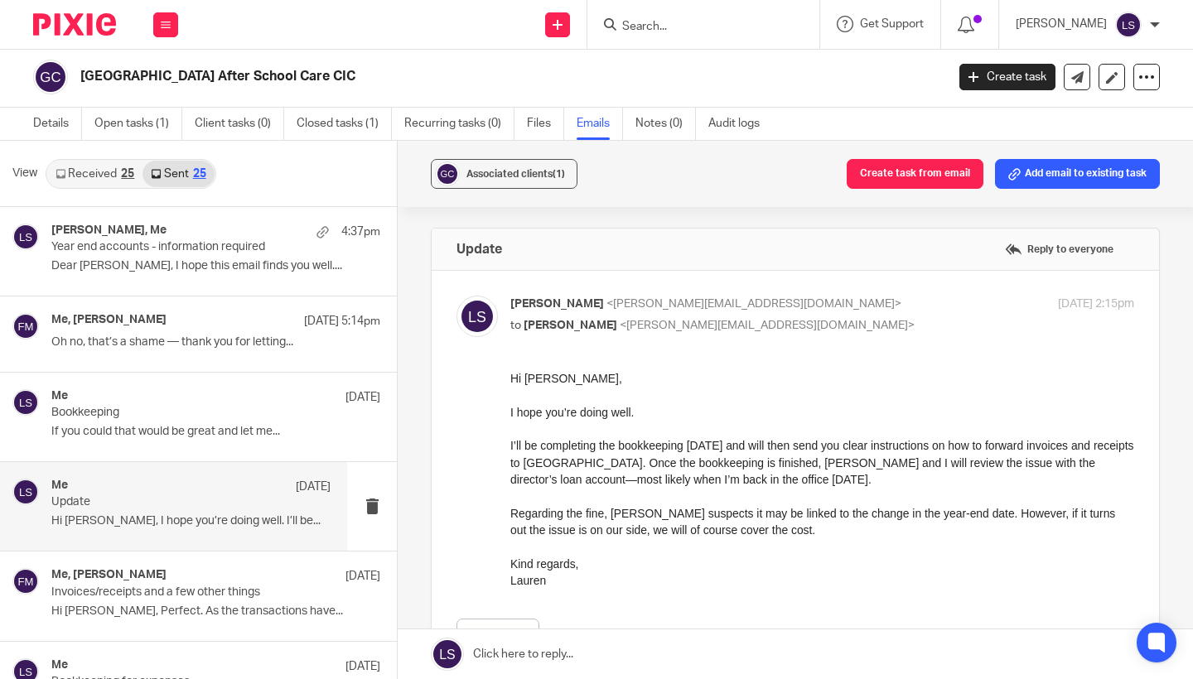
click at [752, 428] on div "Hi Fiona, I hope you’re doing well. I’ll be completing the bookkeeping tomorrow…" at bounding box center [822, 479] width 624 height 219
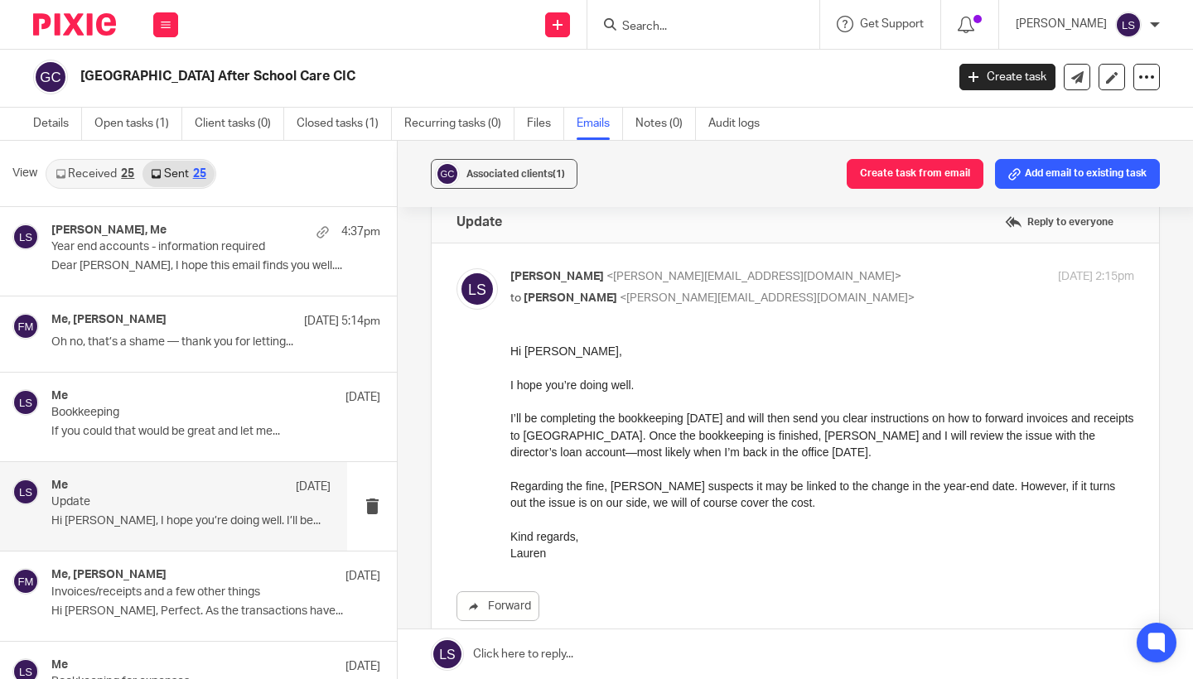
scroll to position [24, 0]
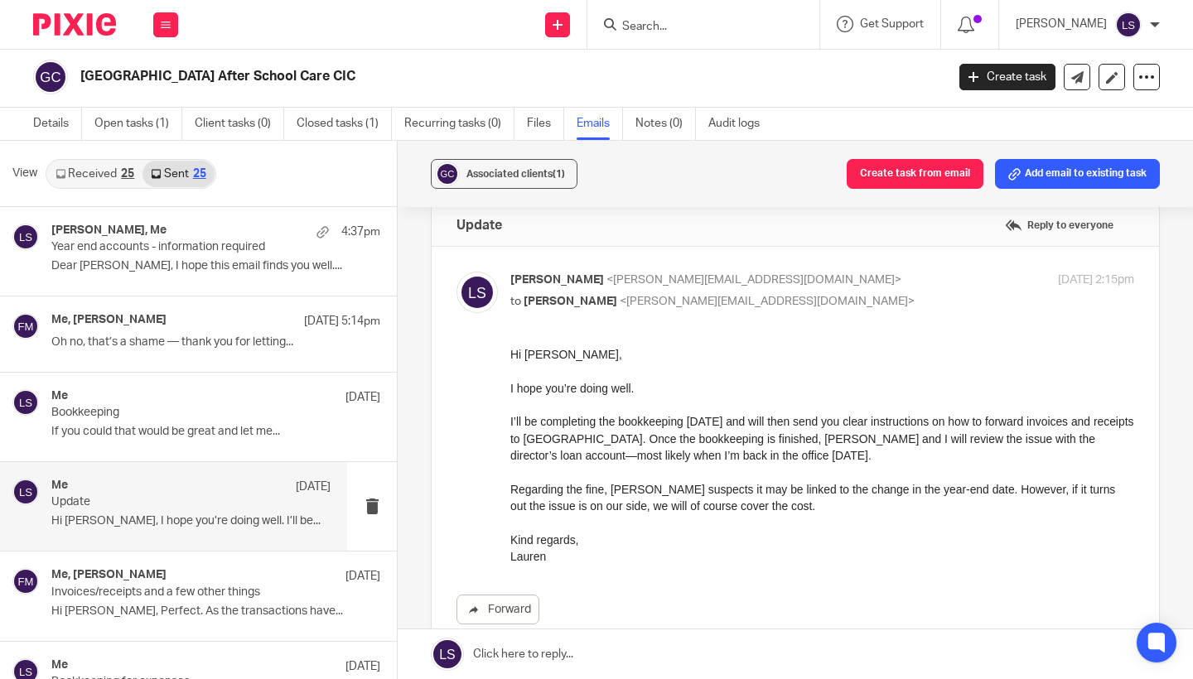
click at [889, 282] on p "Lauren Simmons <lauren@fearlessfinancials.co.uk>" at bounding box center [718, 280] width 416 height 17
checkbox input "false"
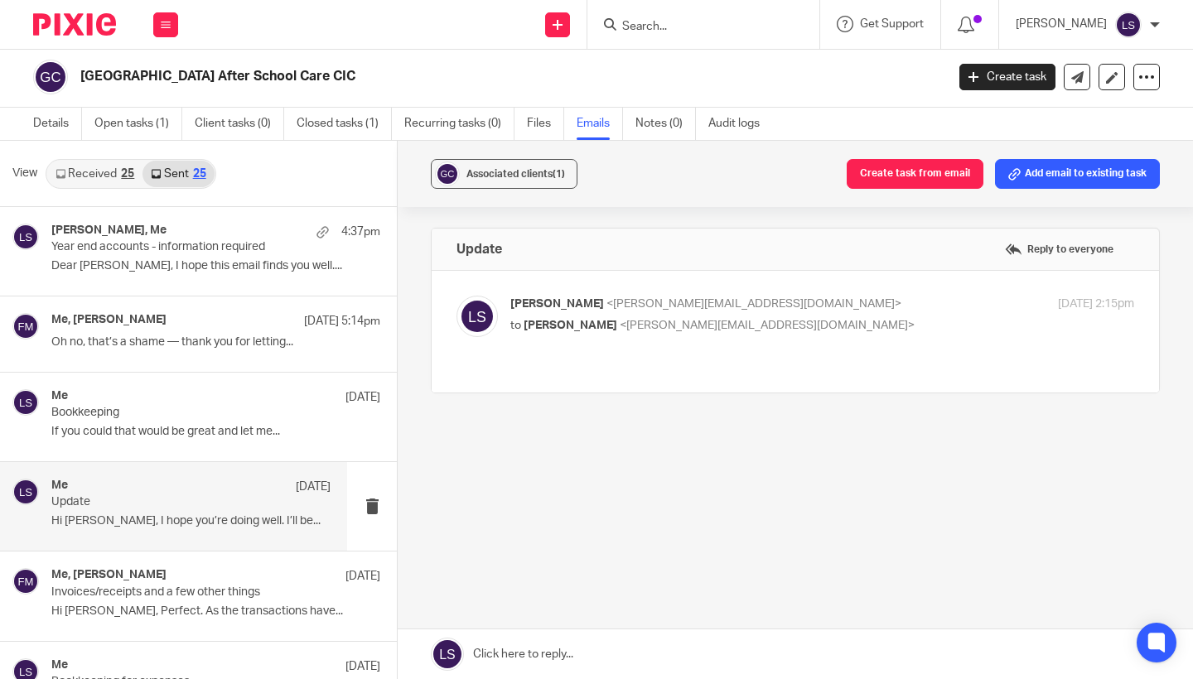
scroll to position [0, 0]
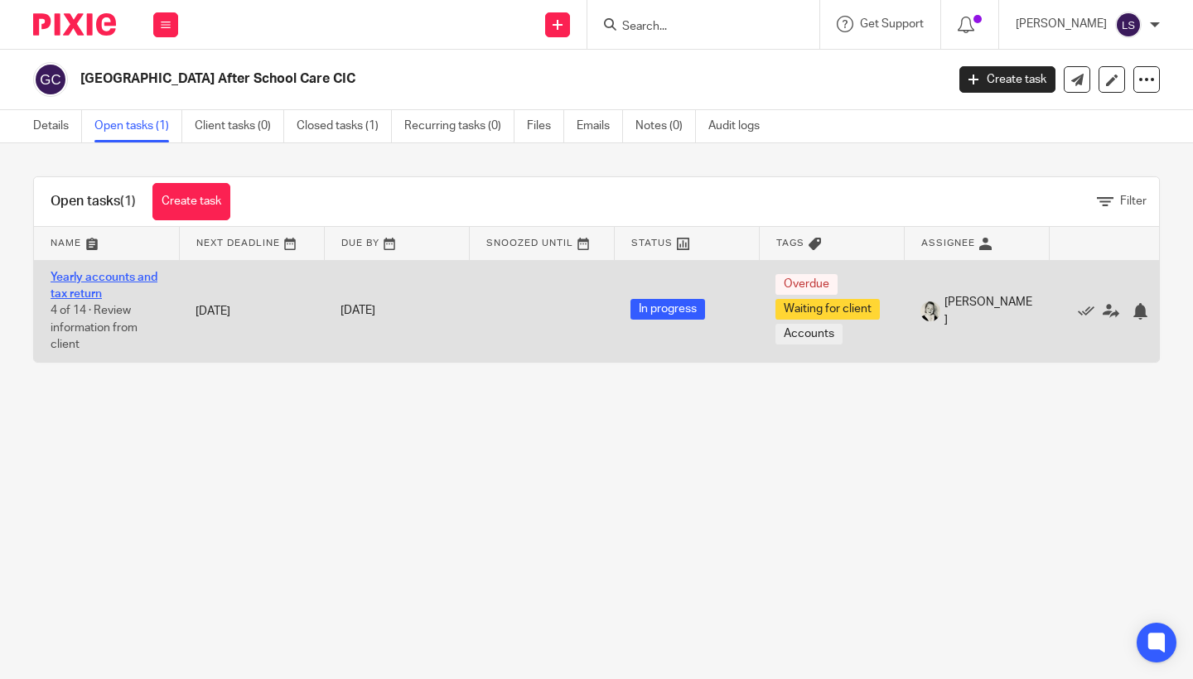
click at [113, 278] on link "Yearly accounts and tax return" at bounding box center [104, 286] width 107 height 28
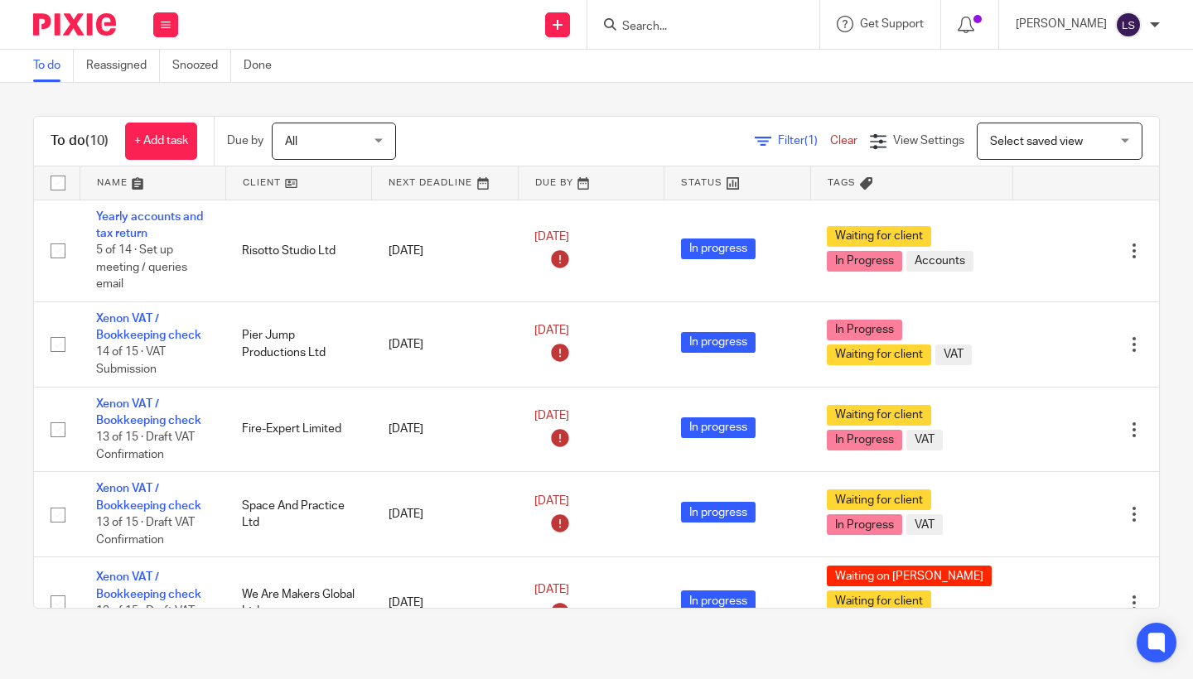
click at [673, 29] on input "Search" at bounding box center [695, 27] width 149 height 15
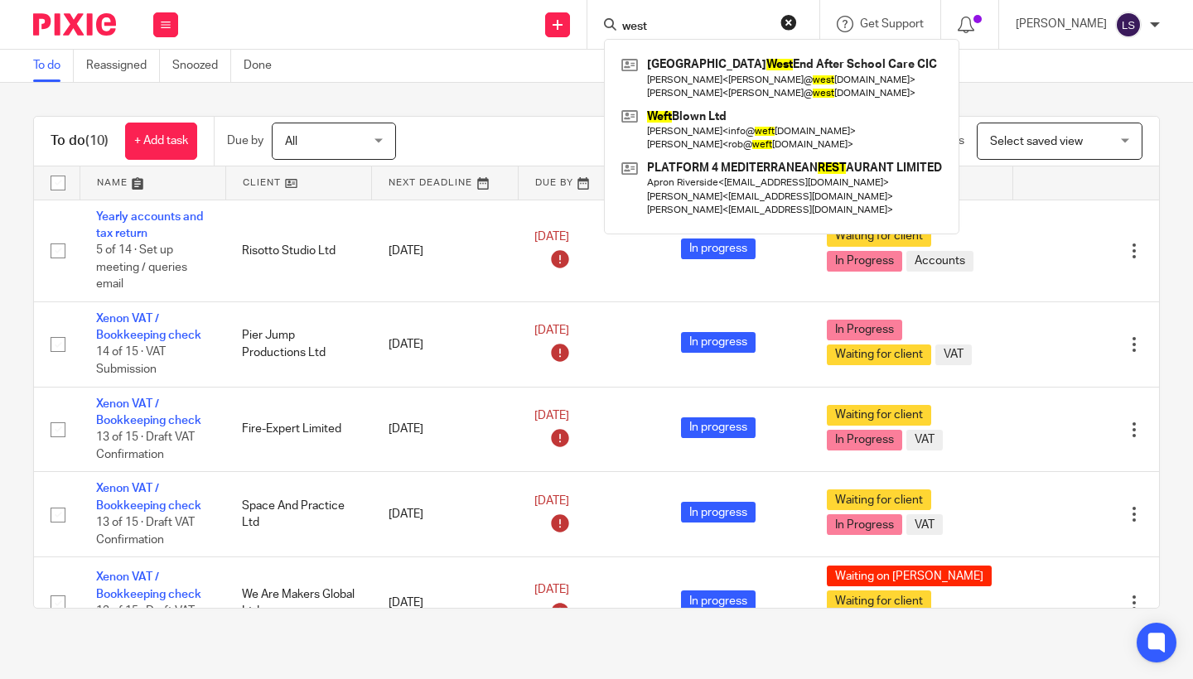
type input "west"
click at [677, 44] on div "Glasgow West End After School Care CIC Caroline < caroline@ west endadventure.c…" at bounding box center [781, 137] width 355 height 196
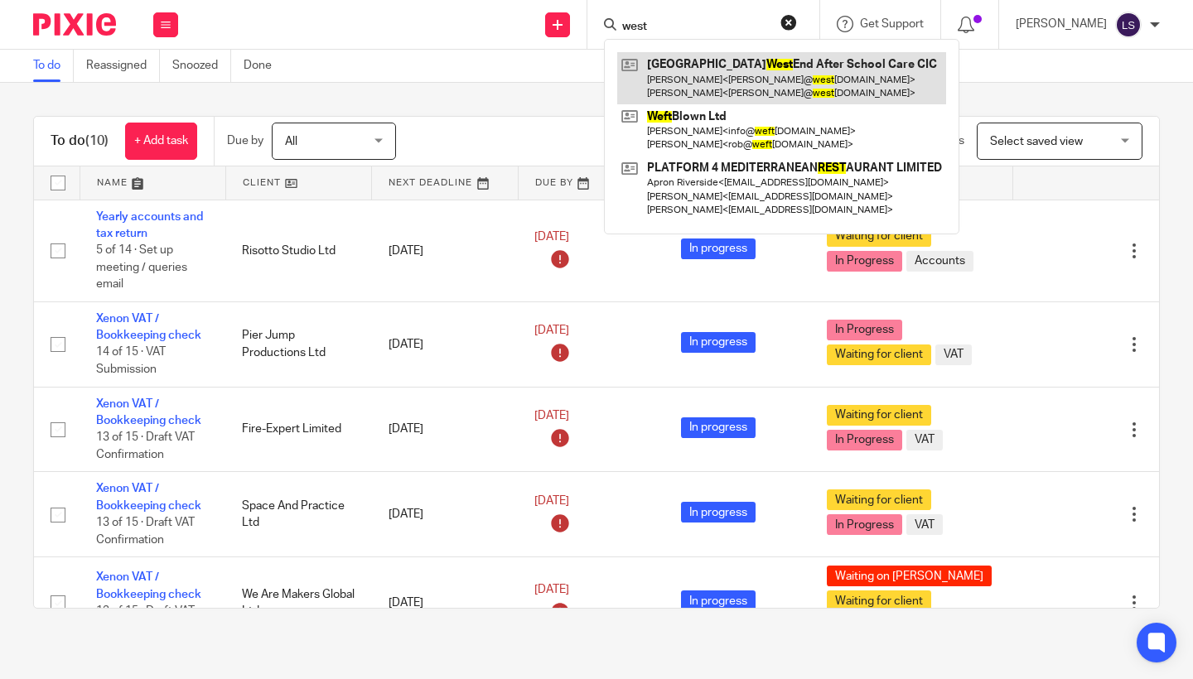
click at [681, 62] on link at bounding box center [781, 77] width 329 height 51
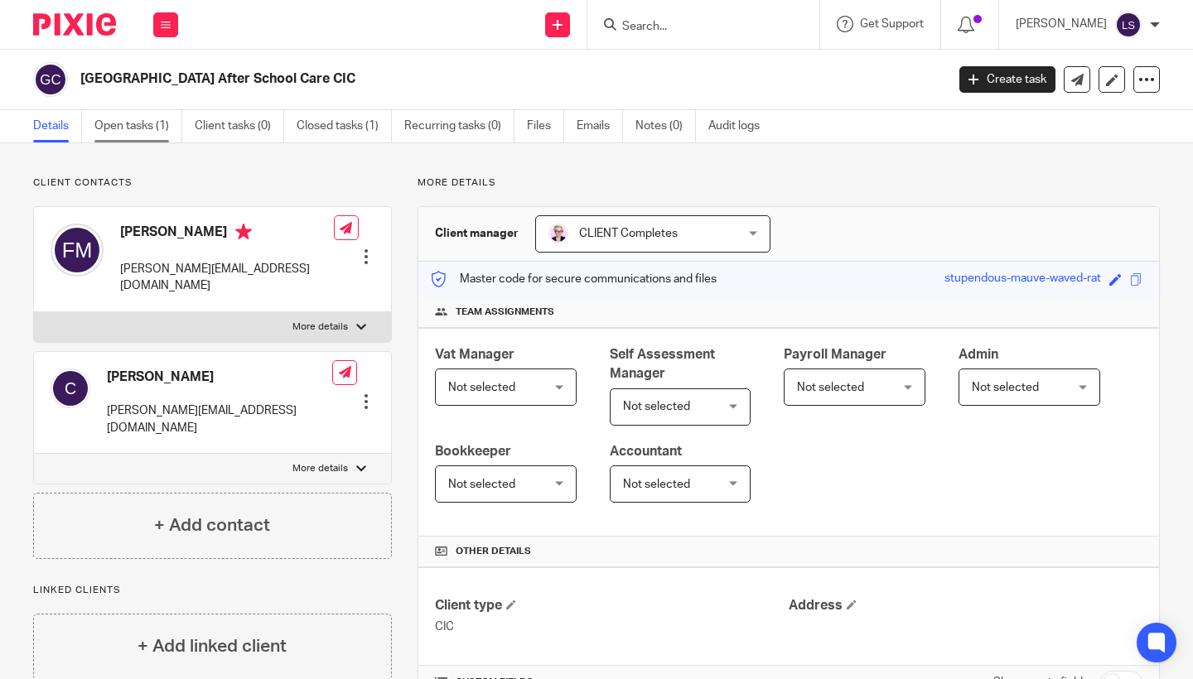
click at [154, 126] on link "Open tasks (1)" at bounding box center [138, 126] width 88 height 32
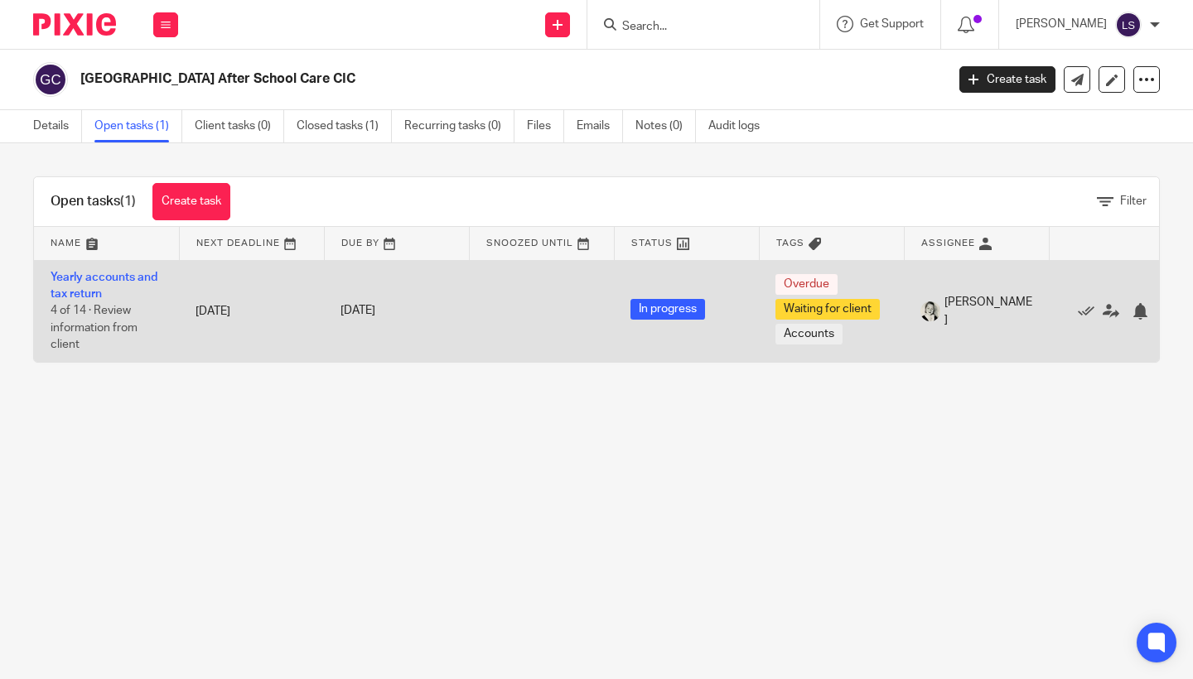
click at [118, 286] on td "Yearly accounts and tax return 4 of 14 · Review information from client" at bounding box center [106, 311] width 145 height 102
click at [116, 277] on link "Yearly accounts and tax return" at bounding box center [104, 286] width 107 height 28
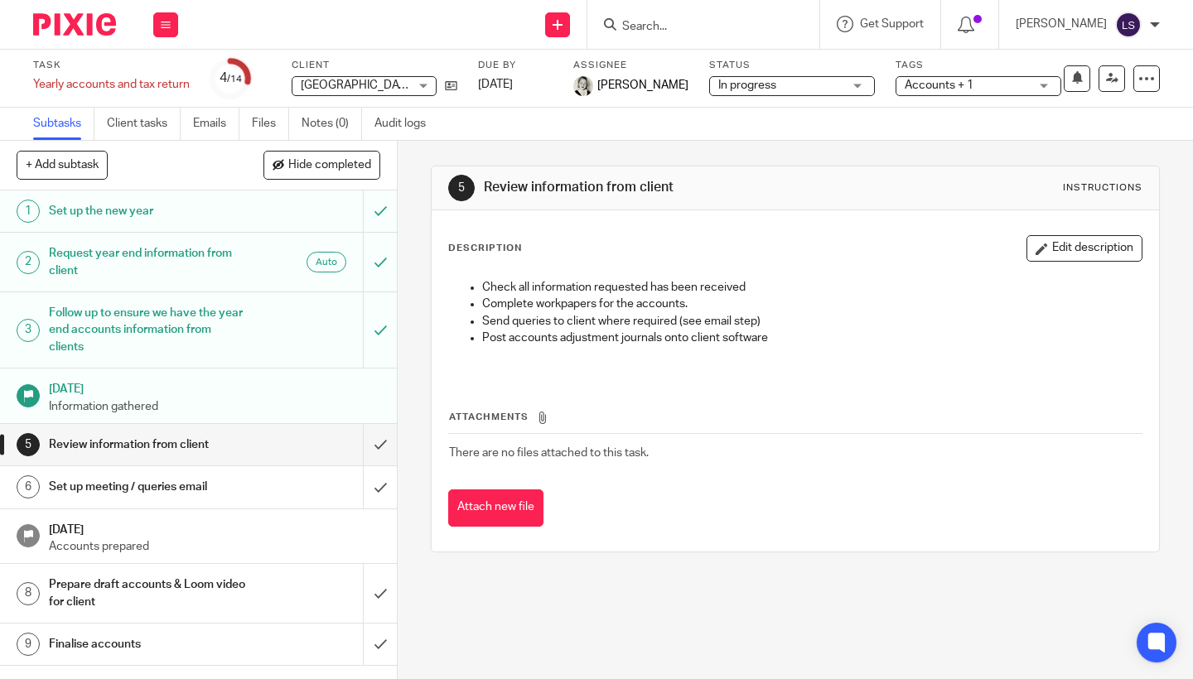
click at [193, 211] on h1 "Set up the new year" at bounding box center [148, 211] width 199 height 25
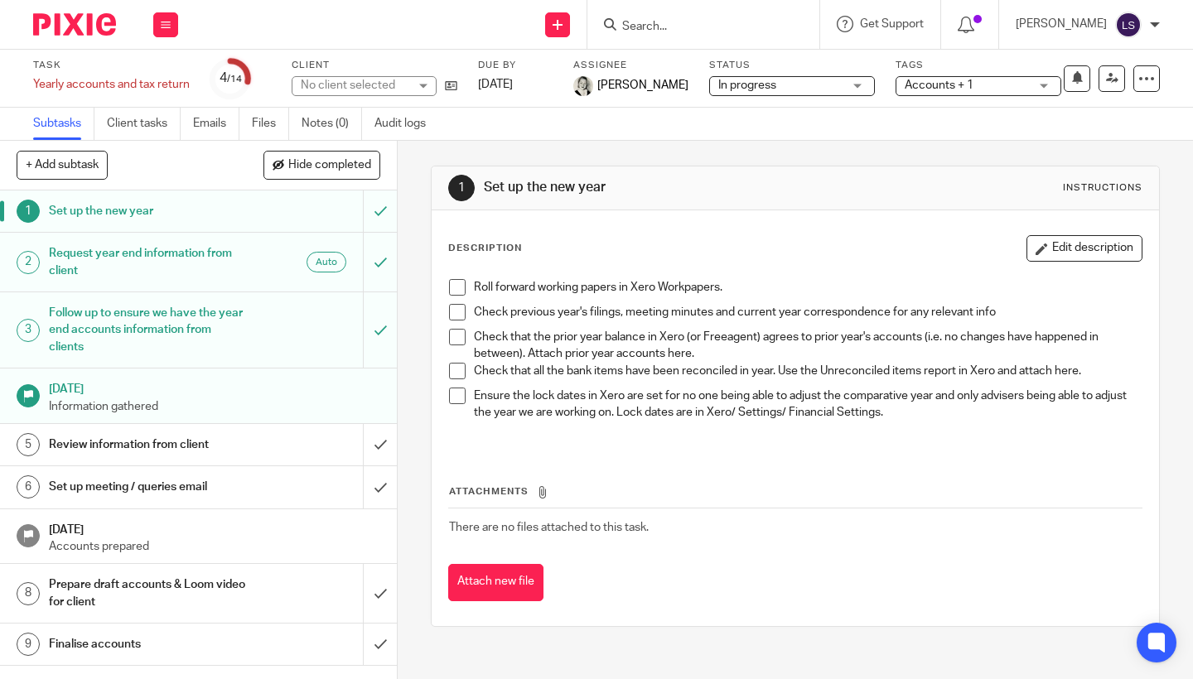
click at [199, 277] on h1 "Request year end information from client" at bounding box center [148, 262] width 199 height 42
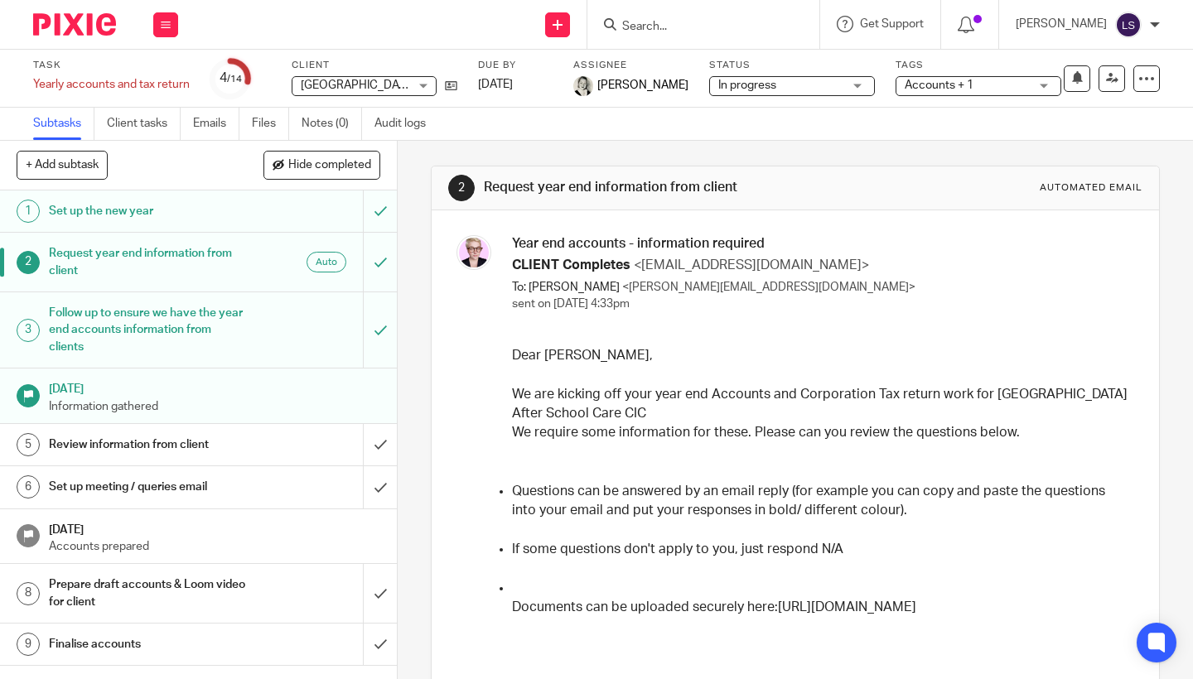
click at [686, 482] on p "Questions can be answered by an email reply (for example you can copy and paste…" at bounding box center [821, 501] width 618 height 39
drag, startPoint x: 510, startPoint y: 254, endPoint x: 607, endPoint y: 395, distance: 171.5
click at [621, 466] on ul "Questions can be answered by an email reply (for example you can copy and paste…" at bounding box center [821, 578] width 618 height 233
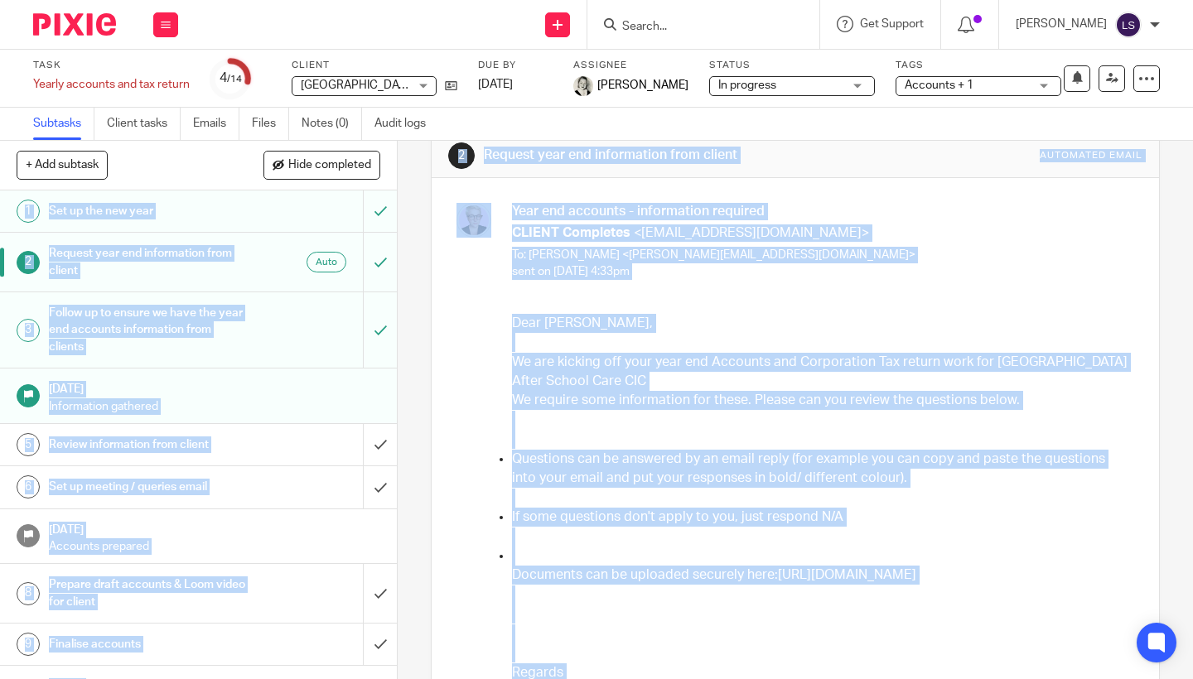
scroll to position [9, 0]
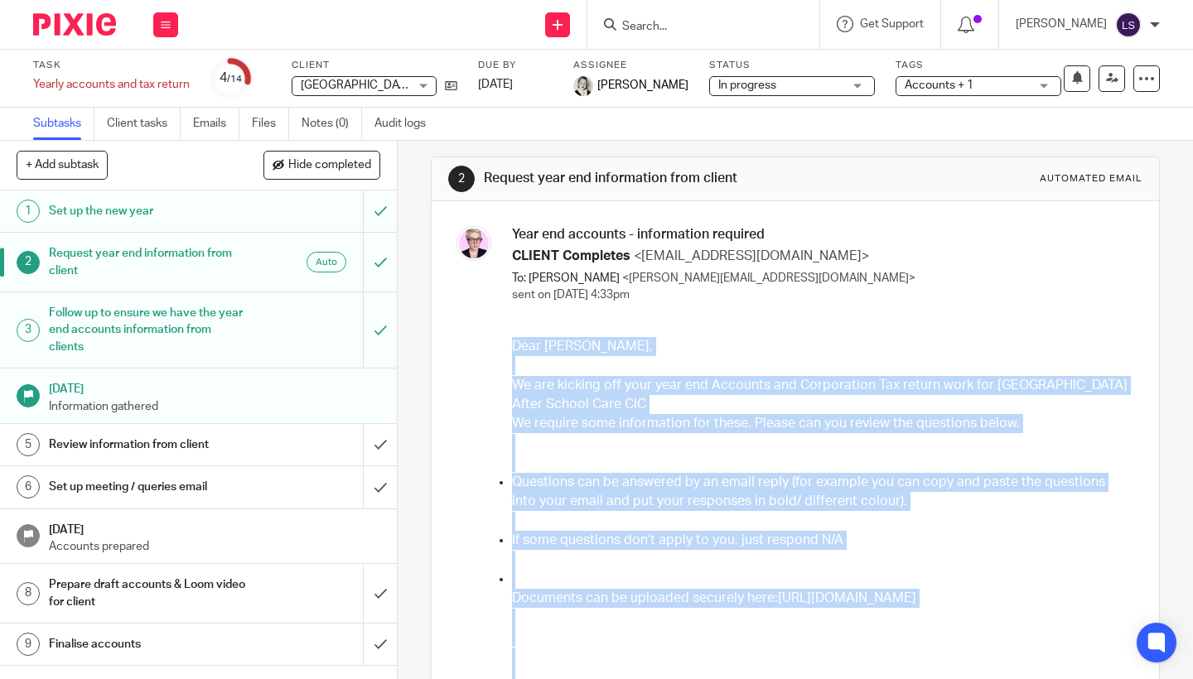
drag, startPoint x: 986, startPoint y: 471, endPoint x: 512, endPoint y: 351, distance: 488.8
copy div "Dear Fiona, We are kicking off your year end Accounts and Corporation Tax retur…"
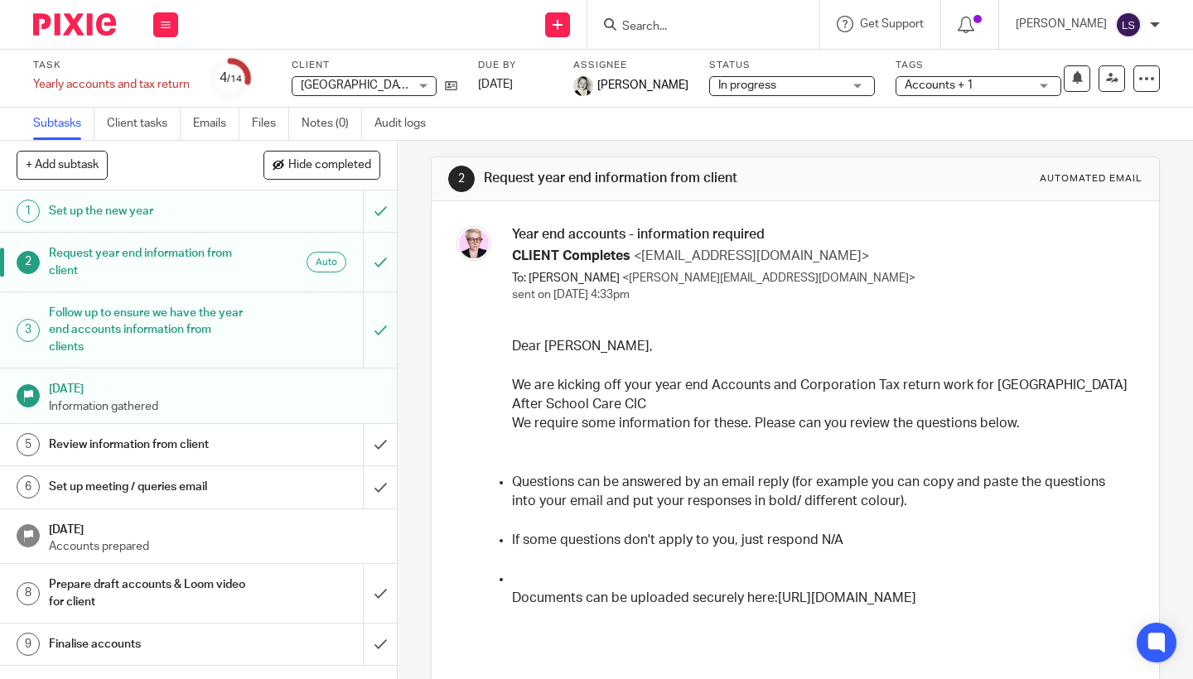
click at [171, 37] on div "Work Email Clients Team Reports Settings" at bounding box center [166, 24] width 58 height 49
click at [161, 99] on link "Email" at bounding box center [156, 101] width 27 height 12
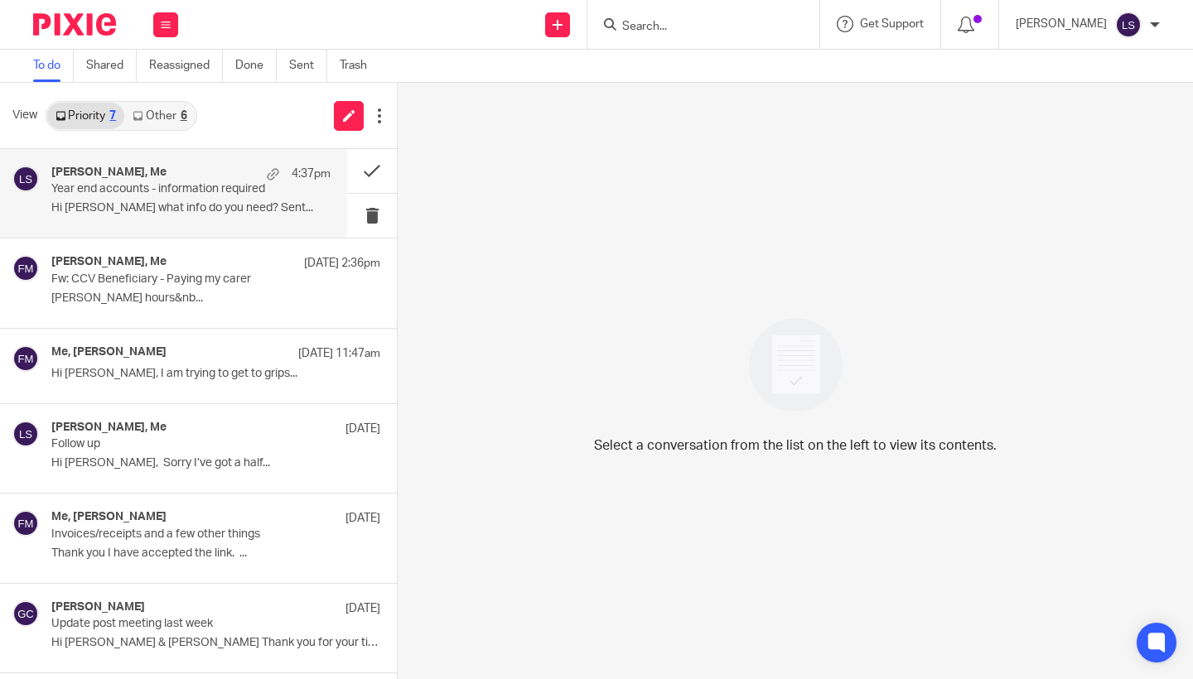
click at [162, 171] on div "[PERSON_NAME], Me 4:37pm" at bounding box center [190, 174] width 279 height 17
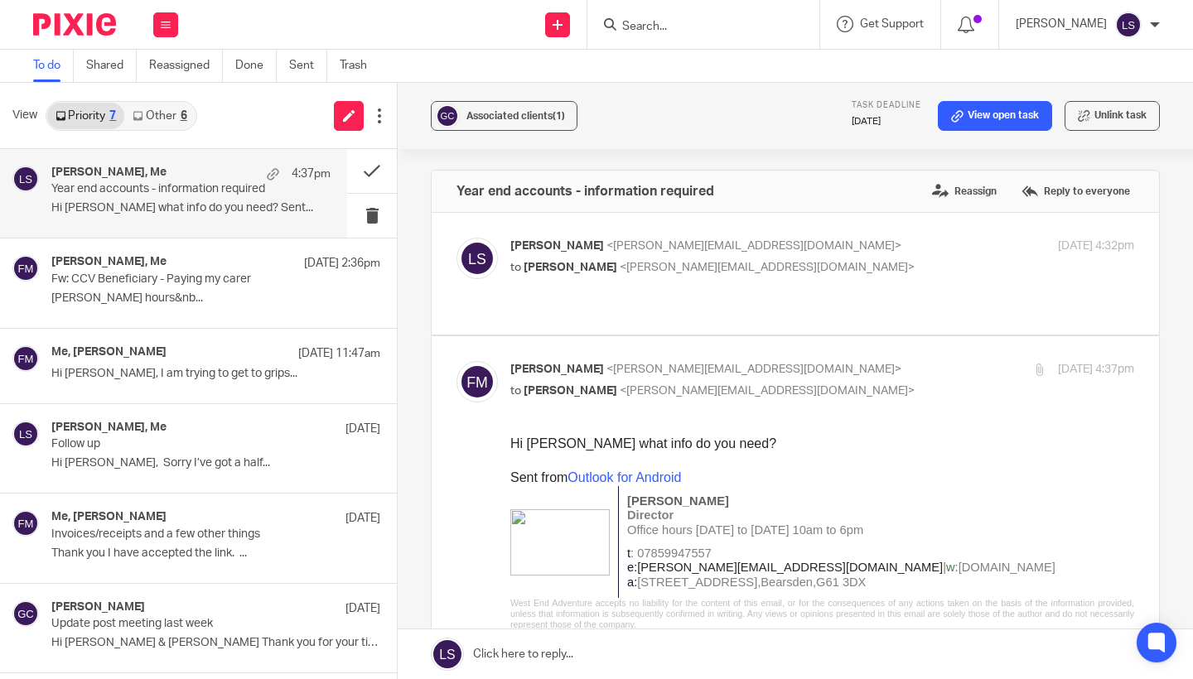
click at [812, 370] on p "[PERSON_NAME] <[EMAIL_ADDRESS][DOMAIN_NAME]>" at bounding box center [718, 369] width 416 height 17
checkbox input "false"
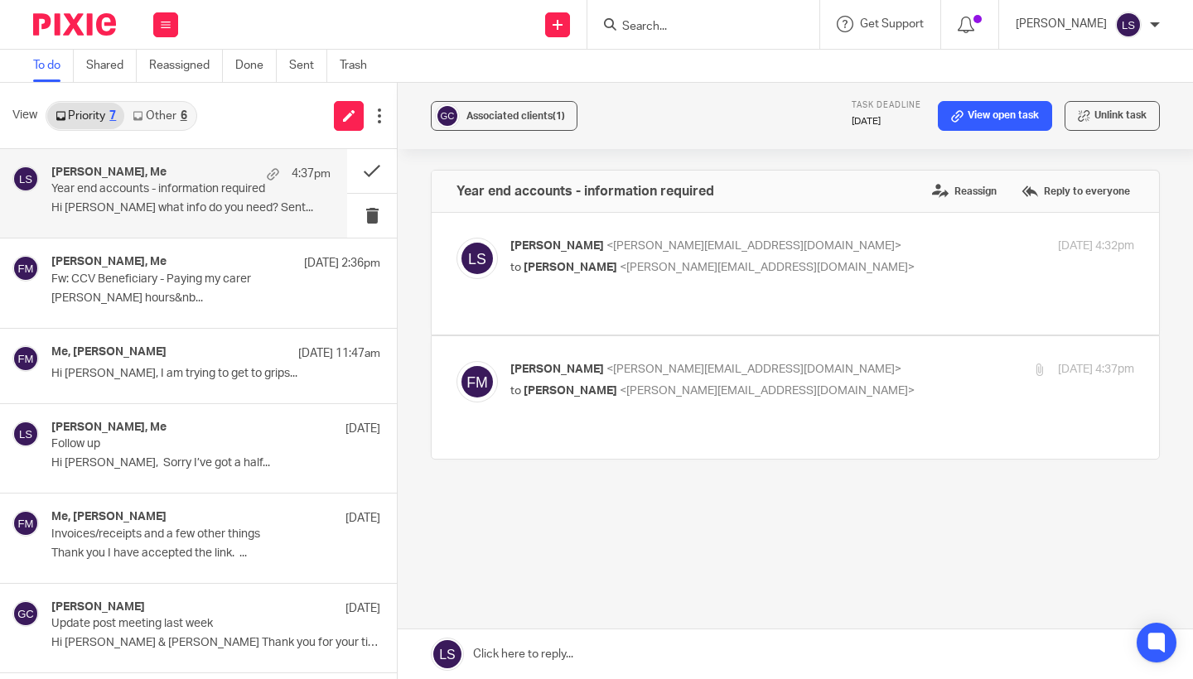
click at [576, 658] on link at bounding box center [795, 655] width 795 height 50
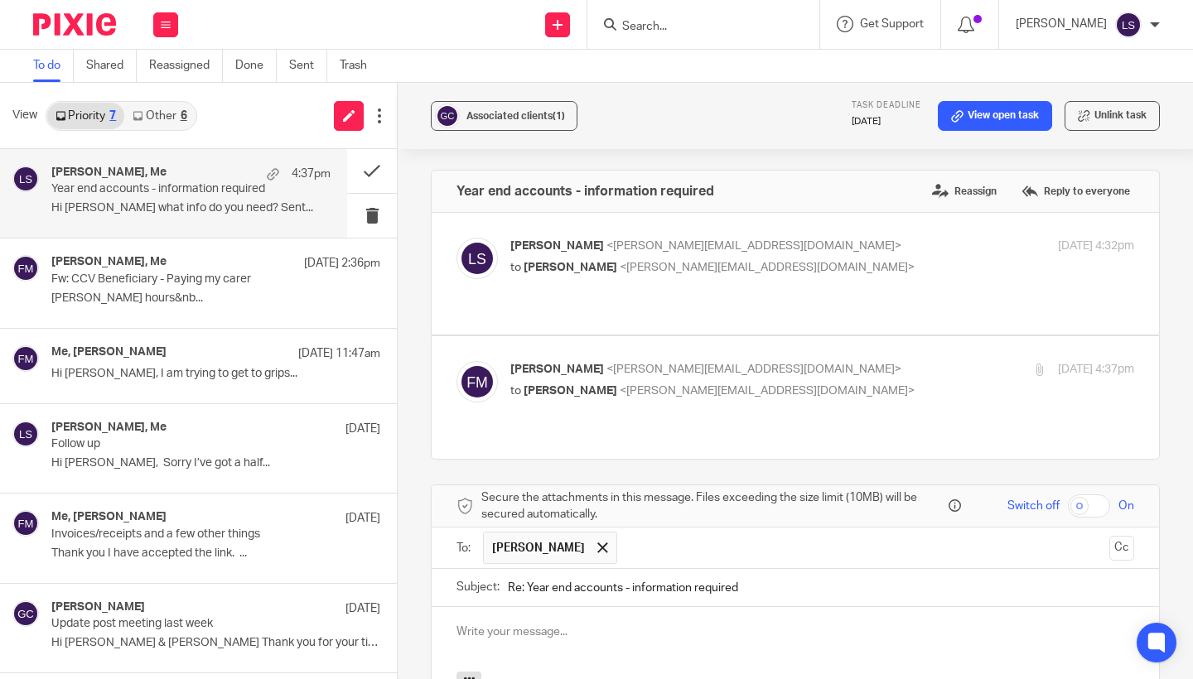
scroll to position [262, 0]
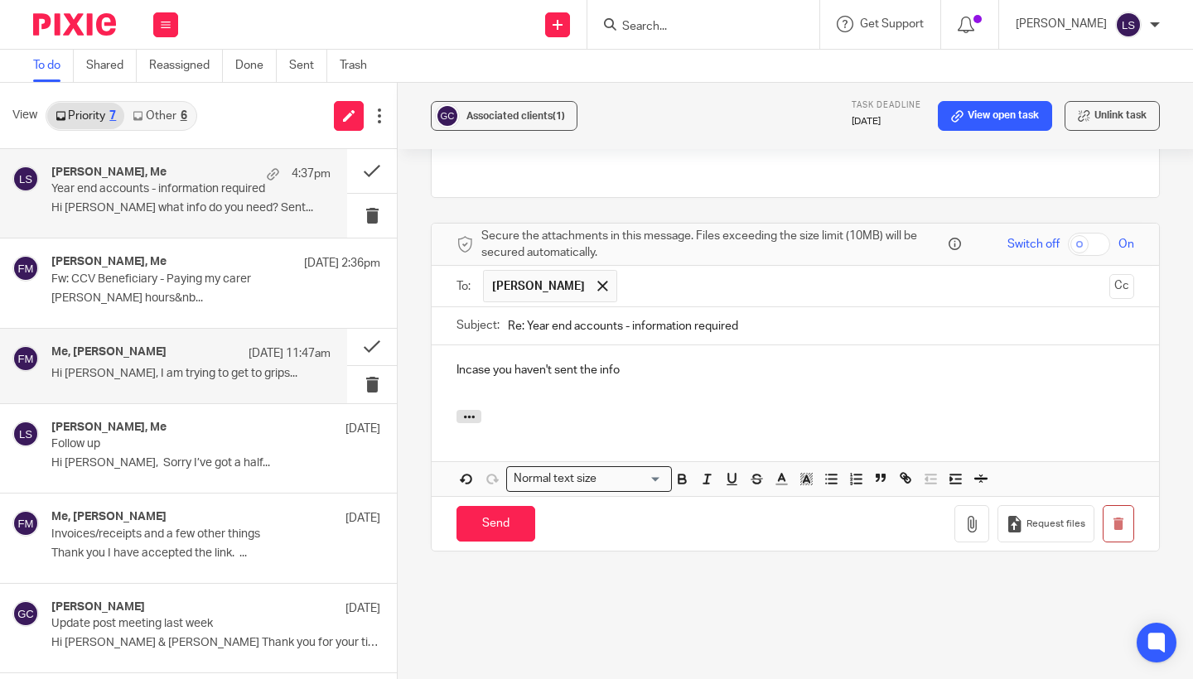
drag, startPoint x: 664, startPoint y: 341, endPoint x: 375, endPoint y: 341, distance: 289.2
click at [375, 341] on div "View Priority 7 Other 6 Fiona Minshall, Me 4:37pm Year end accounts - informati…" at bounding box center [596, 381] width 1193 height 597
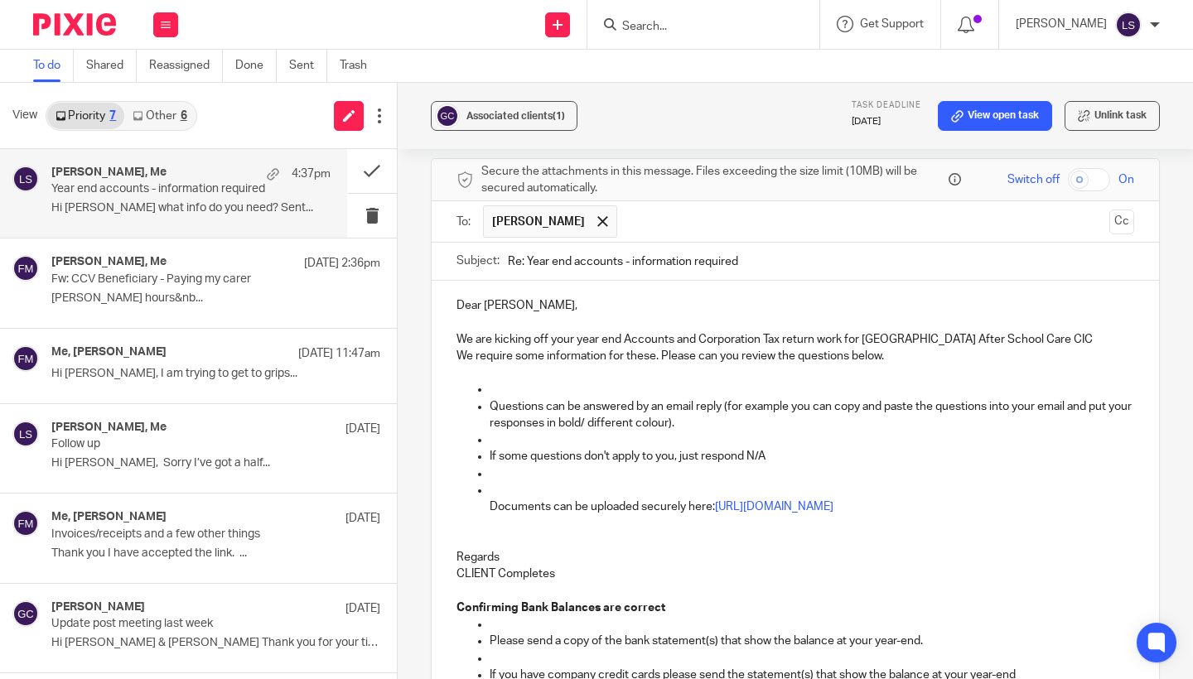
scroll to position [317, 0]
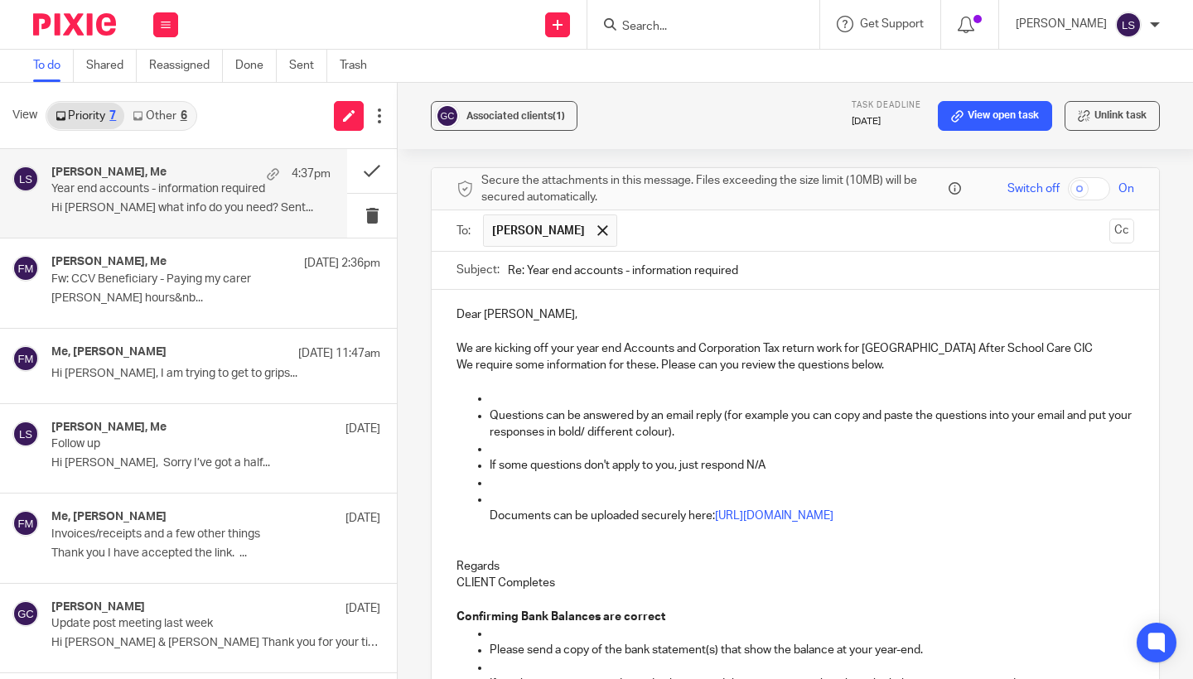
click at [506, 390] on p at bounding box center [812, 398] width 645 height 17
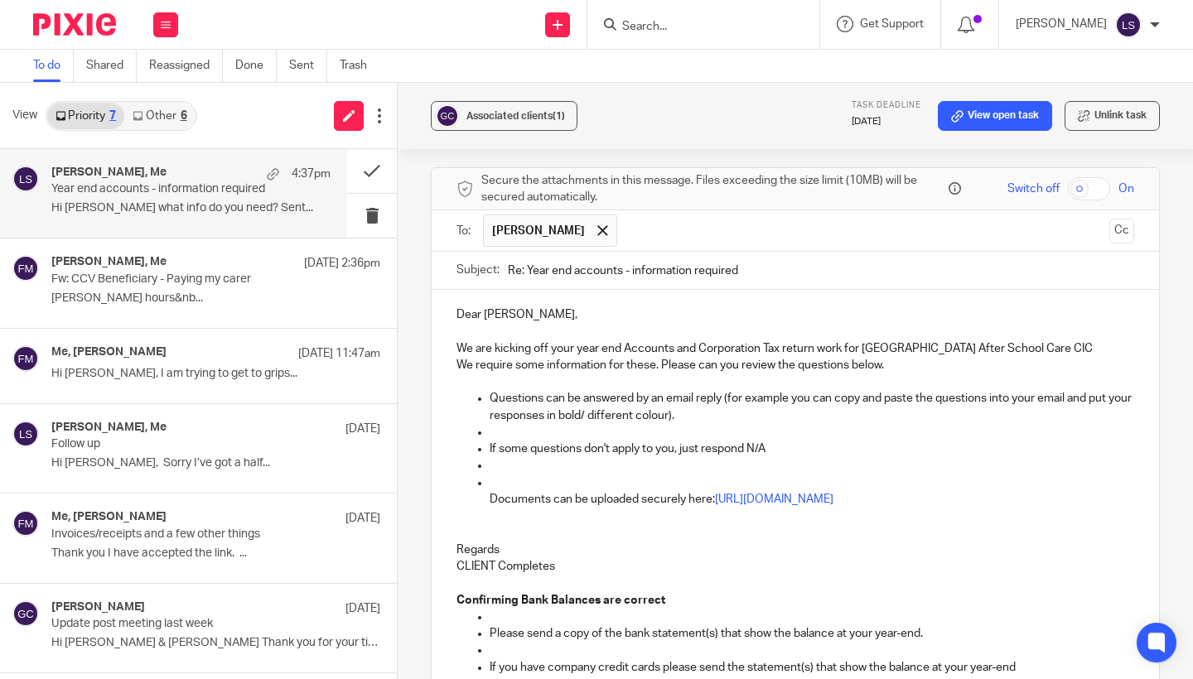
click at [538, 424] on p at bounding box center [812, 432] width 645 height 17
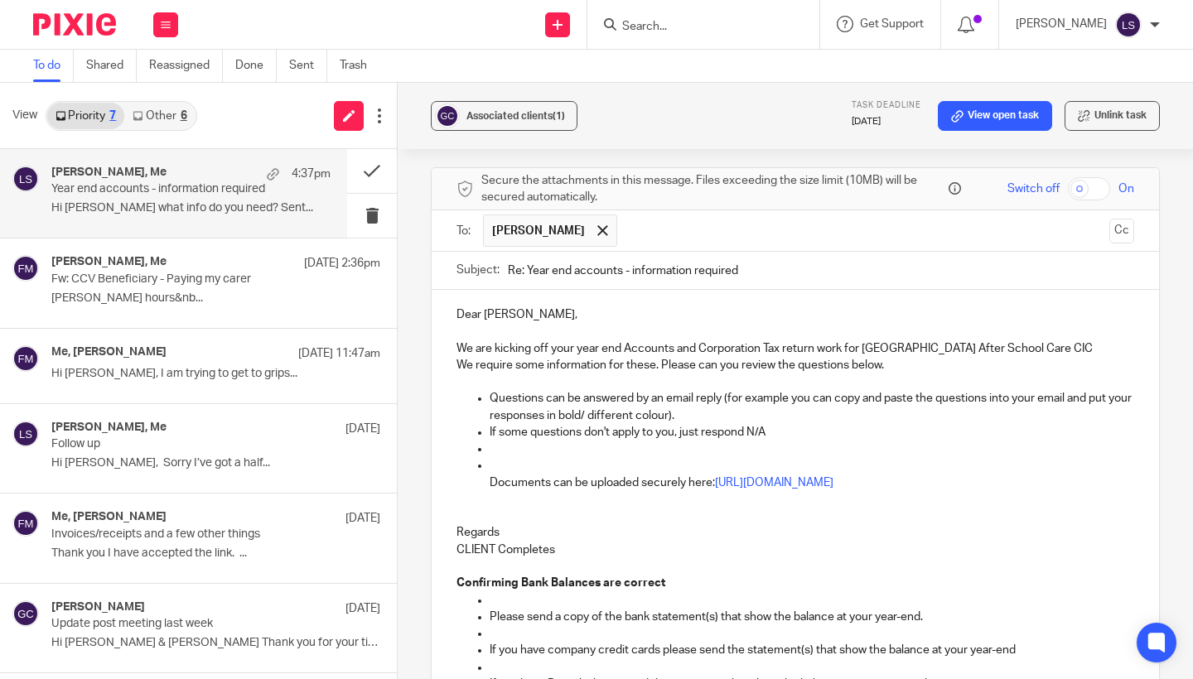
click at [507, 441] on p at bounding box center [812, 449] width 645 height 17
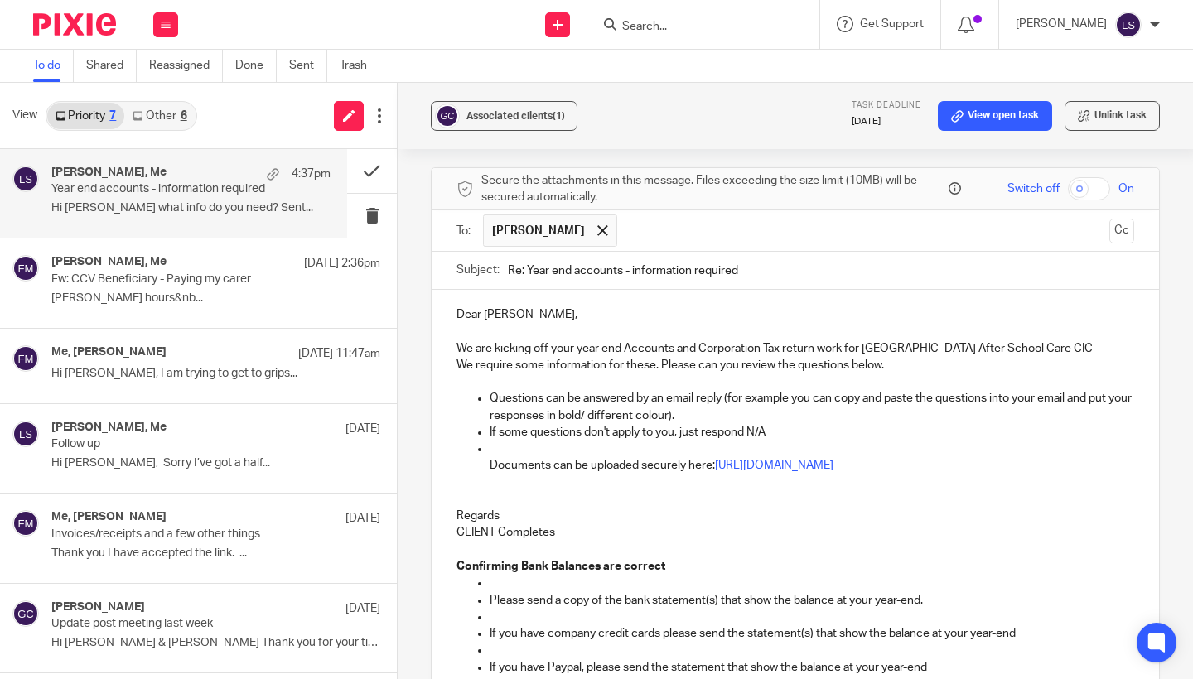
click at [525, 441] on p at bounding box center [812, 449] width 645 height 17
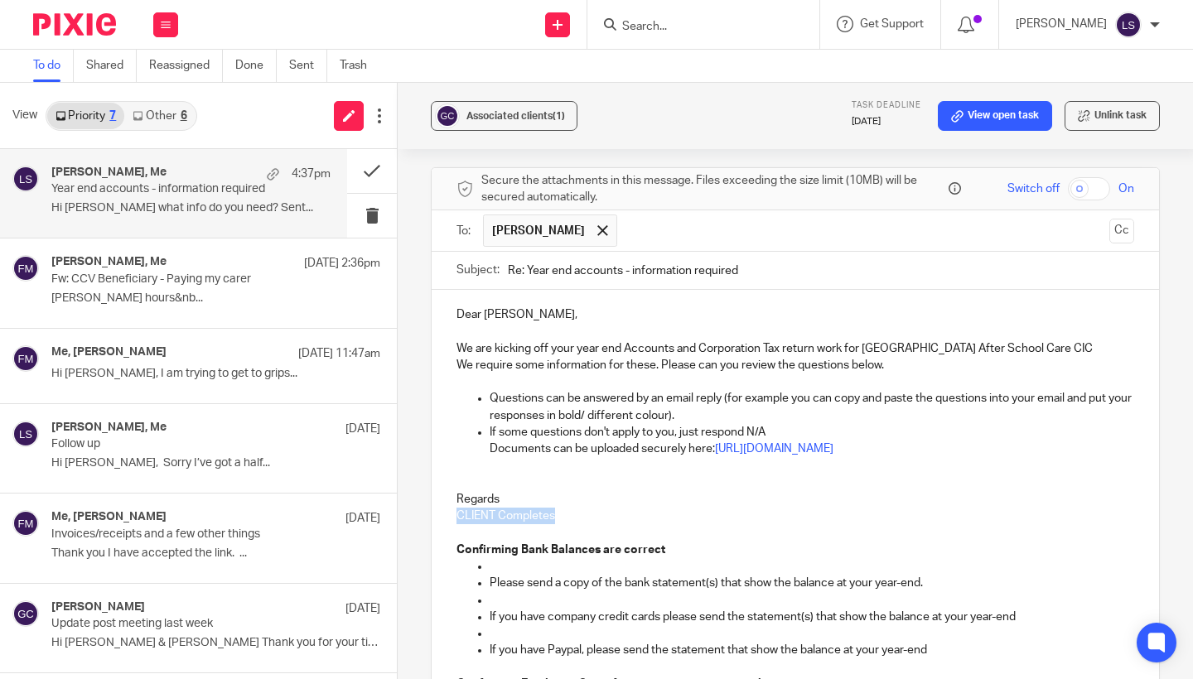
drag, startPoint x: 596, startPoint y: 505, endPoint x: 429, endPoint y: 504, distance: 166.6
click at [429, 504] on div "Associated clients (1) Task deadline 31 Mar 2025 View open task Unlink task Yea…" at bounding box center [795, 381] width 795 height 597
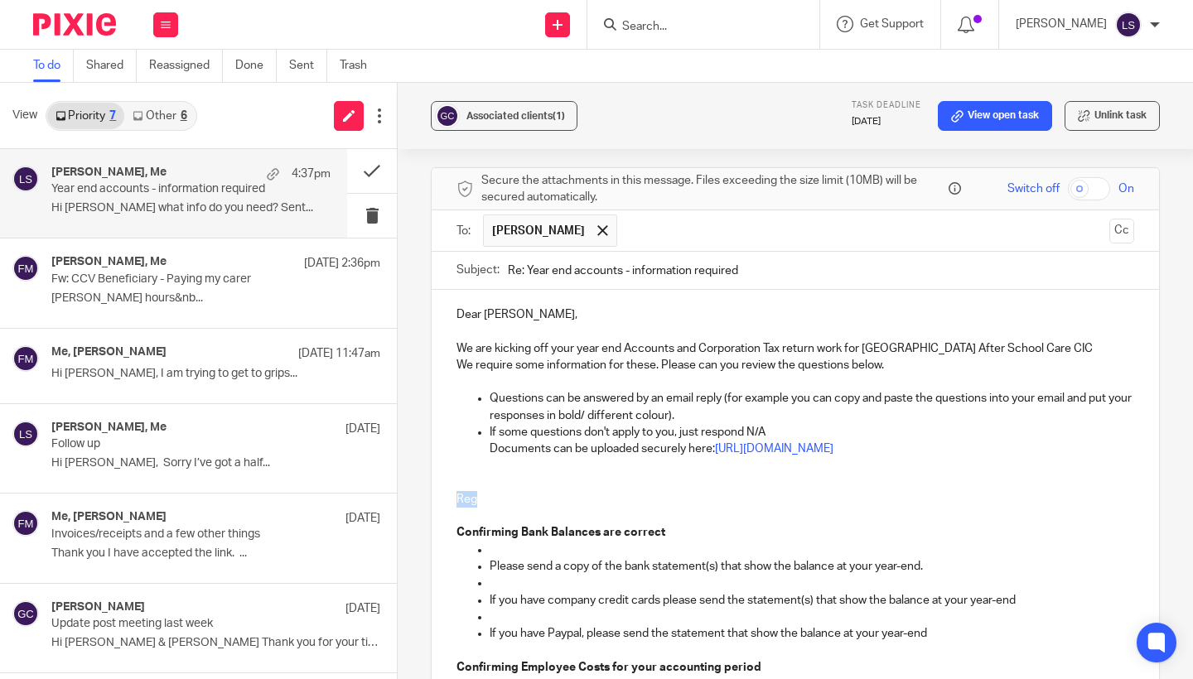
drag, startPoint x: 480, startPoint y: 499, endPoint x: 431, endPoint y: 496, distance: 49.0
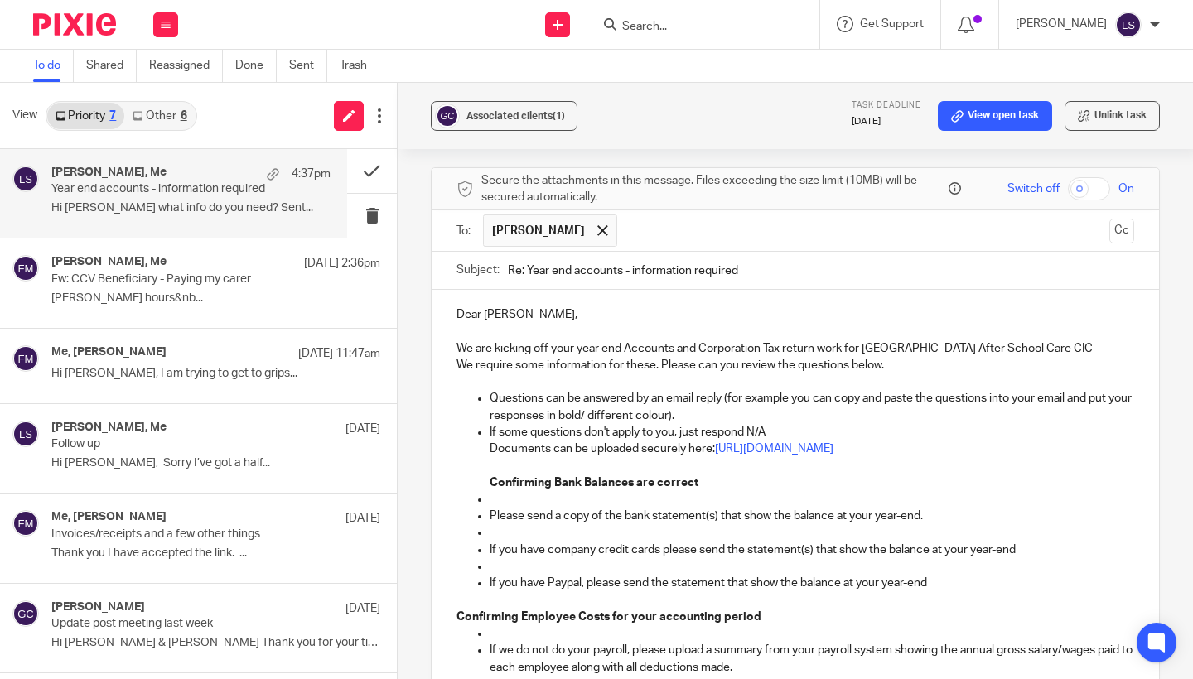
click at [920, 525] on p at bounding box center [812, 533] width 645 height 17
click at [1176, 484] on div "Associated clients (1) Task deadline 31 Mar 2025 View open task Unlink task Yea…" at bounding box center [795, 381] width 795 height 597
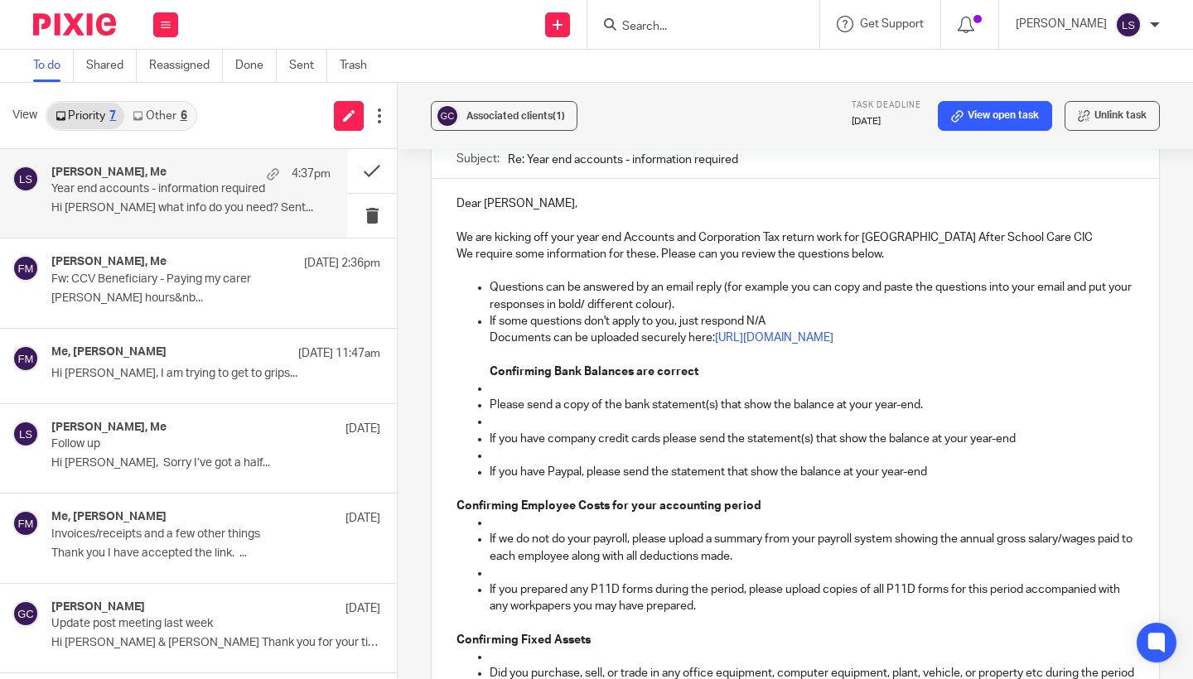
scroll to position [438, 0]
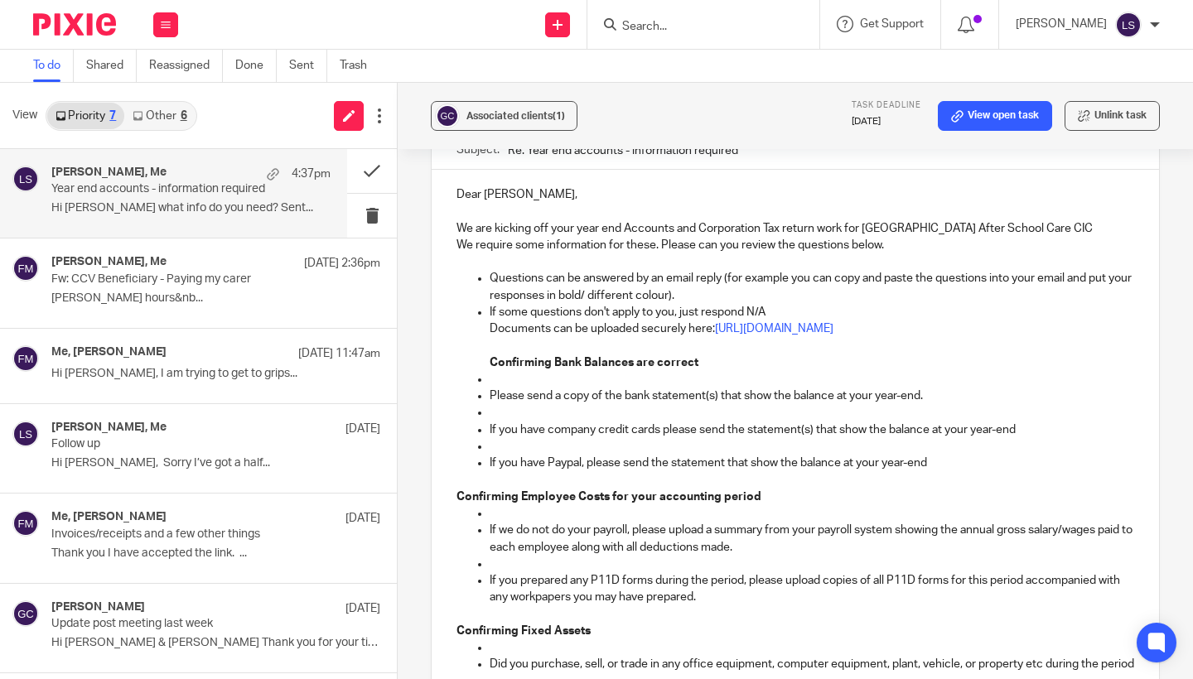
click at [497, 371] on p at bounding box center [812, 379] width 645 height 17
click at [505, 404] on p at bounding box center [812, 412] width 645 height 17
click at [508, 440] on p at bounding box center [812, 446] width 645 height 17
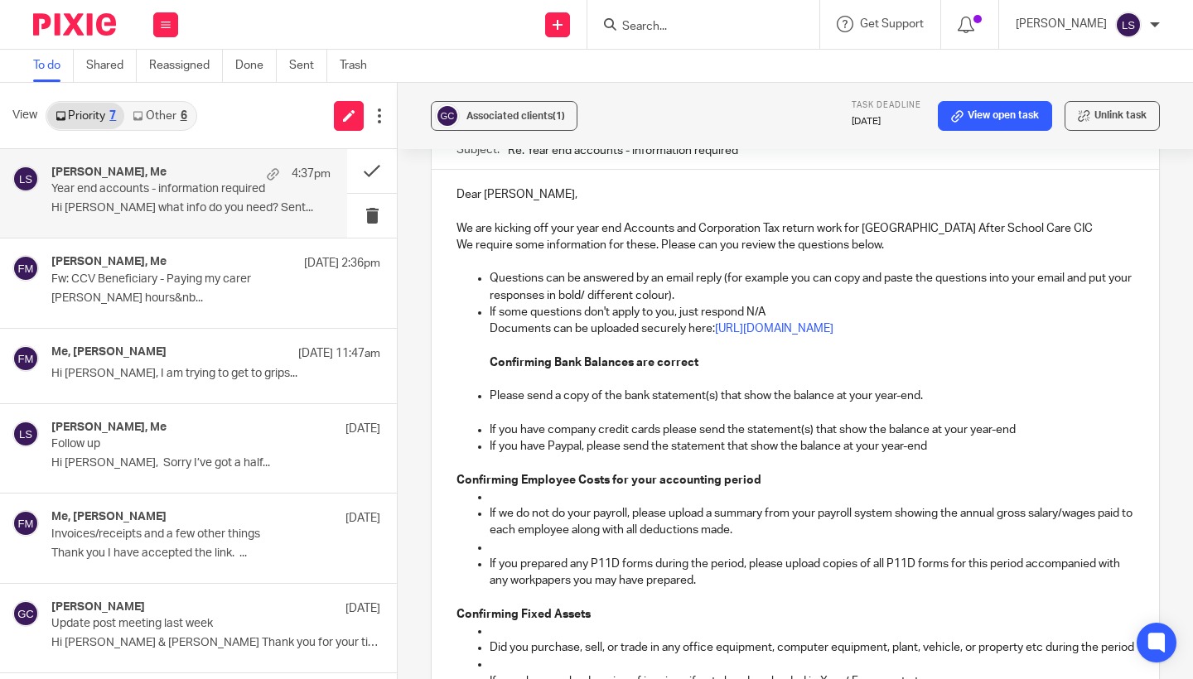
click at [489, 407] on ul "Questions can be answered by an email reply (for example you can copy and paste…" at bounding box center [796, 362] width 678 height 185
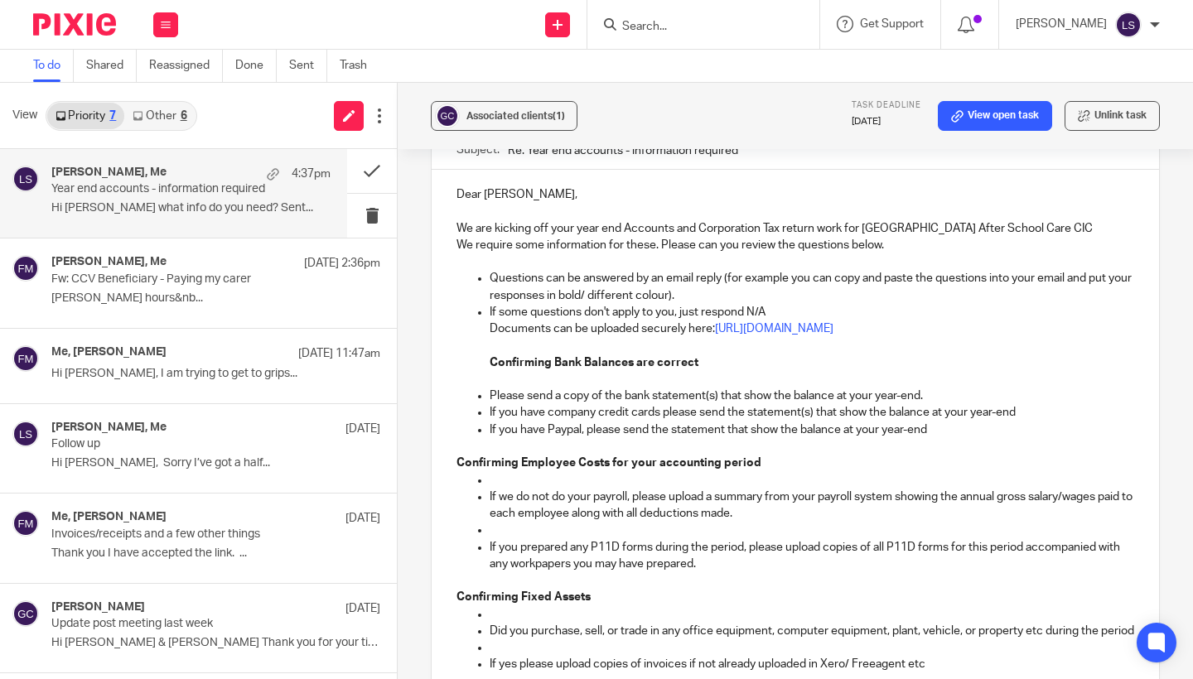
click at [511, 529] on p at bounding box center [812, 530] width 645 height 17
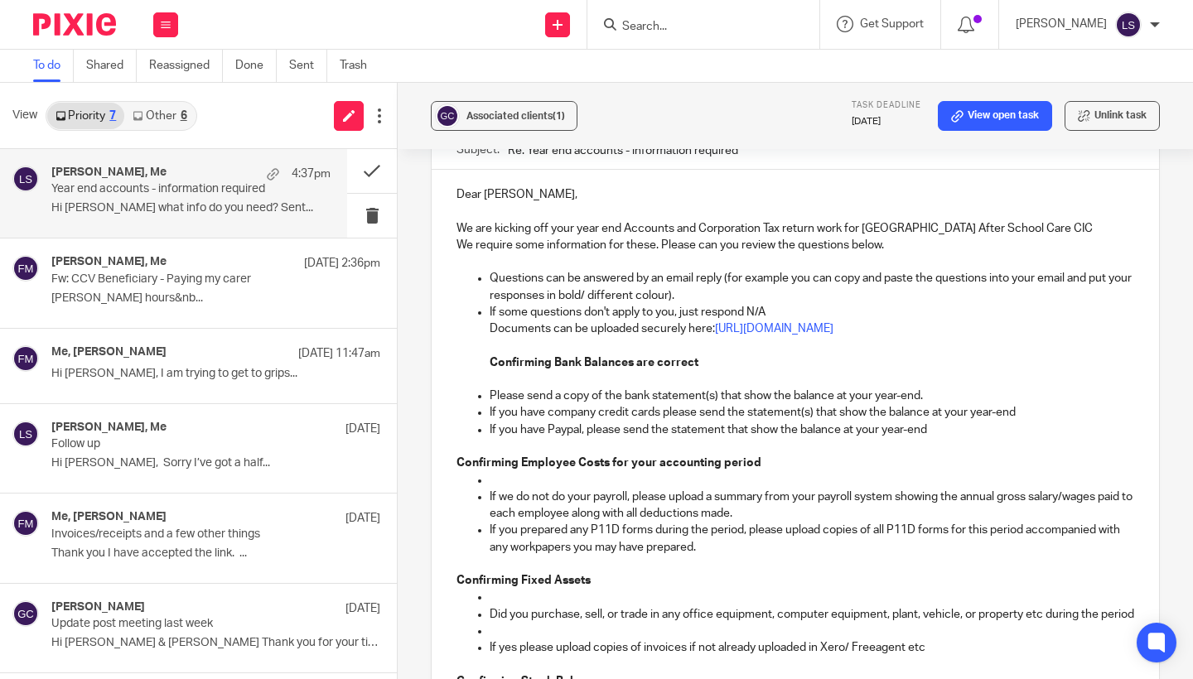
click at [507, 473] on p at bounding box center [812, 480] width 645 height 17
click at [1182, 451] on div "Associated clients (1) Task deadline 31 Mar 2025 View open task Unlink task Yea…" at bounding box center [795, 381] width 795 height 597
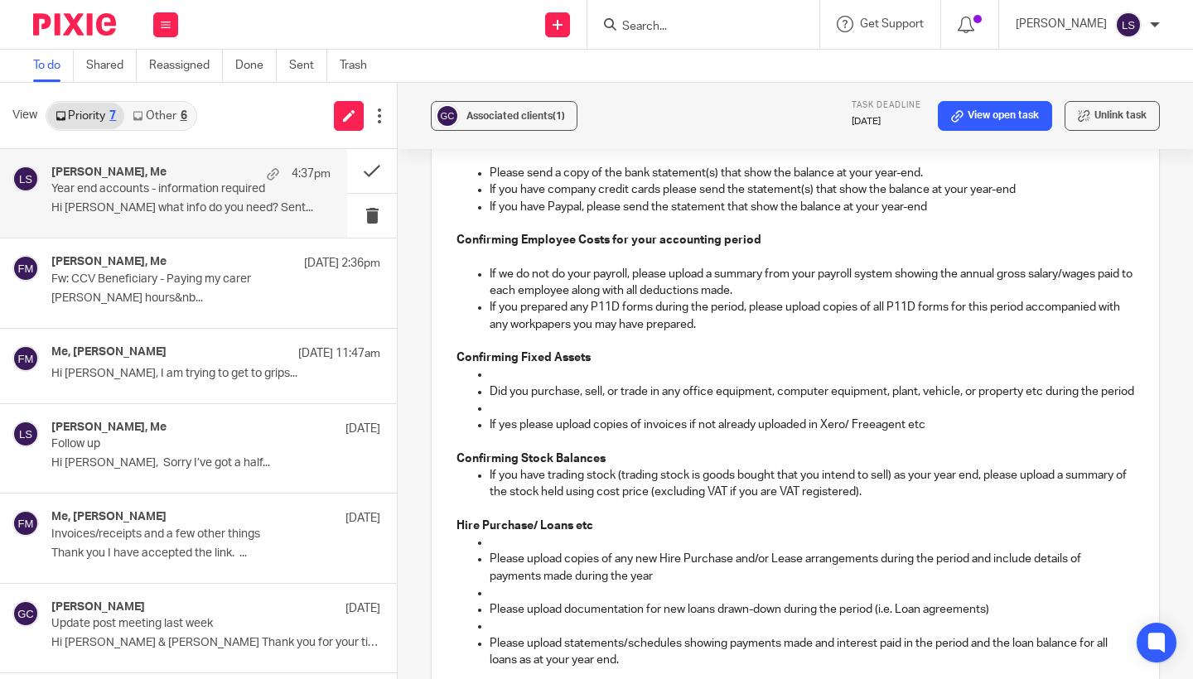
scroll to position [696, 0]
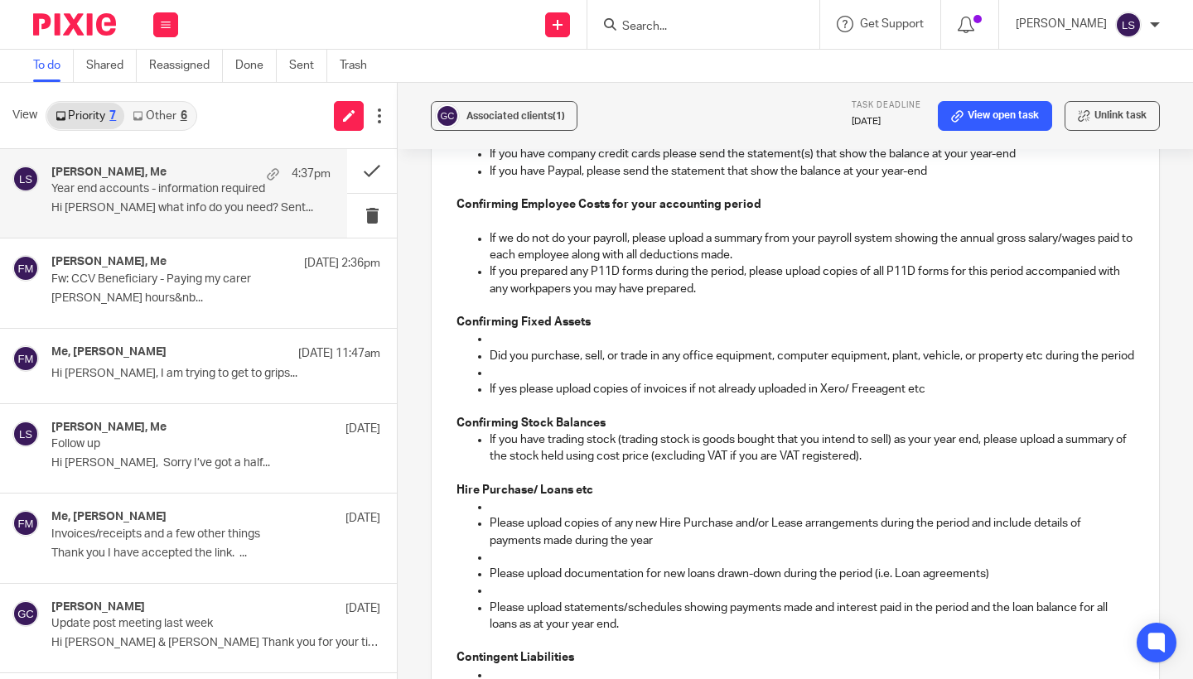
click at [531, 331] on p at bounding box center [812, 339] width 645 height 17
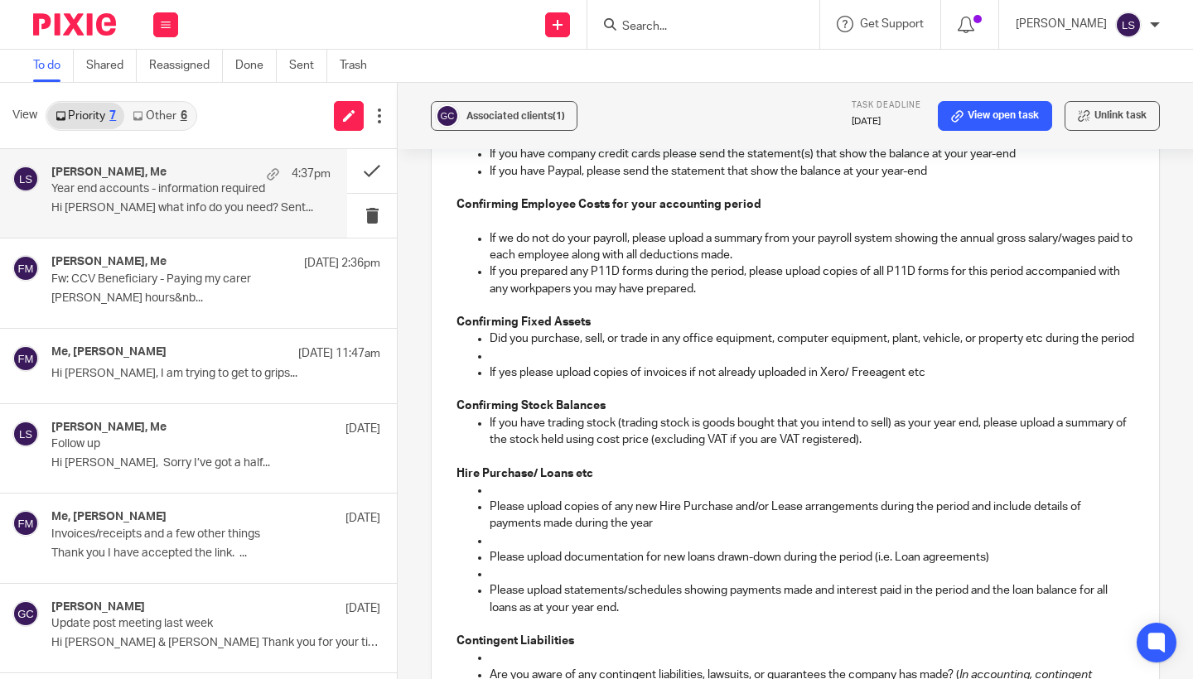
click at [528, 365] on p at bounding box center [812, 356] width 645 height 17
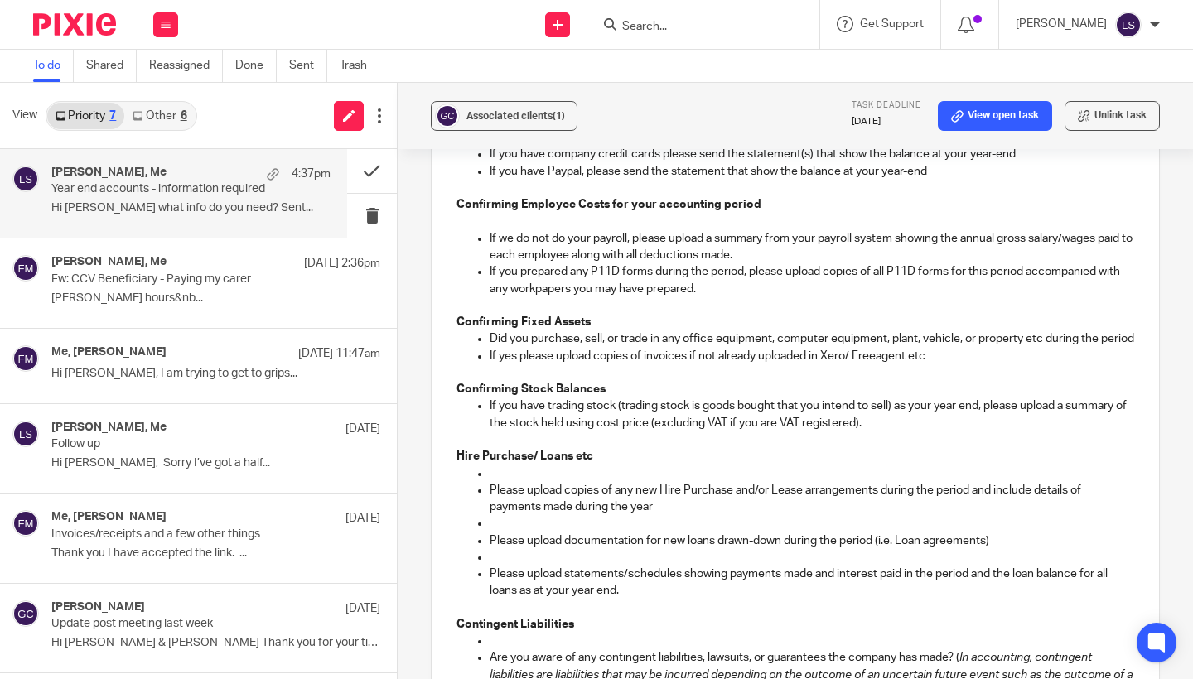
click at [520, 476] on p at bounding box center [812, 474] width 645 height 17
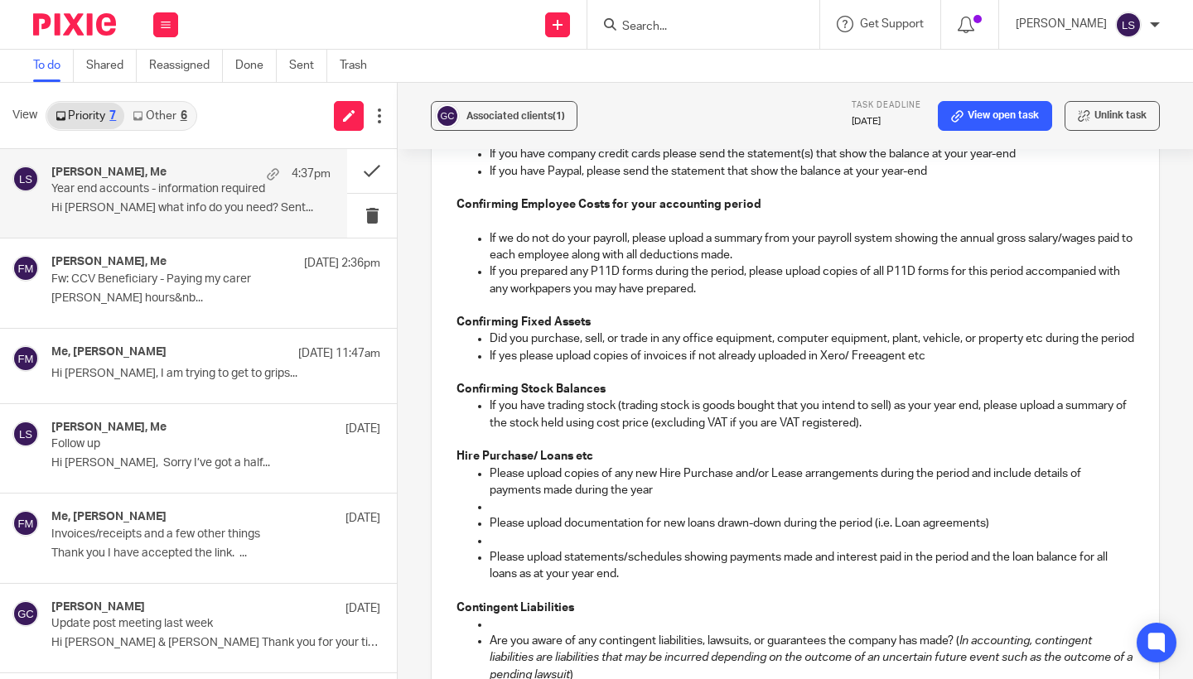
click at [520, 507] on p at bounding box center [812, 507] width 645 height 17
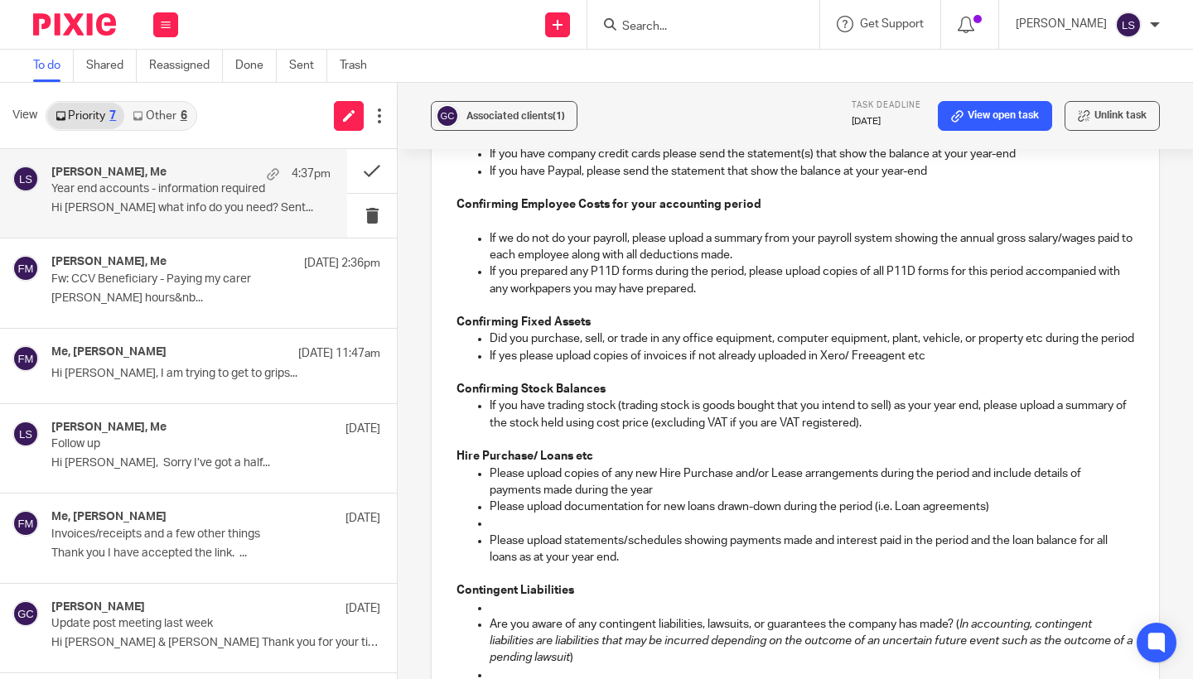
click at [522, 529] on p at bounding box center [812, 523] width 645 height 17
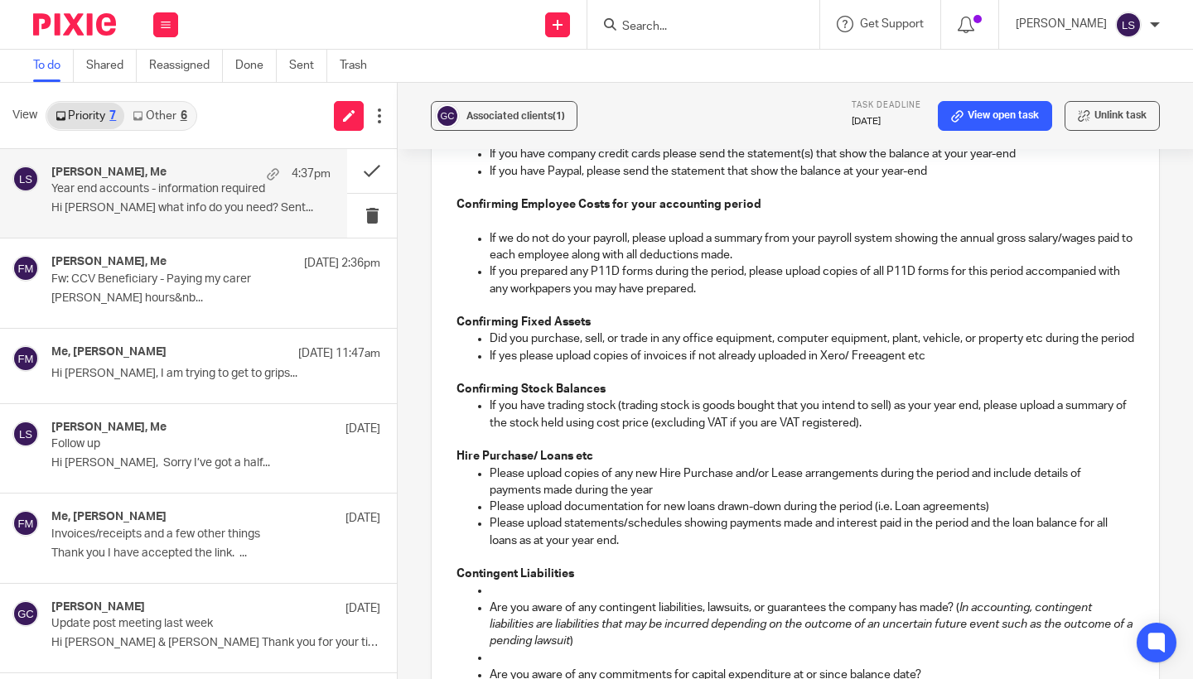
click at [728, 566] on p at bounding box center [796, 557] width 678 height 17
click at [1177, 452] on div "Associated clients (1) Task deadline 31 Mar 2025 View open task Unlink task Yea…" at bounding box center [795, 381] width 795 height 597
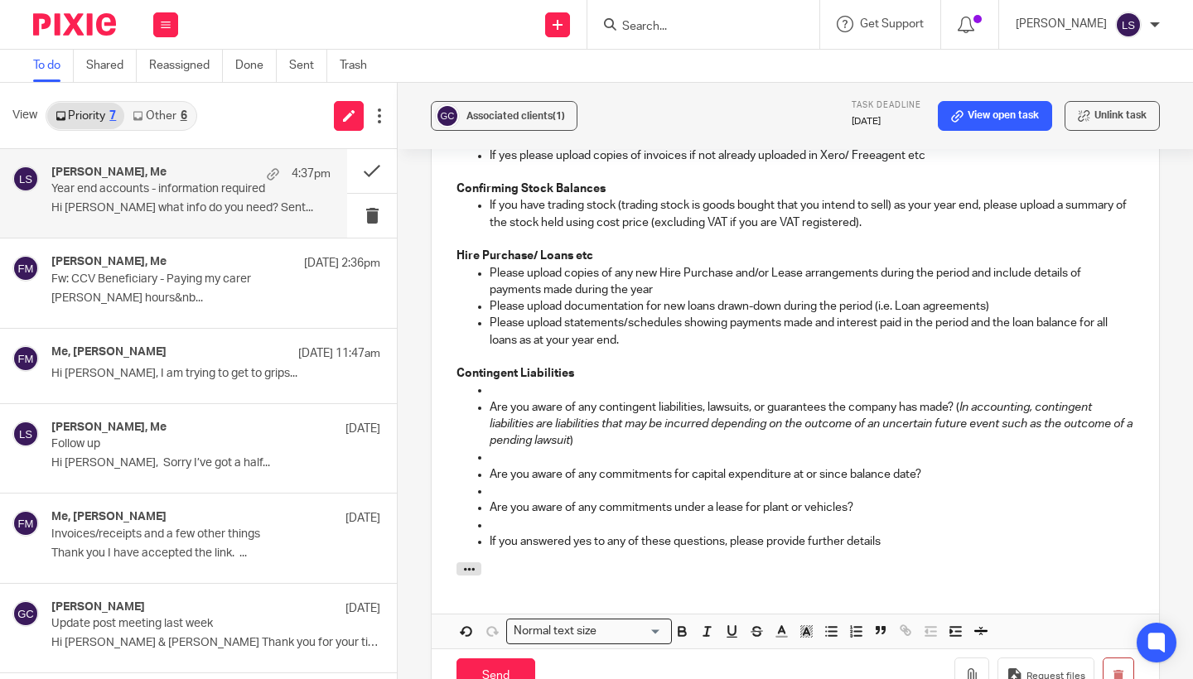
scroll to position [933, 0]
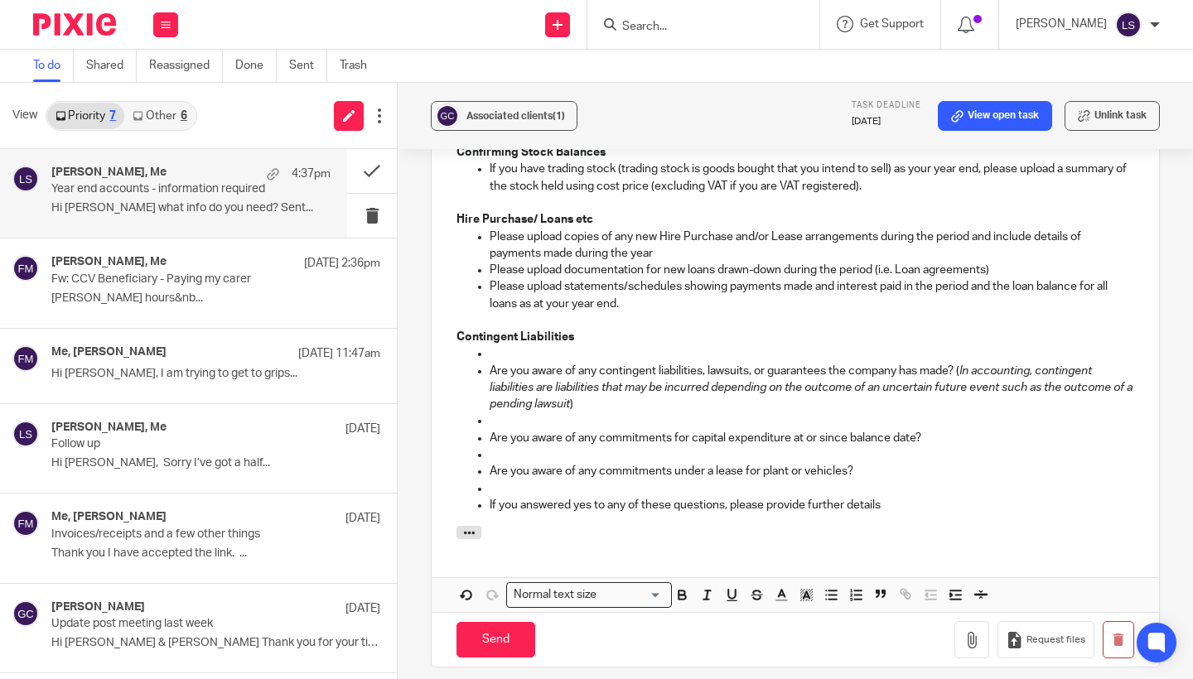
click at [528, 357] on p at bounding box center [812, 354] width 645 height 17
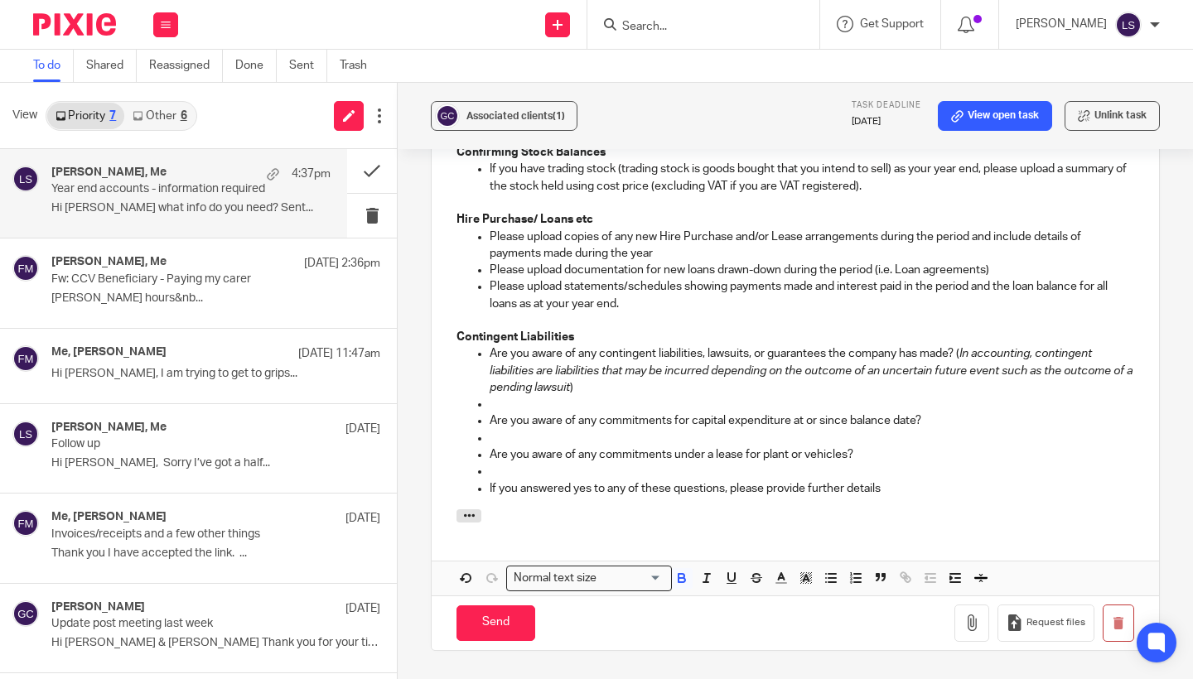
click at [530, 413] on p at bounding box center [812, 404] width 645 height 17
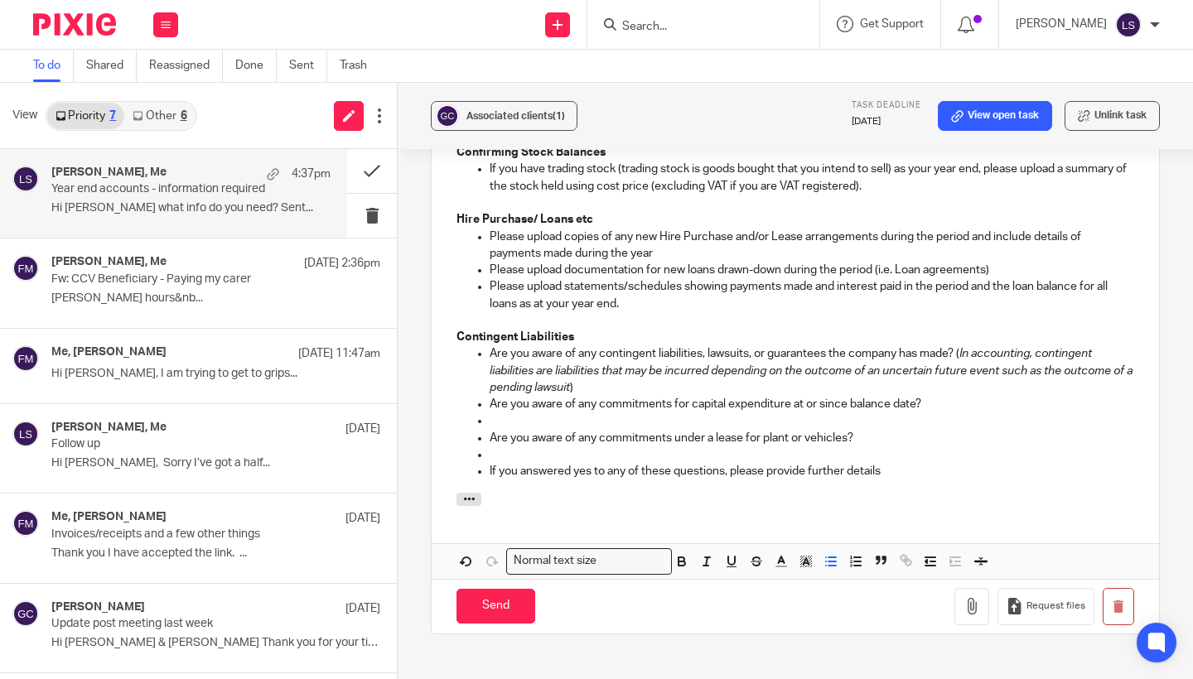
click at [525, 429] on p at bounding box center [812, 421] width 645 height 17
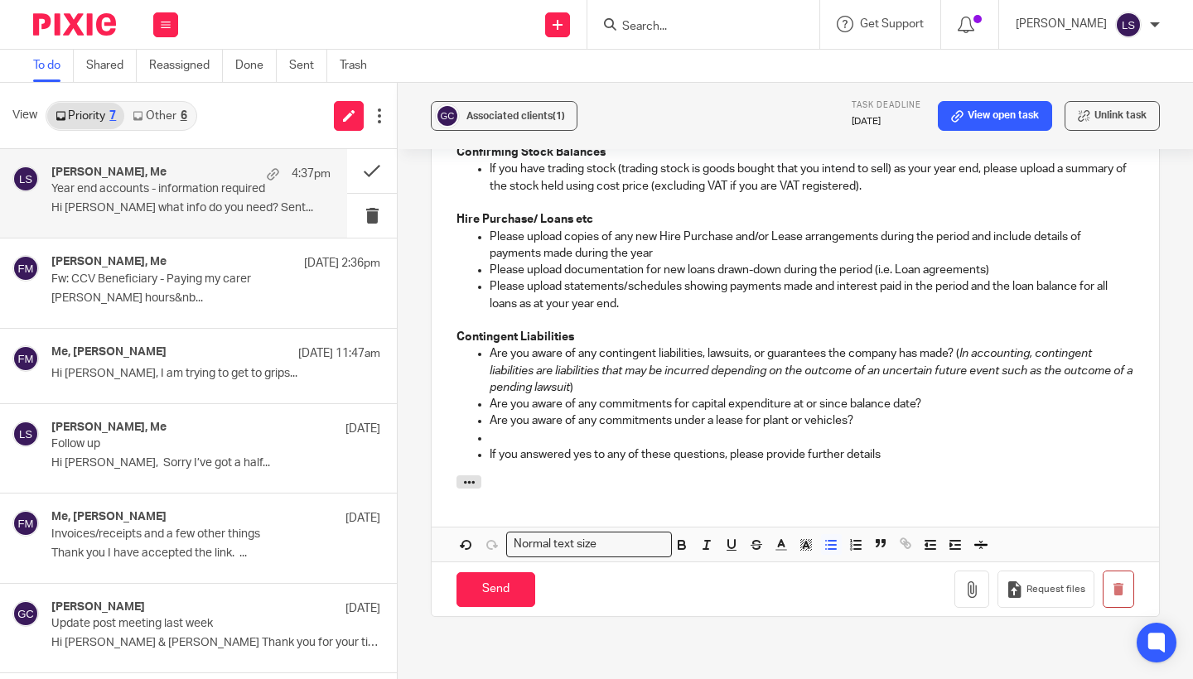
click at [533, 446] on p at bounding box center [812, 438] width 645 height 17
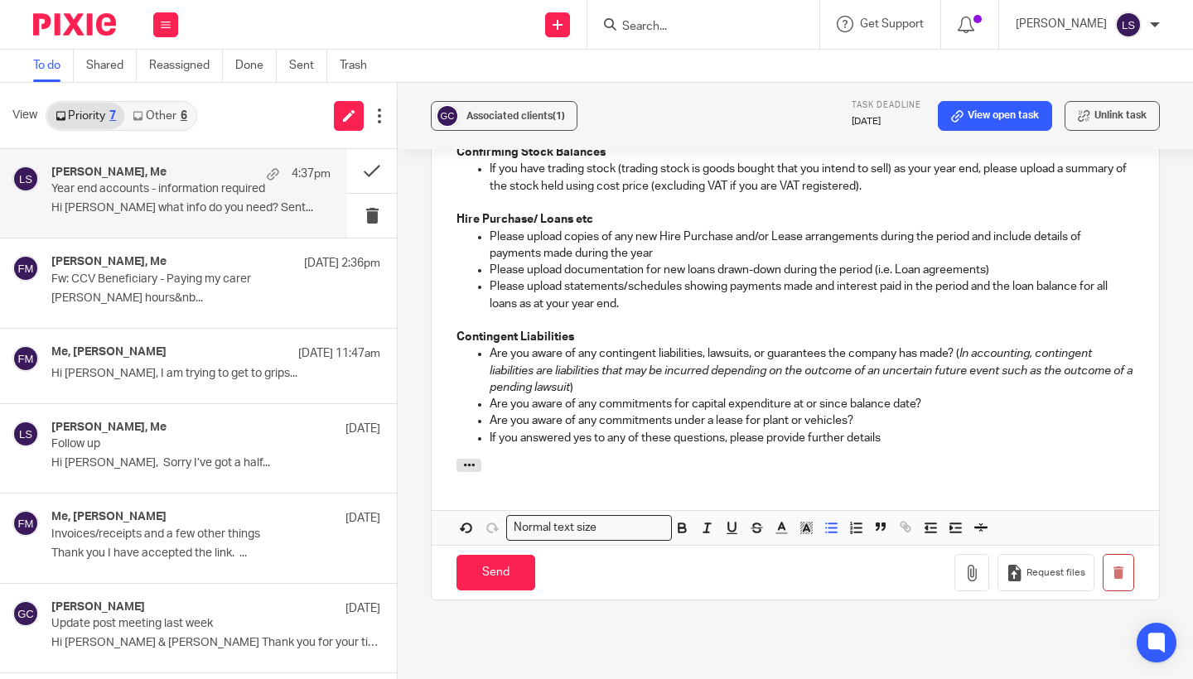
click at [911, 442] on p "If you answered yes to any of these questions, please provide further details" at bounding box center [812, 438] width 645 height 17
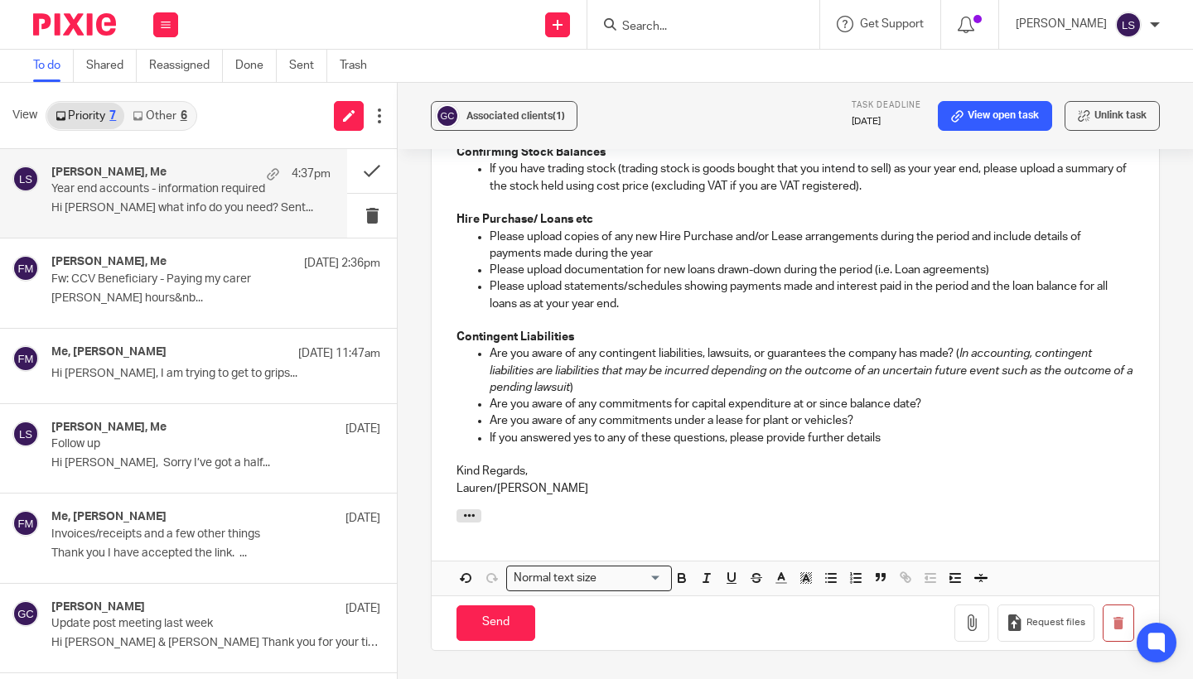
click at [1175, 379] on div "Associated clients (1) Task deadline 31 Mar 2025 View open task Unlink task Yea…" at bounding box center [795, 381] width 795 height 597
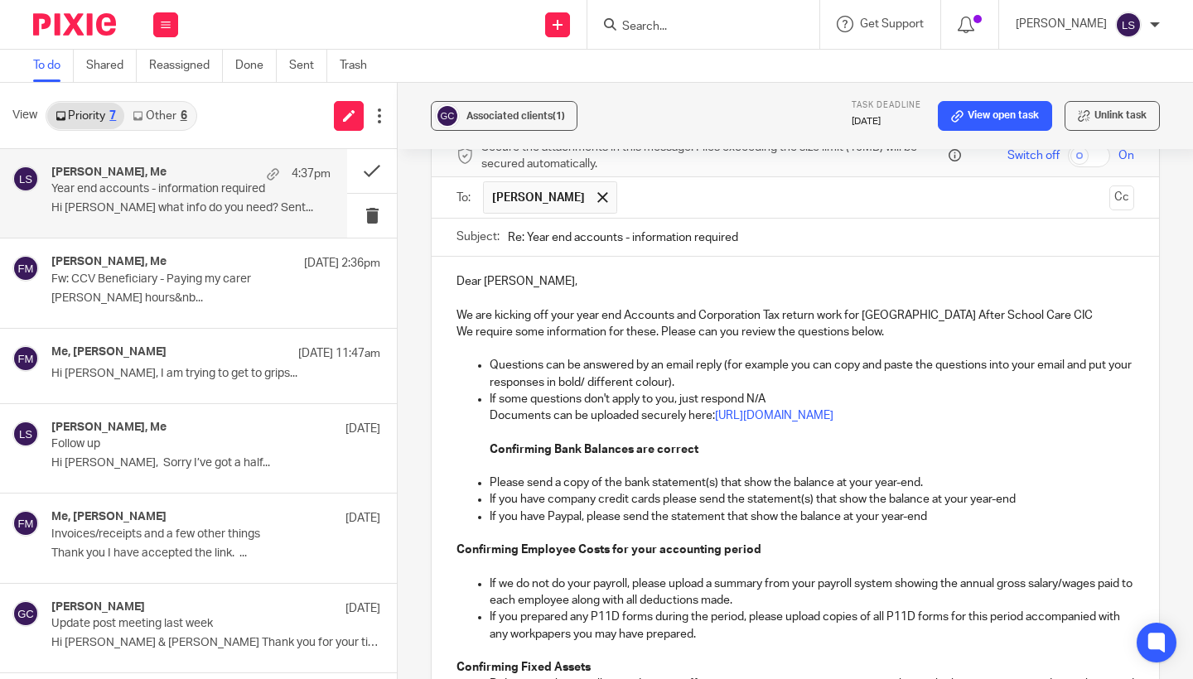
scroll to position [346, 0]
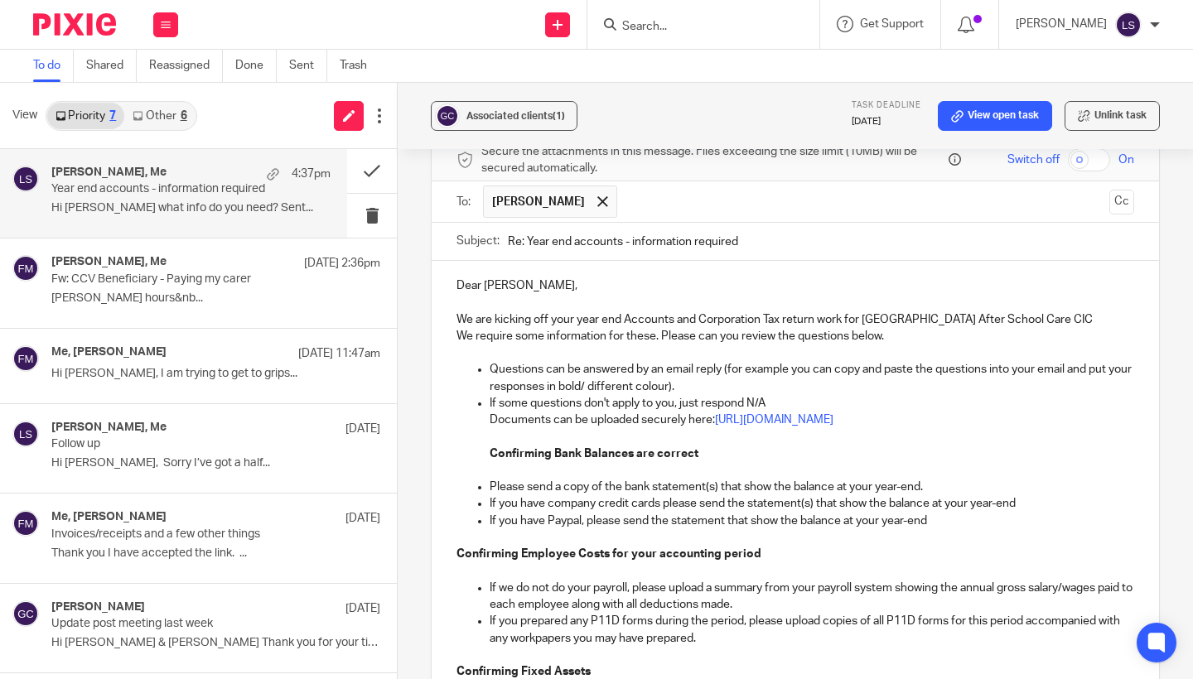
click at [452, 262] on div "Dear Fiona, We are kicking off your year end Accounts and Corporation Tax retur…" at bounding box center [796, 678] width 728 height 835
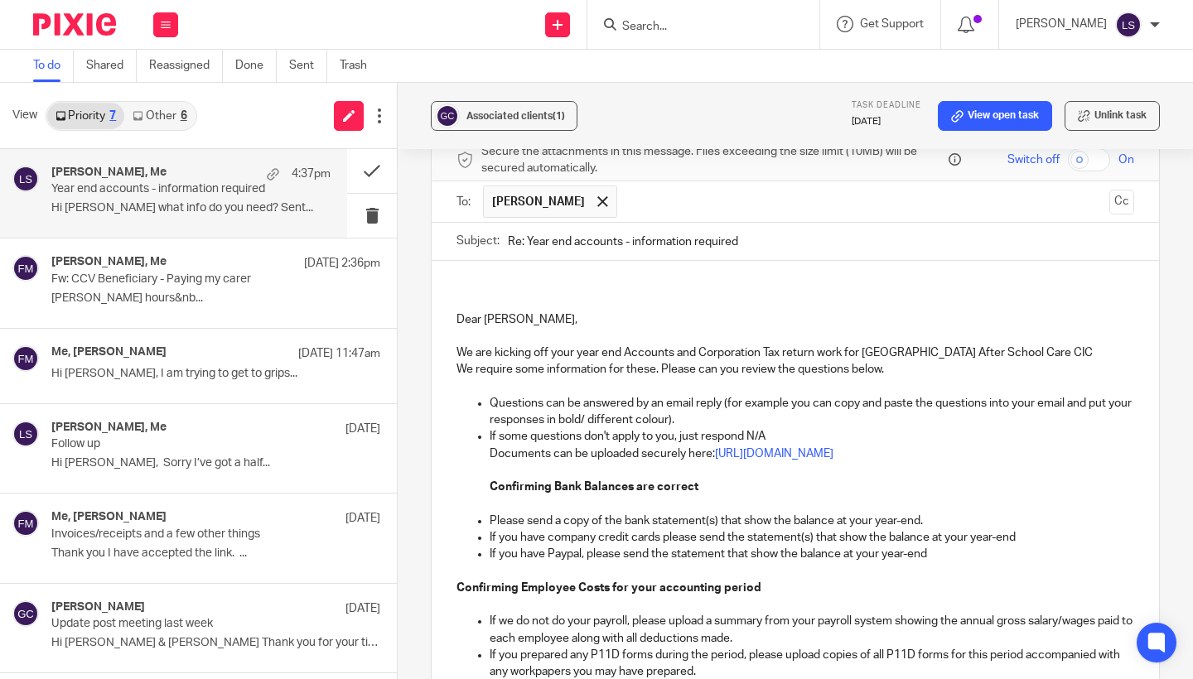
click at [582, 328] on p at bounding box center [796, 336] width 678 height 17
click at [783, 278] on p "Quick check in, have you sent all of the below info in (see below):" at bounding box center [796, 286] width 678 height 17
click at [761, 345] on p "We are kicking off your year end Accounts and Corporation Tax return work for G…" at bounding box center [796, 353] width 678 height 17
click at [636, 345] on p "We are kicking off your year end Accounts and Corporation Tax return work for G…" at bounding box center [796, 353] width 678 height 17
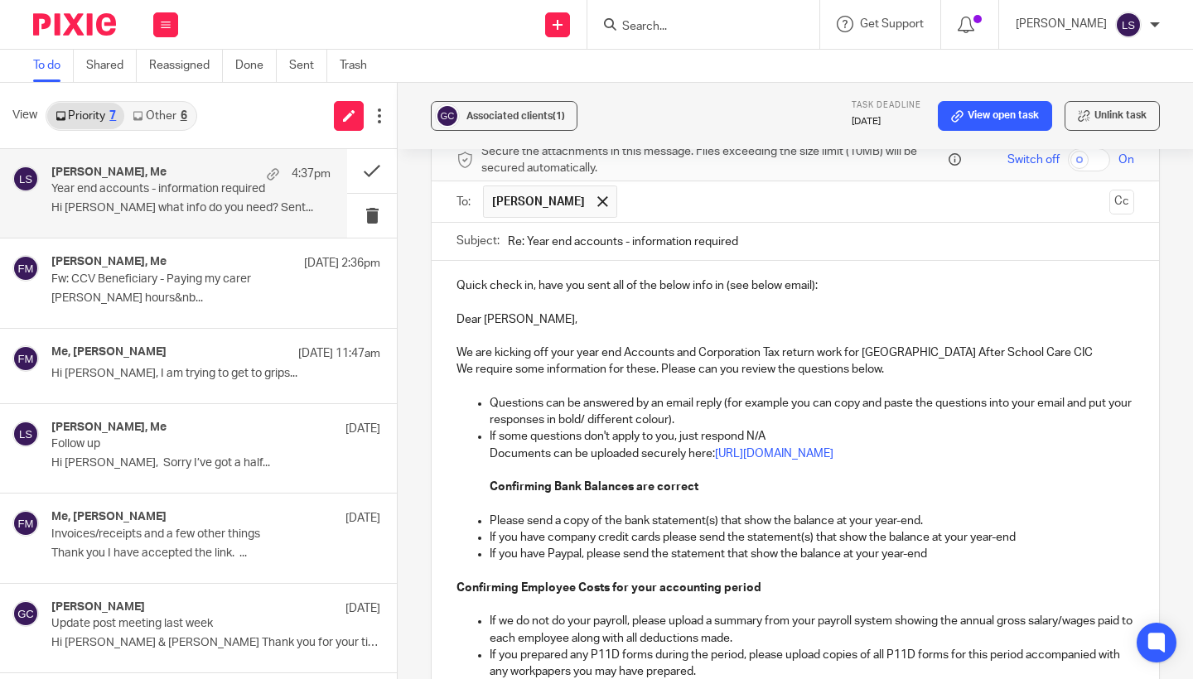
click at [568, 312] on p "Dear Fiona," at bounding box center [796, 320] width 678 height 17
click at [1171, 317] on div "Associated clients (1) Task deadline 31 Mar 2025 View open task Unlink task Yea…" at bounding box center [795, 381] width 795 height 597
click at [724, 278] on p "Quick check in, have you sent all of the below info in (see below email):" at bounding box center [796, 286] width 678 height 17
drag, startPoint x: 965, startPoint y: 264, endPoint x: 1184, endPoint y: 261, distance: 219.6
click at [1184, 261] on div "Associated clients (1) Task deadline 31 Mar 2025 View open task Unlink task Yea…" at bounding box center [795, 381] width 795 height 597
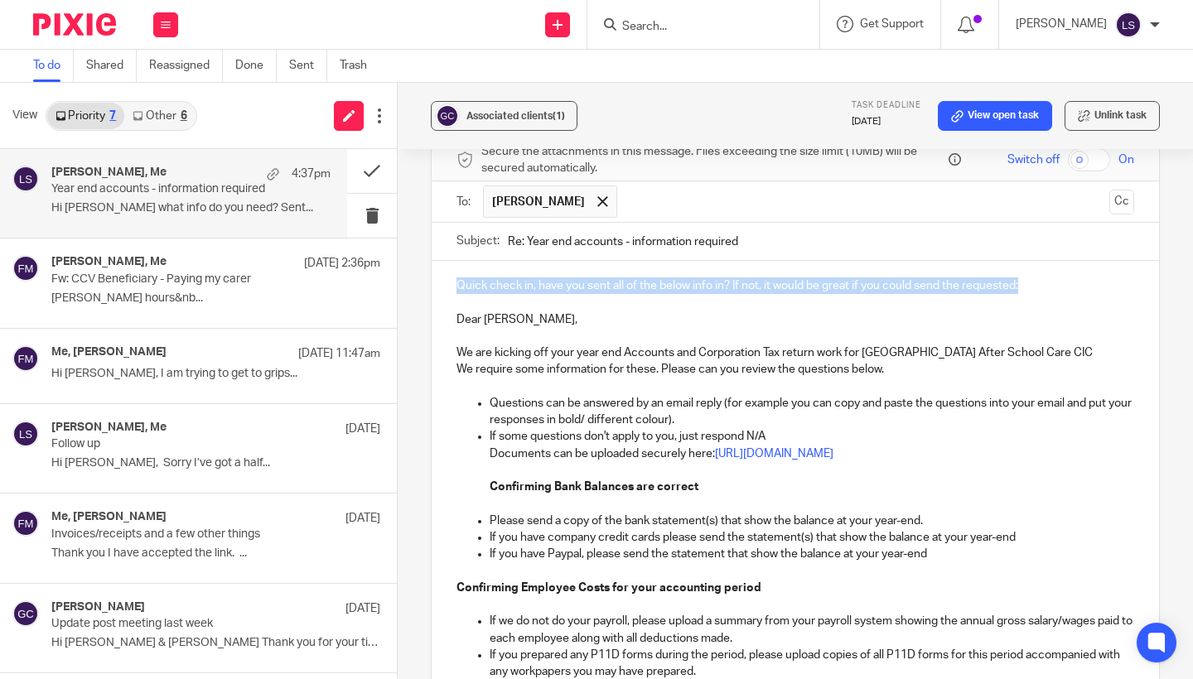
drag, startPoint x: 1052, startPoint y: 261, endPoint x: 435, endPoint y: 264, distance: 617.3
copy p "Quick check in, have you sent all of the below info in? If not, it would be gre…"
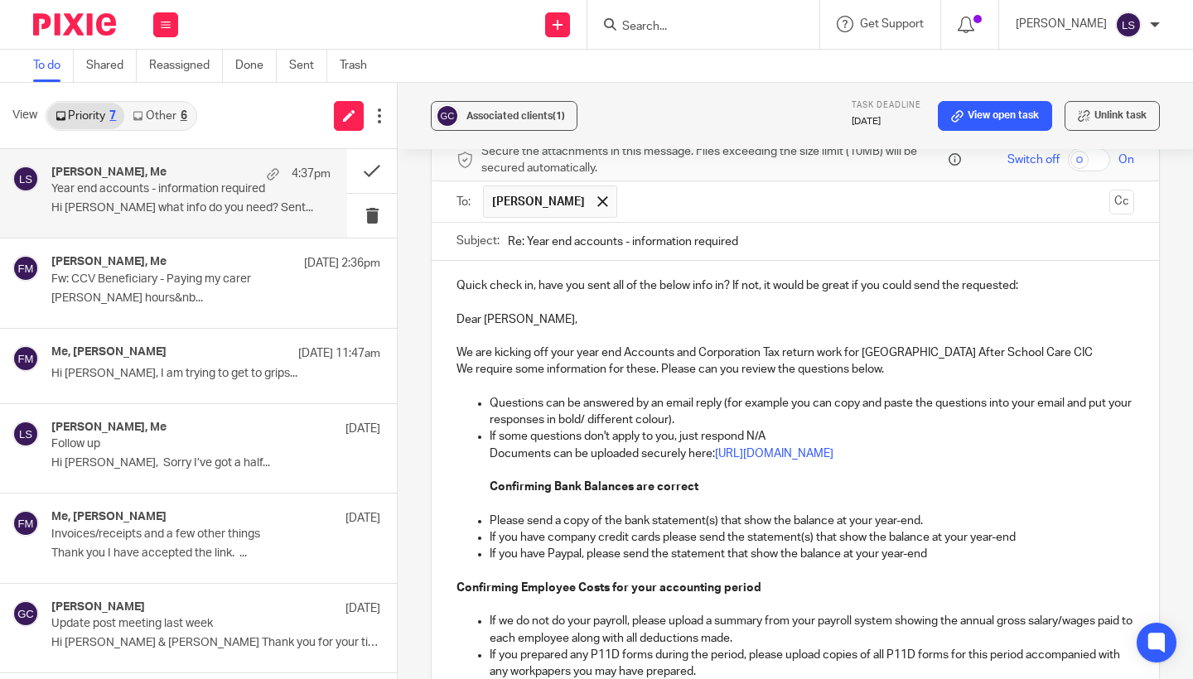
click at [828, 278] on p "Quick check in, have you sent all of the below info in? If not, it would be gre…" at bounding box center [796, 286] width 678 height 17
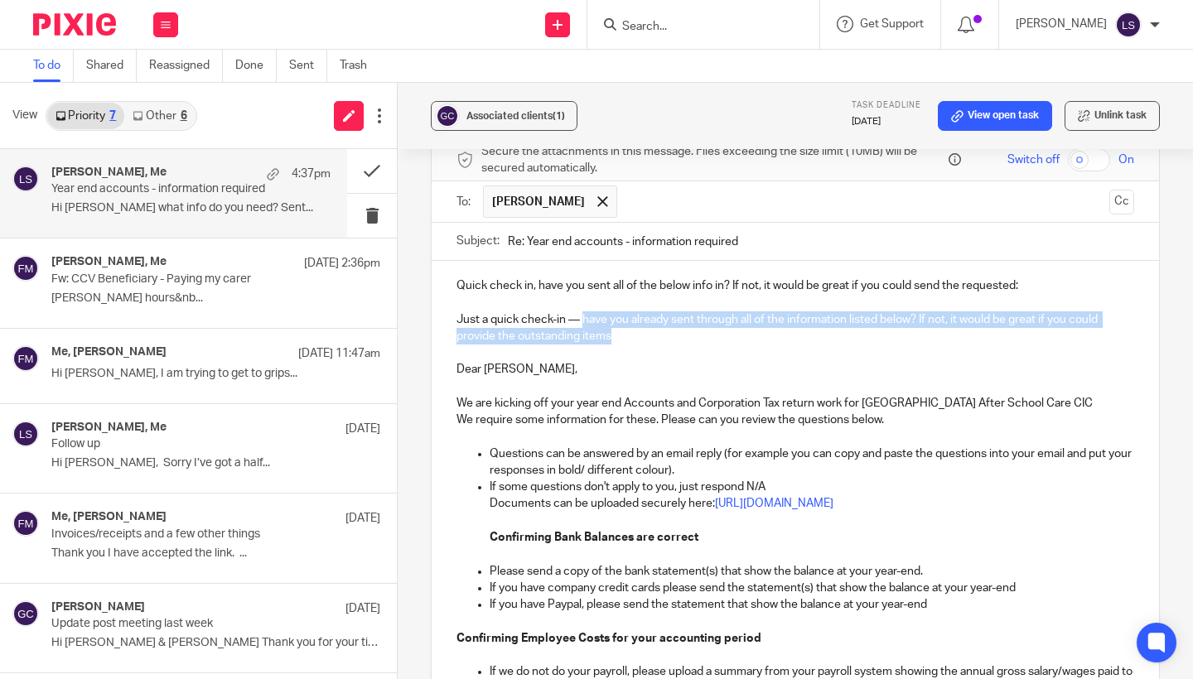
drag, startPoint x: 583, startPoint y: 300, endPoint x: 619, endPoint y: 317, distance: 40.4
click at [619, 317] on p "Just a quick check-in — have you already sent through all of the information li…" at bounding box center [796, 329] width 678 height 34
copy p "have you already sent through all of the information listed below? If not, it w…"
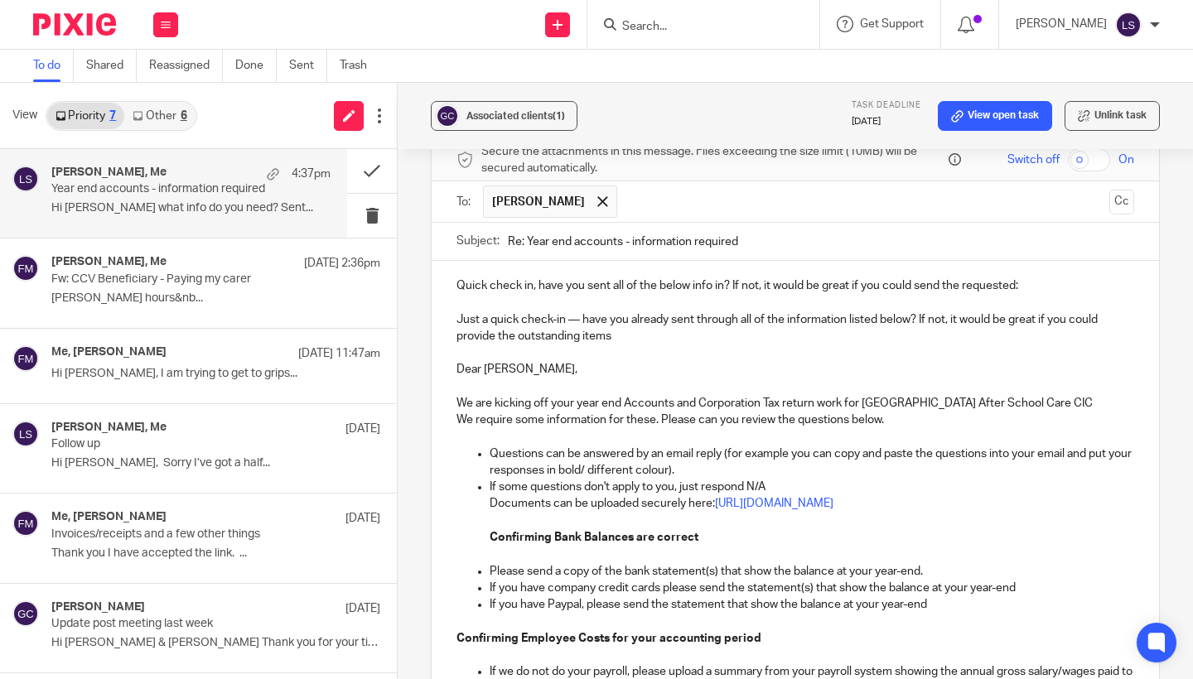
click at [627, 312] on p "Just a quick check-in — have you already sent through all of the information li…" at bounding box center [796, 329] width 678 height 34
drag, startPoint x: 539, startPoint y: 266, endPoint x: 1095, endPoint y: 266, distance: 556.0
click at [1095, 278] on p "Quick check in, have you sent all of the below info in? If not, it would be gre…" at bounding box center [796, 286] width 678 height 17
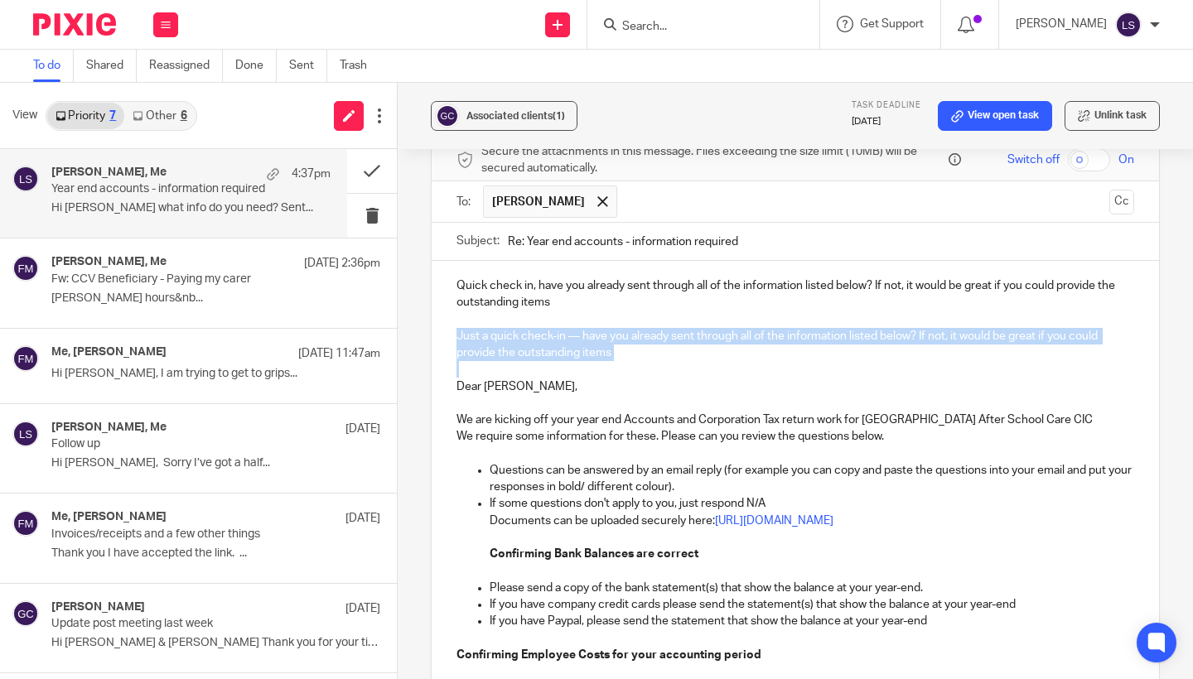
drag, startPoint x: 718, startPoint y: 350, endPoint x: 446, endPoint y: 315, distance: 274.0
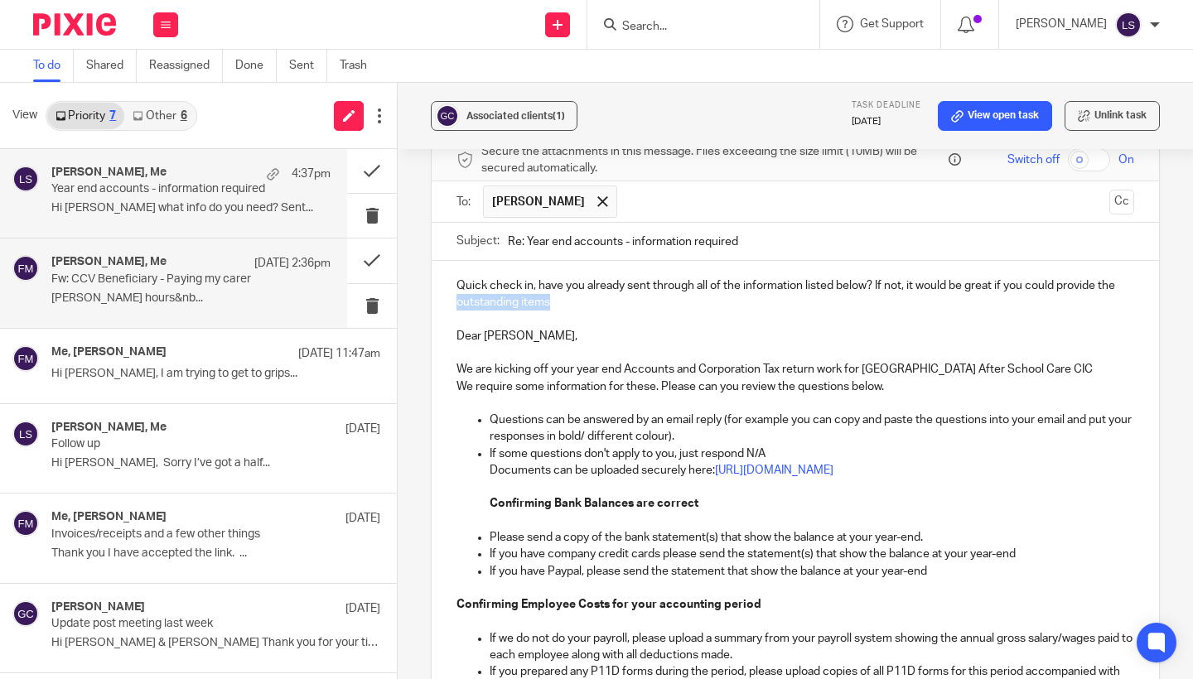
drag, startPoint x: 573, startPoint y: 280, endPoint x: 382, endPoint y: 279, distance: 191.4
click at [382, 279] on div "View Priority 7 Other 6 Fiona Minshall, Me 4:37pm Year end accounts - informati…" at bounding box center [596, 381] width 1193 height 597
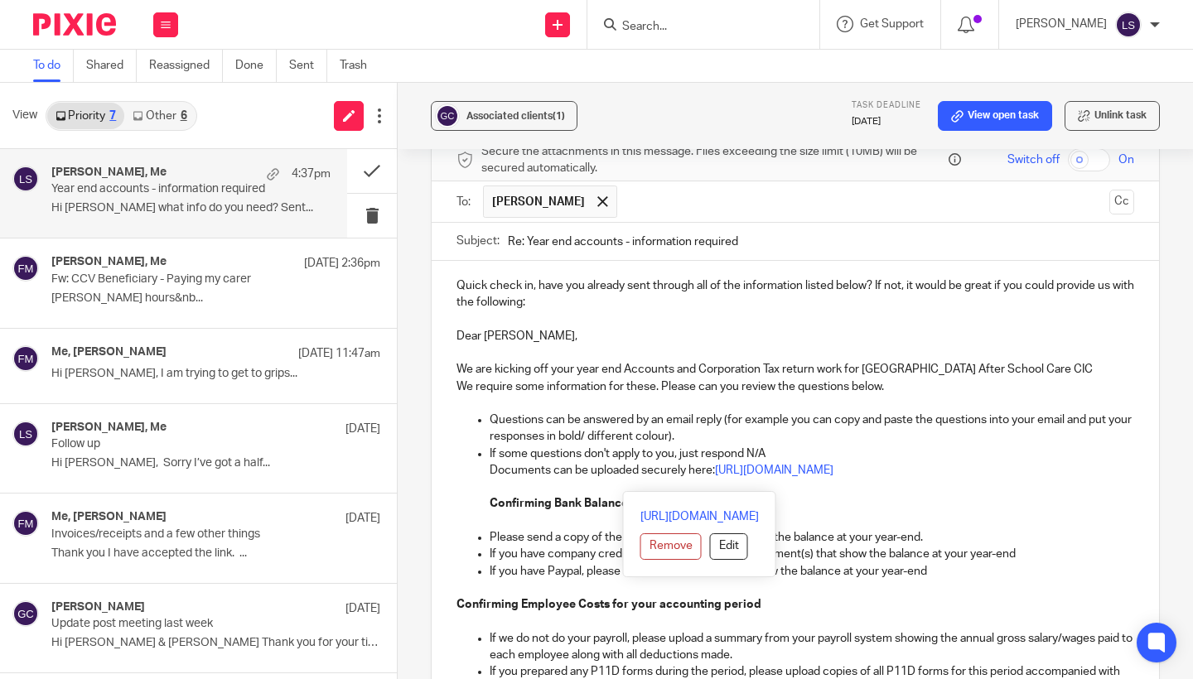
drag, startPoint x: 924, startPoint y: 467, endPoint x: 471, endPoint y: 469, distance: 453.3
click at [471, 469] on ul "Questions can be answered by an email reply (for example you can copy and paste…" at bounding box center [796, 496] width 678 height 168
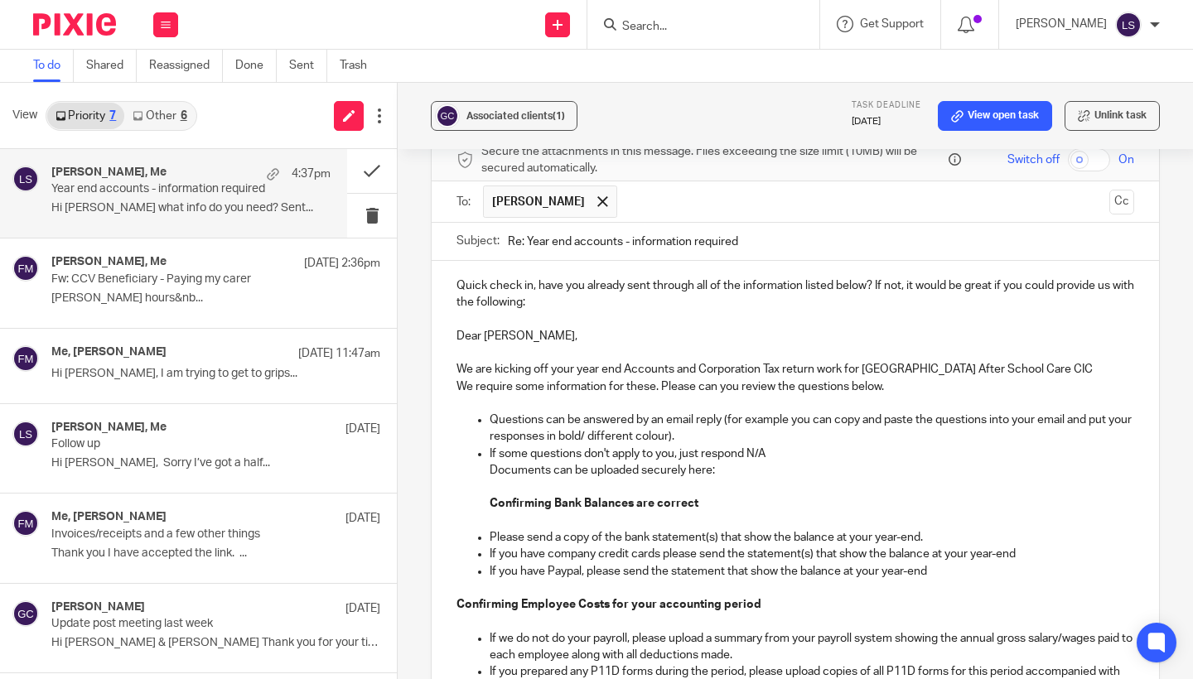
click at [1173, 404] on div "Associated clients (1) Task deadline 31 Mar 2025 View open task Unlink task Yea…" at bounding box center [795, 381] width 795 height 597
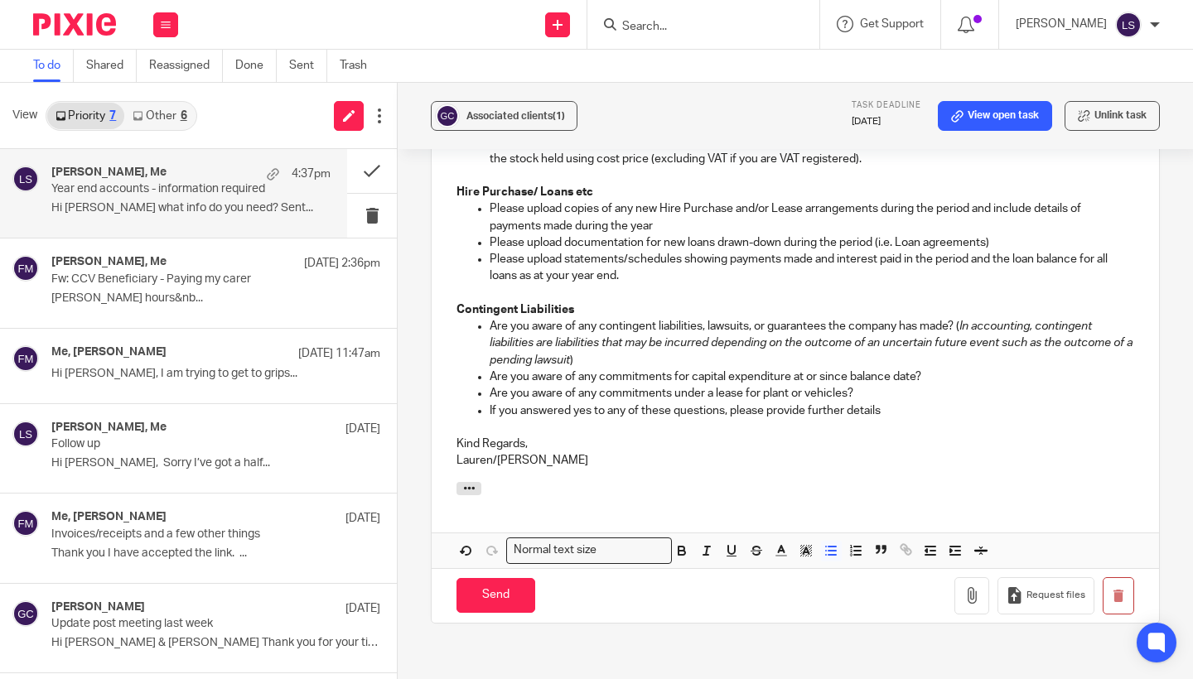
scroll to position [1023, 0]
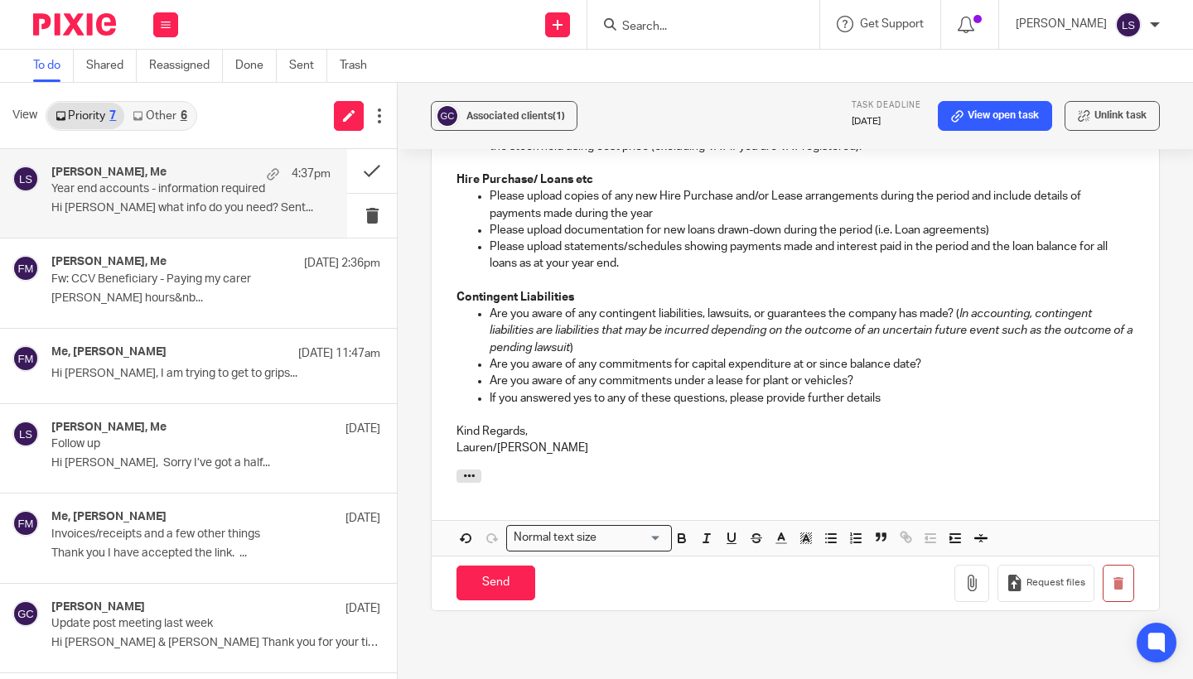
click at [742, 445] on p "Lauren/Gillian" at bounding box center [796, 448] width 678 height 17
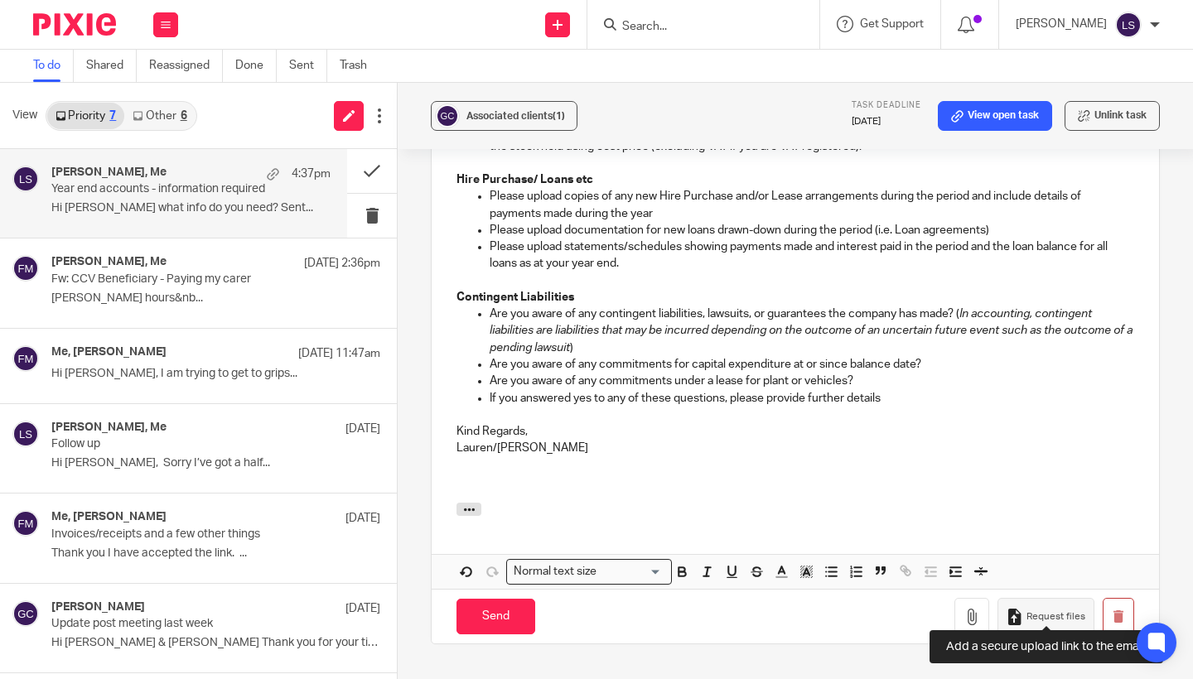
click at [1022, 609] on icon "button" at bounding box center [1015, 617] width 17 height 17
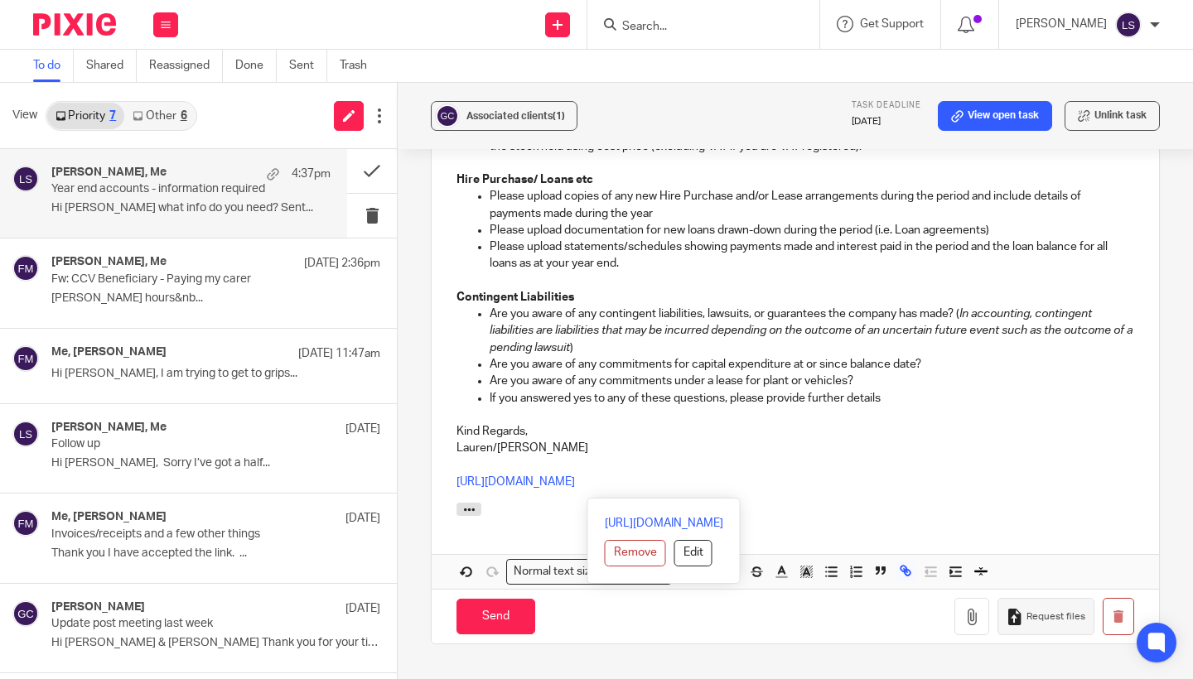
drag, startPoint x: 902, startPoint y: 469, endPoint x: 411, endPoint y: 464, distance: 491.4
click at [411, 464] on div "Associated clients (1) Task deadline 31 Mar 2025 View open task Unlink task Yea…" at bounding box center [795, 381] width 795 height 597
copy link "https://fearlessfinancials.usepixie.net/u/eae2c11883111c61a0e5fcaf6ec613e0"
click at [1169, 293] on div "Associated clients (1) Task deadline 31 Mar 2025 View open task Unlink task Yea…" at bounding box center [795, 381] width 795 height 597
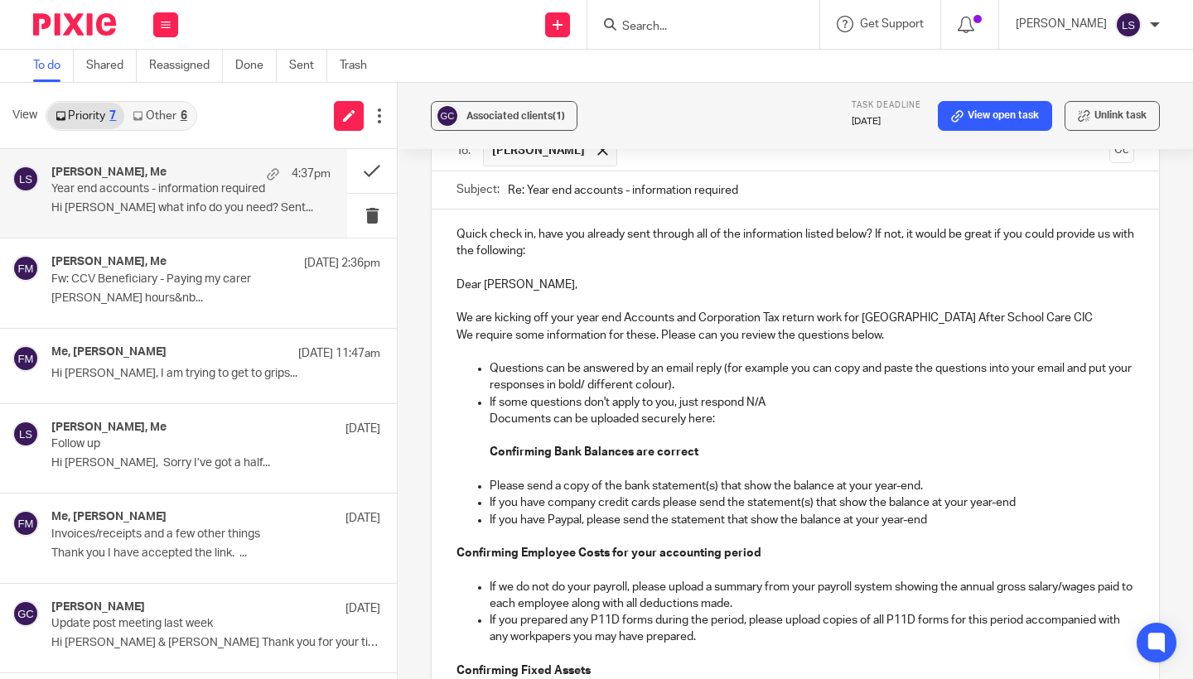
scroll to position [396, 0]
click at [752, 413] on p "Documents can be uploaded securely here:" at bounding box center [812, 421] width 645 height 17
click at [1186, 416] on div "Associated clients (1) Task deadline 31 Mar 2025 View open task Unlink task Yea…" at bounding box center [795, 381] width 795 height 597
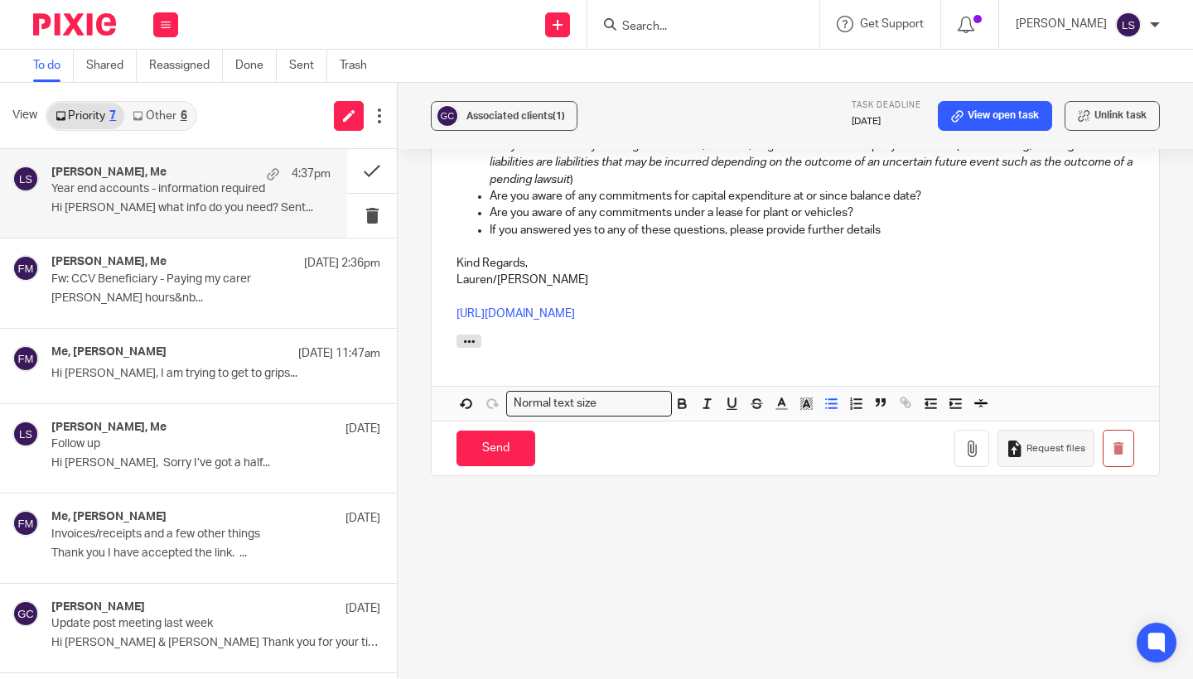
scroll to position [1191, 0]
drag, startPoint x: 906, startPoint y: 307, endPoint x: 440, endPoint y: 304, distance: 465.7
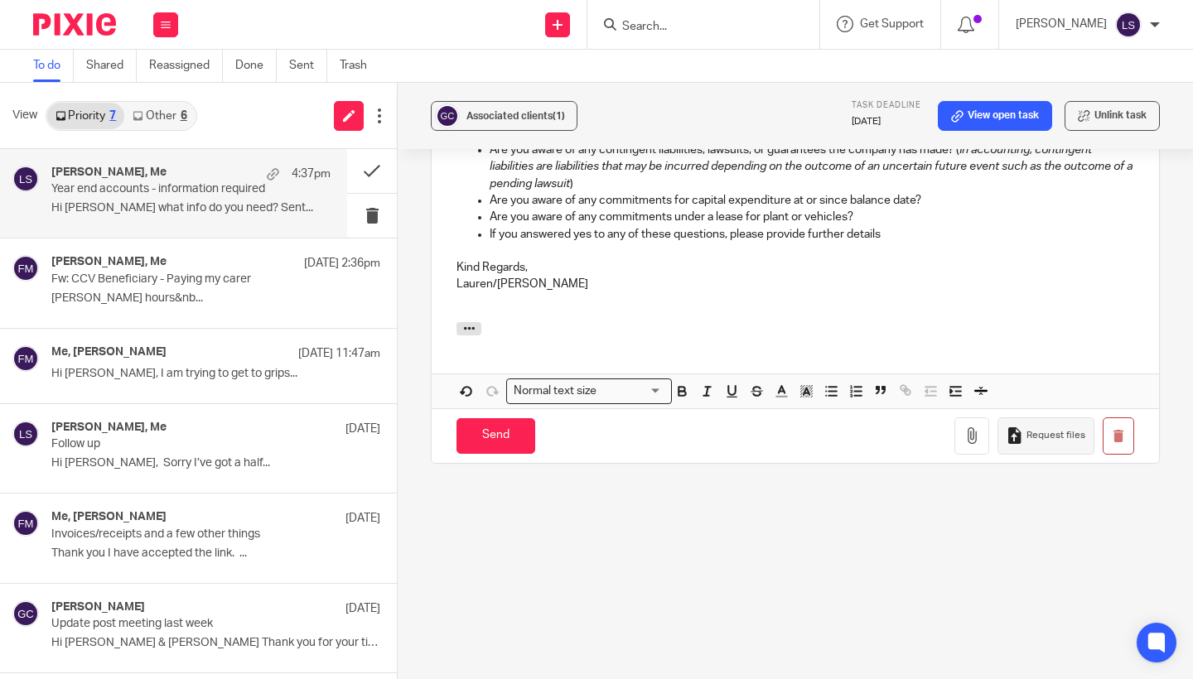
scroll to position [1174, 0]
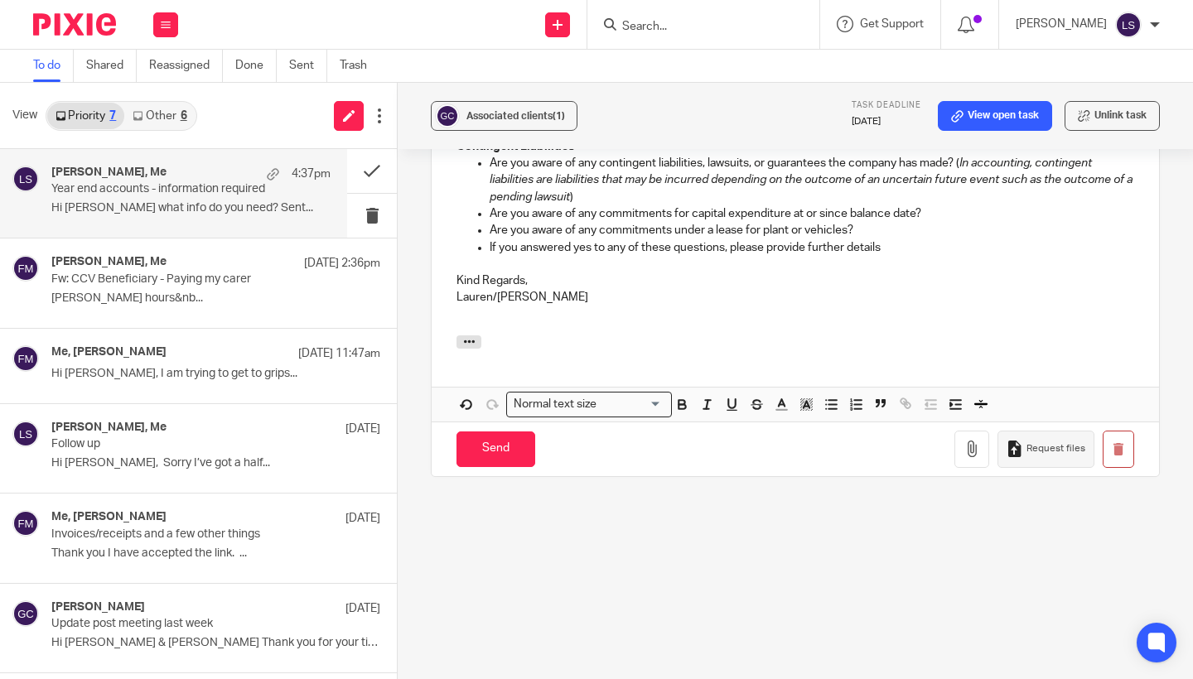
click at [1177, 307] on div "Associated clients (1) Task deadline 31 Mar 2025 View open task Unlink task Yea…" at bounding box center [795, 381] width 795 height 597
click at [1173, 307] on div "Associated clients (1) Task deadline 31 Mar 2025 View open task Unlink task Yea…" at bounding box center [795, 381] width 795 height 597
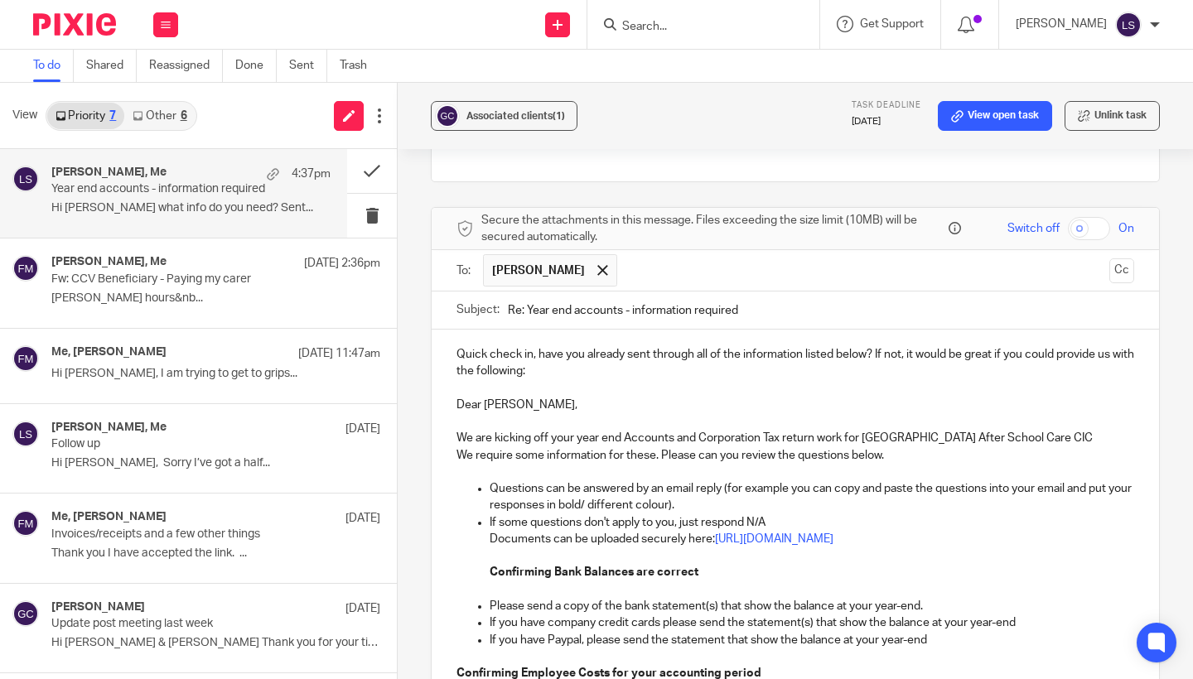
scroll to position [276, 0]
click at [1192, 435] on div "Associated clients (1) Task deadline 31 Mar 2025 View open task Unlink task Yea…" at bounding box center [795, 381] width 795 height 597
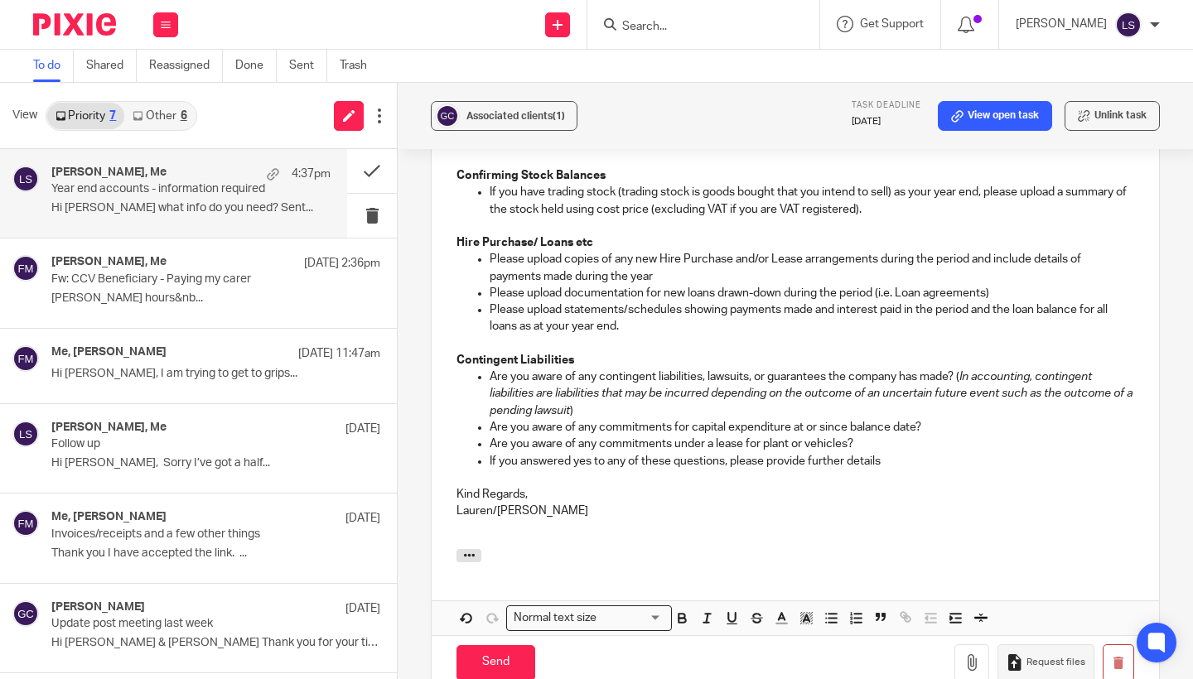
scroll to position [984, 0]
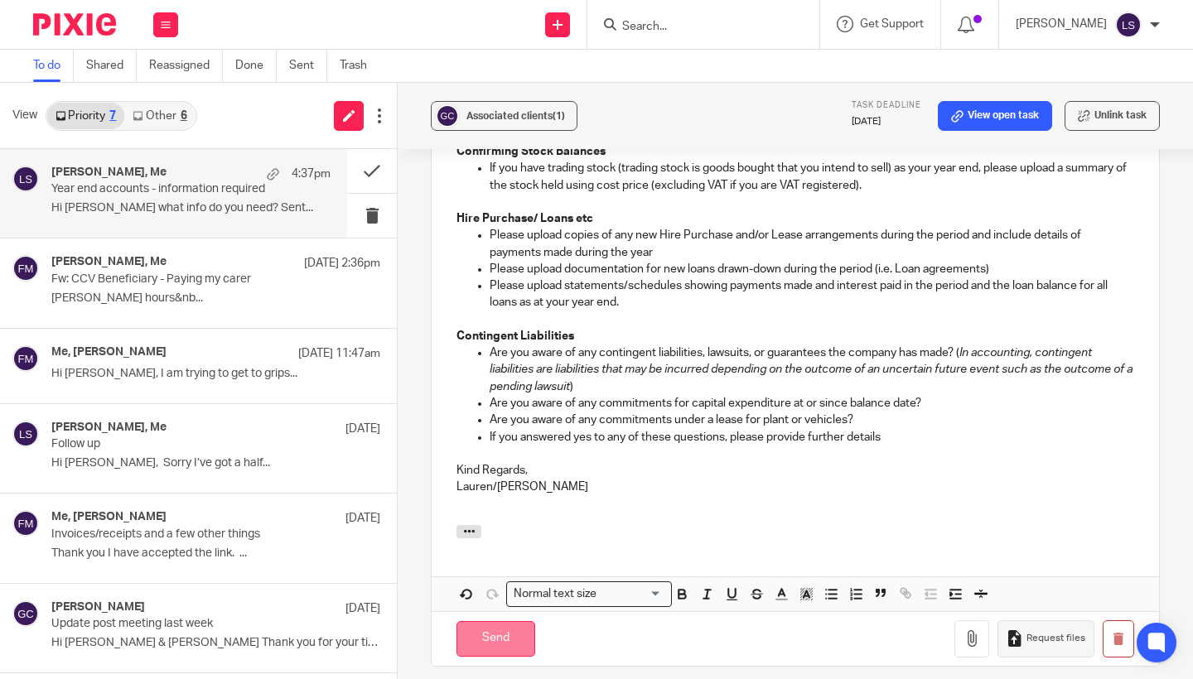
click at [492, 626] on input "Send" at bounding box center [496, 639] width 79 height 36
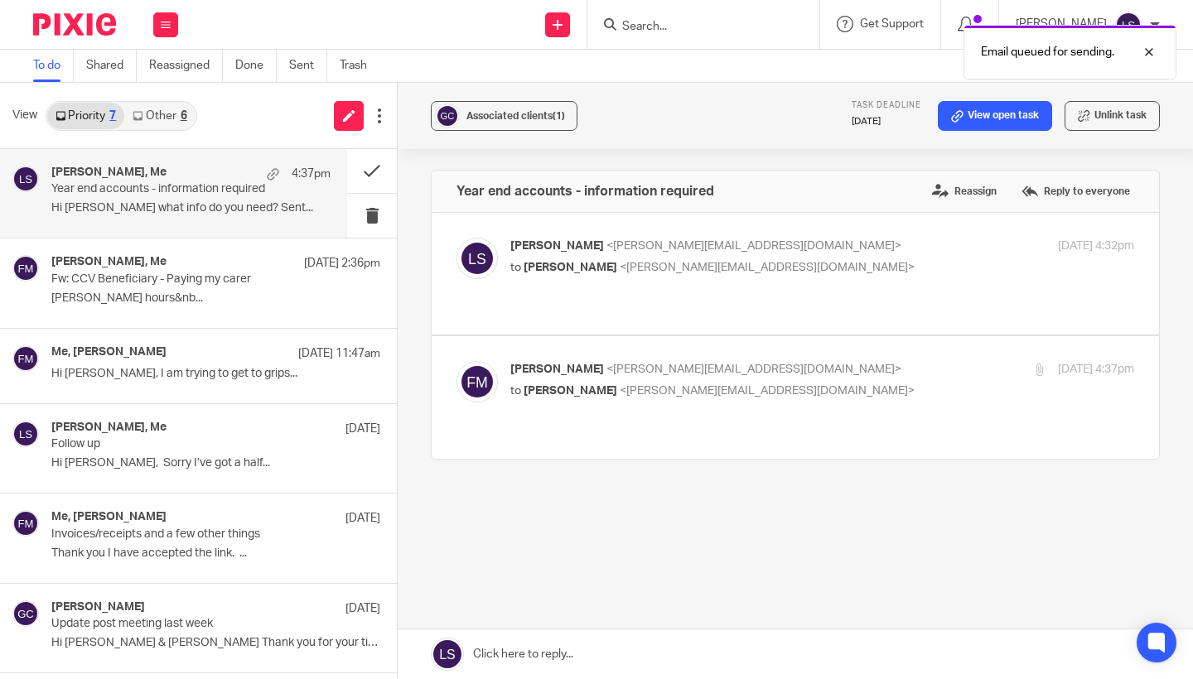
click at [784, 547] on div "Year end accounts - information required Reassign Reply to everyone Lauren Simm…" at bounding box center [795, 373] width 729 height 406
click at [858, 292] on div "Lauren Simmons <lauren@fearlessfinancials.co.uk> to Fiona Minshall <fiona@weste…" at bounding box center [796, 274] width 678 height 72
click at [859, 256] on div "Lauren Simmons <lauren@fearlessfinancials.co.uk> to Fiona Minshall <fiona@weste…" at bounding box center [718, 257] width 416 height 38
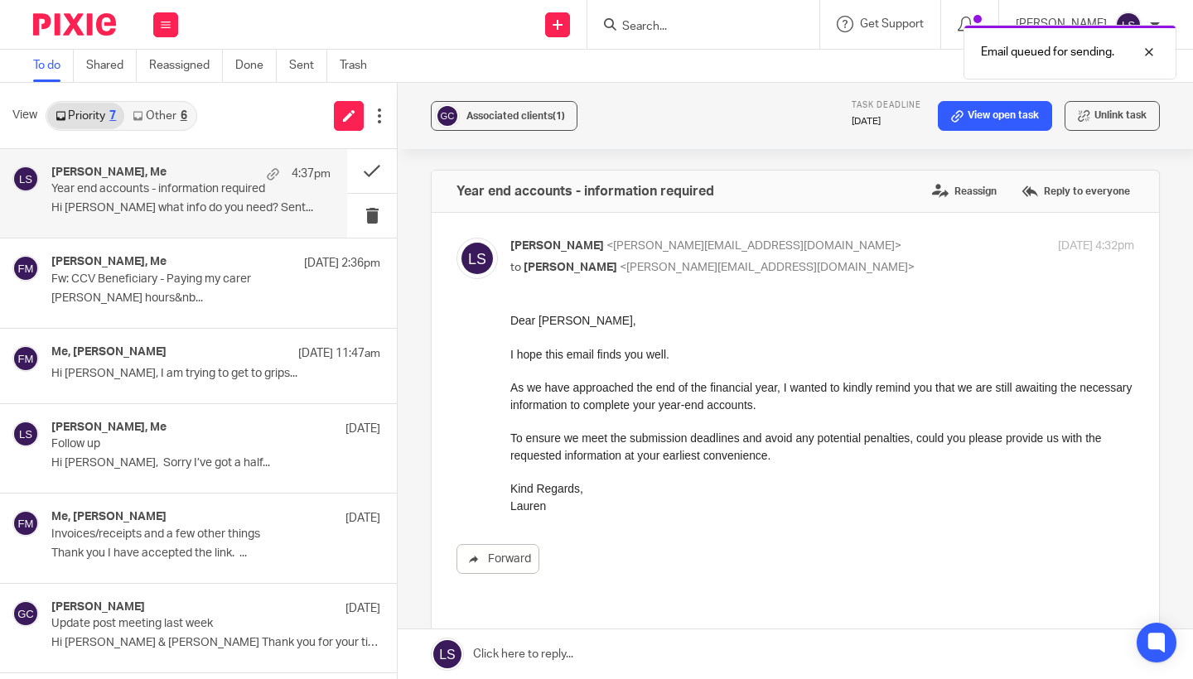
click at [859, 256] on div "Lauren Simmons <lauren@fearlessfinancials.co.uk> to Fiona Minshall <fiona@weste…" at bounding box center [718, 257] width 416 height 38
checkbox input "false"
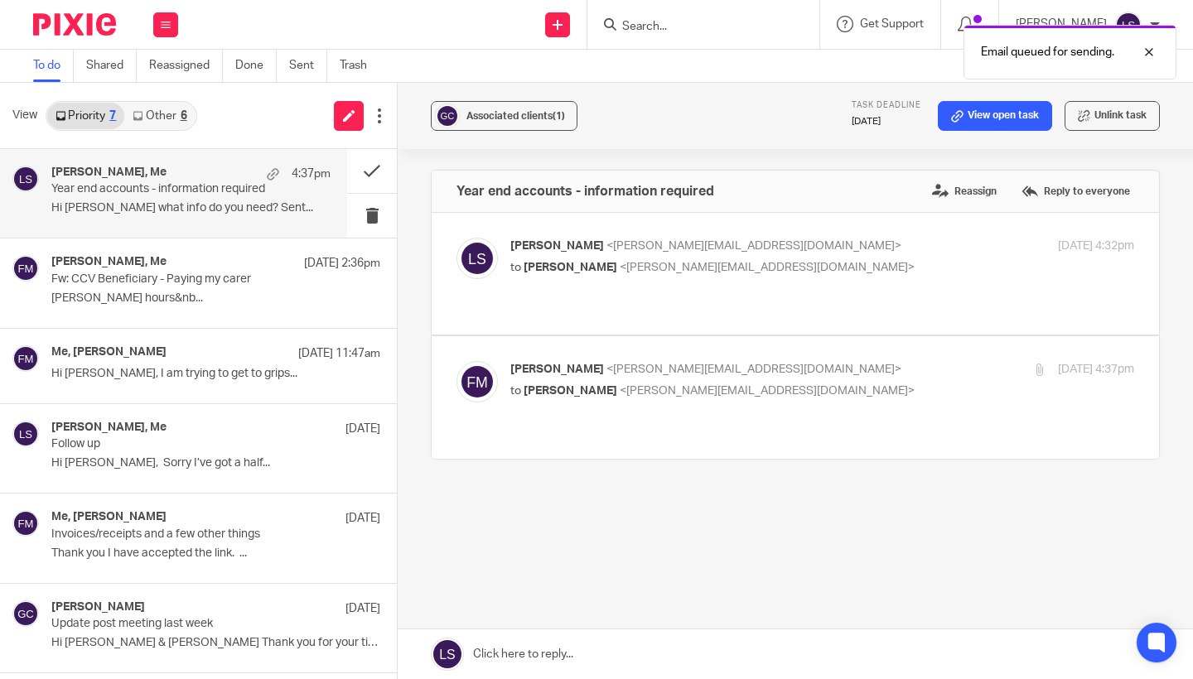
click at [826, 389] on p "to Lauren Simmons <lauren@fearlessfinancials.co.uk>" at bounding box center [718, 391] width 416 height 17
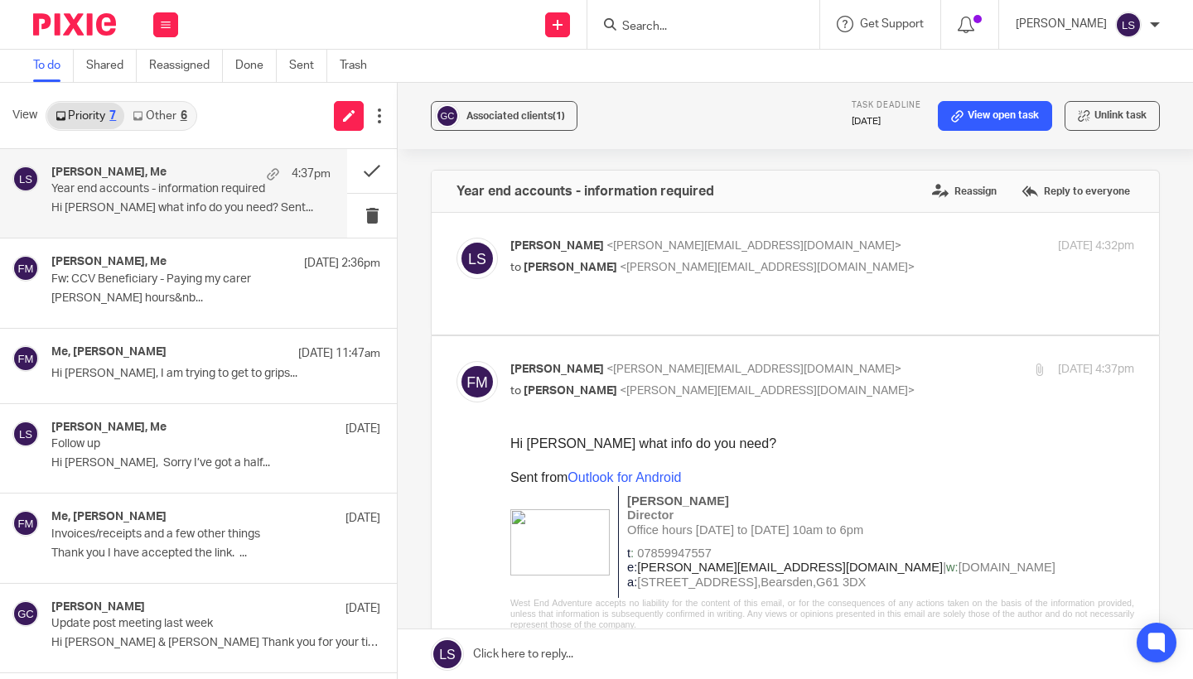
click at [826, 389] on p "to Lauren Simmons <lauren@fearlessfinancials.co.uk>" at bounding box center [718, 391] width 416 height 17
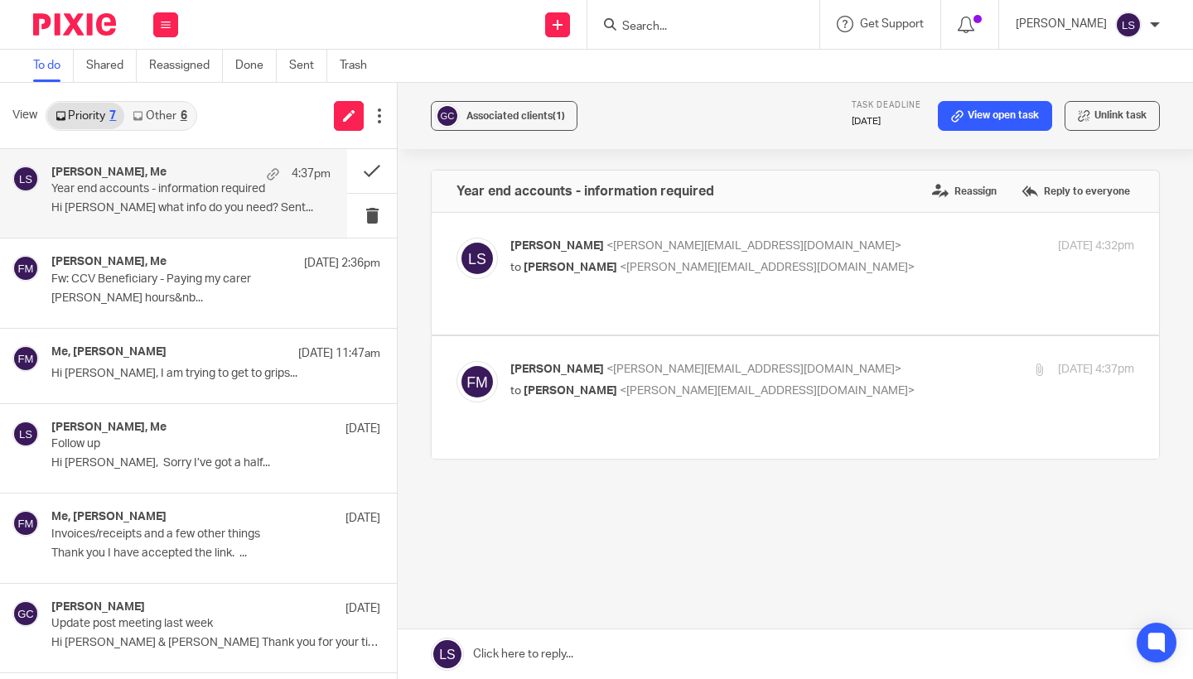
click at [828, 383] on p "to Lauren Simmons <lauren@fearlessfinancials.co.uk>" at bounding box center [718, 391] width 416 height 17
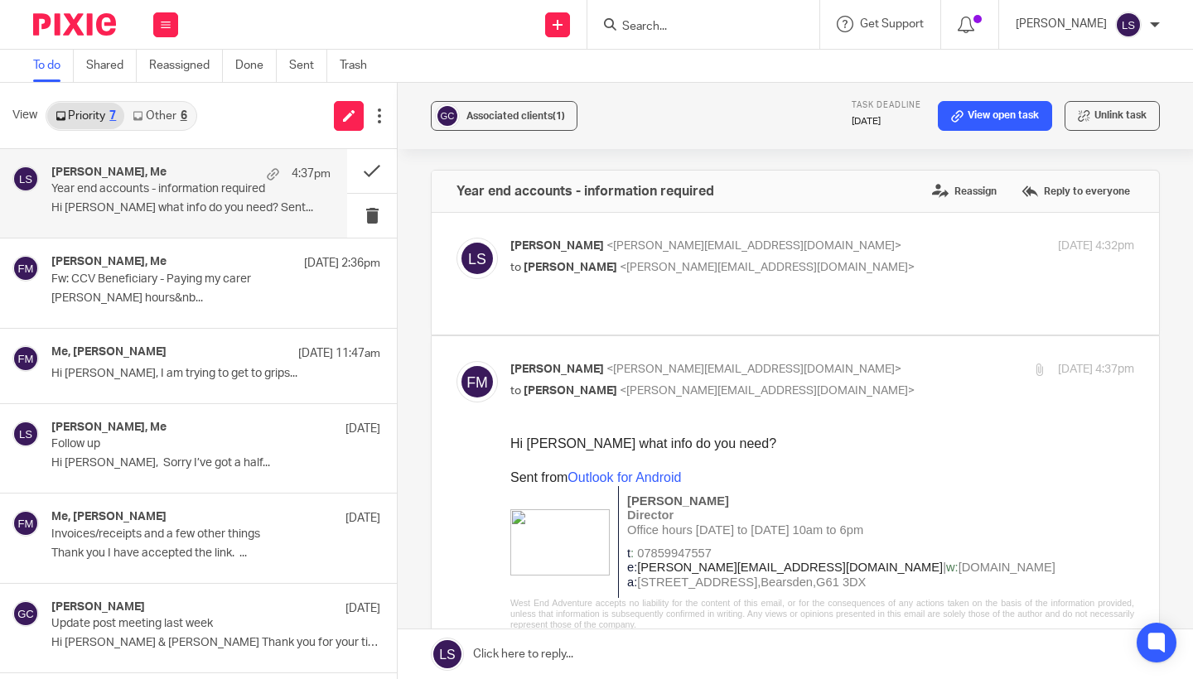
click at [826, 383] on p "to Lauren Simmons <lauren@fearlessfinancials.co.uk>" at bounding box center [718, 391] width 416 height 17
checkbox input "false"
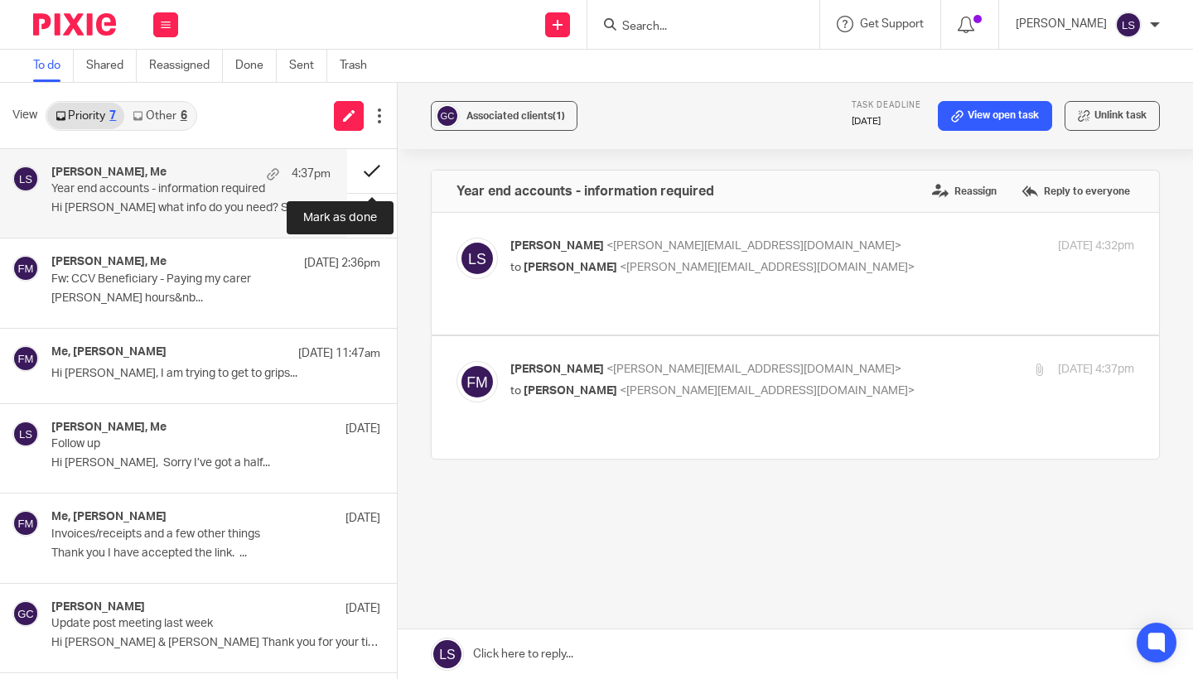
click at [375, 167] on button at bounding box center [372, 171] width 50 height 44
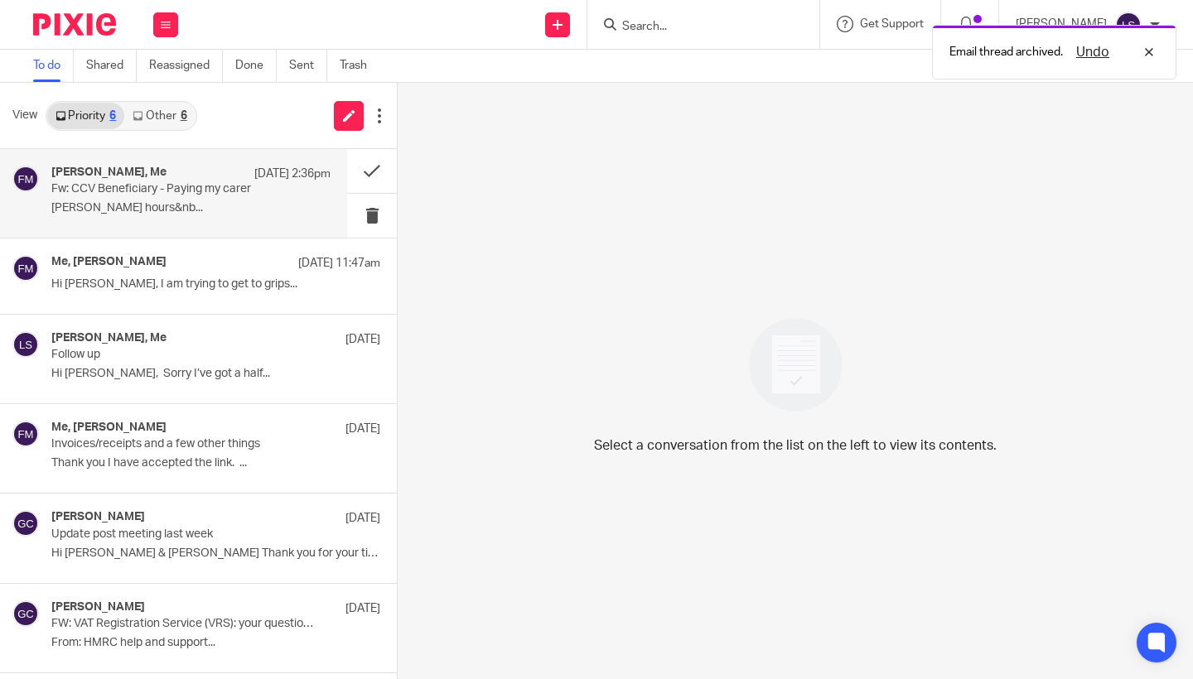
click at [178, 206] on p "Fiona MinshallDirectorOffice hours&nb..." at bounding box center [190, 208] width 279 height 14
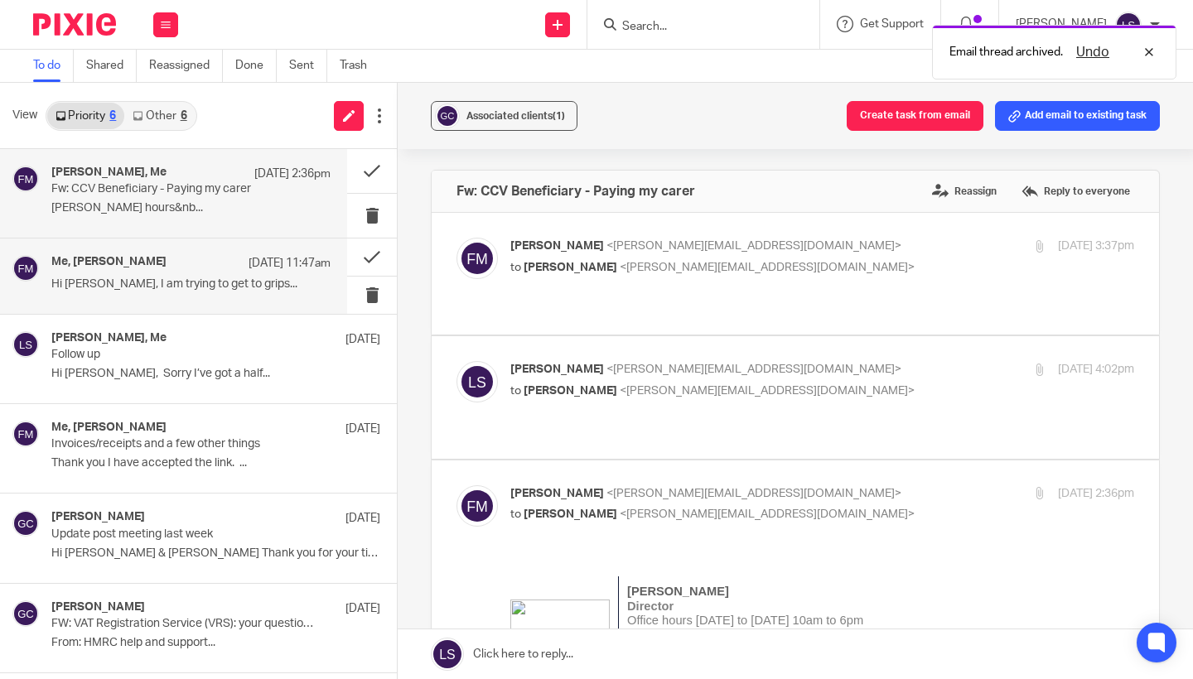
click at [201, 288] on p "Hi Gillian, I am trying to get to grips..." at bounding box center [190, 285] width 279 height 14
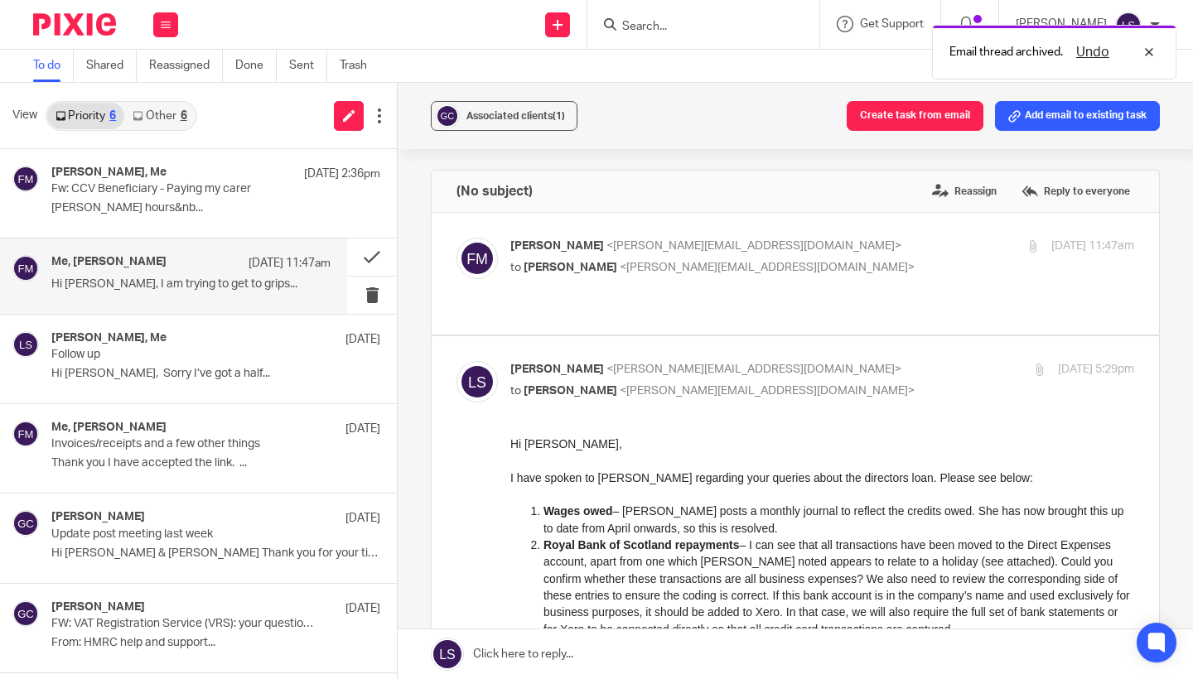
click at [811, 361] on p "Lauren Simmons <lauren@fearlessfinancials.co.uk>" at bounding box center [718, 369] width 416 height 17
checkbox input "false"
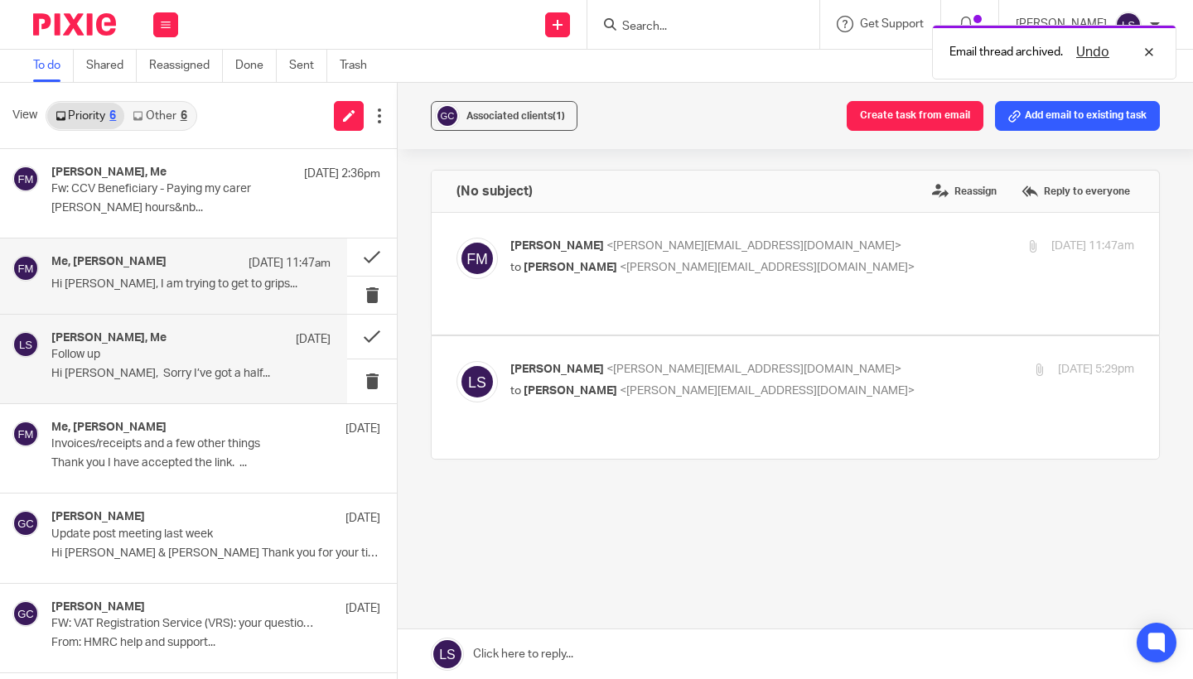
click at [190, 368] on p "Hi Lauren, Sorry I’ve got a half..." at bounding box center [190, 374] width 279 height 14
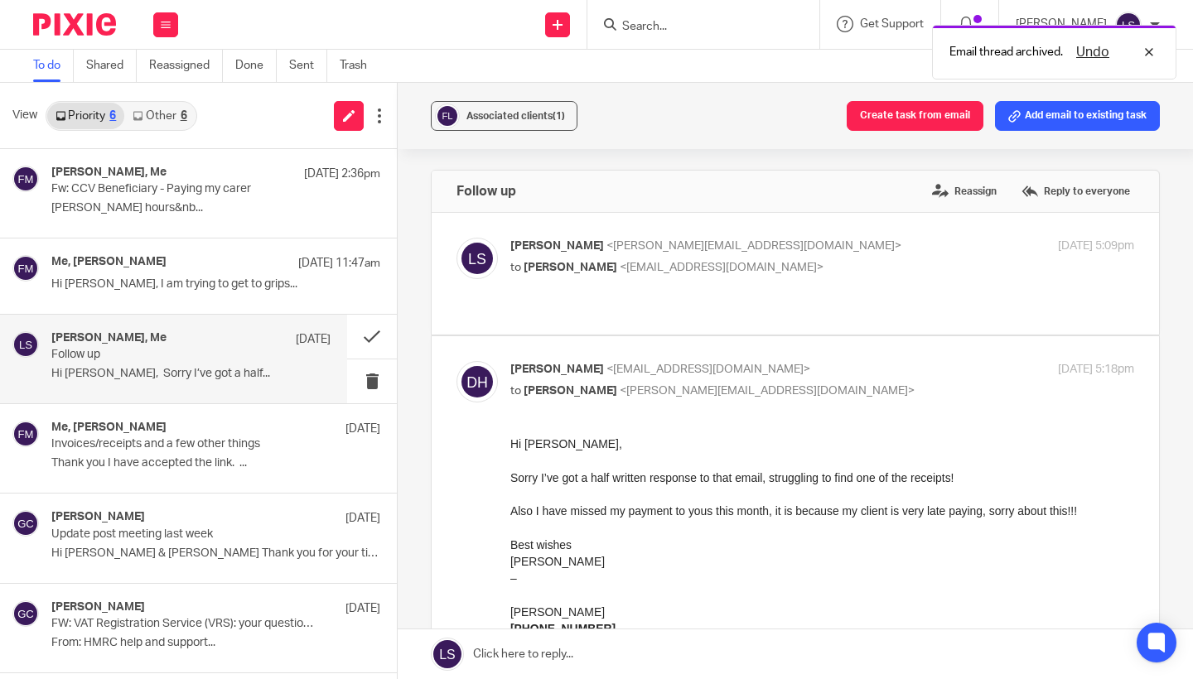
click at [815, 361] on p "Daniel Hughes <info@danielhugh.es>" at bounding box center [718, 369] width 416 height 17
checkbox input "false"
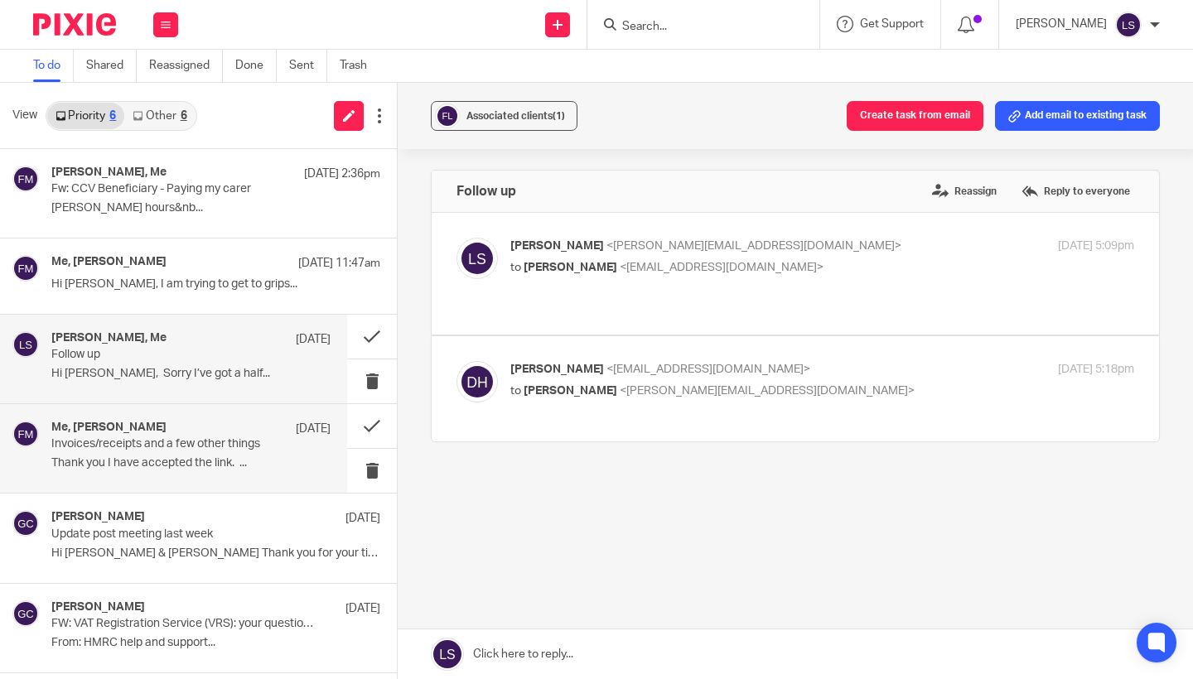
click at [207, 442] on p "Invoices/receipts and a few other things" at bounding box center [163, 445] width 224 height 14
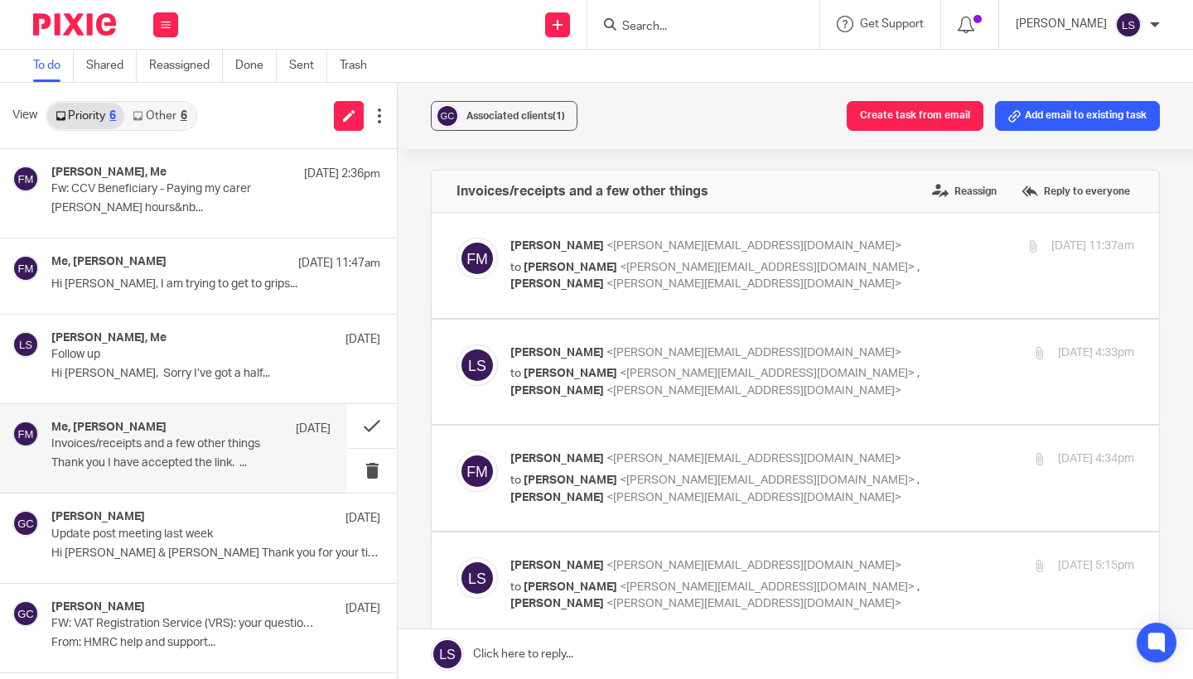
click at [1182, 478] on div "Associated clients (1) Create task from email Add email to existing task Invoic…" at bounding box center [795, 381] width 795 height 597
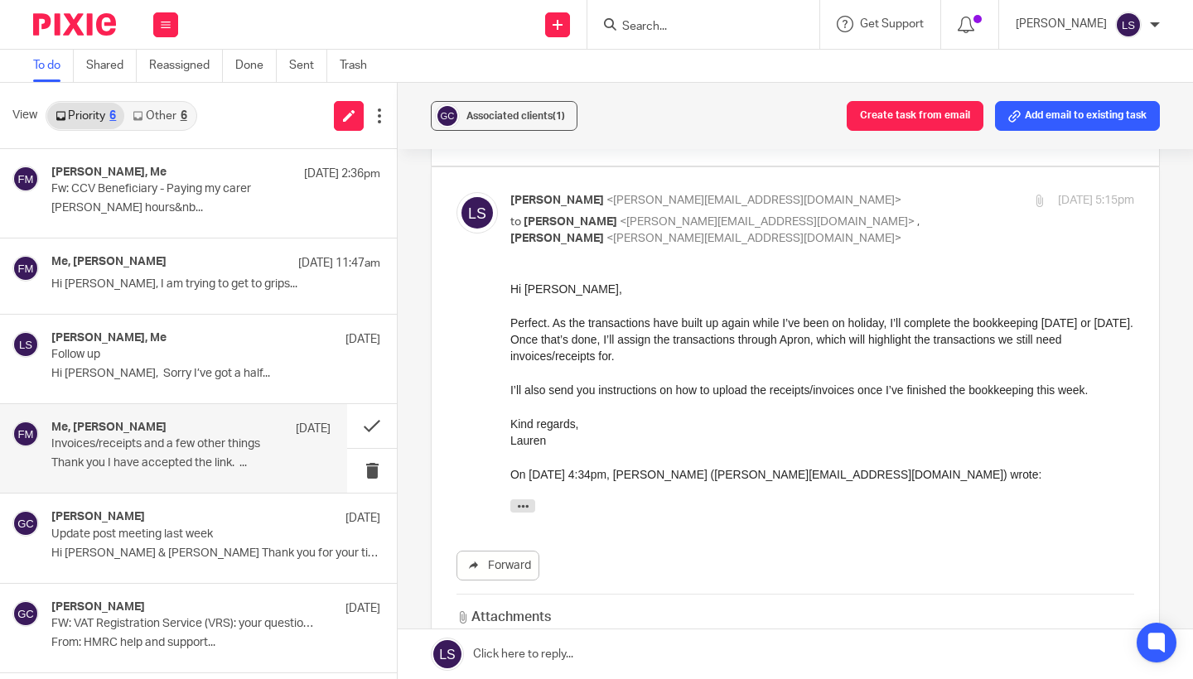
scroll to position [362, 0]
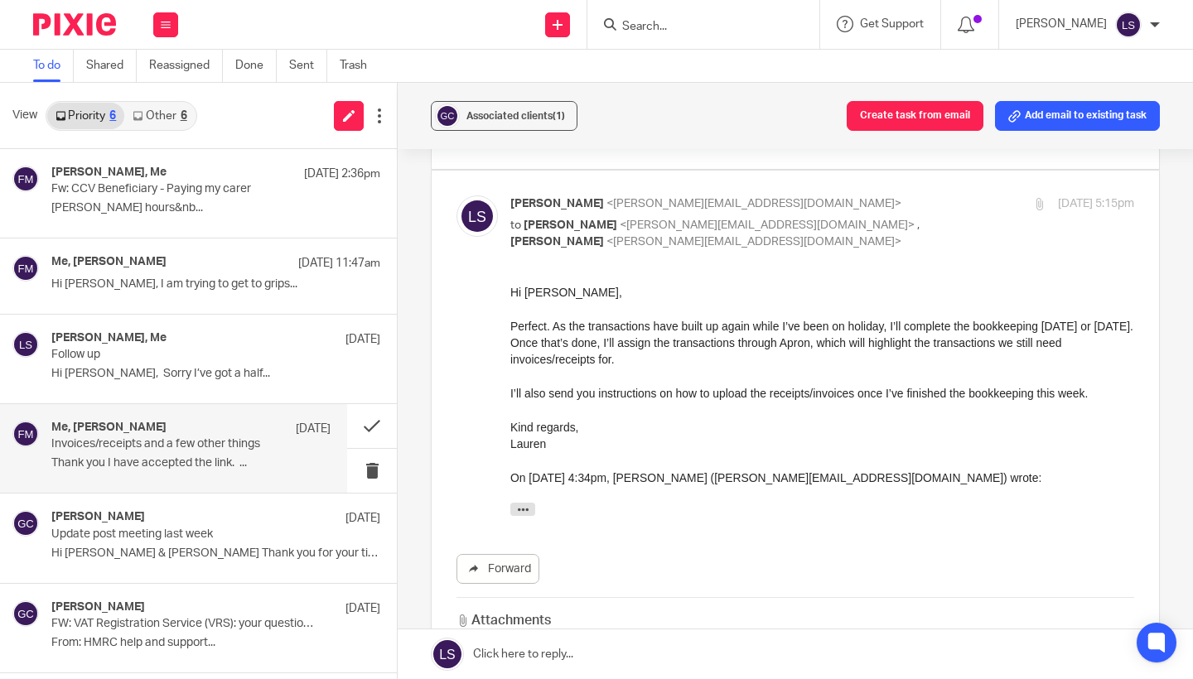
click at [925, 199] on p "Lauren Simmons <lauren@fearlessfinancials.co.uk>" at bounding box center [718, 204] width 416 height 17
checkbox input "false"
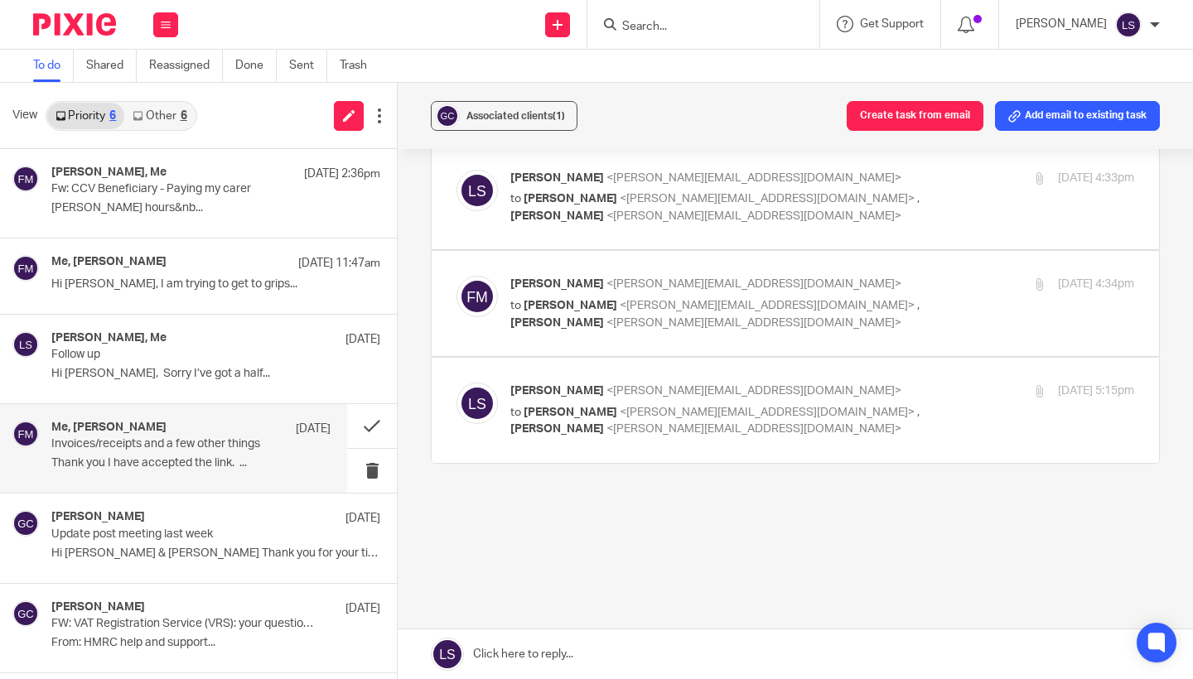
scroll to position [169, 0]
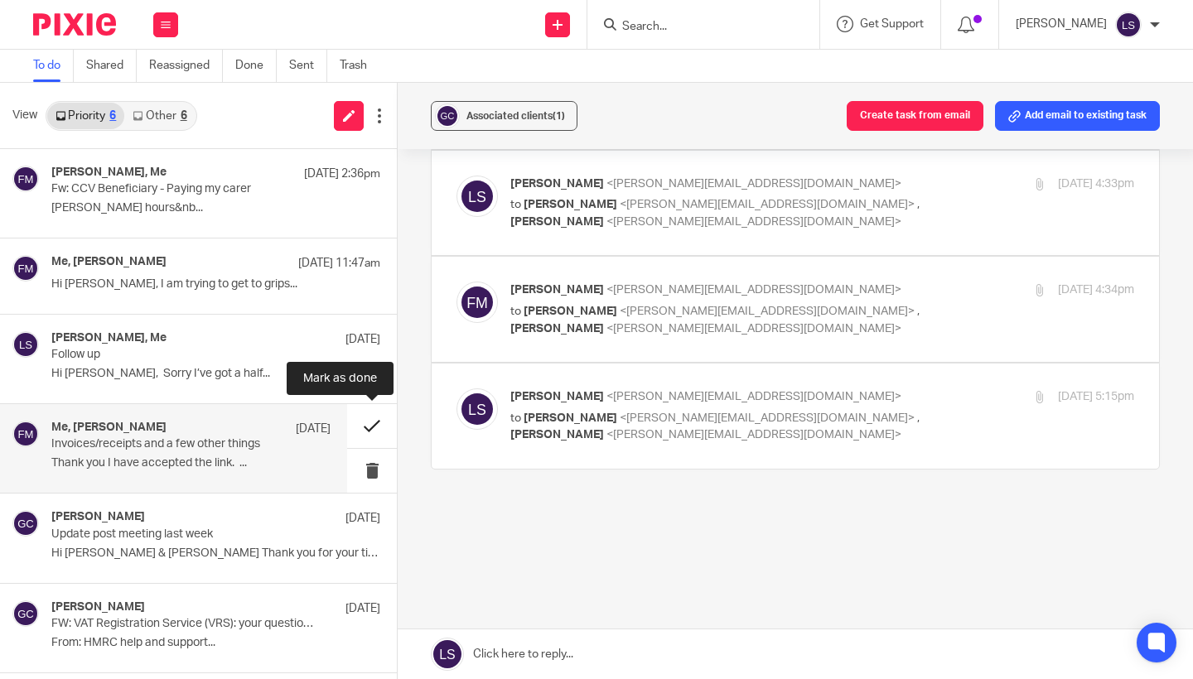
click at [373, 418] on button at bounding box center [372, 426] width 50 height 44
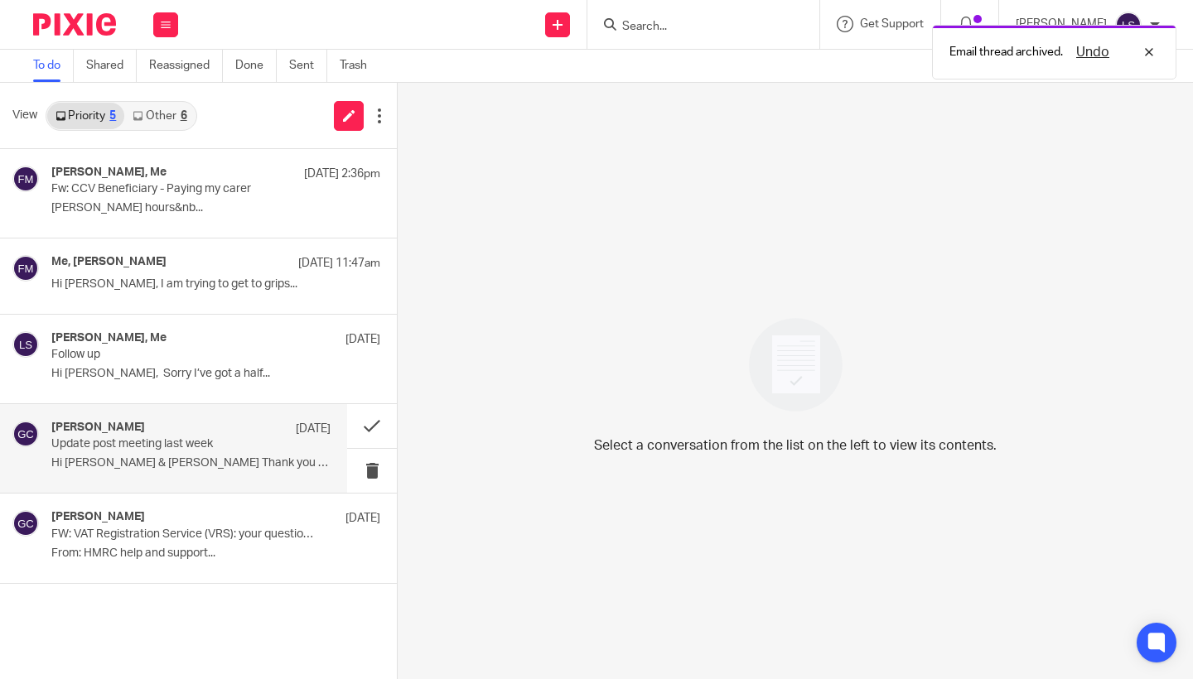
click at [181, 463] on p "Hi Al & Lisa Thank you for your time on..." at bounding box center [190, 464] width 279 height 14
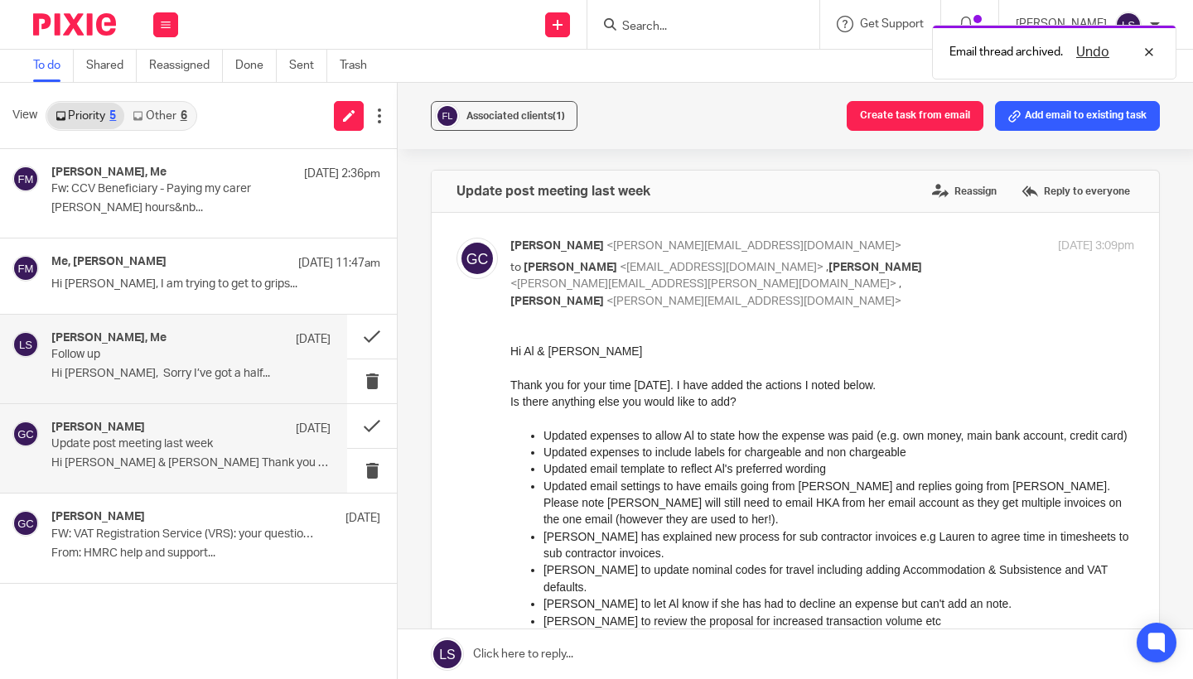
scroll to position [0, 0]
click at [179, 355] on p "Follow up" at bounding box center [163, 355] width 224 height 14
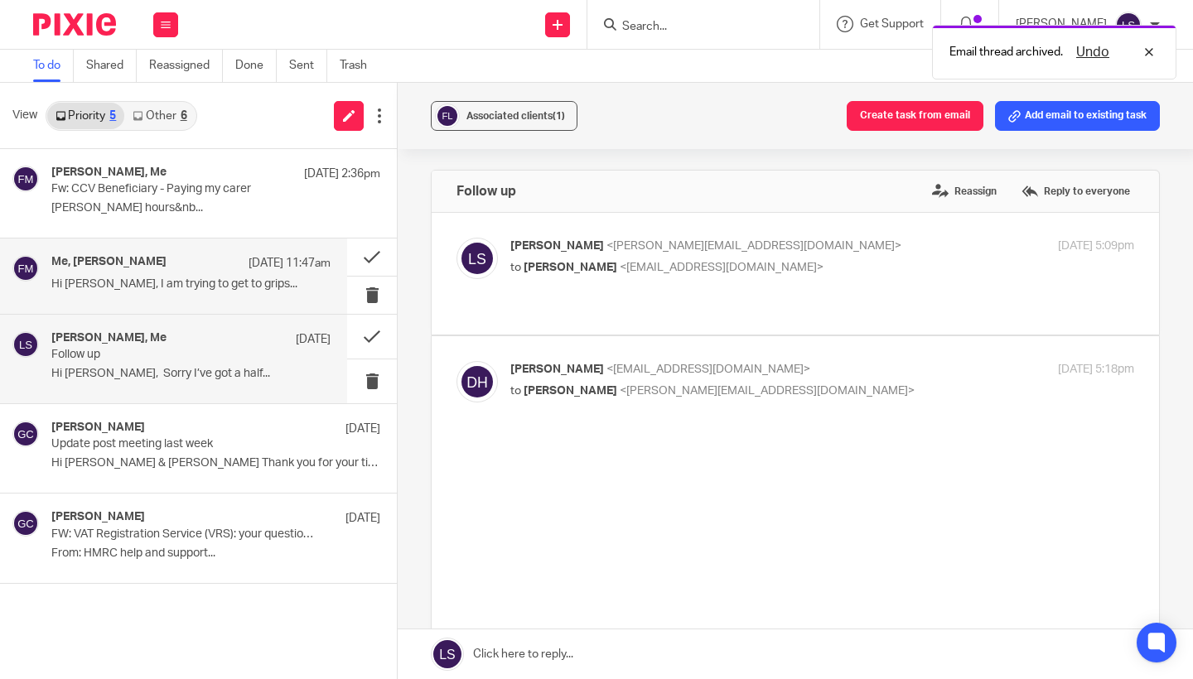
click at [195, 278] on p "Hi Gillian, I am trying to get to grips..." at bounding box center [190, 285] width 279 height 14
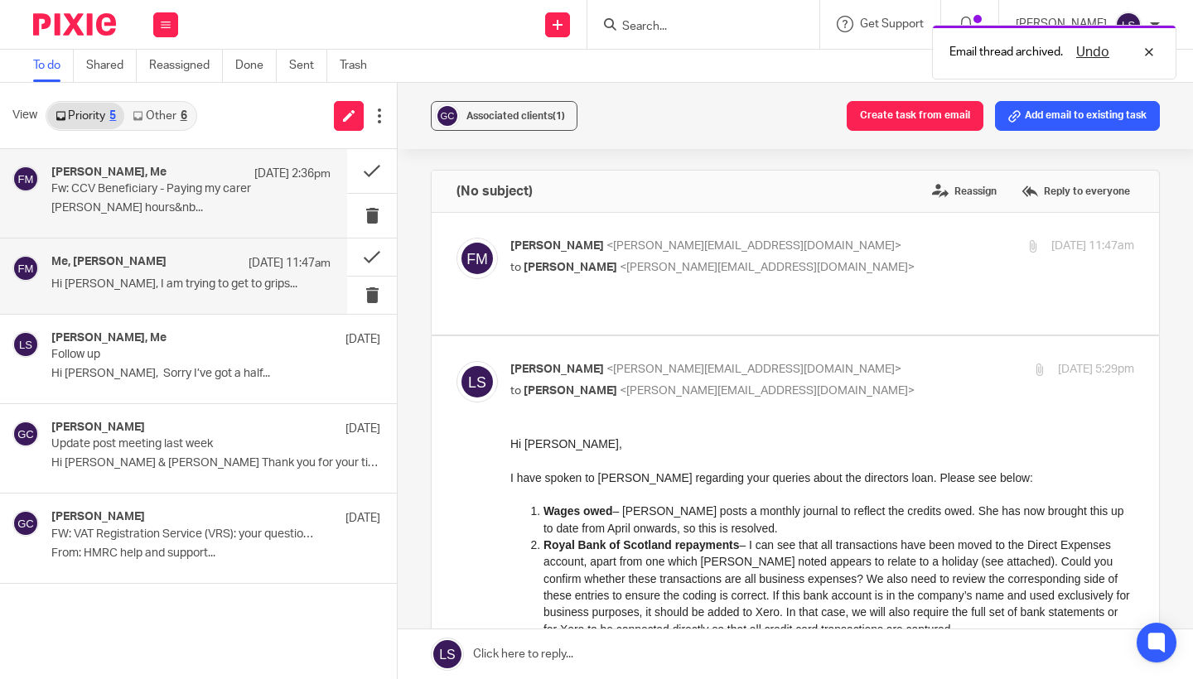
click at [210, 215] on p "Fiona MinshallDirectorOffice hours&nb..." at bounding box center [190, 208] width 279 height 14
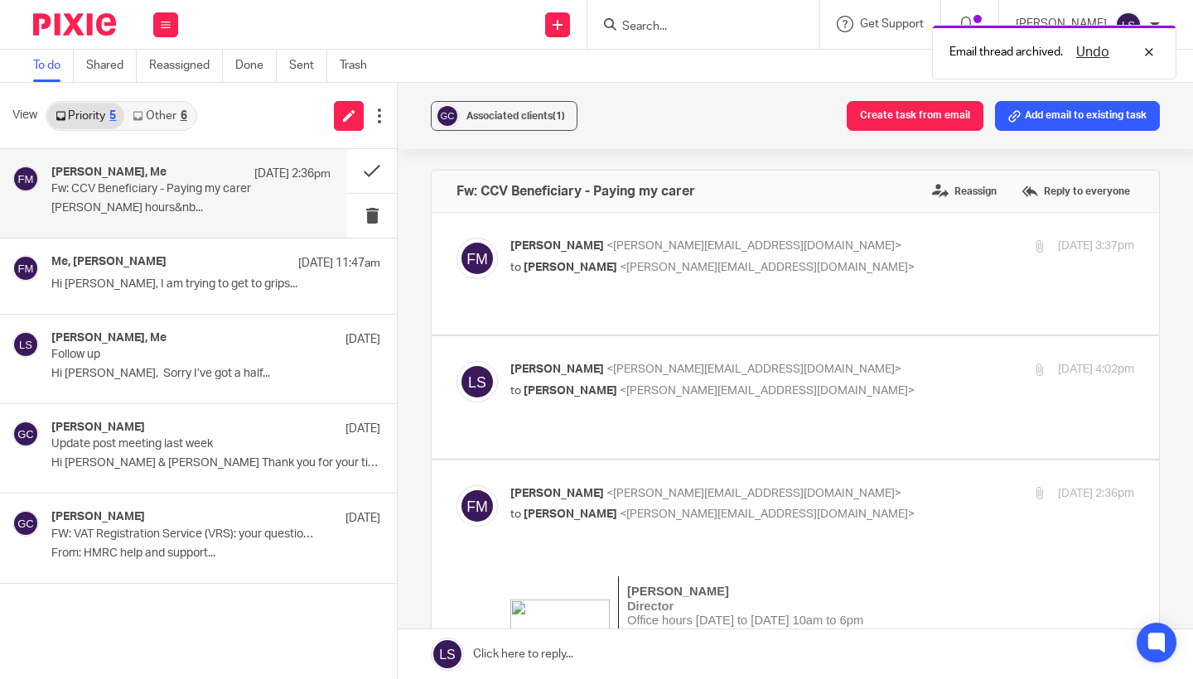
click at [184, 107] on link "Other 6" at bounding box center [159, 116] width 70 height 27
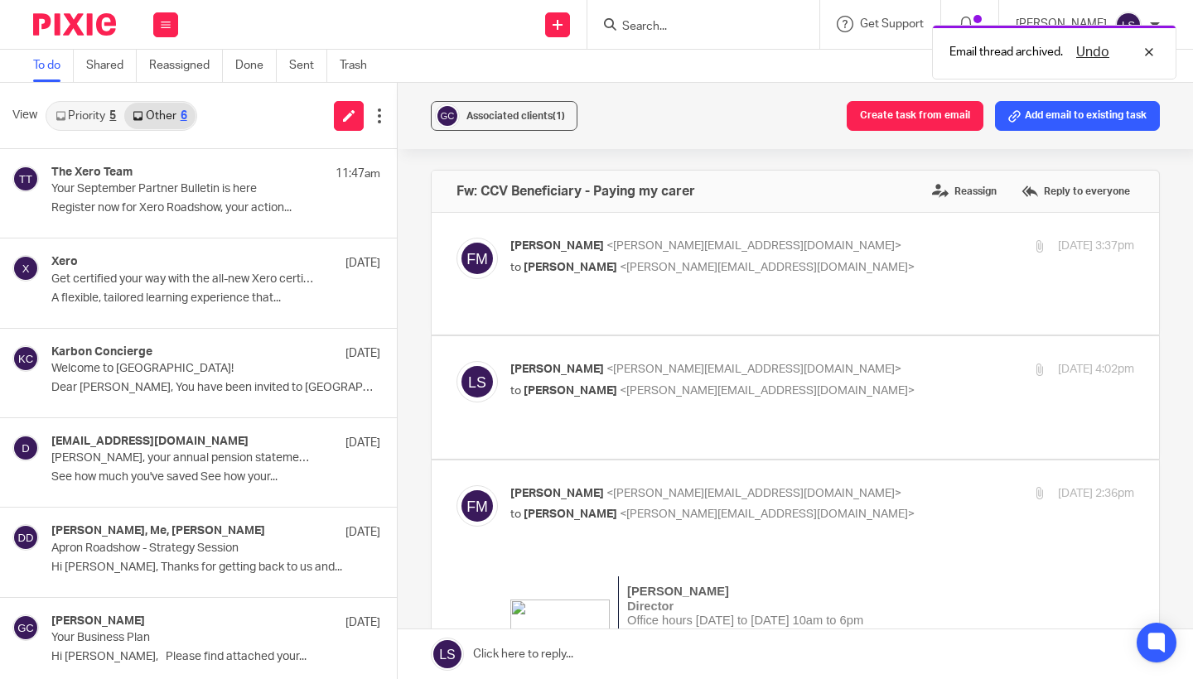
click at [113, 107] on link "Priority 5" at bounding box center [85, 116] width 77 height 27
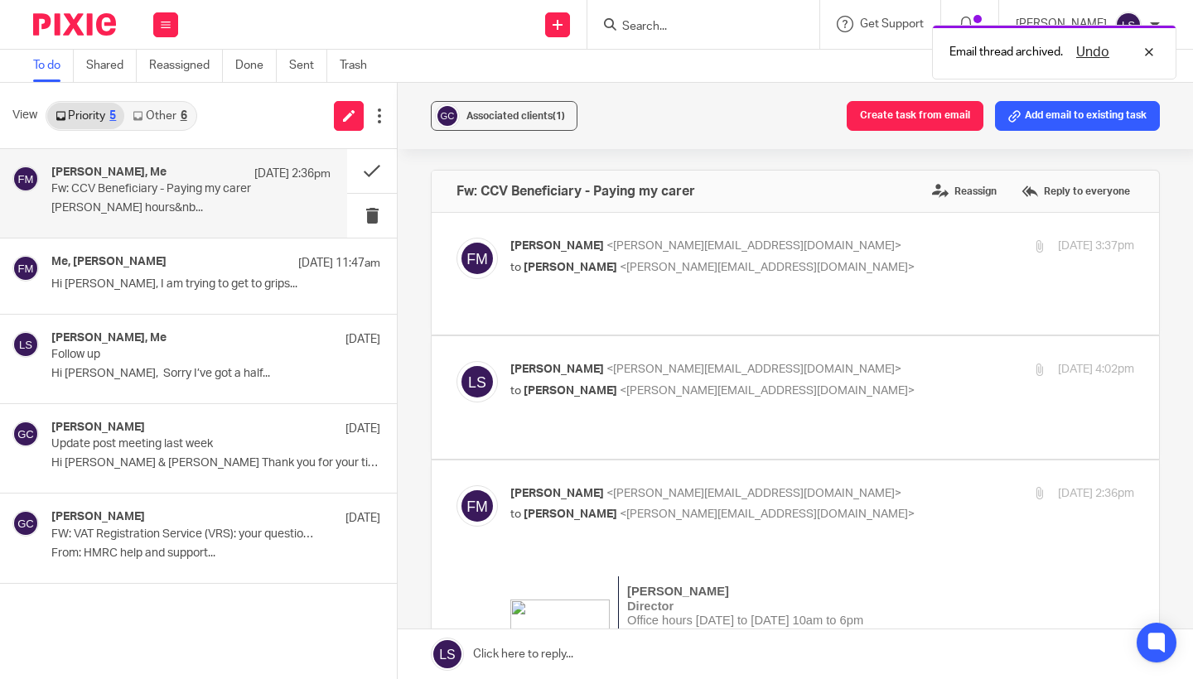
click at [160, 107] on link "Other 6" at bounding box center [159, 116] width 70 height 27
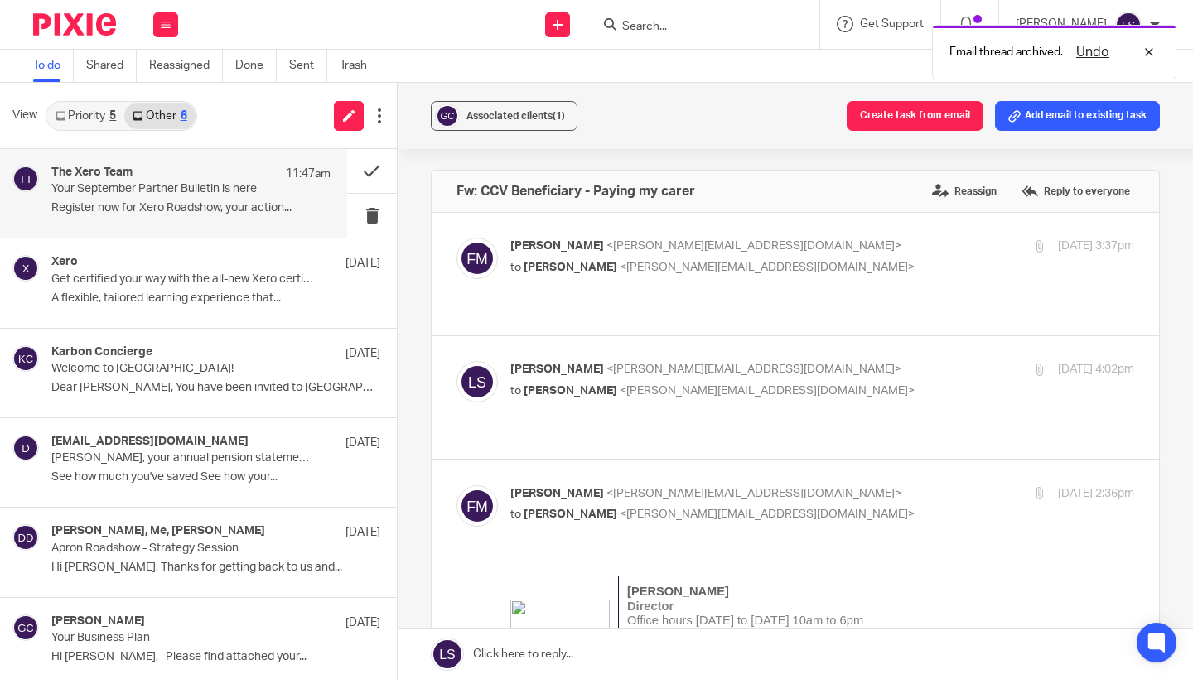
click at [151, 176] on div "The Xero Team 11:47am" at bounding box center [190, 174] width 279 height 17
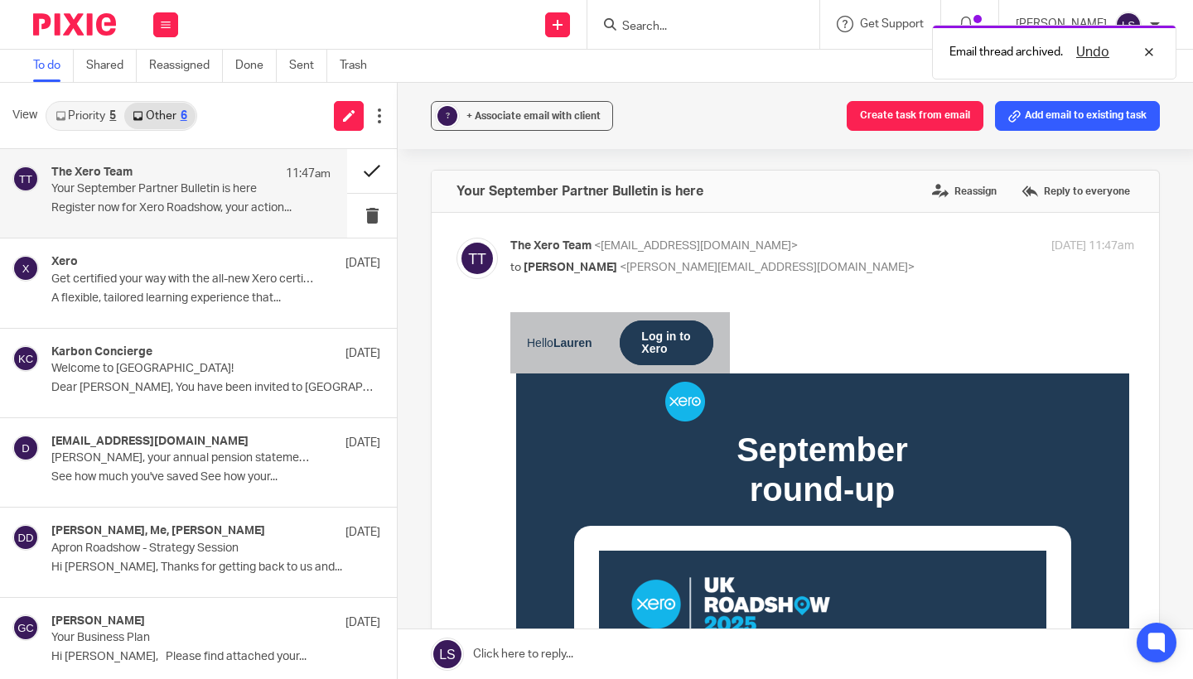
click at [375, 169] on button at bounding box center [372, 171] width 50 height 44
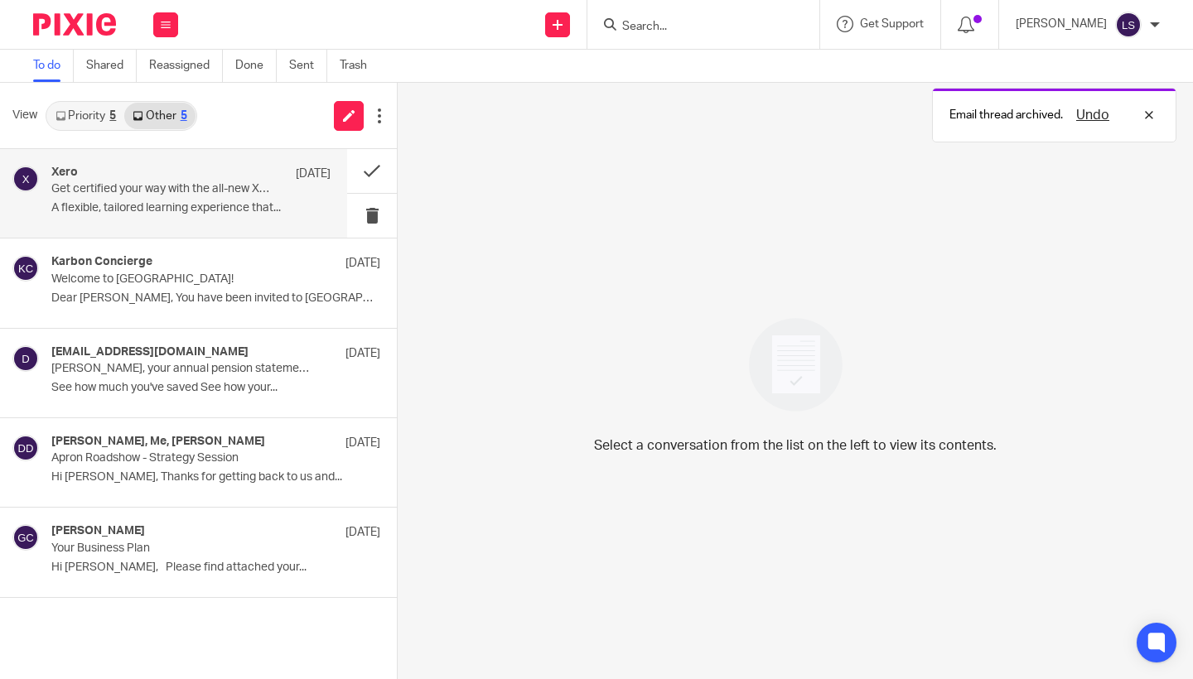
click at [193, 198] on div "Xero 18 Sep Get certified your way with the all-new Xero certification A flexib…" at bounding box center [190, 194] width 279 height 56
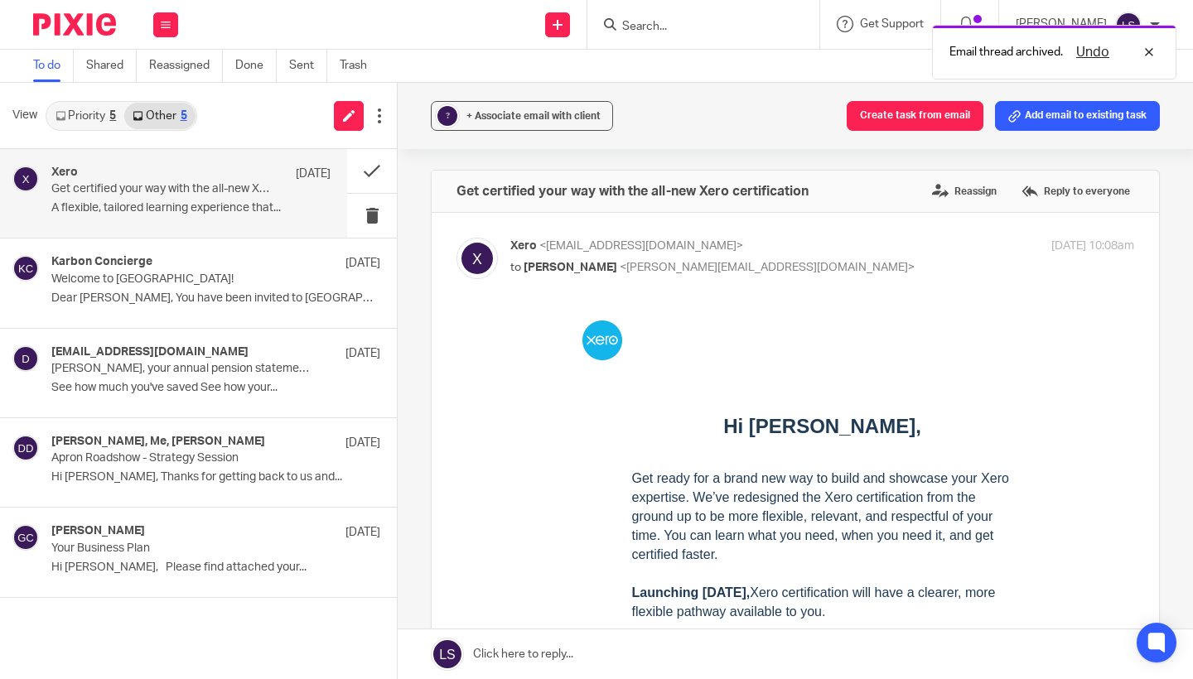
click at [107, 115] on link "Priority 5" at bounding box center [85, 116] width 77 height 27
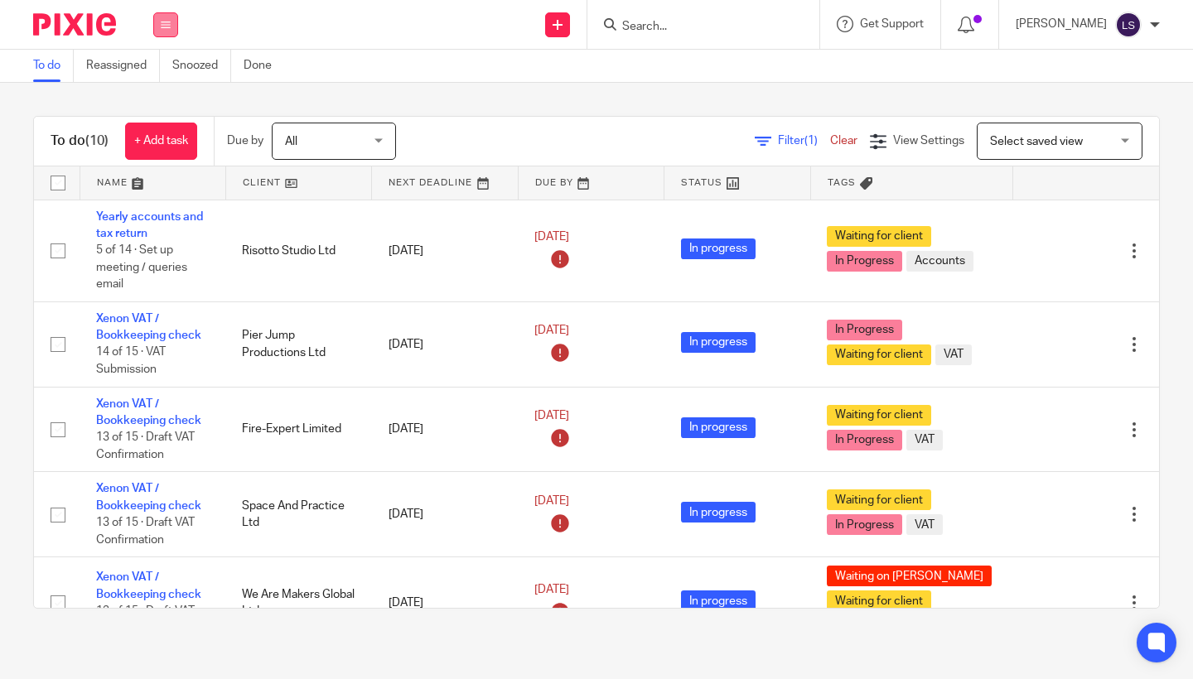
click at [162, 33] on button at bounding box center [165, 24] width 25 height 25
click at [162, 104] on link "Email" at bounding box center [156, 101] width 27 height 12
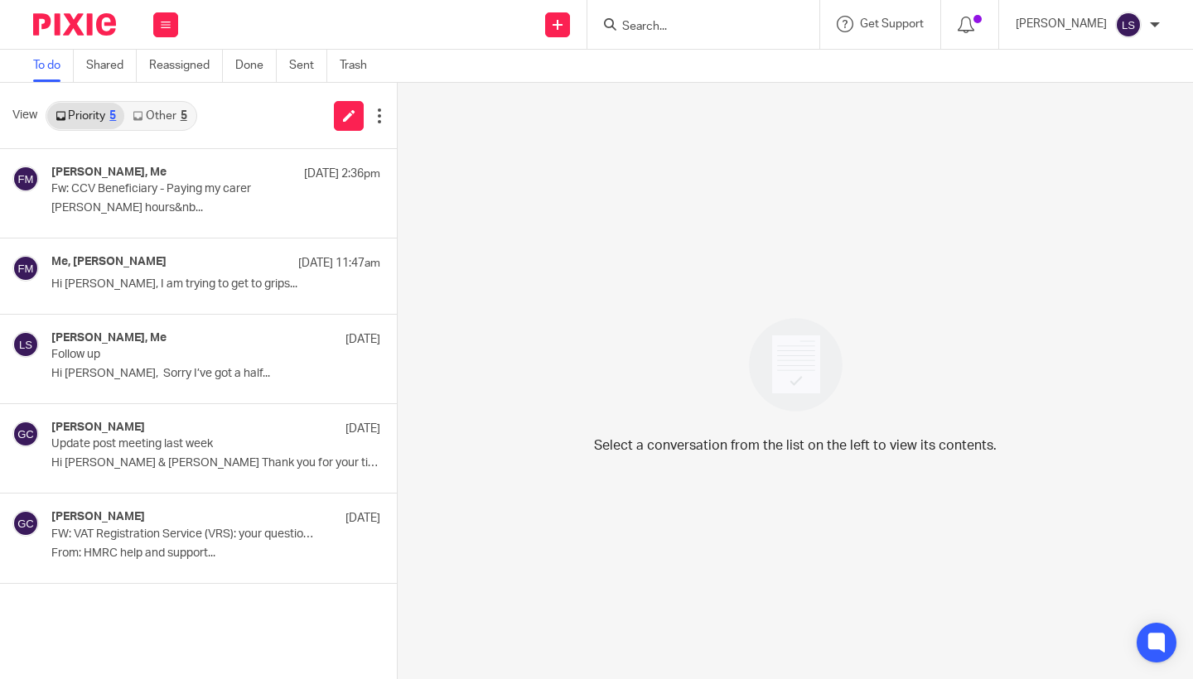
click at [156, 109] on link "Other 5" at bounding box center [159, 116] width 70 height 27
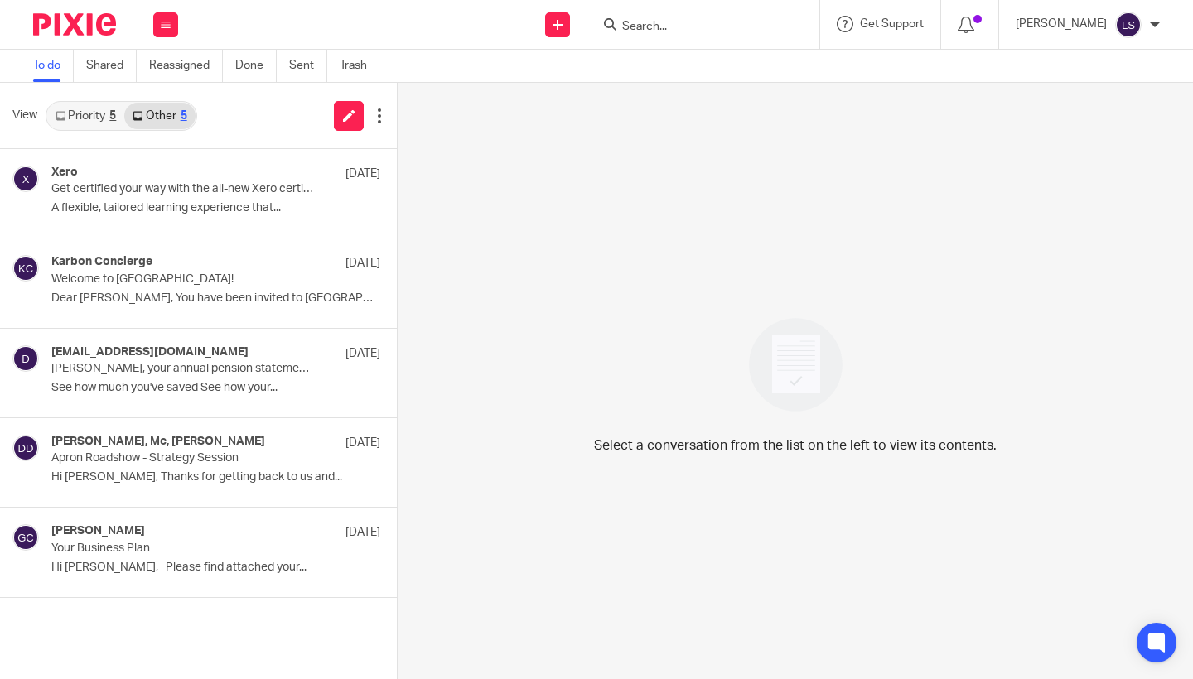
click at [89, 118] on link "Priority 5" at bounding box center [85, 116] width 77 height 27
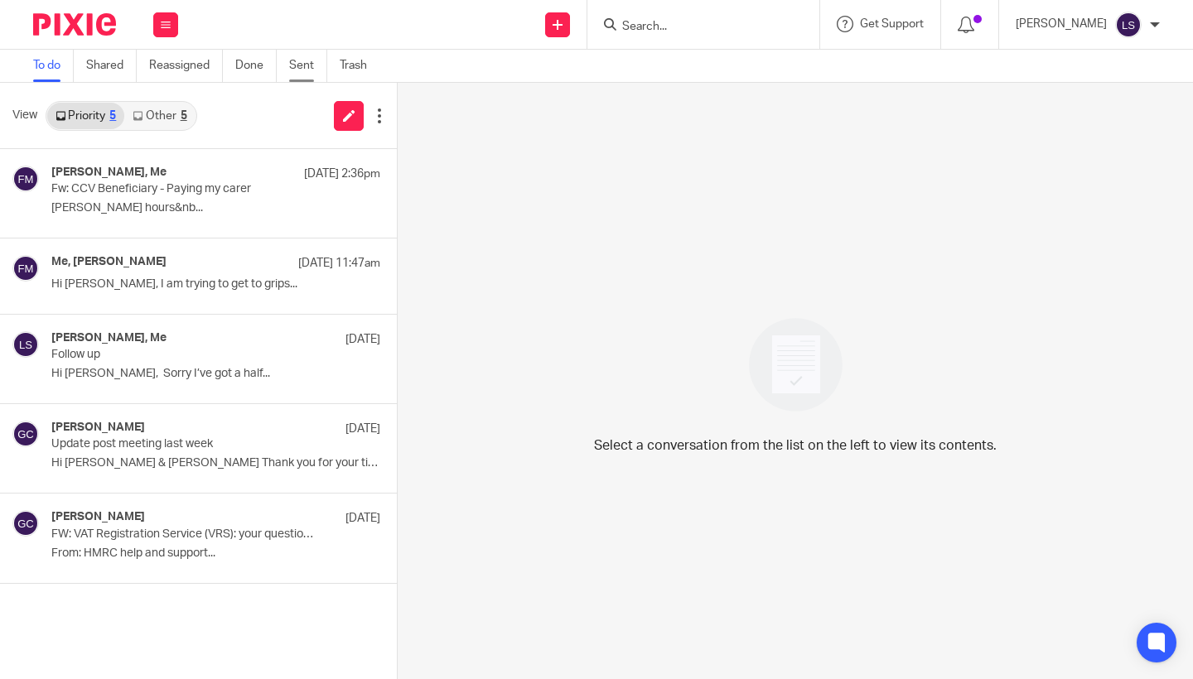
click at [307, 64] on link "Sent" at bounding box center [308, 66] width 38 height 32
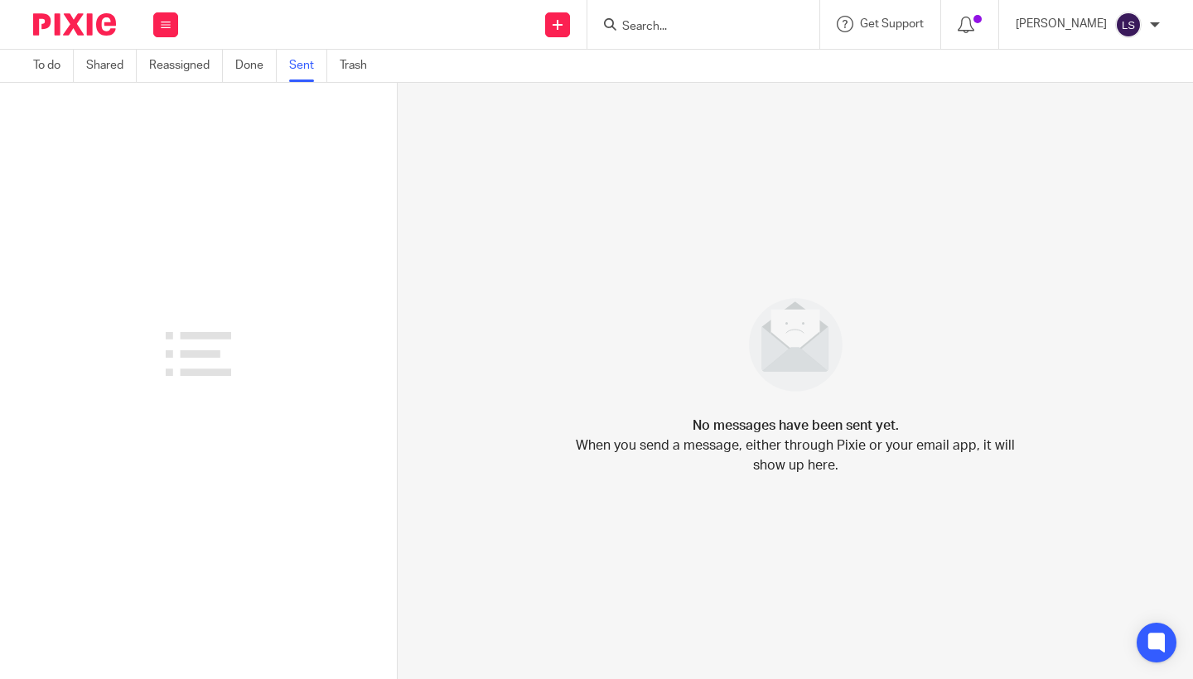
click at [135, 133] on div at bounding box center [198, 354] width 397 height 543
click at [306, 75] on link "Sent" at bounding box center [308, 66] width 38 height 32
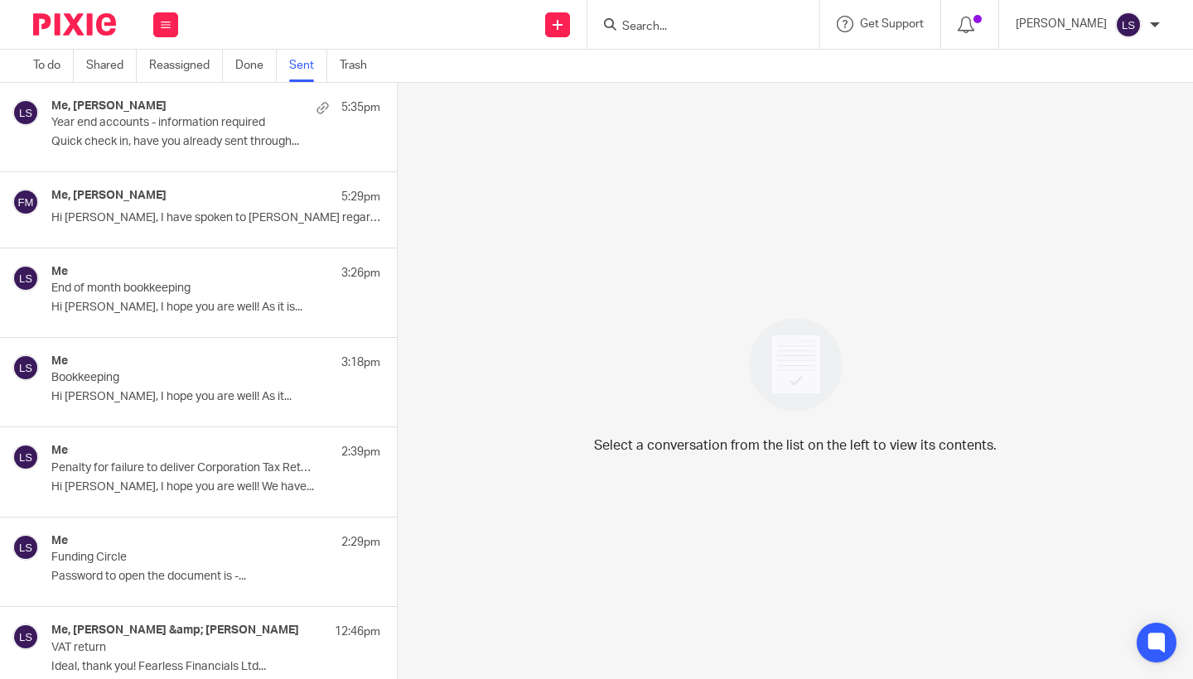
click at [167, 125] on p "Year end accounts - information required" at bounding box center [183, 123] width 264 height 14
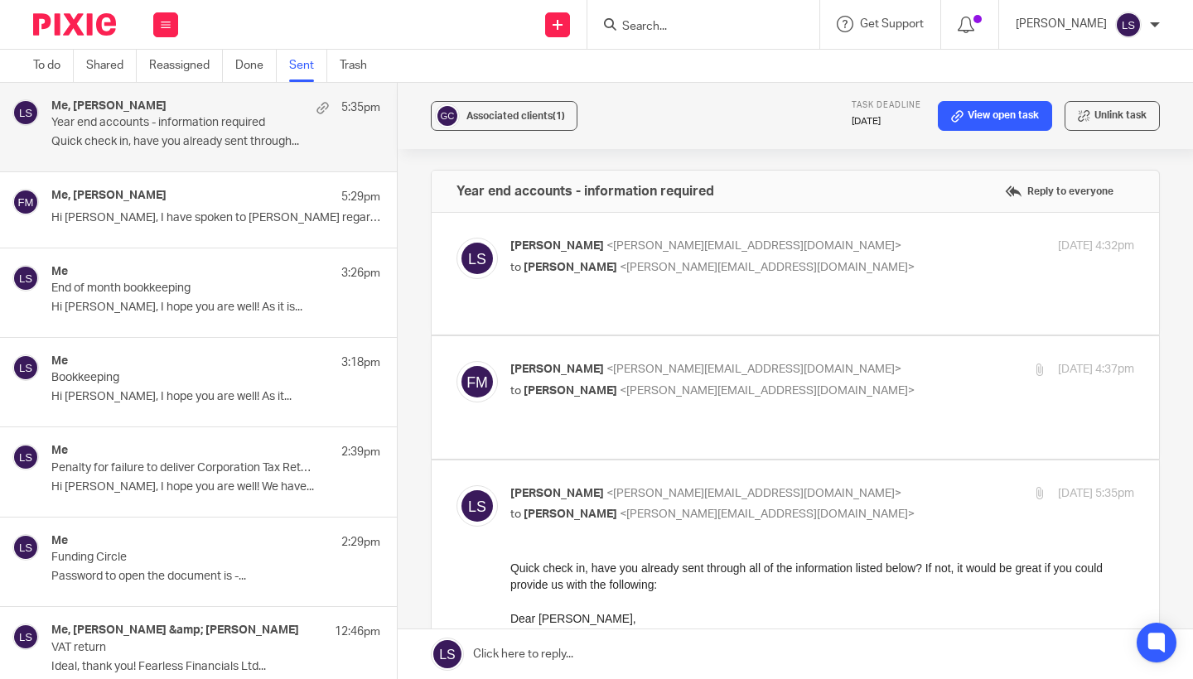
click at [804, 562] on p "Quick check in, have you already sent through all of the information listed bel…" at bounding box center [822, 576] width 624 height 34
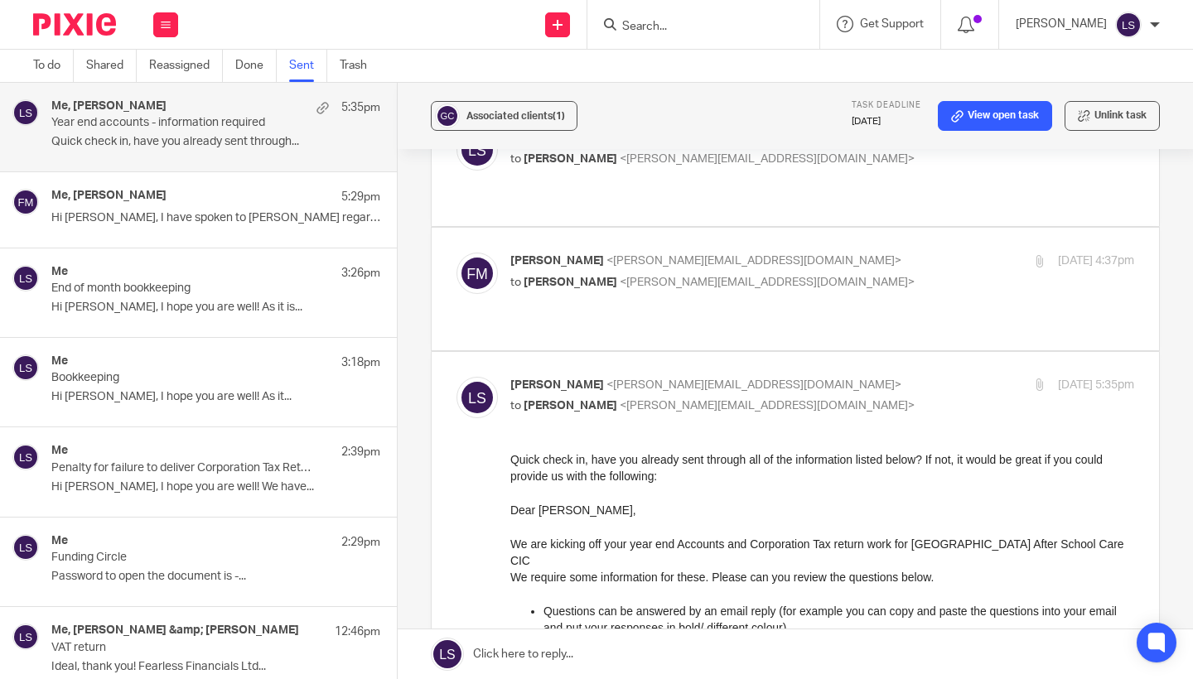
click at [878, 377] on p "Lauren Simmons <lauren@fearlessfinancials.co.uk>" at bounding box center [718, 385] width 416 height 17
checkbox input "false"
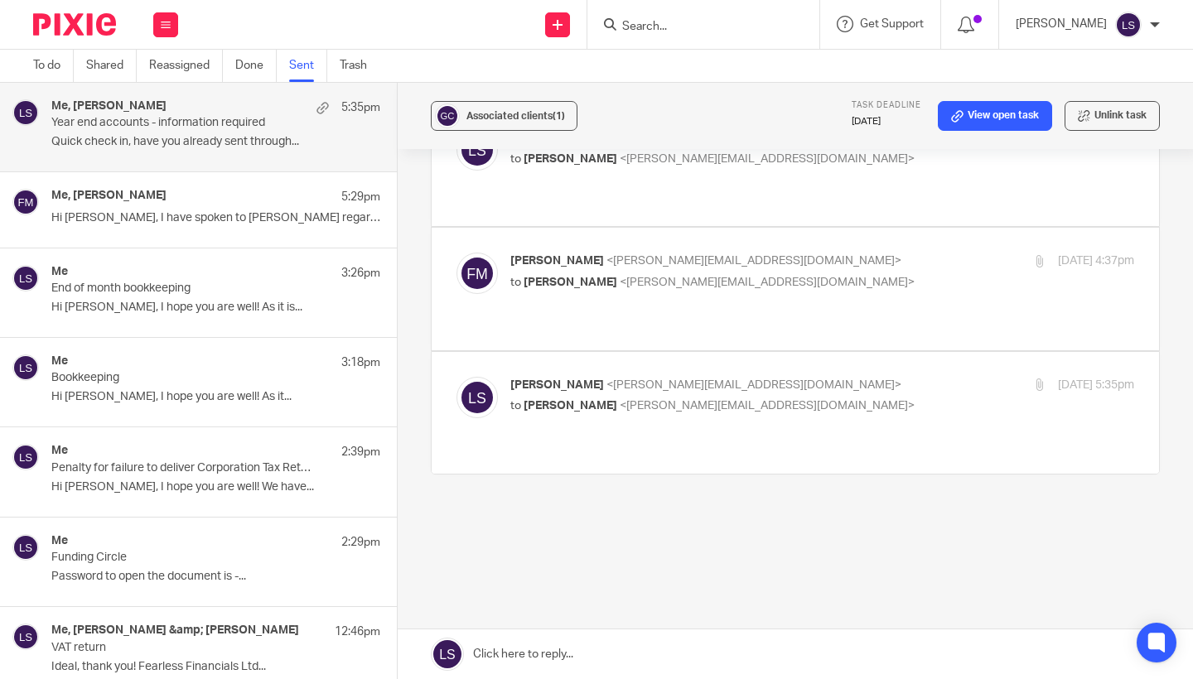
scroll to position [97, 0]
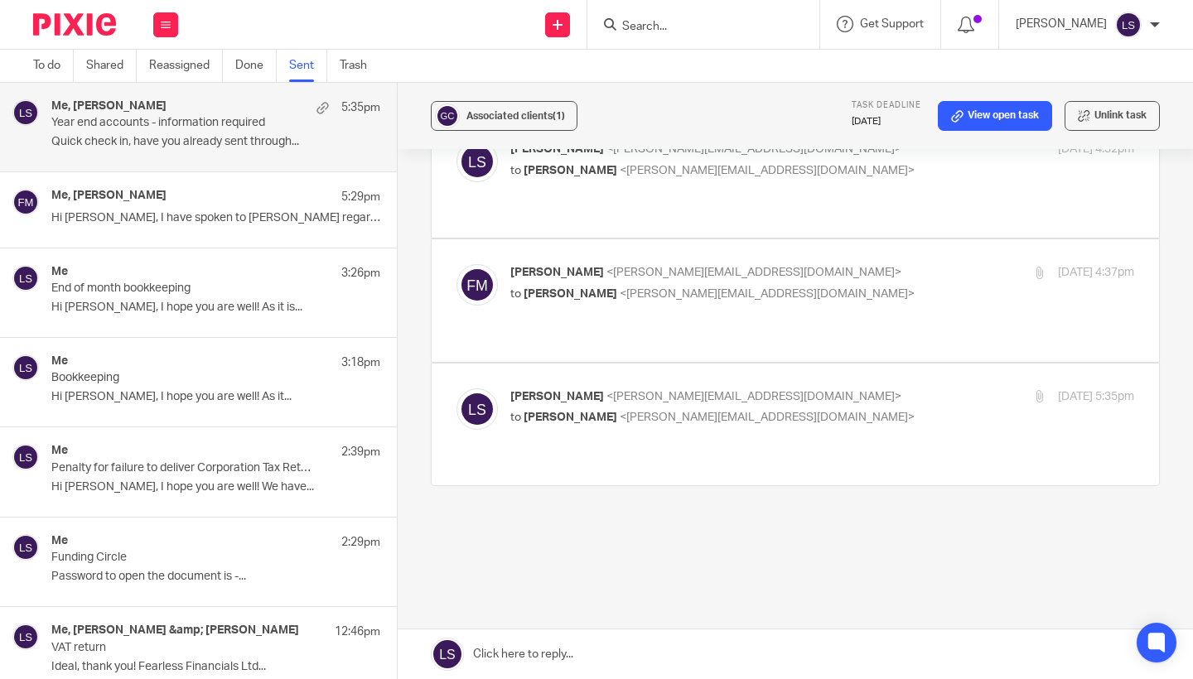
click at [246, 207] on div "Me, Fiona Minshall 5:29pm Hi Fiona, I have spoken to Gillian regarding..." at bounding box center [215, 209] width 329 height 41
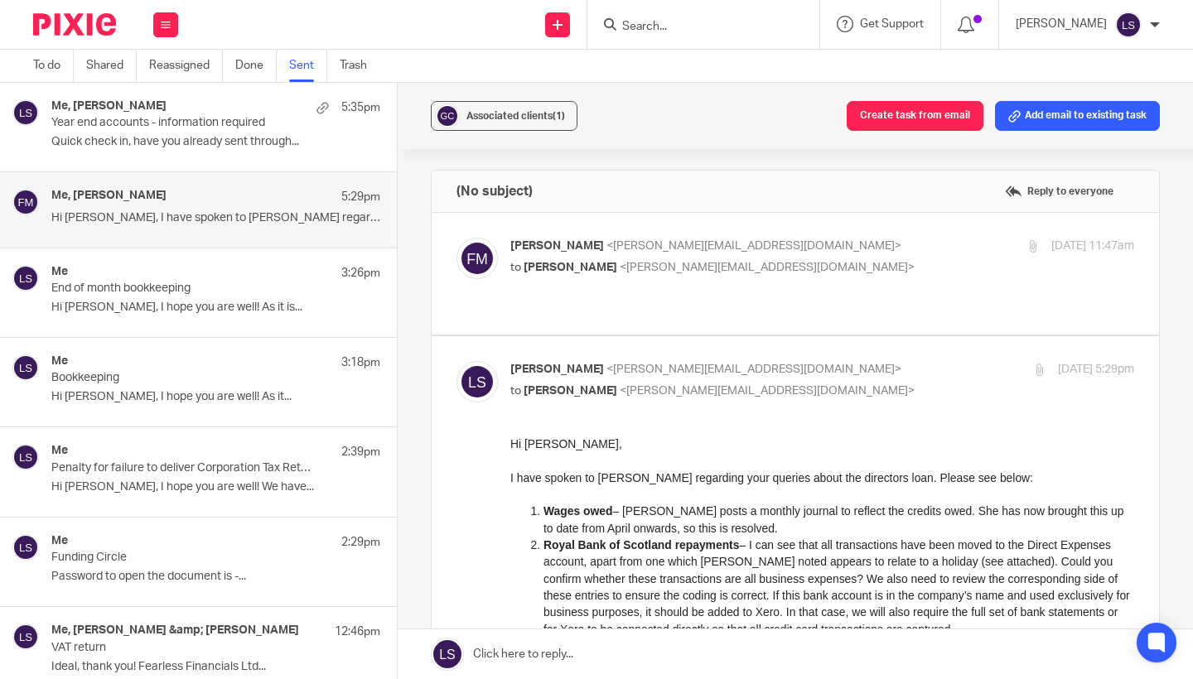
scroll to position [0, 0]
click at [754, 471] on p "I have spoken to Gillian regarding your queries about the directors loan. Pleas…" at bounding box center [822, 478] width 624 height 17
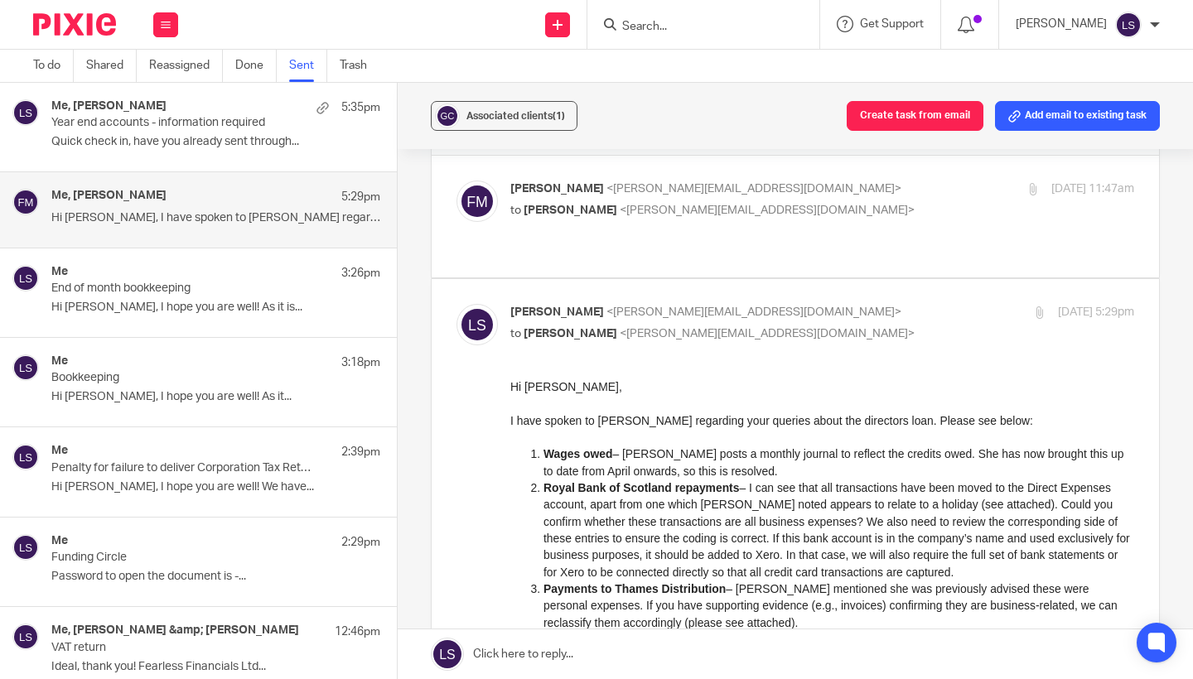
scroll to position [60, 0]
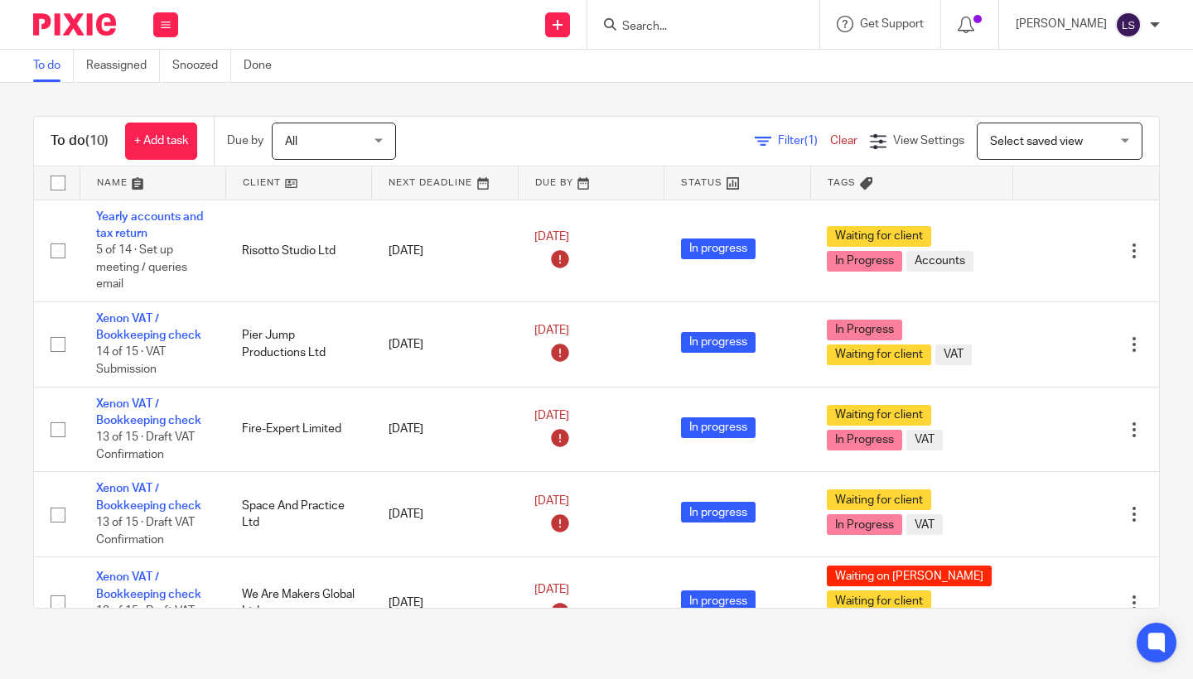
click at [586, 33] on form at bounding box center [709, 24] width 176 height 21
click at [586, 31] on input "Search" at bounding box center [695, 27] width 149 height 15
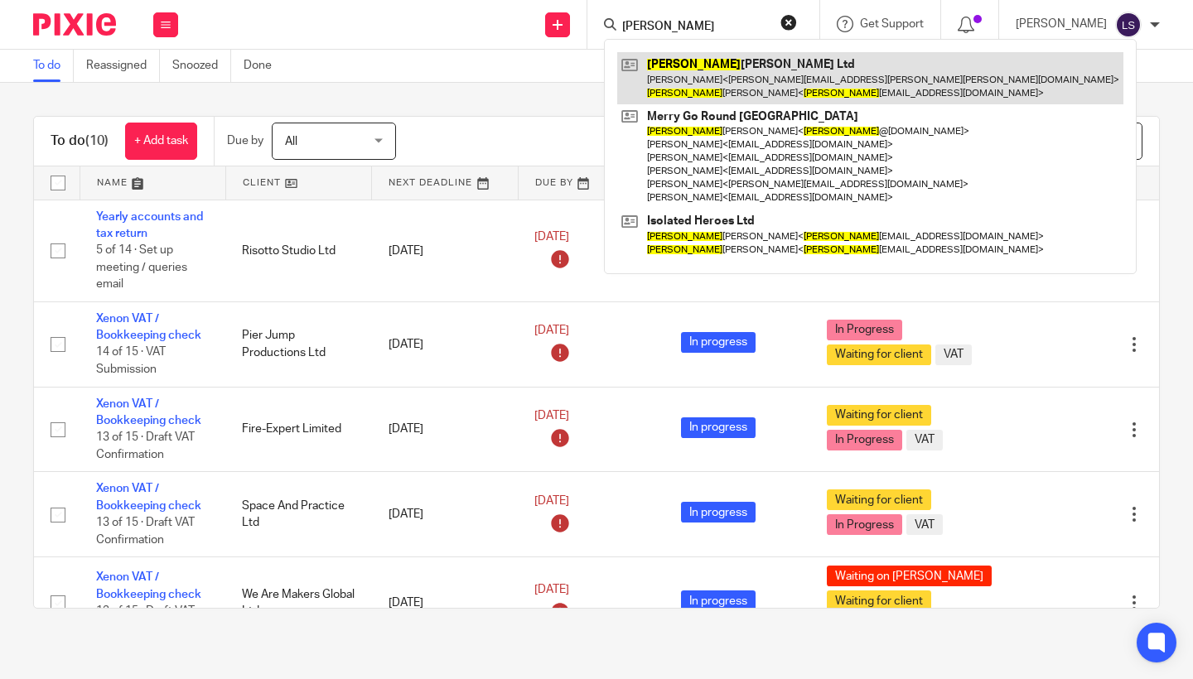
type input "[PERSON_NAME]"
click at [586, 74] on link at bounding box center [870, 77] width 506 height 51
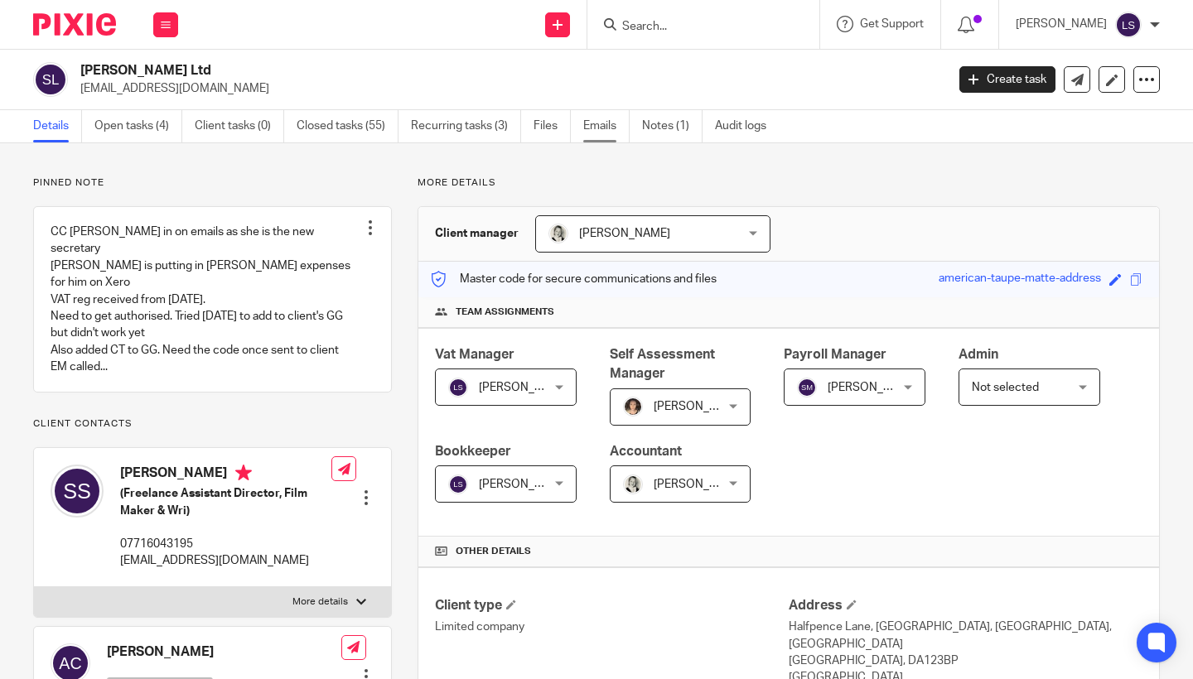
click at [603, 125] on link "Emails" at bounding box center [606, 126] width 46 height 32
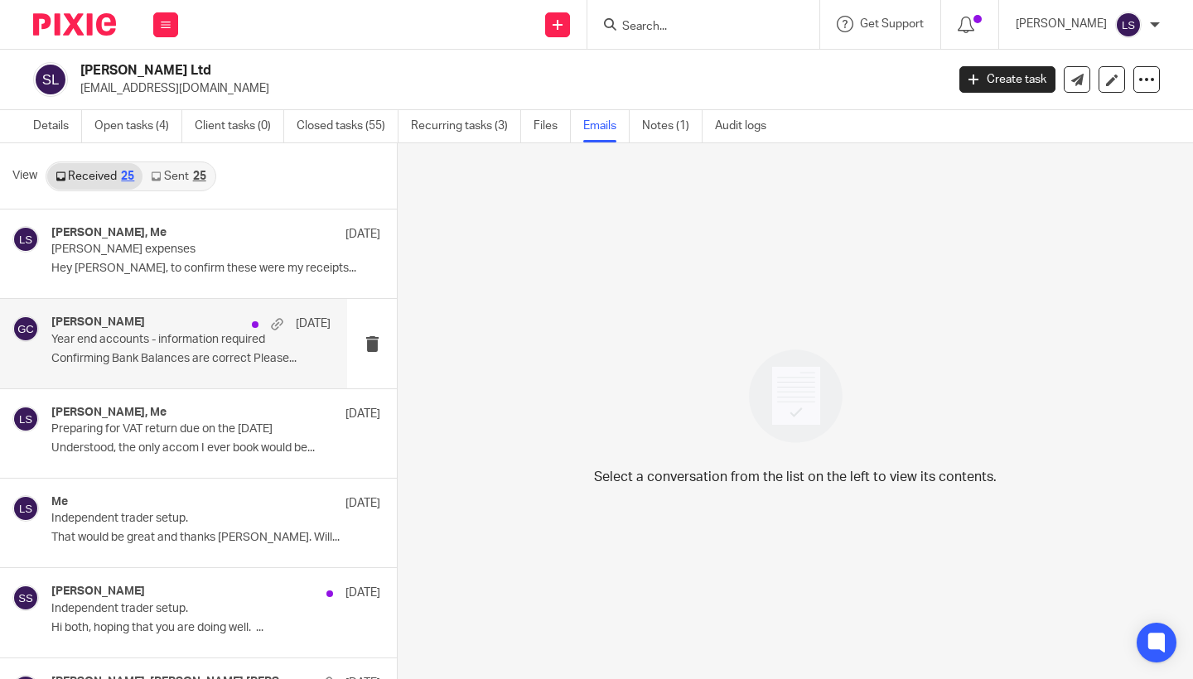
click at [173, 356] on p "Confirming Bank Balances are correct Please..." at bounding box center [190, 359] width 279 height 14
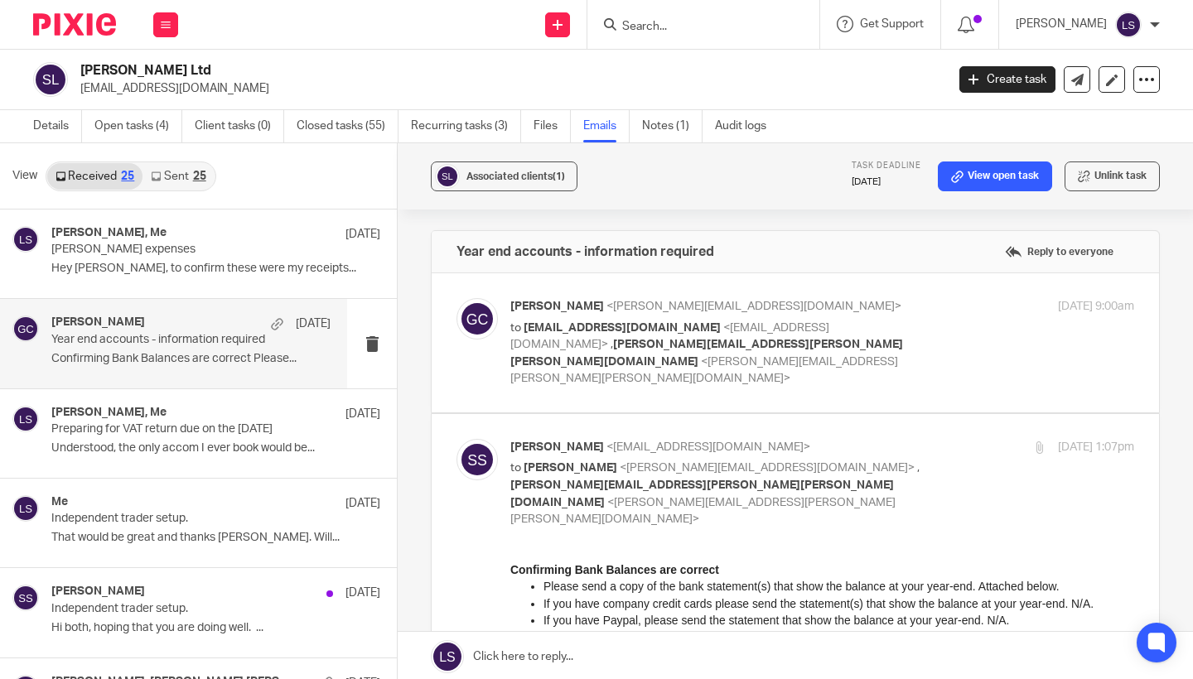
click at [760, 497] on span "<[PERSON_NAME][EMAIL_ADDRESS][PERSON_NAME][PERSON_NAME][DOMAIN_NAME]>" at bounding box center [702, 511] width 385 height 29
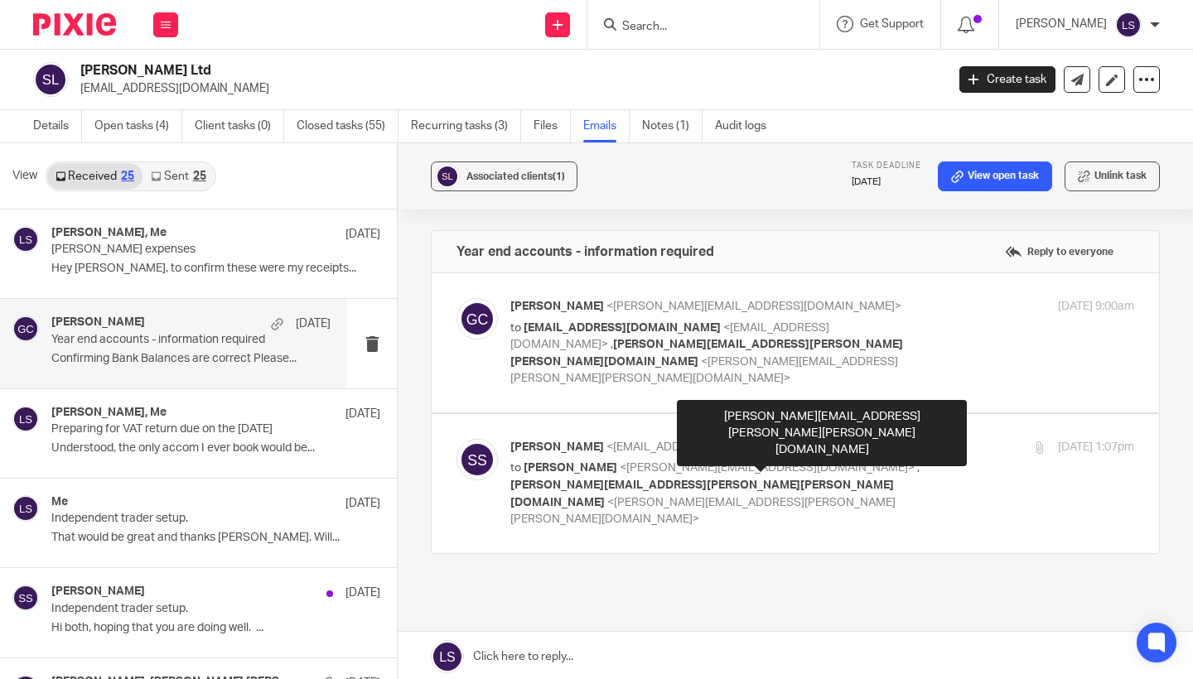
click at [819, 460] on p "to [PERSON_NAME] <[PERSON_NAME][EMAIL_ADDRESS][DOMAIN_NAME]> , [PERSON_NAME][EM…" at bounding box center [718, 494] width 416 height 68
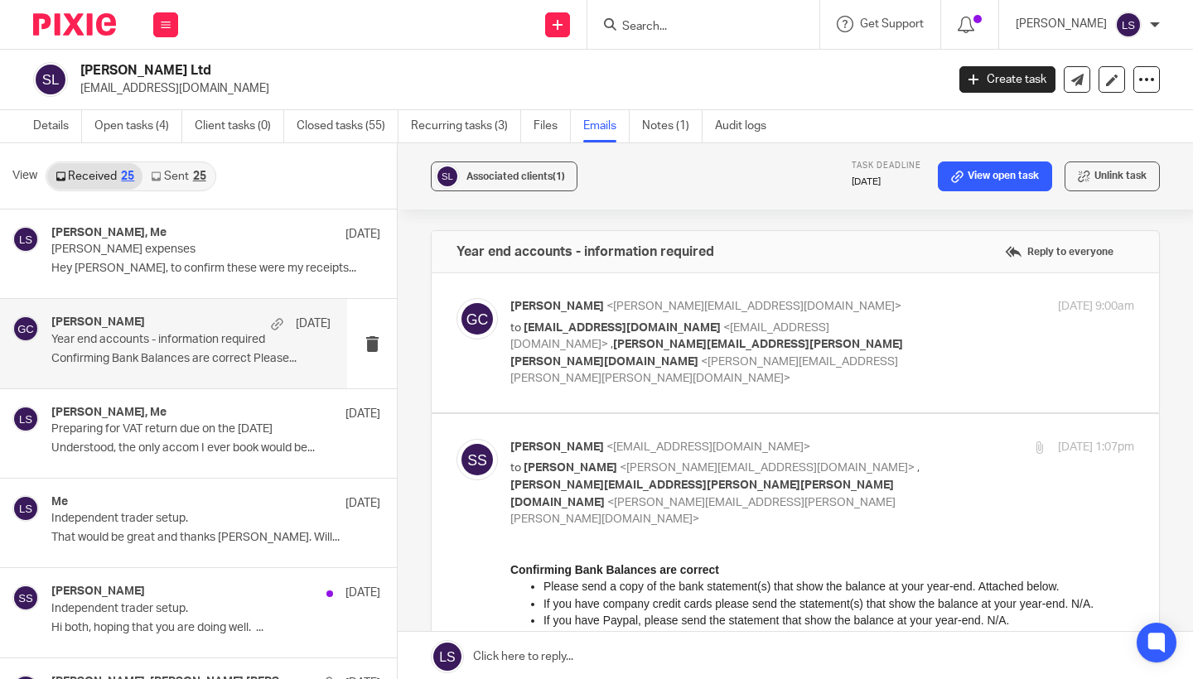
click at [849, 460] on p "to [PERSON_NAME] <[PERSON_NAME][EMAIL_ADDRESS][DOMAIN_NAME]> , [PERSON_NAME][EM…" at bounding box center [718, 494] width 416 height 68
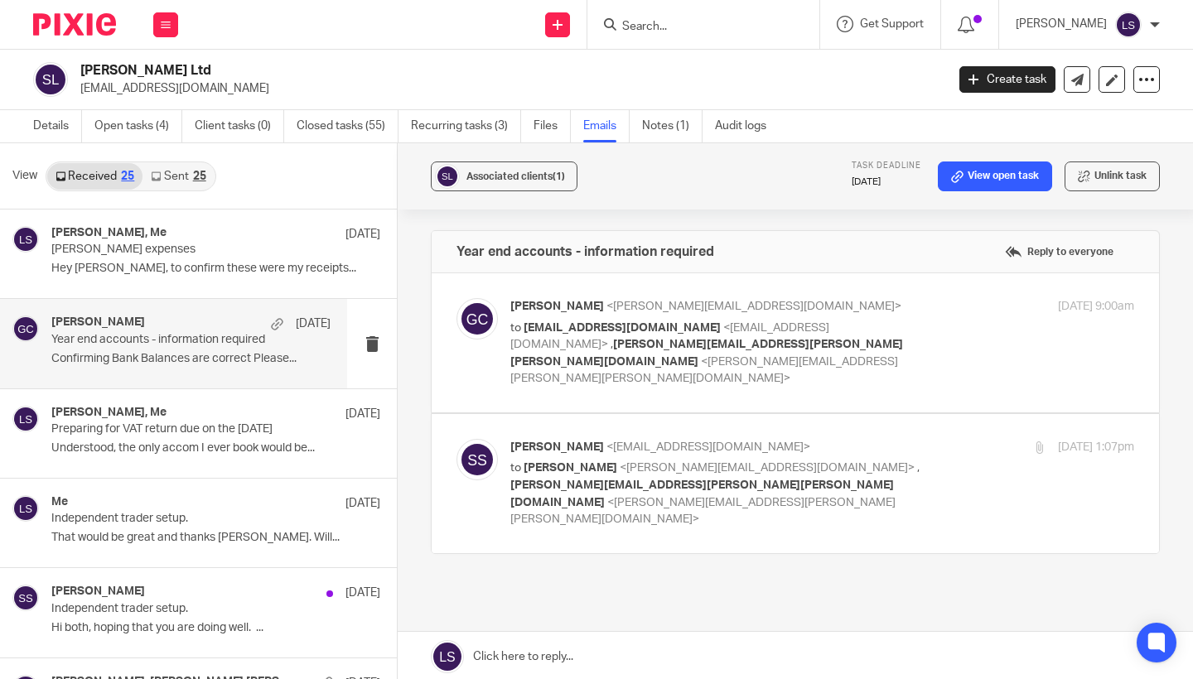
click at [938, 439] on div "[DATE] 1:07pm" at bounding box center [1030, 447] width 208 height 17
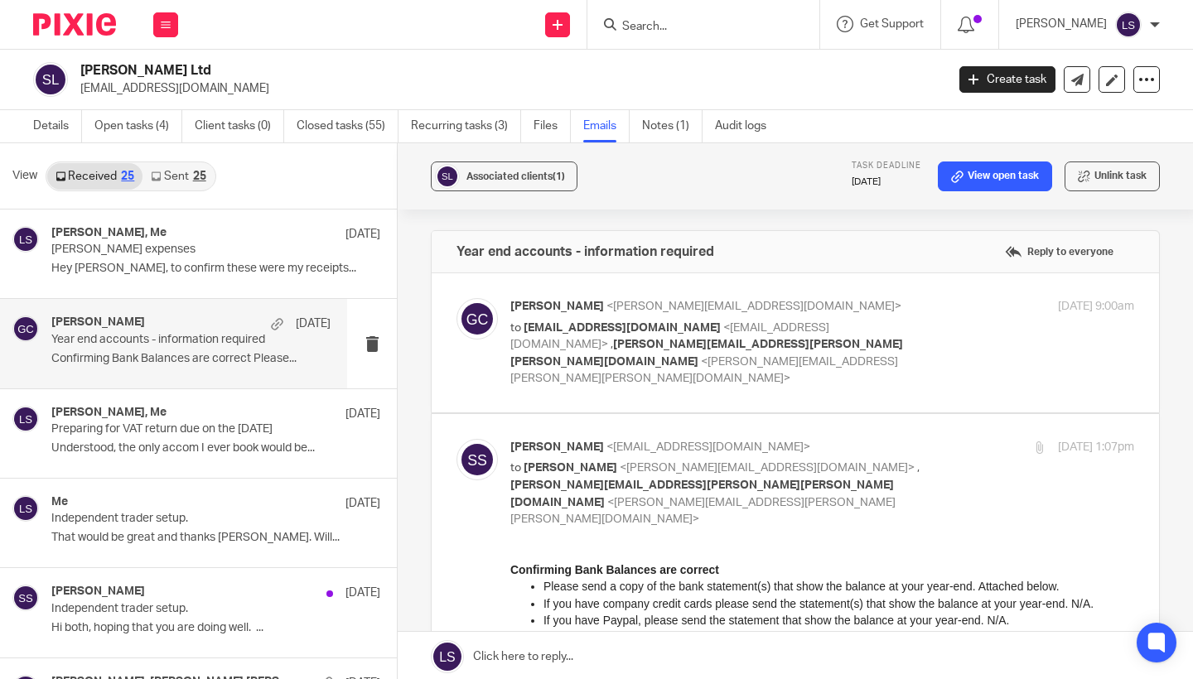
click at [870, 460] on p "to [PERSON_NAME] <[PERSON_NAME][EMAIL_ADDRESS][DOMAIN_NAME]> , [PERSON_NAME][EM…" at bounding box center [718, 494] width 416 height 68
checkbox input "false"
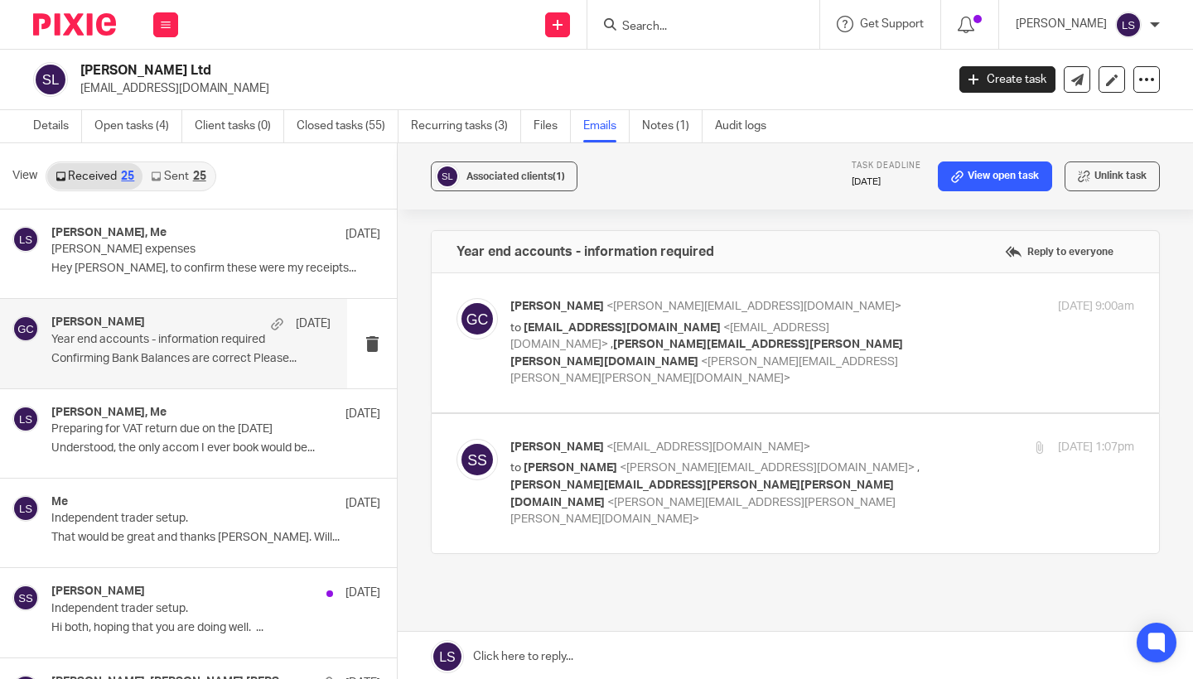
click at [179, 172] on link "Sent 25" at bounding box center [178, 176] width 71 height 27
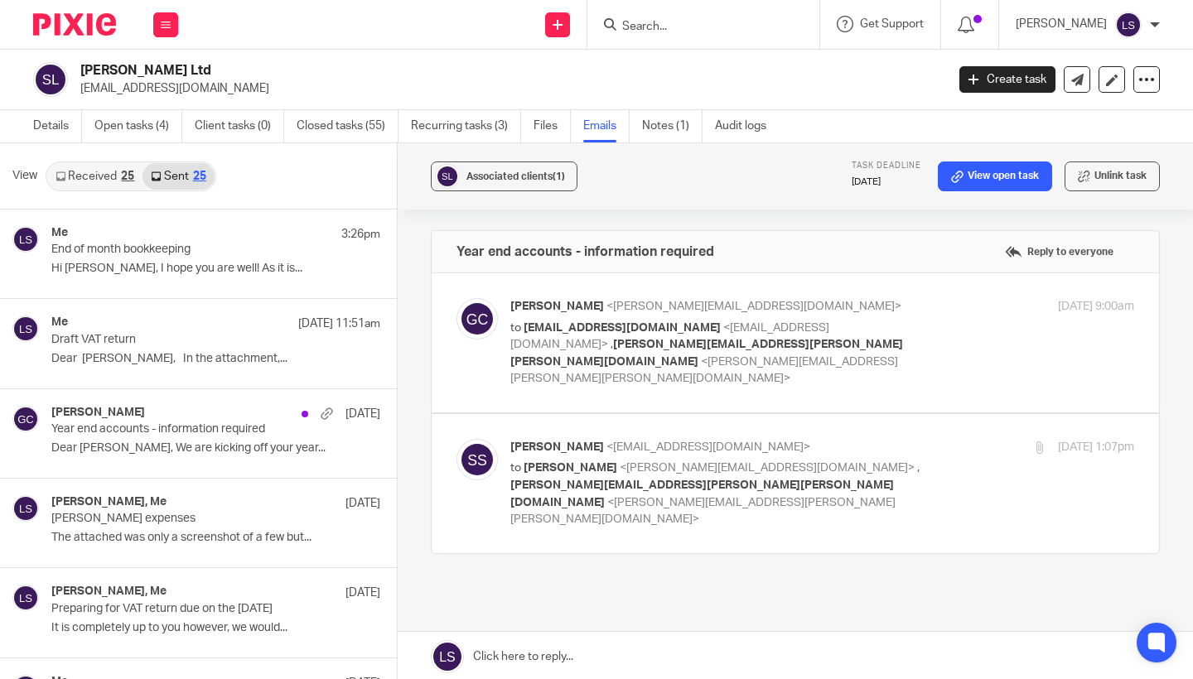
scroll to position [2, 0]
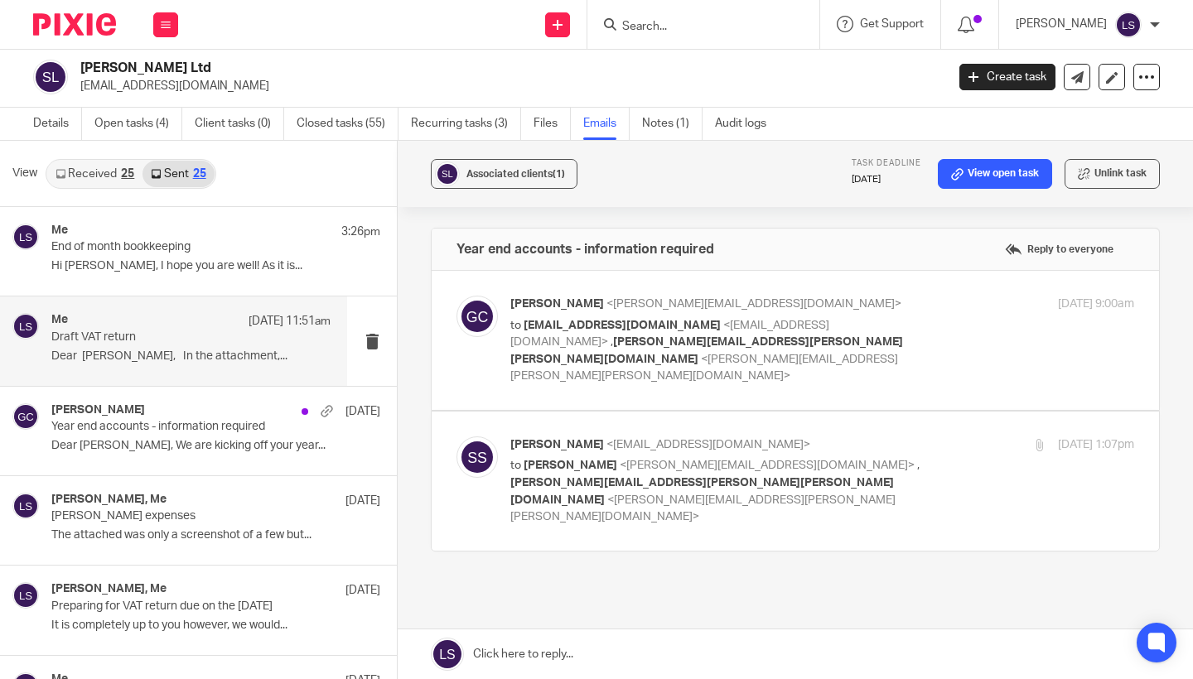
click at [190, 328] on div "Me [DATE] 11:51am" at bounding box center [190, 321] width 279 height 17
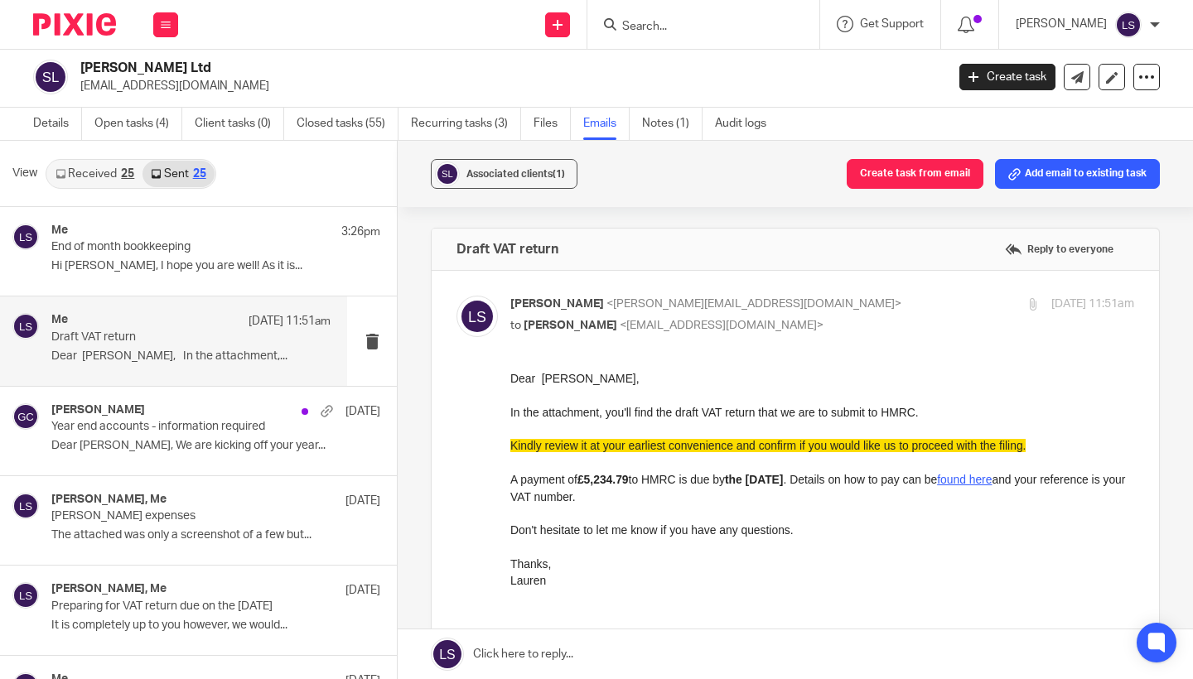
scroll to position [0, 0]
click at [894, 272] on label at bounding box center [796, 535] width 728 height 529
click at [457, 295] on input "checkbox" at bounding box center [456, 295] width 1 height 1
checkbox input "false"
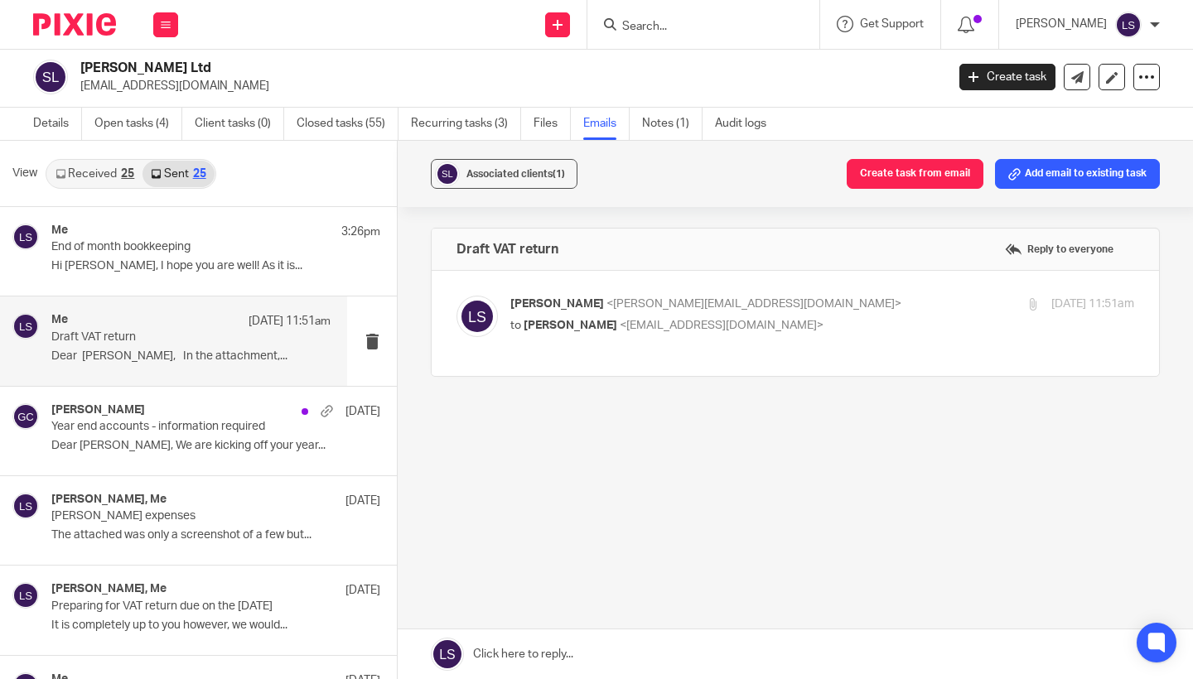
click at [592, 663] on link at bounding box center [795, 655] width 795 height 50
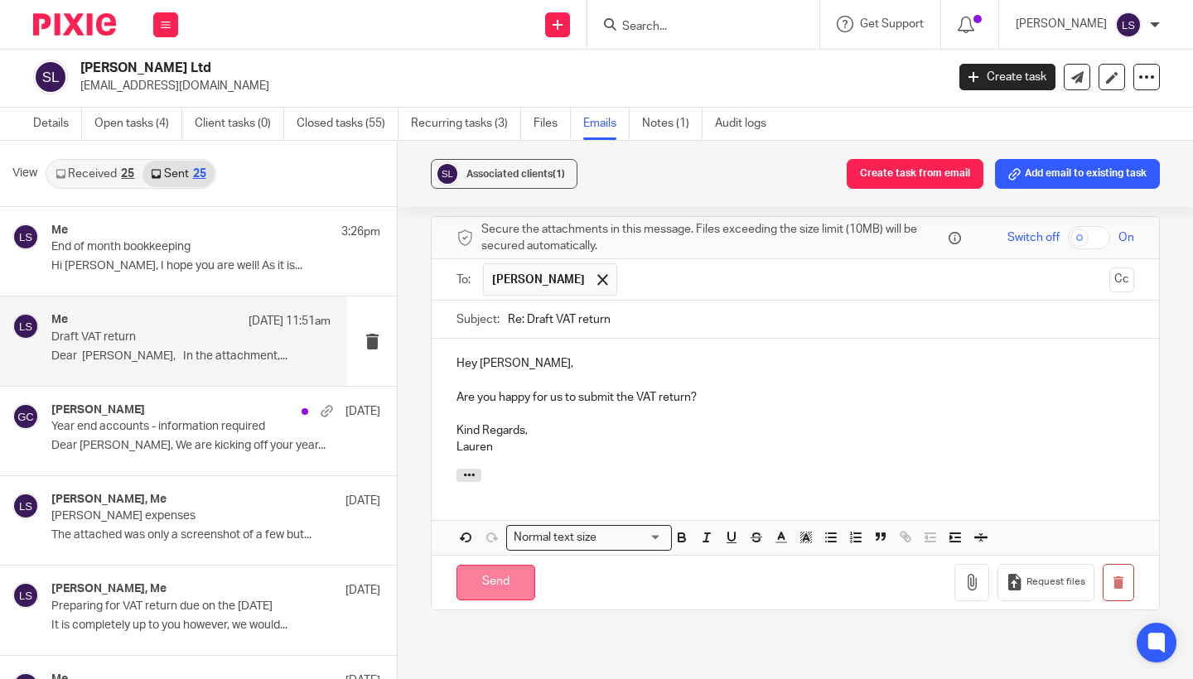
click at [525, 566] on input "Send" at bounding box center [496, 583] width 79 height 36
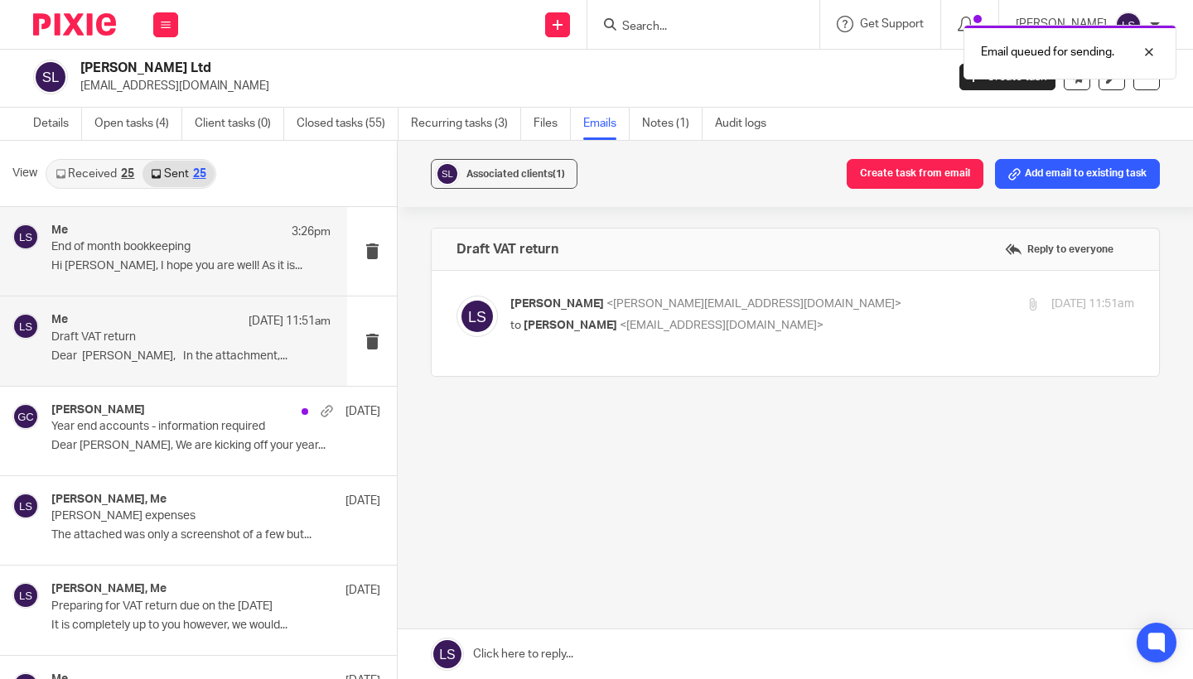
click at [210, 248] on p "End of month bookkeeping" at bounding box center [163, 247] width 224 height 14
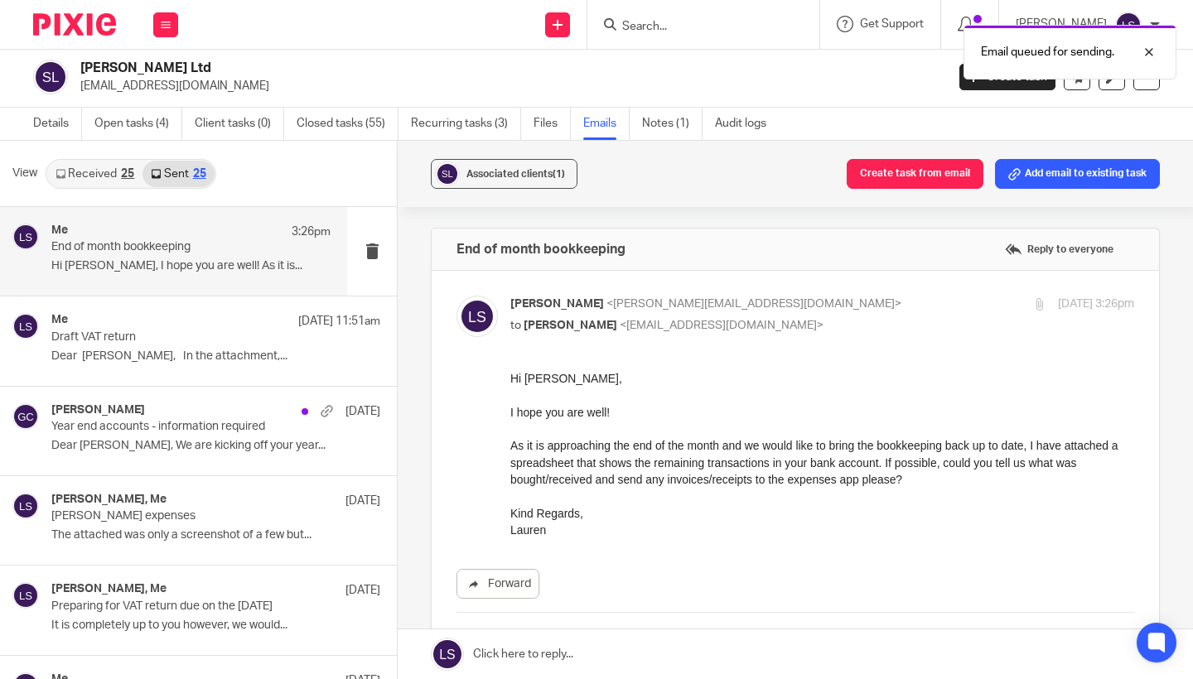
click at [670, 489] on div "Hi Sam, I hope you are well! As it is approaching the end of the month and we w…" at bounding box center [822, 454] width 624 height 168
click at [863, 307] on p "Lauren Simmons <lauren@fearlessfinancials.co.uk>" at bounding box center [718, 304] width 416 height 17
checkbox input "false"
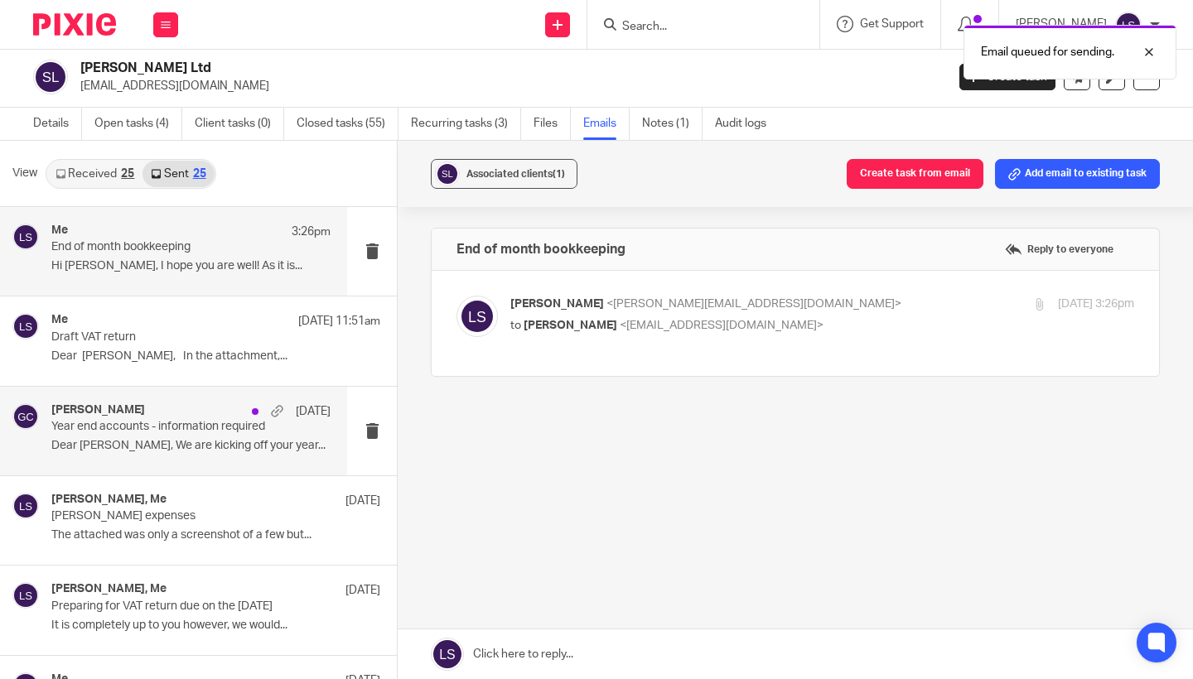
click at [178, 467] on div "Gillian Caughey 20 Sep Year end accounts - information required Dear Samuel, We…" at bounding box center [173, 431] width 347 height 89
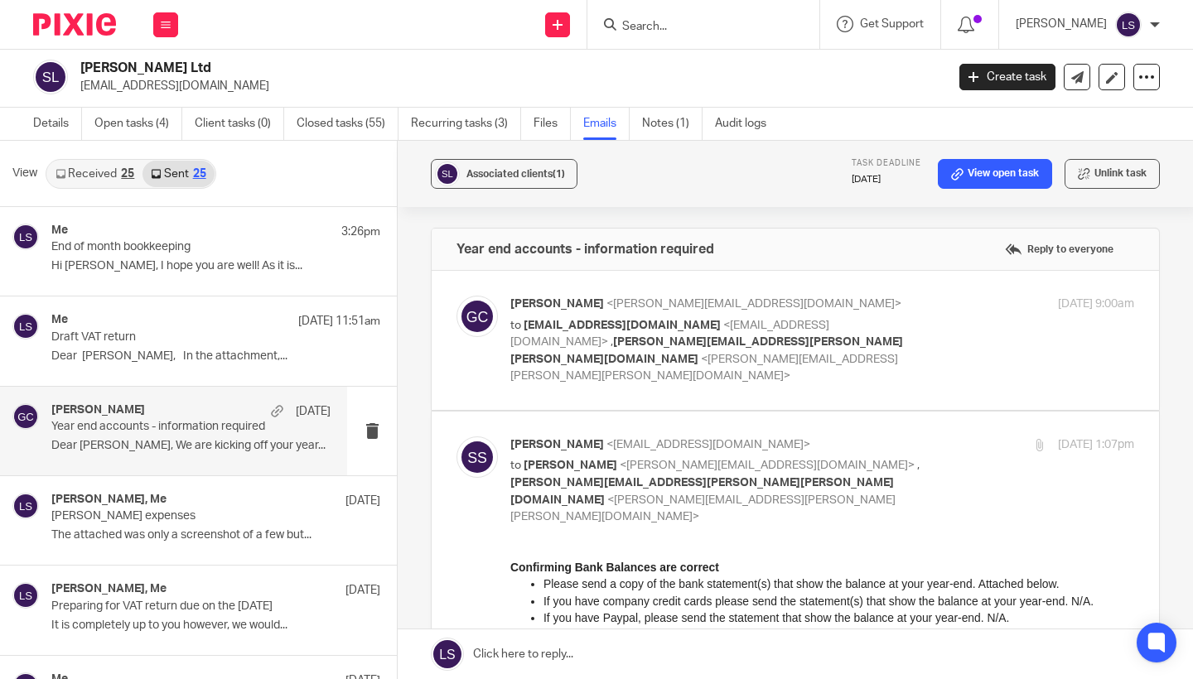
click at [691, 613] on p "If you have Paypal, please send the statement that show the balance at your yea…" at bounding box center [839, 617] width 591 height 17
click at [829, 495] on span "<anna.abigail.crilly@gmail.com>" at bounding box center [702, 509] width 385 height 29
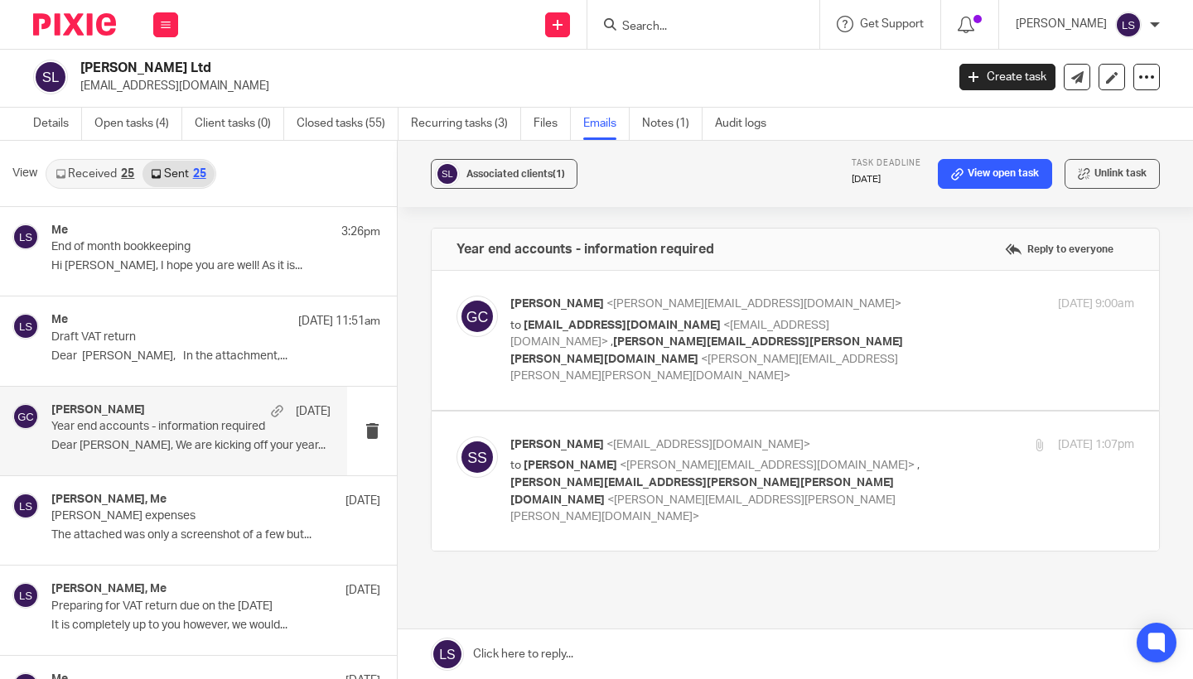
click at [831, 437] on p "Samuel Smith <samsmithfilm@gmail.com>" at bounding box center [718, 445] width 416 height 17
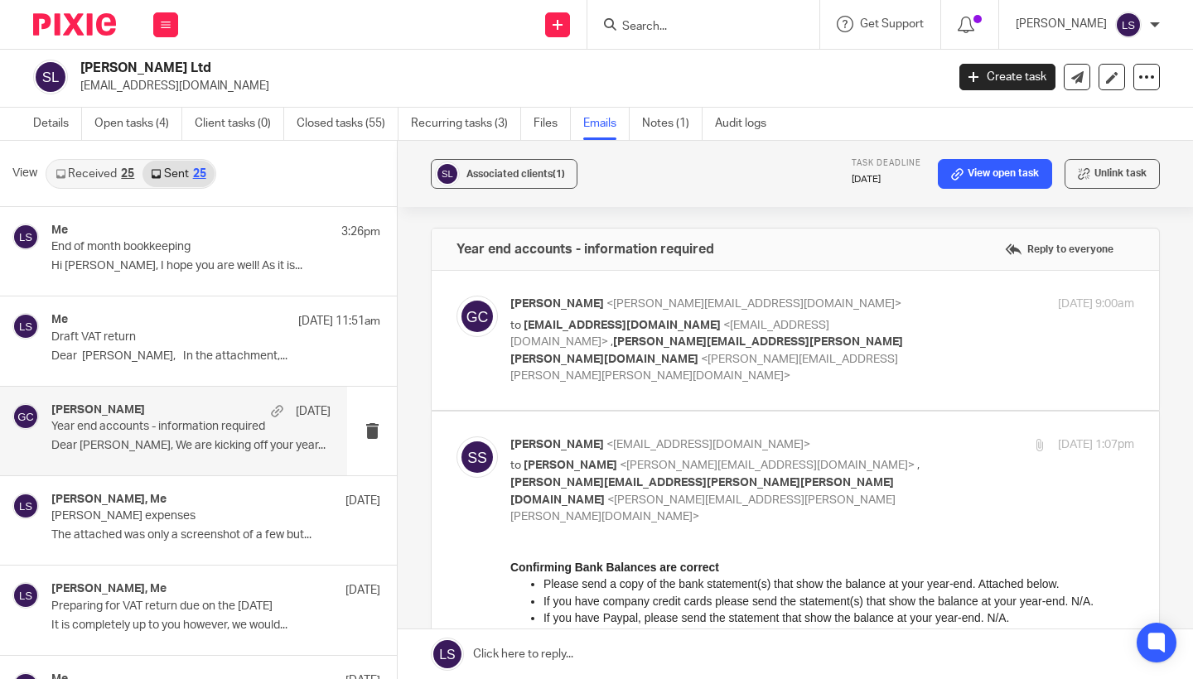
click at [845, 457] on p "to Gillian Caughey <gillian@fearlessfinancials.co.uk> , anna.abigail.crilly@gma…" at bounding box center [718, 491] width 416 height 68
checkbox input "false"
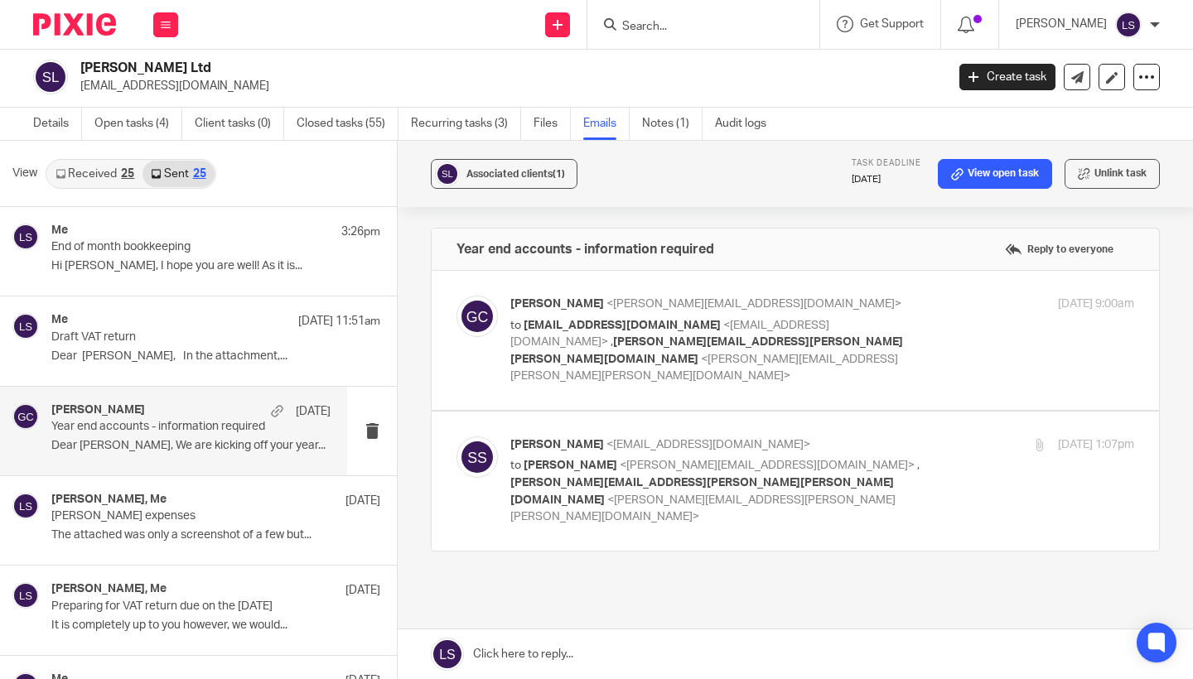
click at [882, 282] on label at bounding box center [796, 340] width 728 height 139
click at [457, 295] on input "checkbox" at bounding box center [456, 295] width 1 height 1
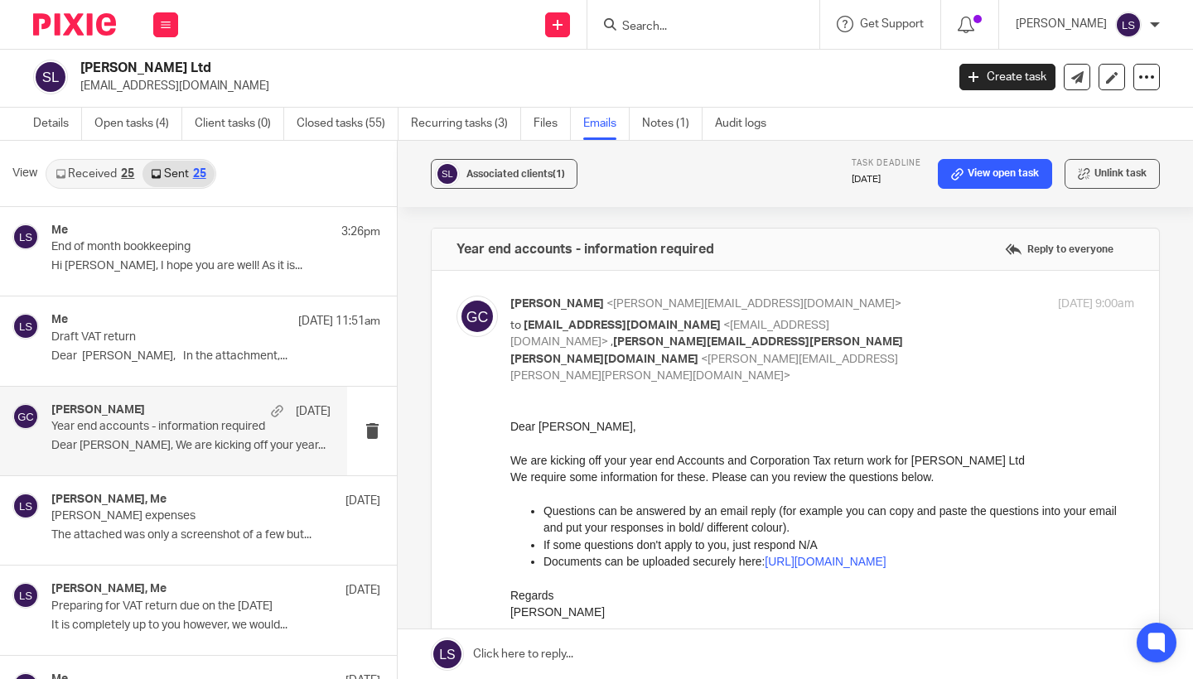
click at [867, 324] on p "to samsmithfilm@gmail.com <samsmithfilm@gmail.com> , anna.abigail.crilly@gmail.…" at bounding box center [718, 351] width 416 height 68
checkbox input "false"
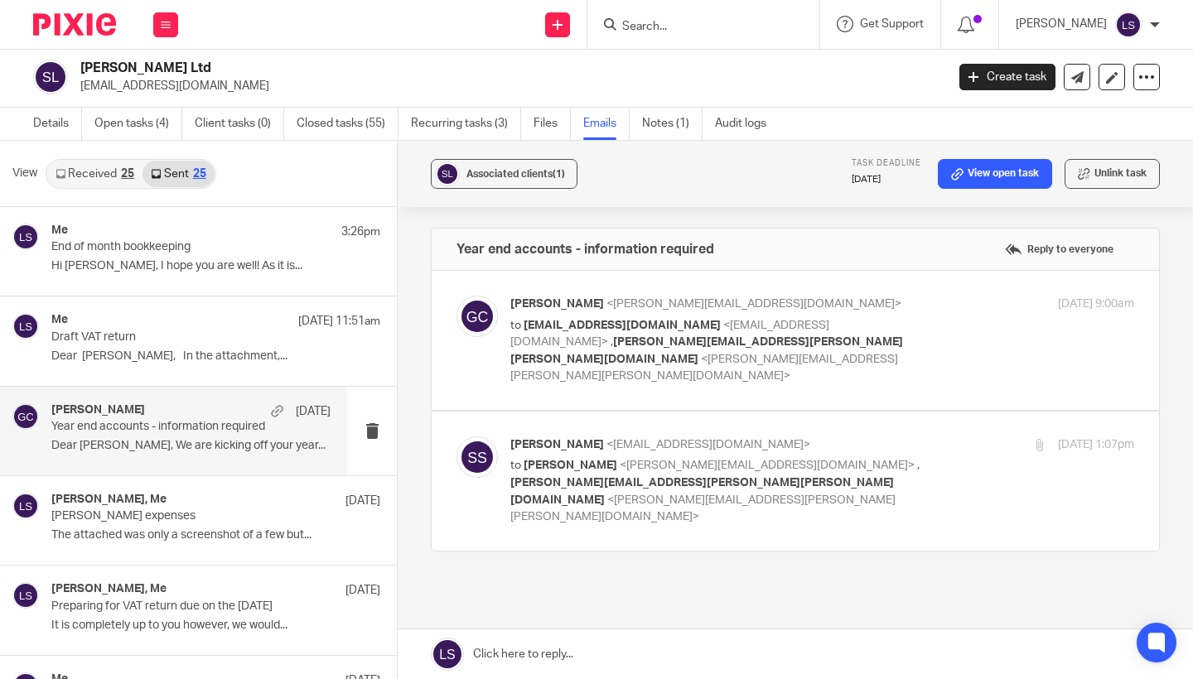
scroll to position [0, 0]
click at [680, 27] on input "Search" at bounding box center [695, 27] width 149 height 15
type input "s"
click at [648, 491] on div "Year end accounts - information required Reply to everyone Gillian Caughey <gil…" at bounding box center [795, 448] width 729 height 440
click at [830, 457] on p "to Gillian Caughey <gillian@fearlessfinancials.co.uk> , anna.abigail.crilly@gma…" at bounding box center [718, 491] width 416 height 68
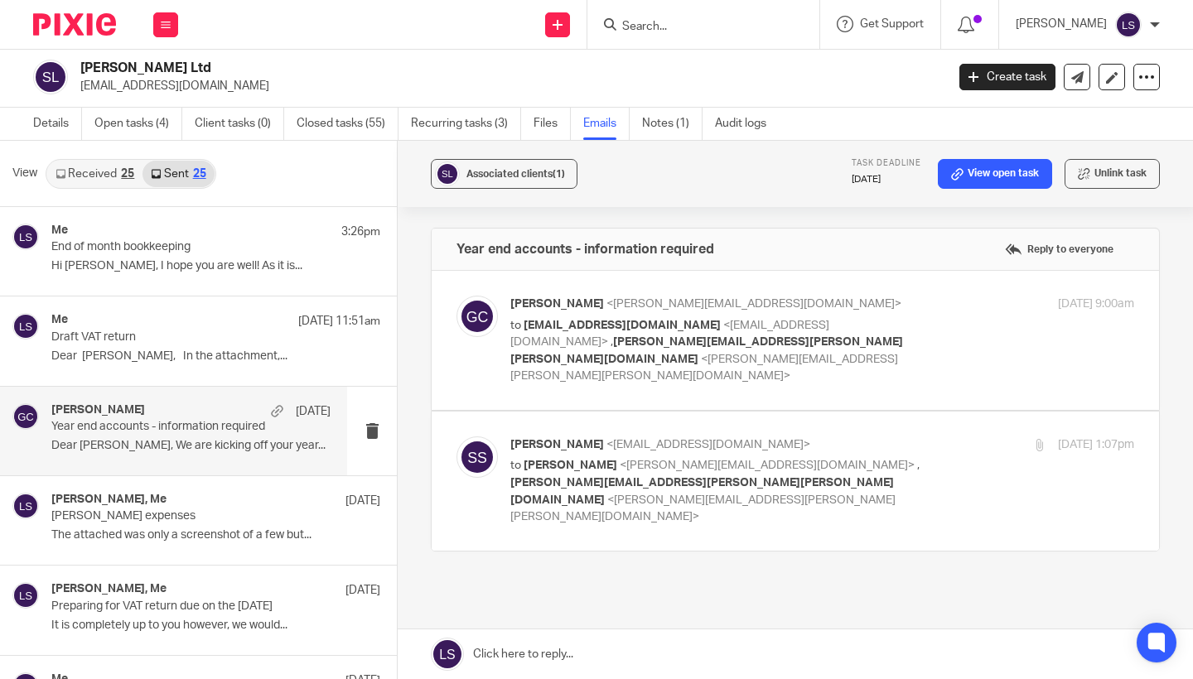
checkbox input "true"
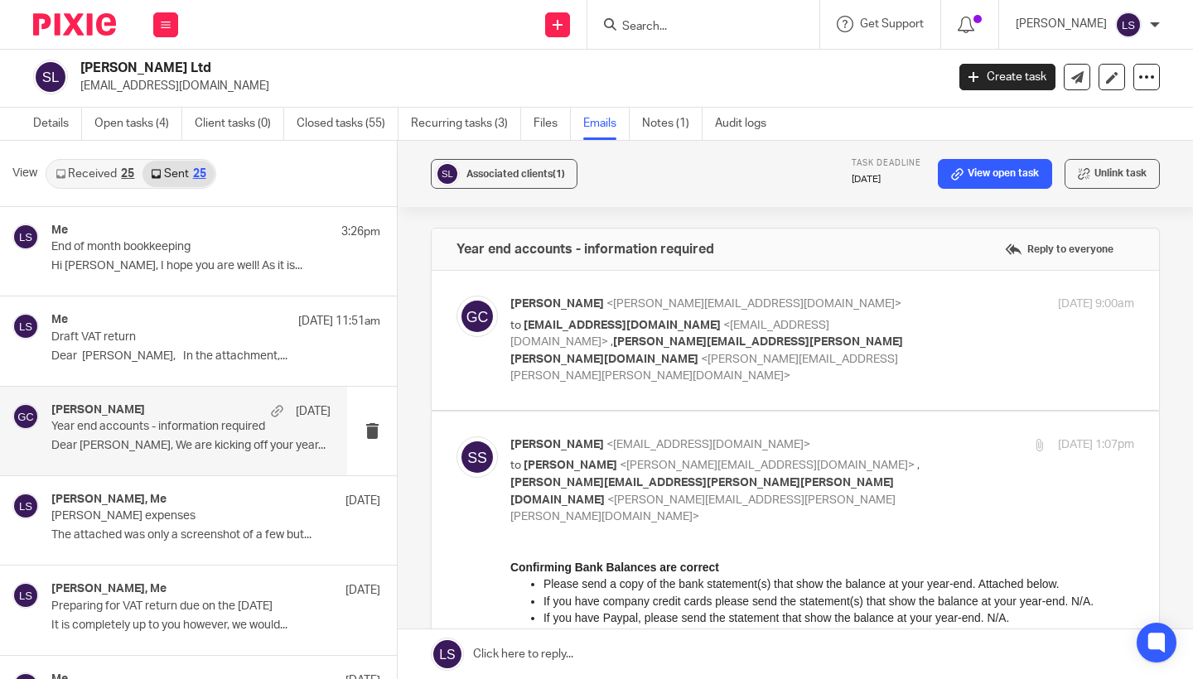
click at [759, 620] on p "If you have Paypal, please send the statement that show the balance at your yea…" at bounding box center [839, 617] width 591 height 17
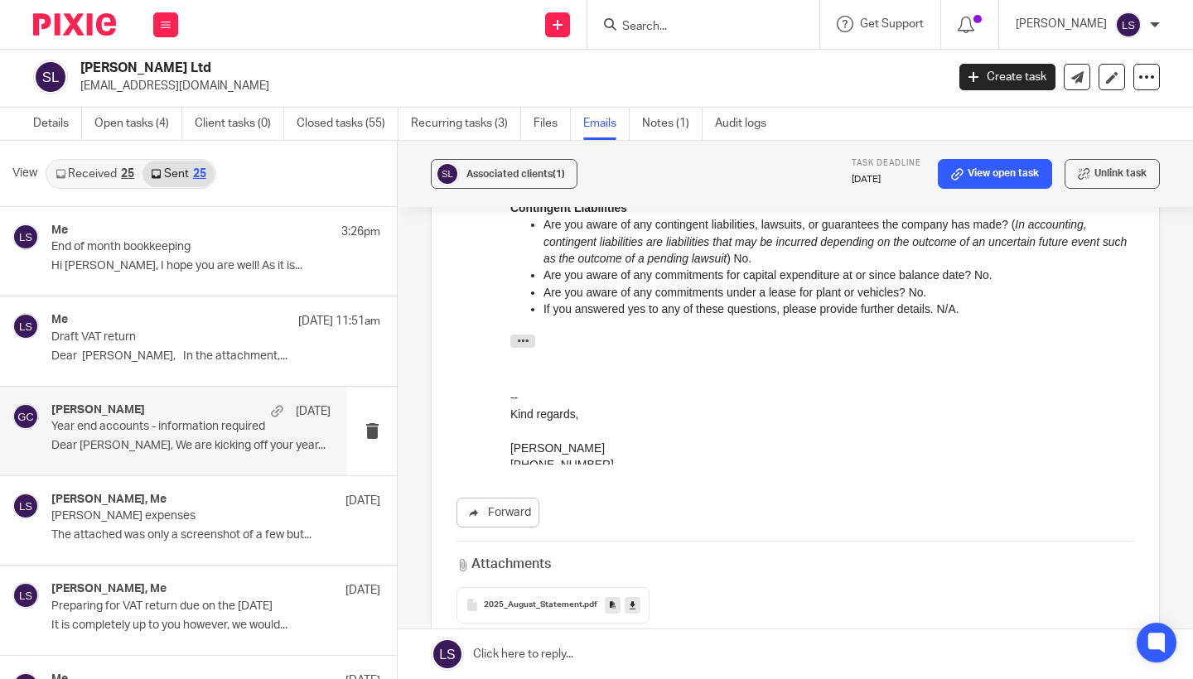
scroll to position [870, 0]
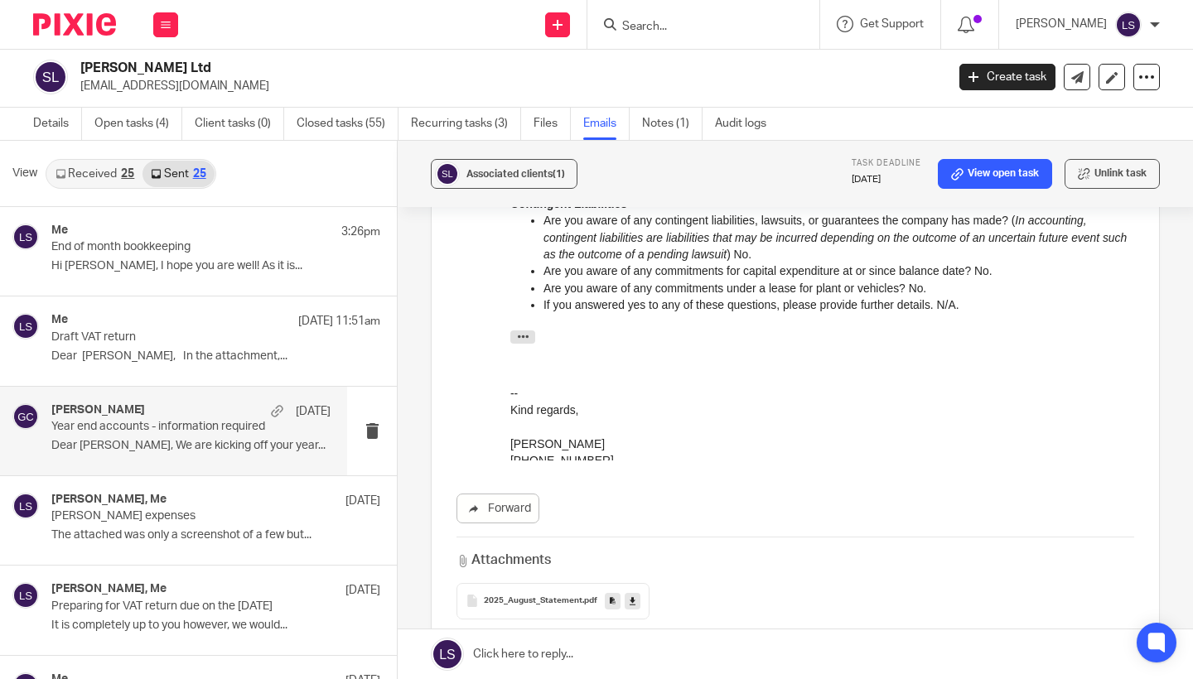
click at [633, 595] on icon at bounding box center [633, 601] width 6 height 12
click at [683, 452] on div "+44 7716 043 195" at bounding box center [822, 460] width 624 height 17
click at [686, 452] on div "+44 7716 043 195" at bounding box center [822, 460] width 624 height 17
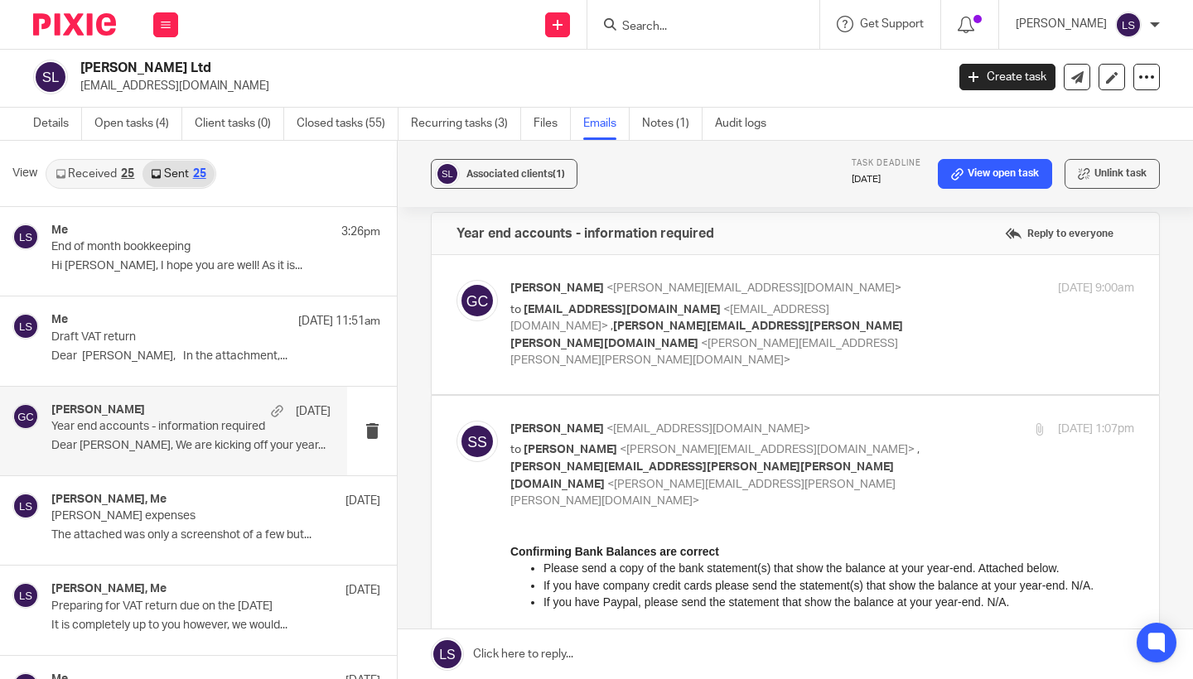
scroll to position [-11, 0]
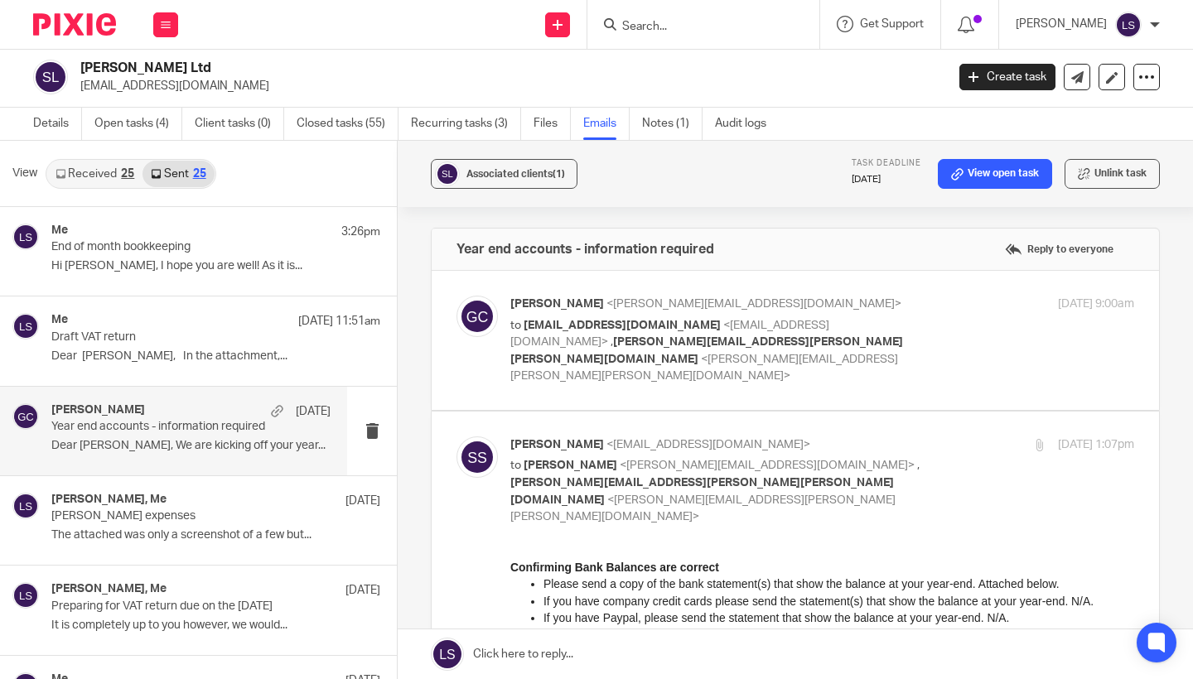
click at [841, 325] on div "Gillian Caughey <gillian@fearlessfinancials.co.uk> to samsmithfilm@gmail.com <s…" at bounding box center [718, 340] width 416 height 89
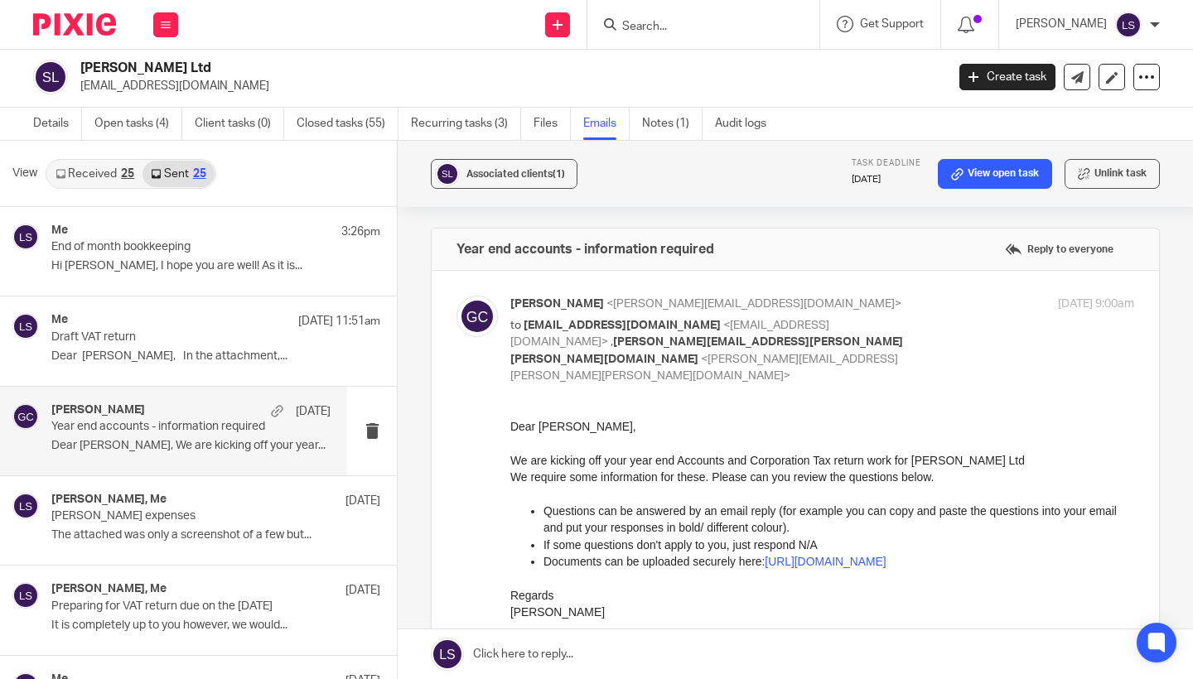
scroll to position [0, 0]
click at [906, 321] on p "to samsmithfilm@gmail.com <samsmithfilm@gmail.com> , anna.abigail.crilly@gmail.…" at bounding box center [718, 351] width 416 height 68
checkbox input "false"
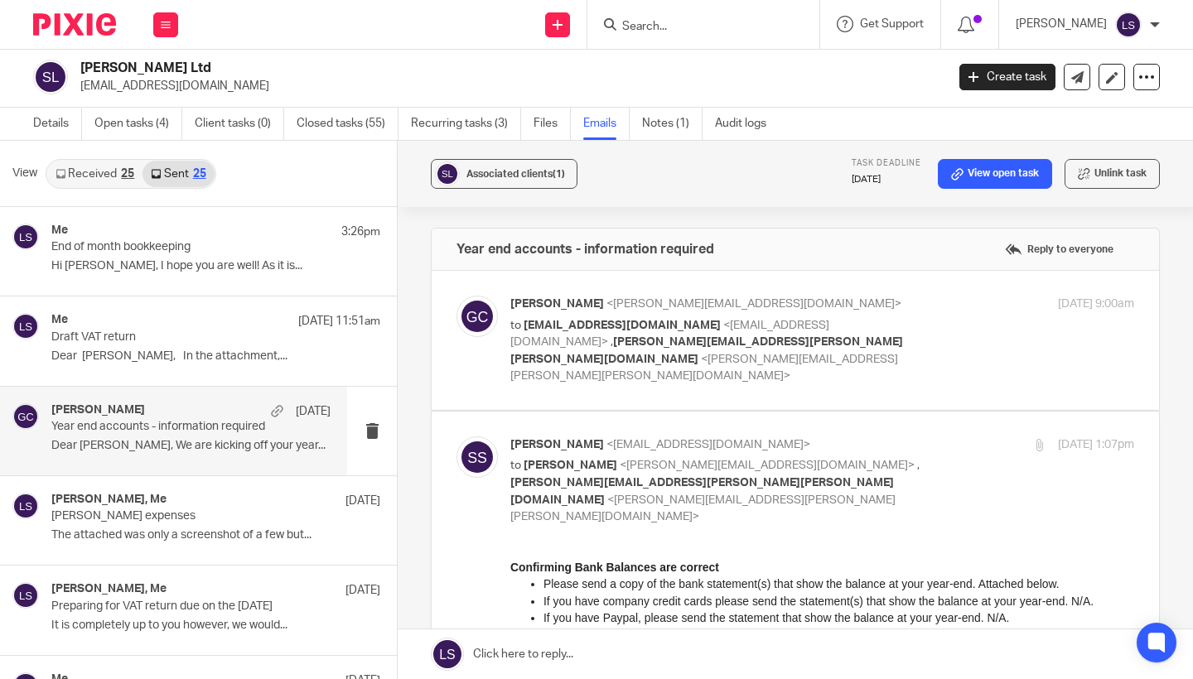
click at [887, 437] on p "Samuel Smith <samsmithfilm@gmail.com>" at bounding box center [718, 445] width 416 height 17
checkbox input "false"
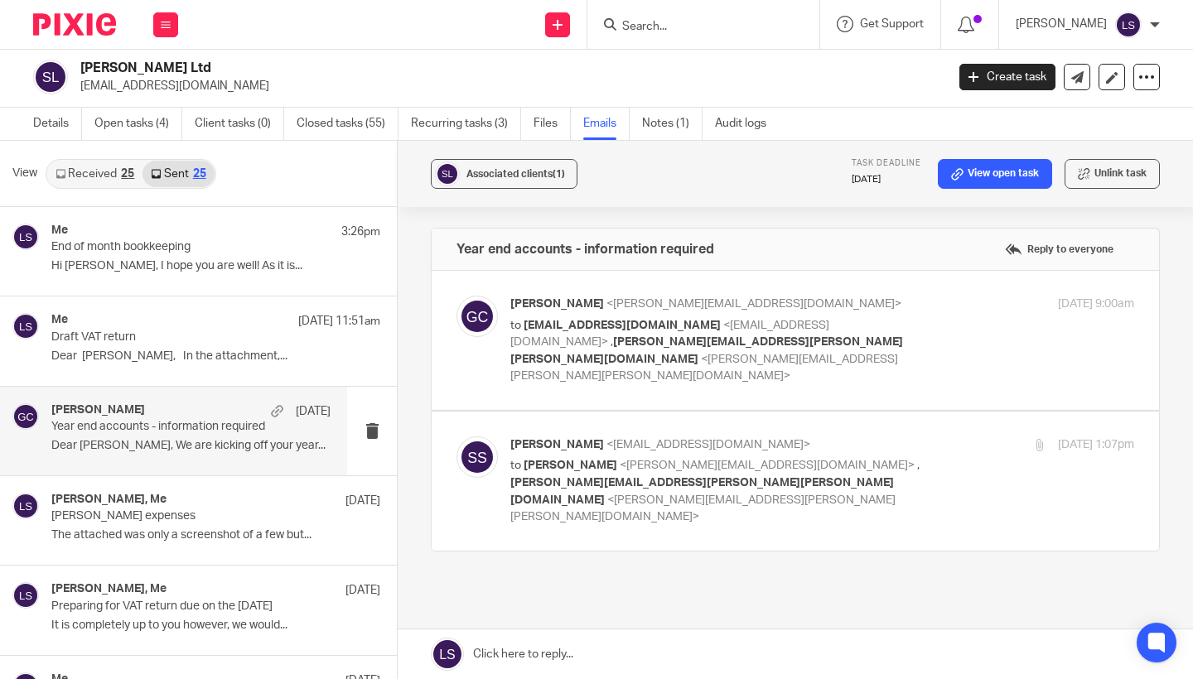
click at [665, 33] on form at bounding box center [709, 24] width 176 height 21
click at [660, 12] on div at bounding box center [704, 24] width 232 height 49
click at [665, 27] on input "Search" at bounding box center [695, 27] width 149 height 15
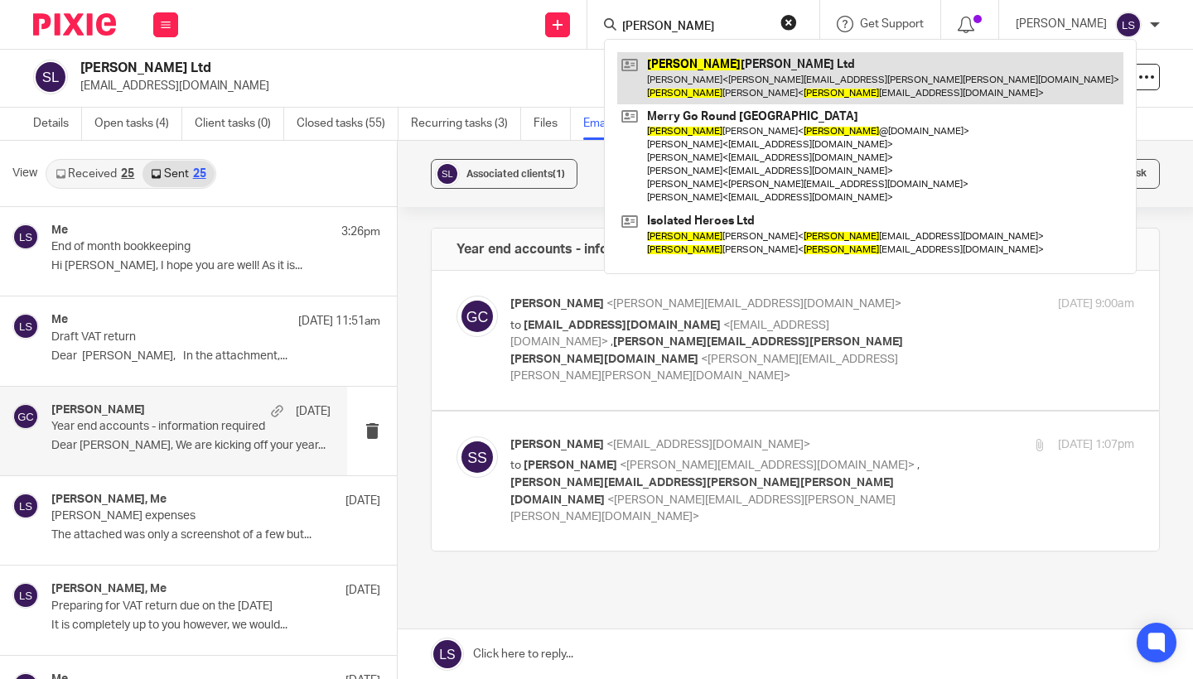
type input "sam"
click at [679, 82] on link at bounding box center [870, 77] width 506 height 51
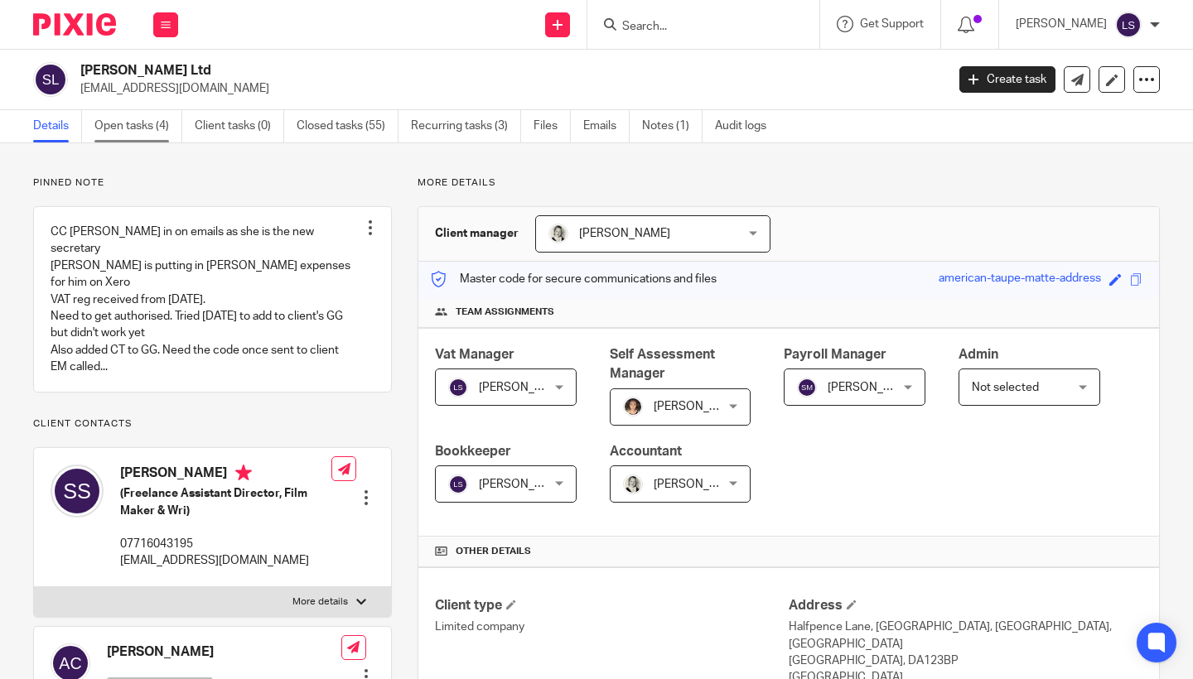
click at [160, 122] on link "Open tasks (4)" at bounding box center [138, 126] width 88 height 32
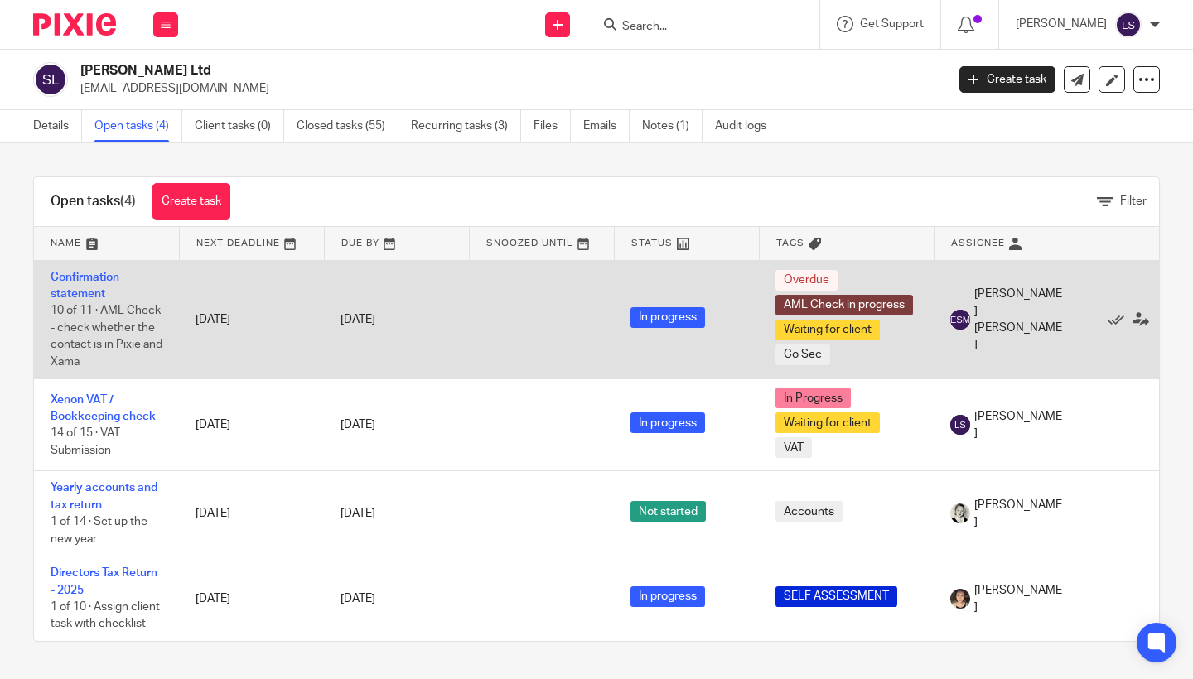
click at [257, 314] on td "[DATE]" at bounding box center [251, 319] width 145 height 119
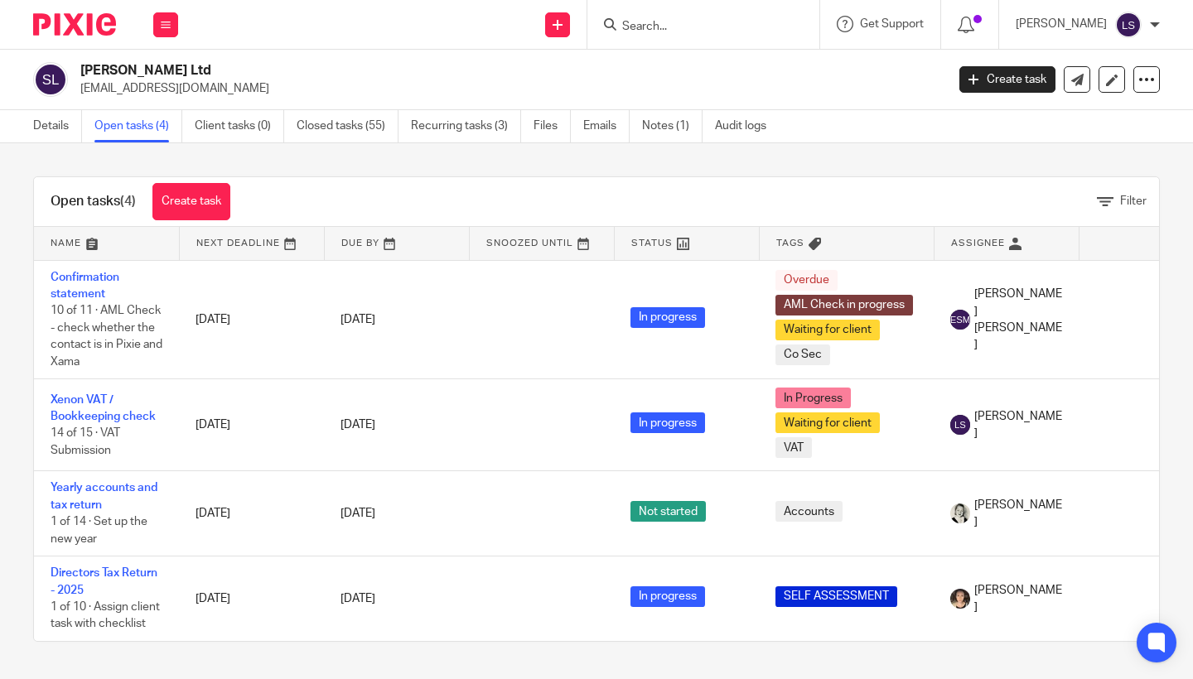
click at [739, 2] on div at bounding box center [704, 24] width 232 height 49
click at [703, 31] on input "Search" at bounding box center [695, 27] width 149 height 15
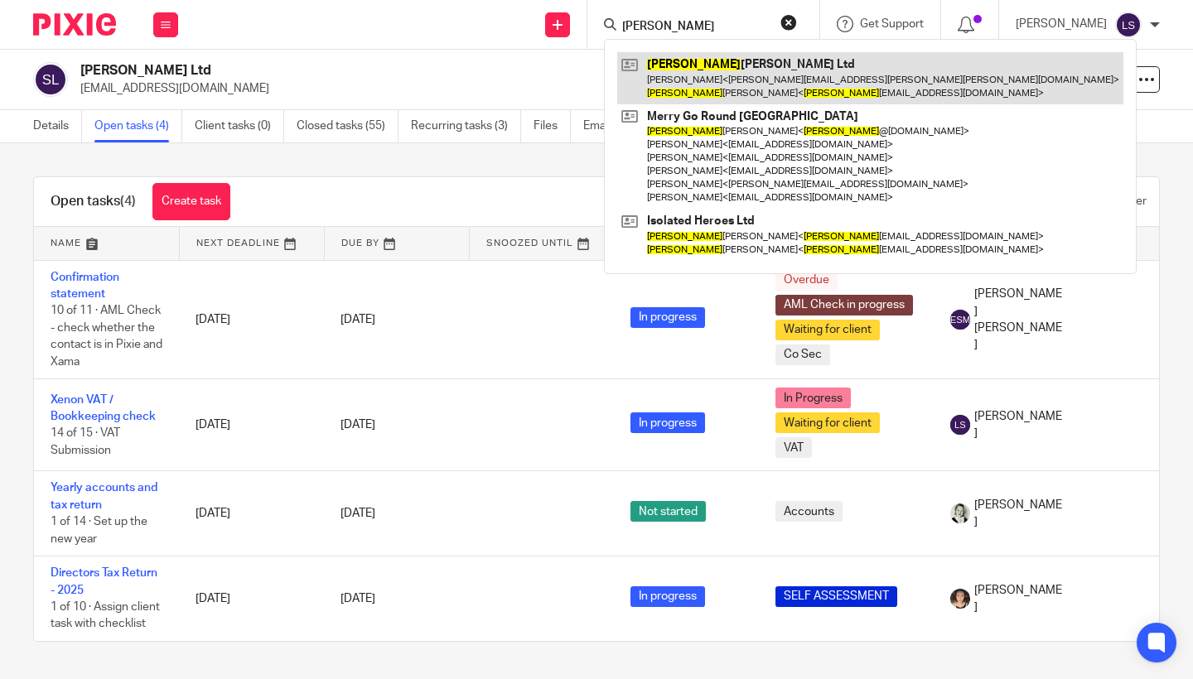
type input "[PERSON_NAME]"
click at [711, 83] on link at bounding box center [870, 77] width 506 height 51
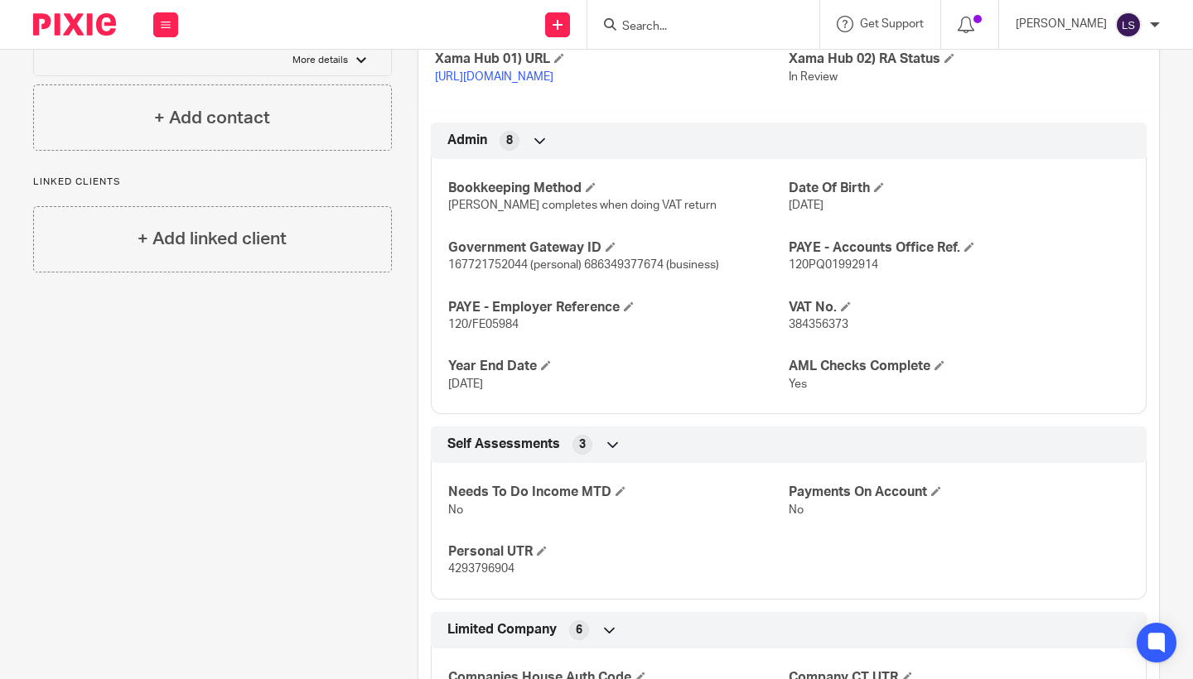
scroll to position [929, 0]
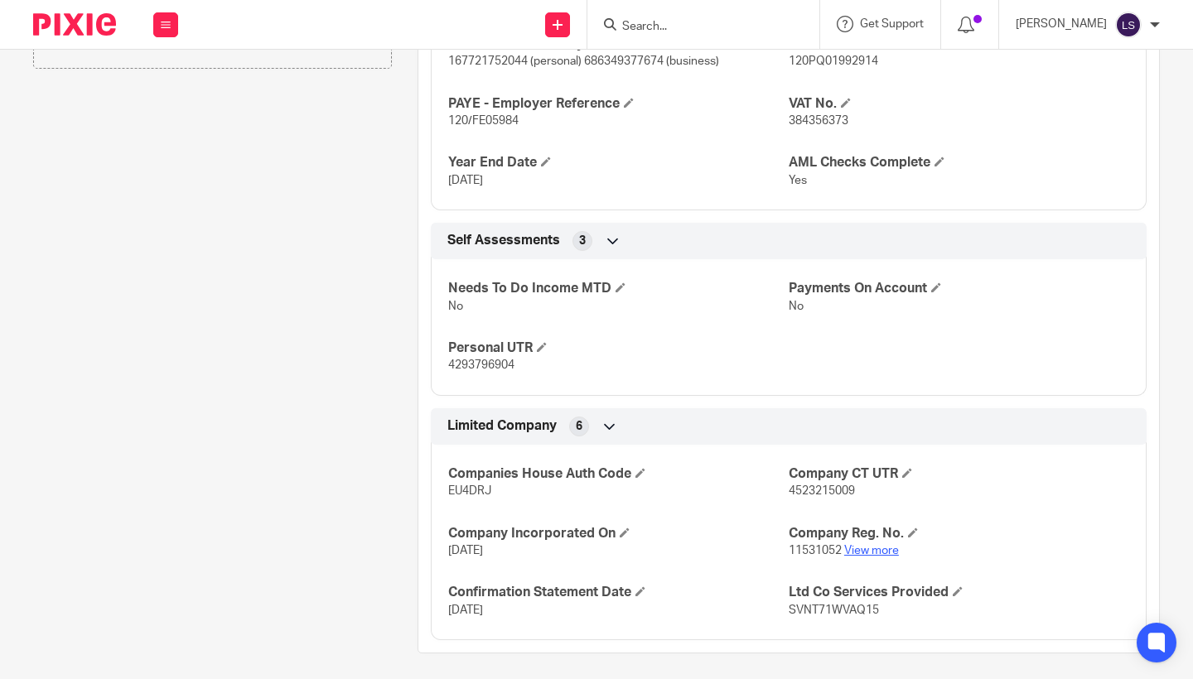
click at [871, 545] on link "View more" at bounding box center [871, 551] width 55 height 12
click at [168, 26] on icon at bounding box center [166, 25] width 10 height 10
click at [165, 103] on link "Email" at bounding box center [156, 101] width 27 height 12
